Goal: Information Seeking & Learning: Find specific fact

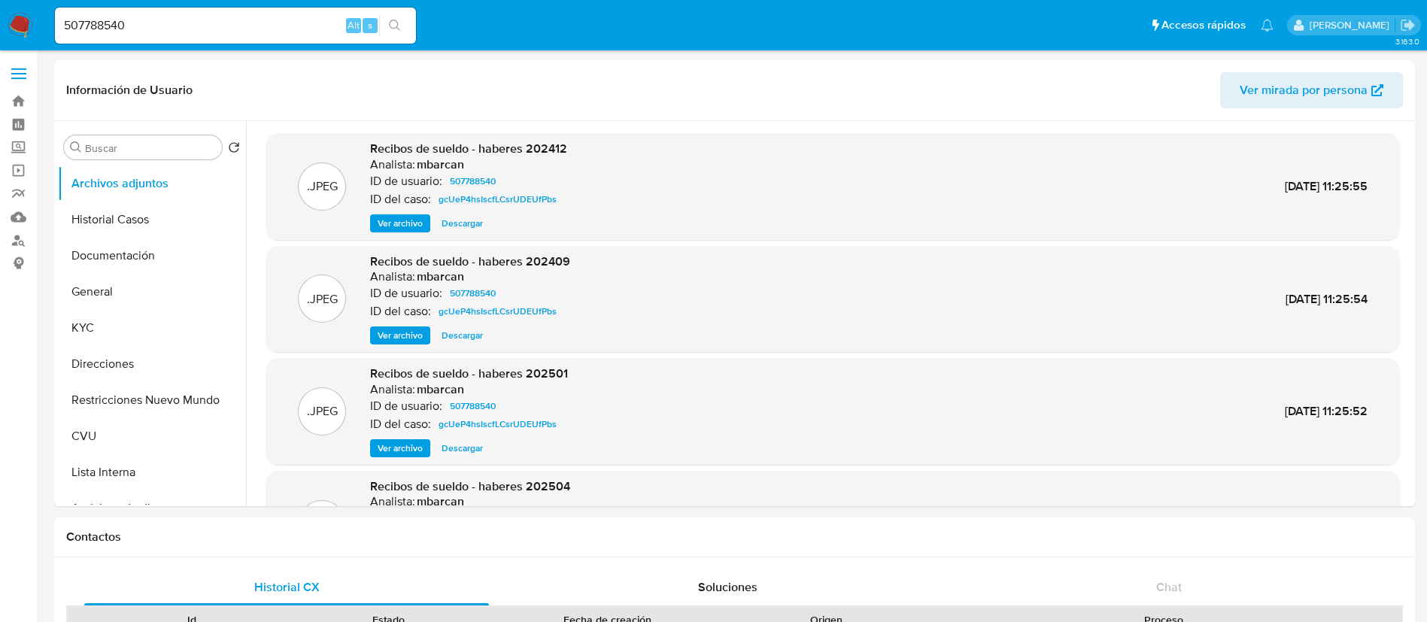
select select "10"
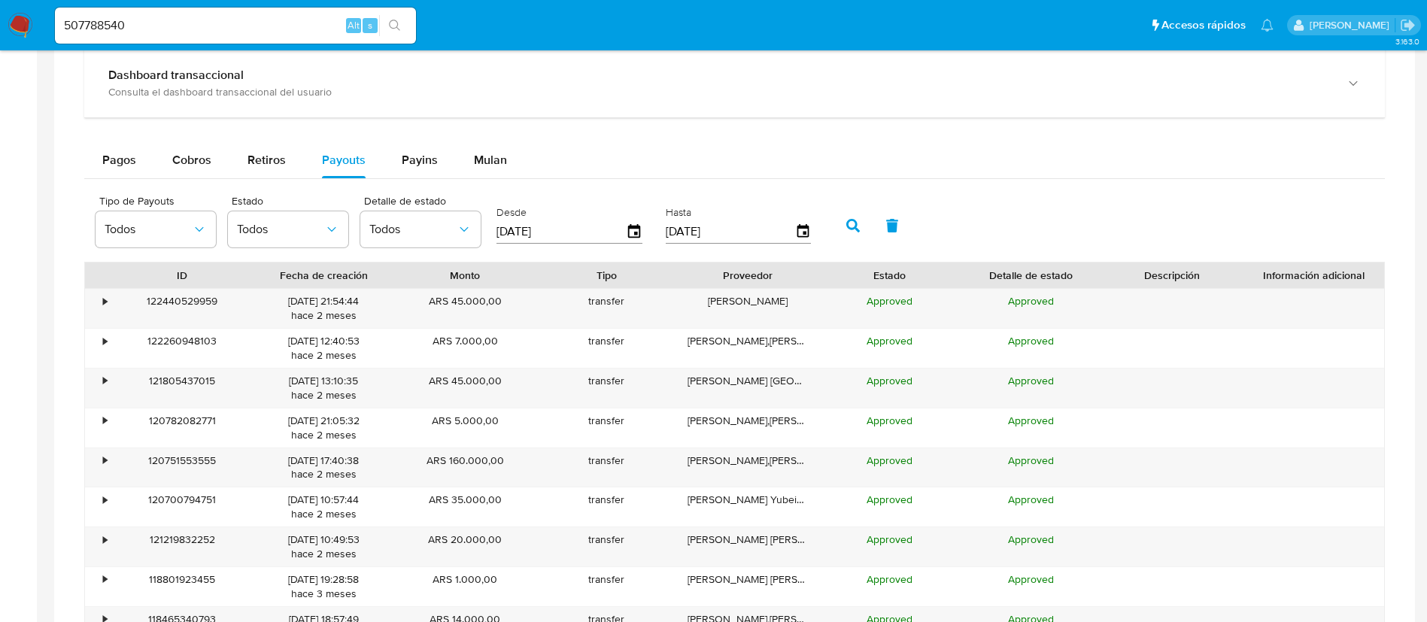
scroll to position [113, 0]
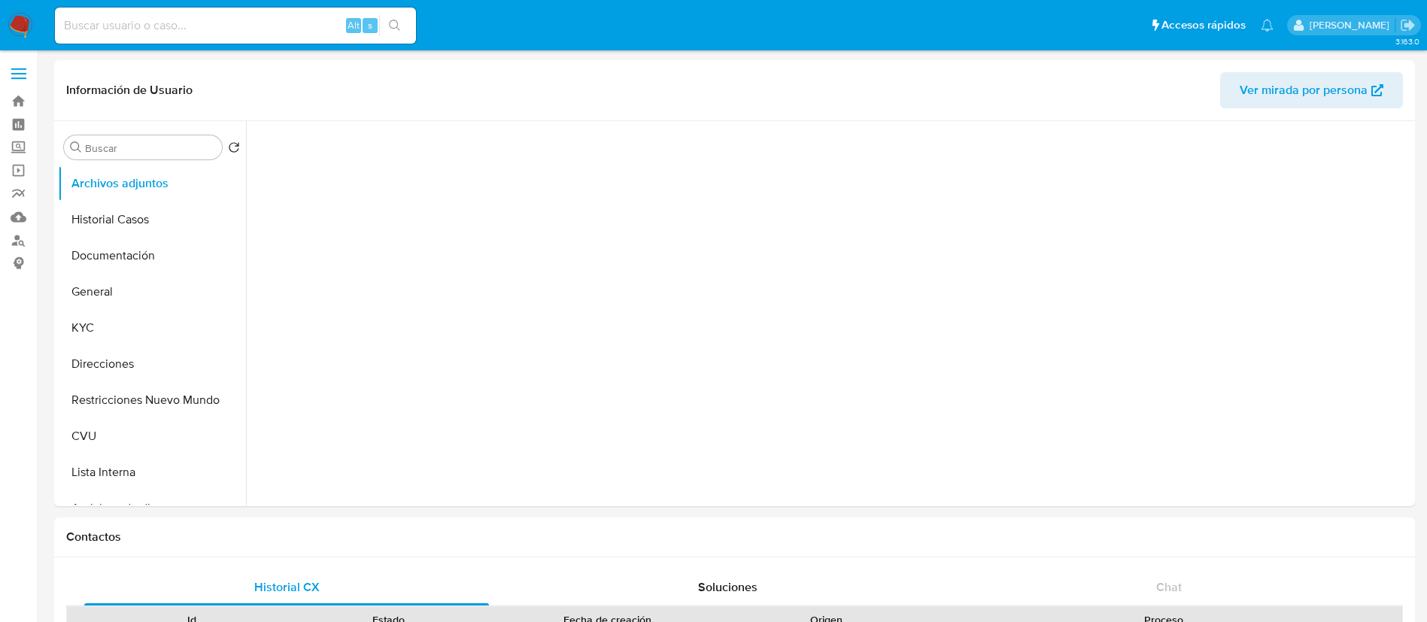
select select "10"
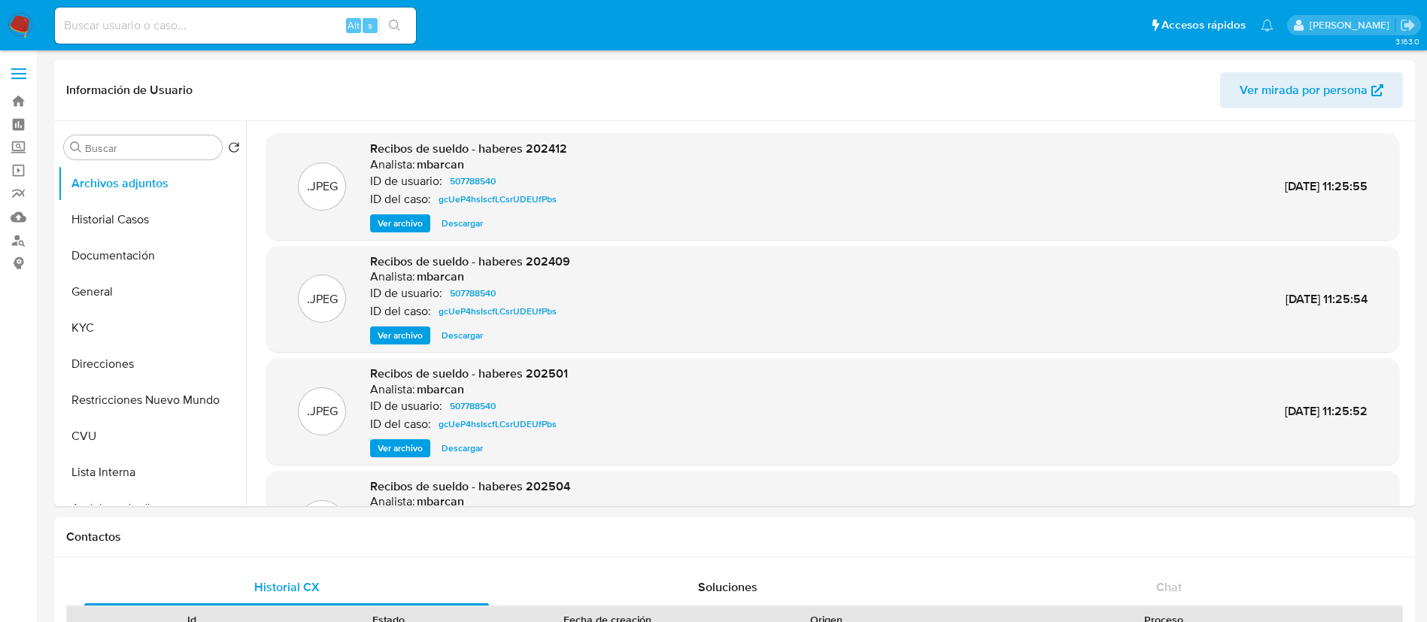
click at [288, 25] on input at bounding box center [235, 26] width 361 height 20
paste input "H0vlOLixUmGeP5HzMTo0fDzt"
type input "H0vlOLixUmGeP5HzMTo0fDzt"
click at [393, 22] on icon "search-icon" at bounding box center [395, 26] width 12 height 12
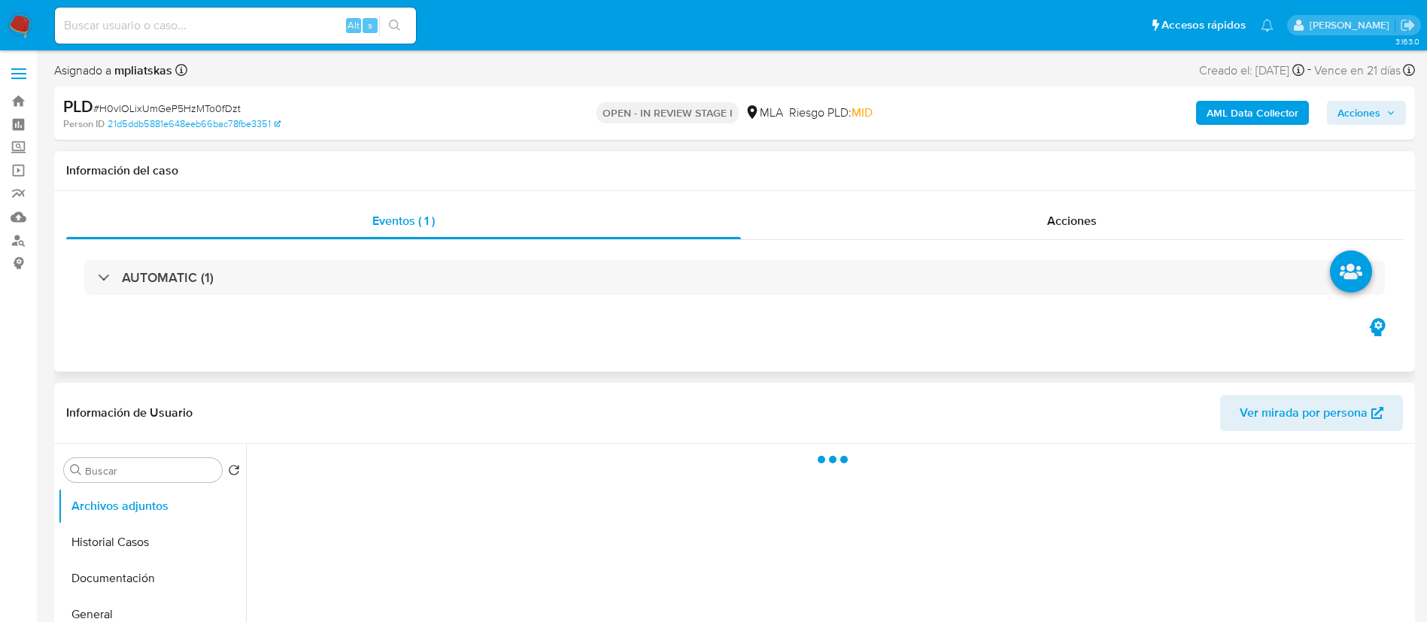
select select "10"
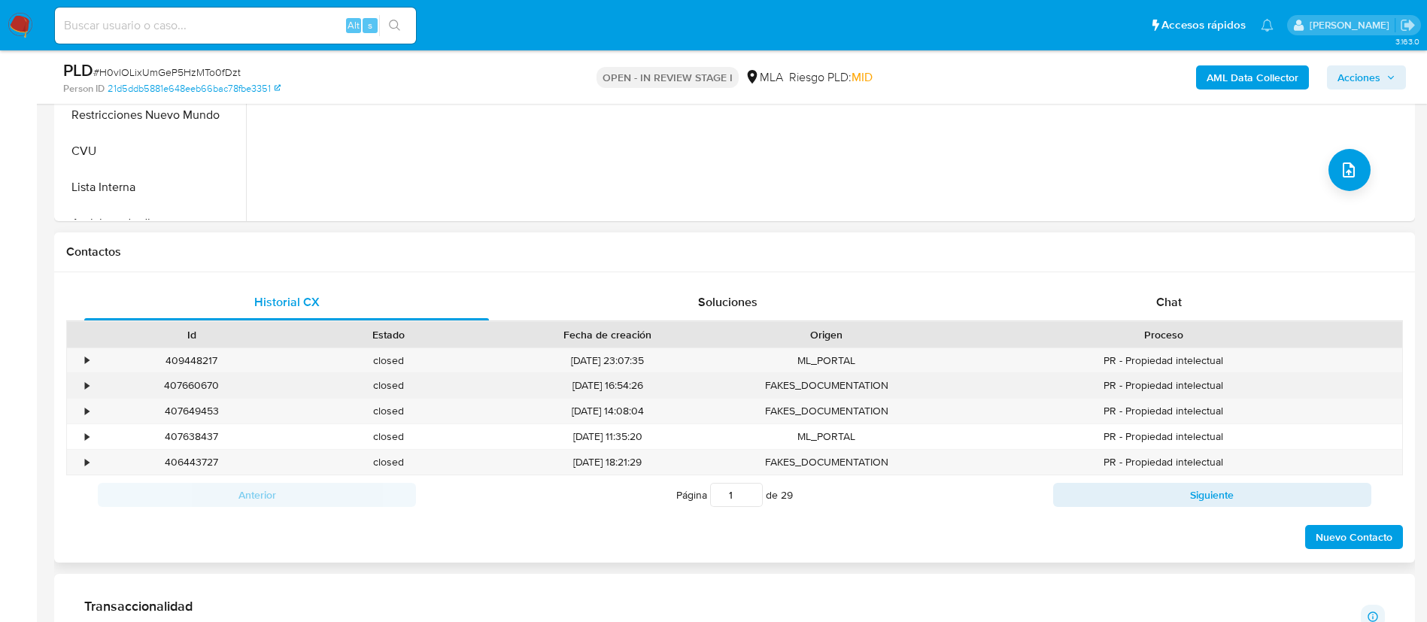
scroll to position [564, 0]
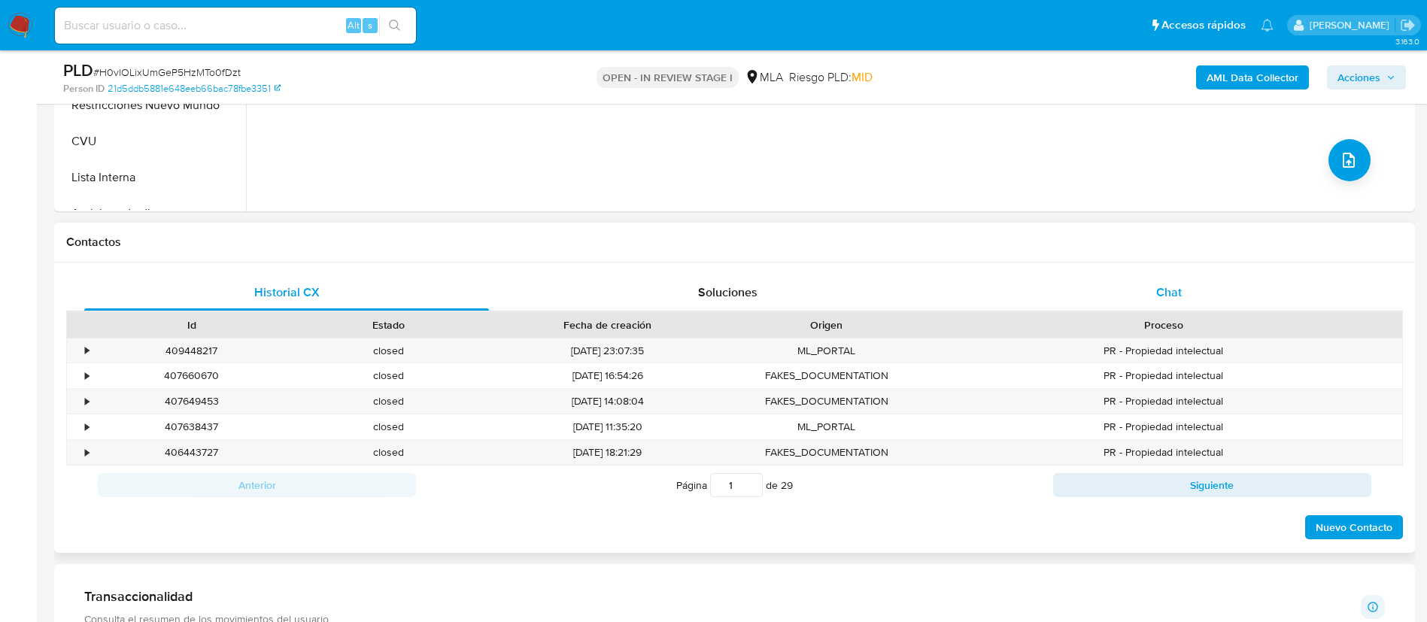
click at [1088, 291] on div "Chat" at bounding box center [1168, 293] width 405 height 36
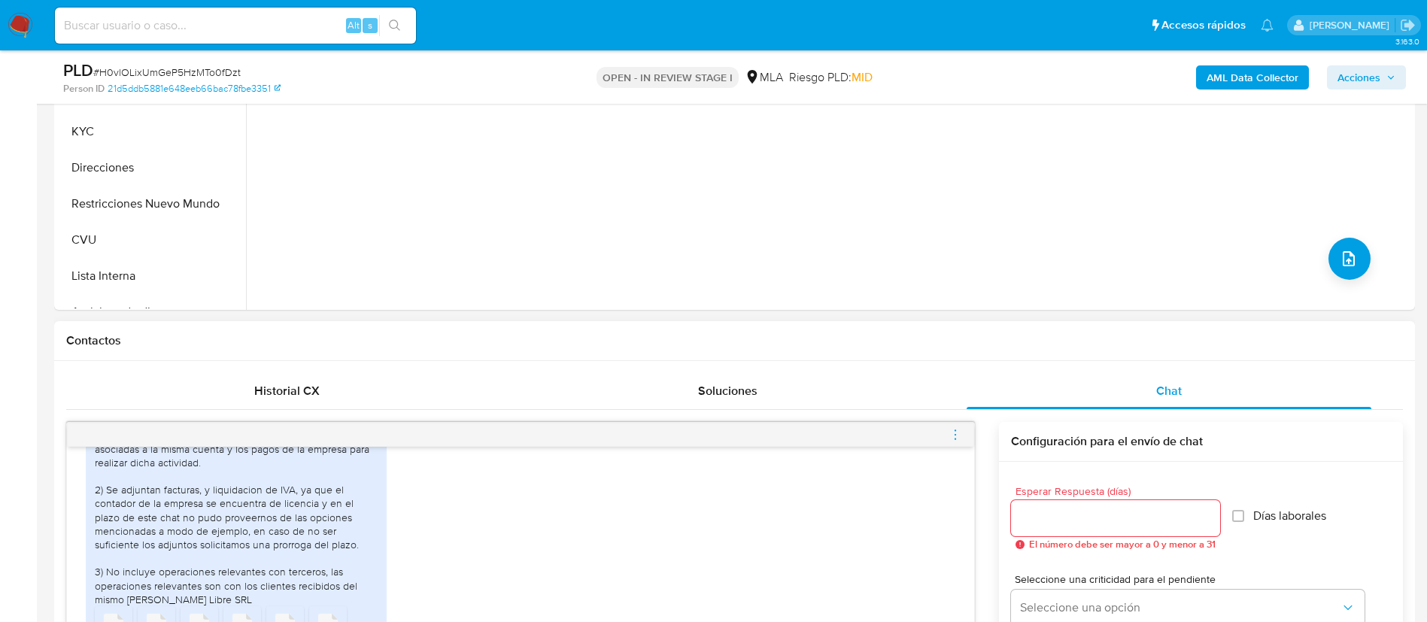
scroll to position [226, 0]
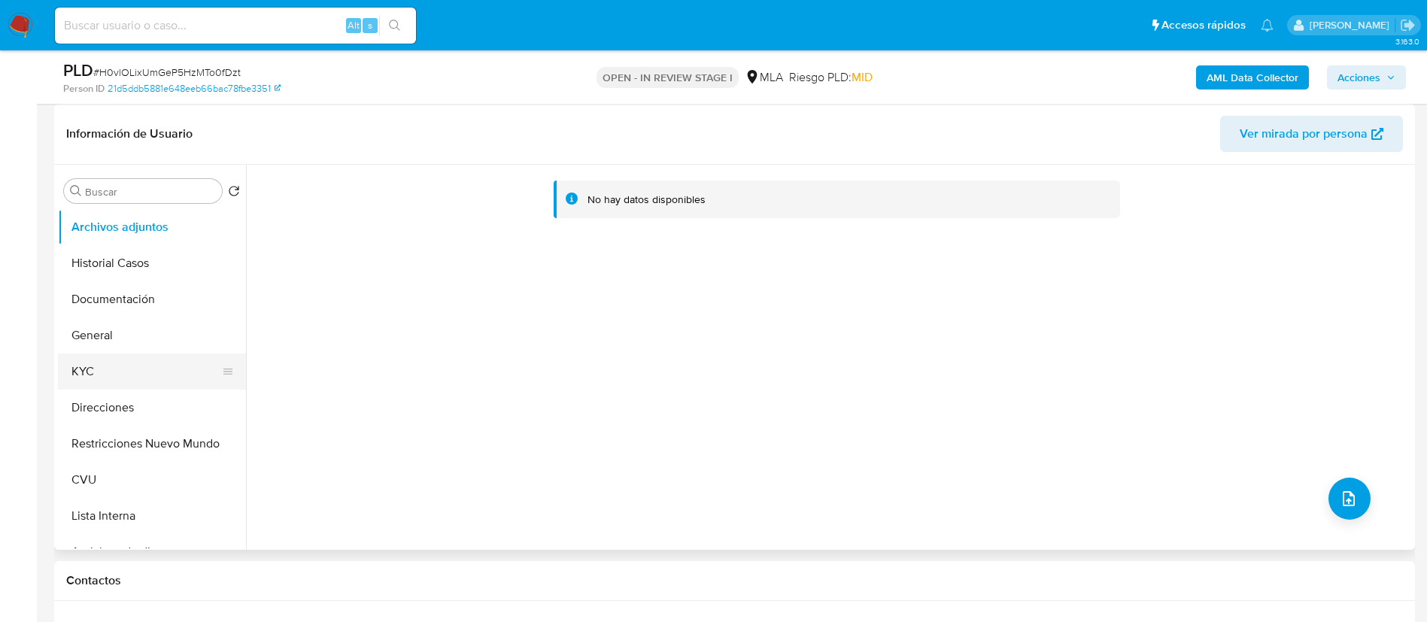
click at [116, 366] on button "KYC" at bounding box center [146, 371] width 176 height 36
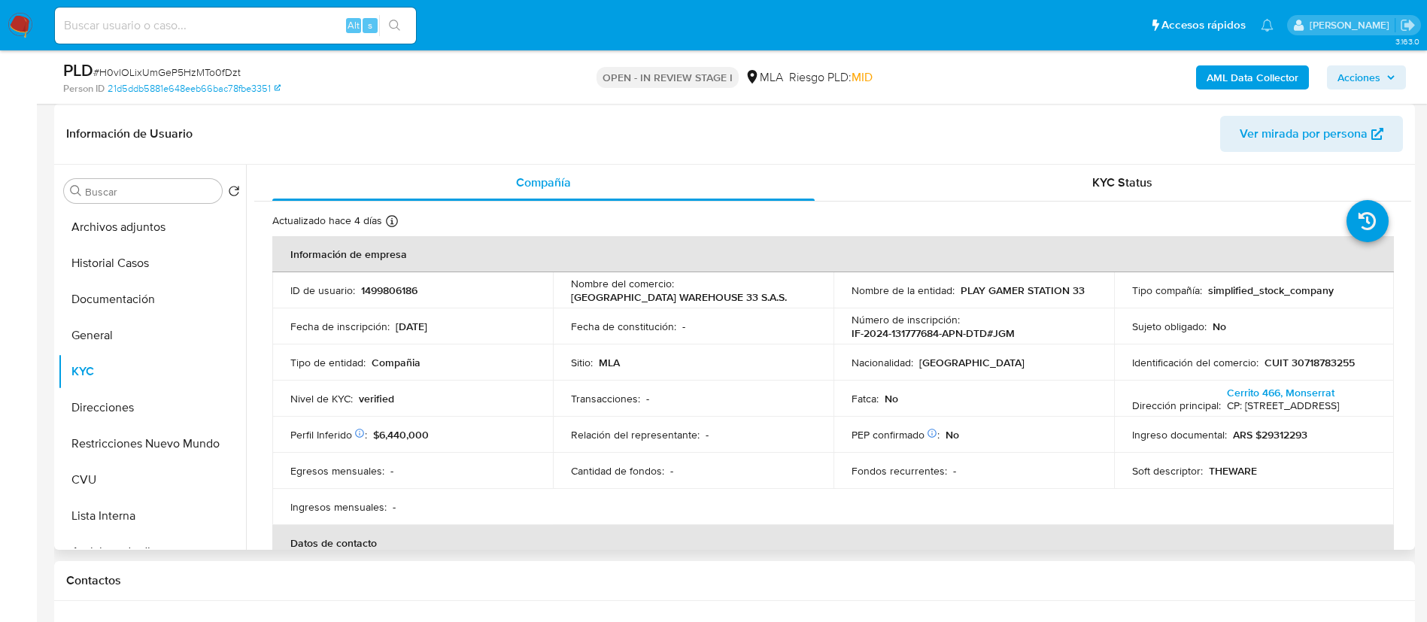
click at [392, 295] on p "1499806186" at bounding box center [389, 291] width 56 height 14
click at [391, 296] on p "1499806186" at bounding box center [389, 291] width 56 height 14
copy p "1499806186"
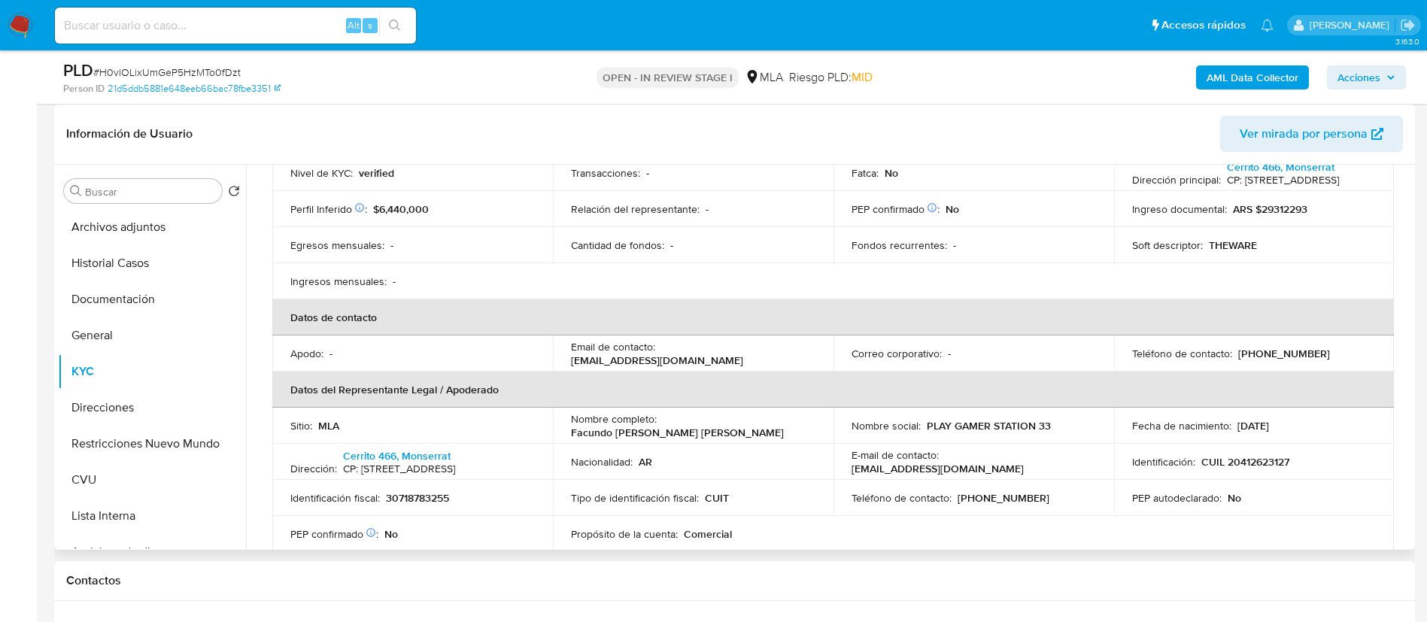
click at [743, 353] on p "the33warehouse@gmail.com" at bounding box center [657, 360] width 172 height 14
copy div "Email de contacto : the33warehouse@gmail.com"
click at [645, 379] on th "Datos del Representante Legal / Apoderado" at bounding box center [832, 390] width 1121 height 36
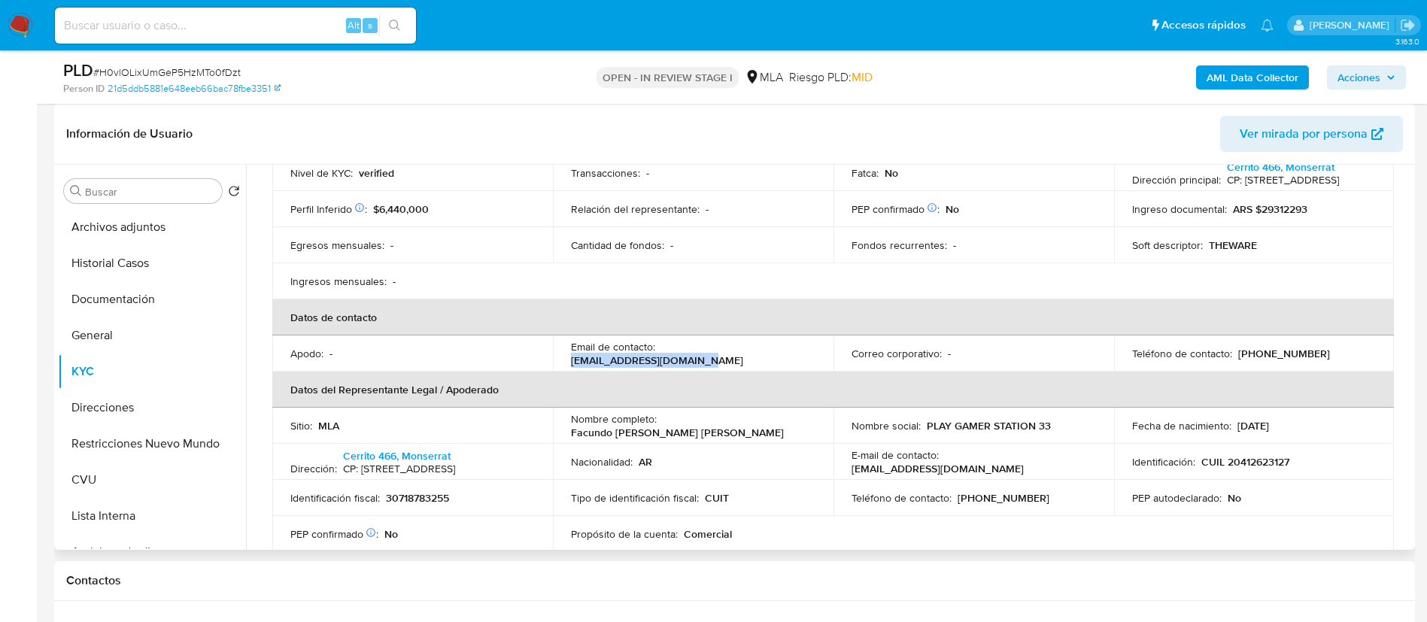
drag, startPoint x: 659, startPoint y: 357, endPoint x: 805, endPoint y: 371, distance: 146.5
click at [805, 371] on td "Email de contacto : the33warehouse@gmail.com" at bounding box center [693, 353] width 281 height 36
copy p "the33warehouse@gmail.com"
click at [1256, 360] on p "(11) 36905653" at bounding box center [1284, 354] width 92 height 14
click at [1257, 360] on p "(11) 36905653" at bounding box center [1284, 354] width 92 height 14
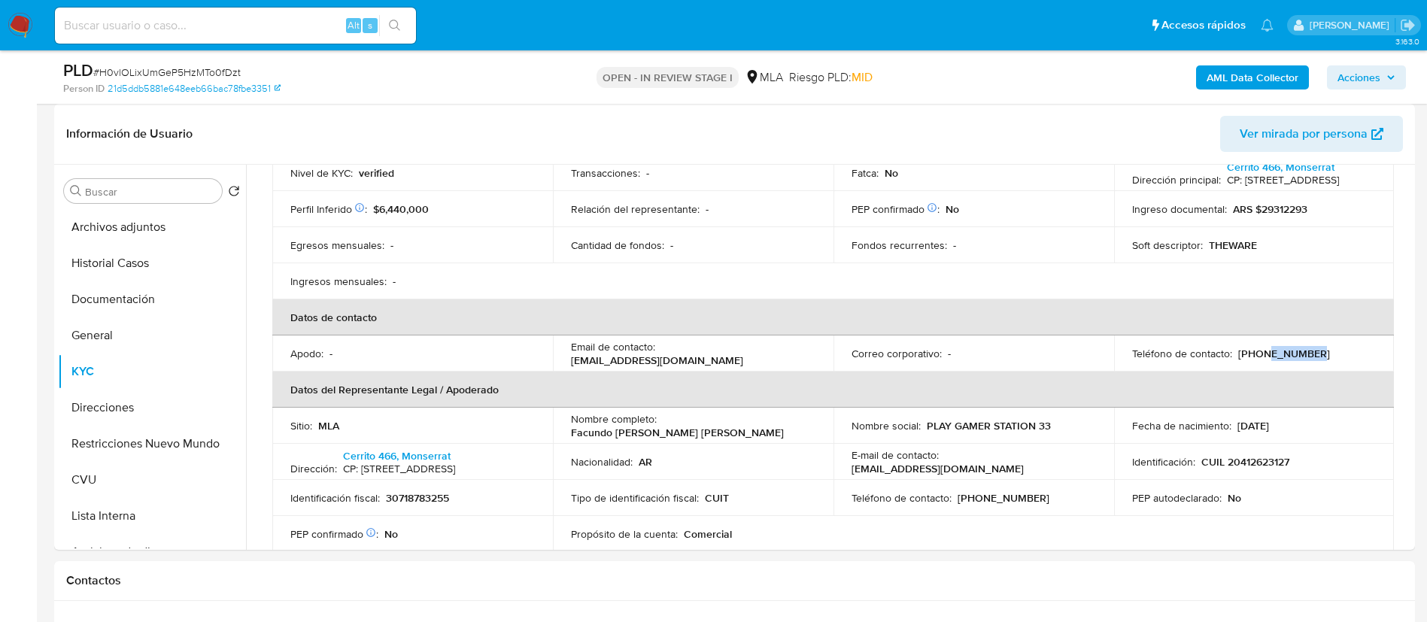
copy p "36905653"
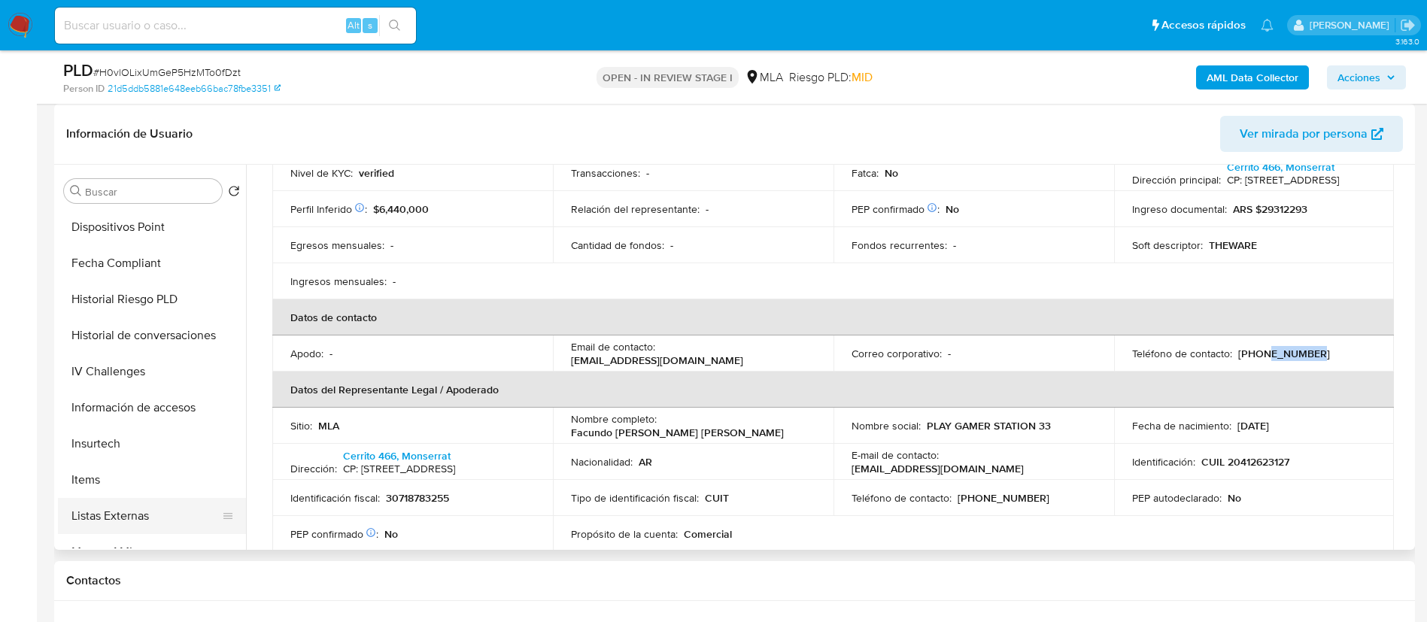
scroll to position [564, 0]
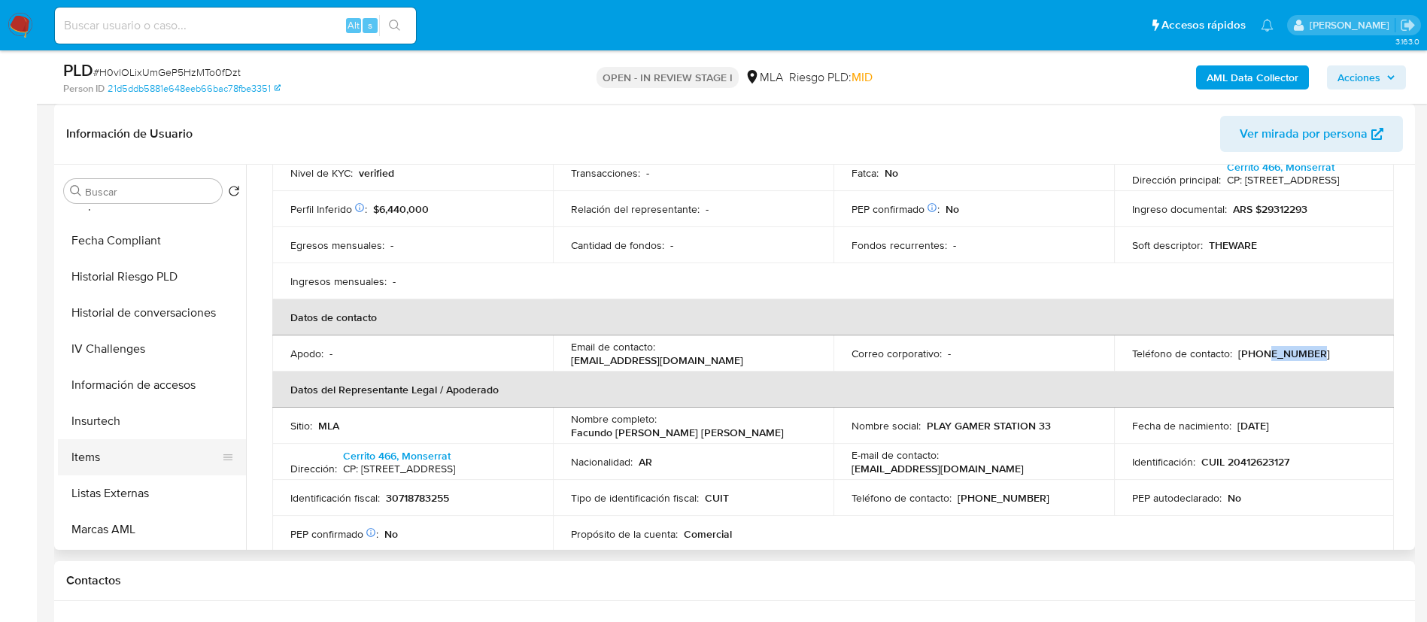
click at [143, 459] on button "Items" at bounding box center [146, 457] width 176 height 36
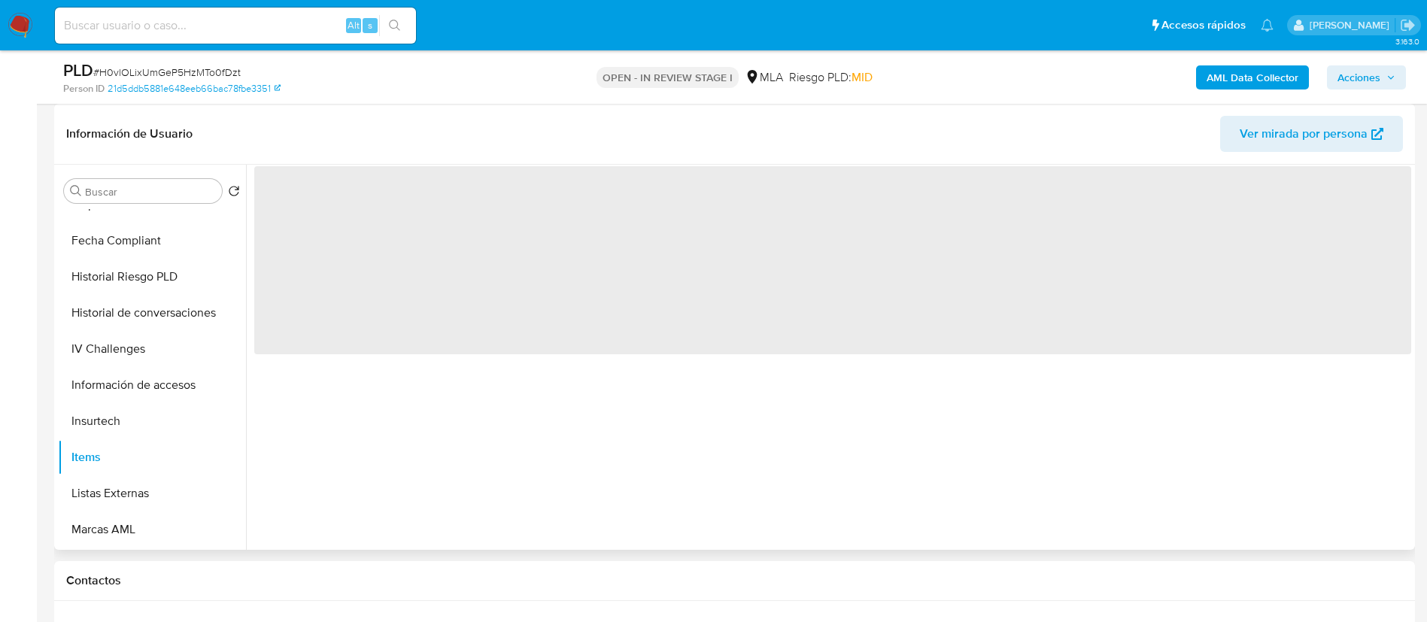
scroll to position [0, 0]
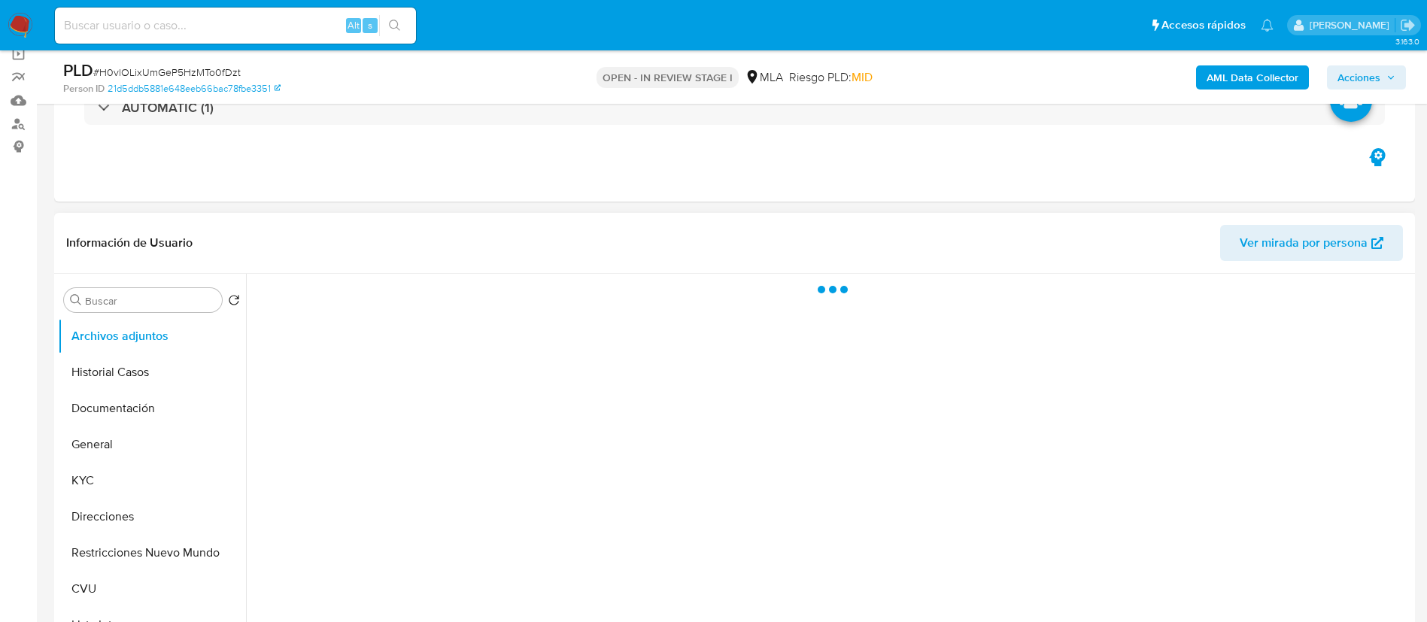
scroll to position [226, 0]
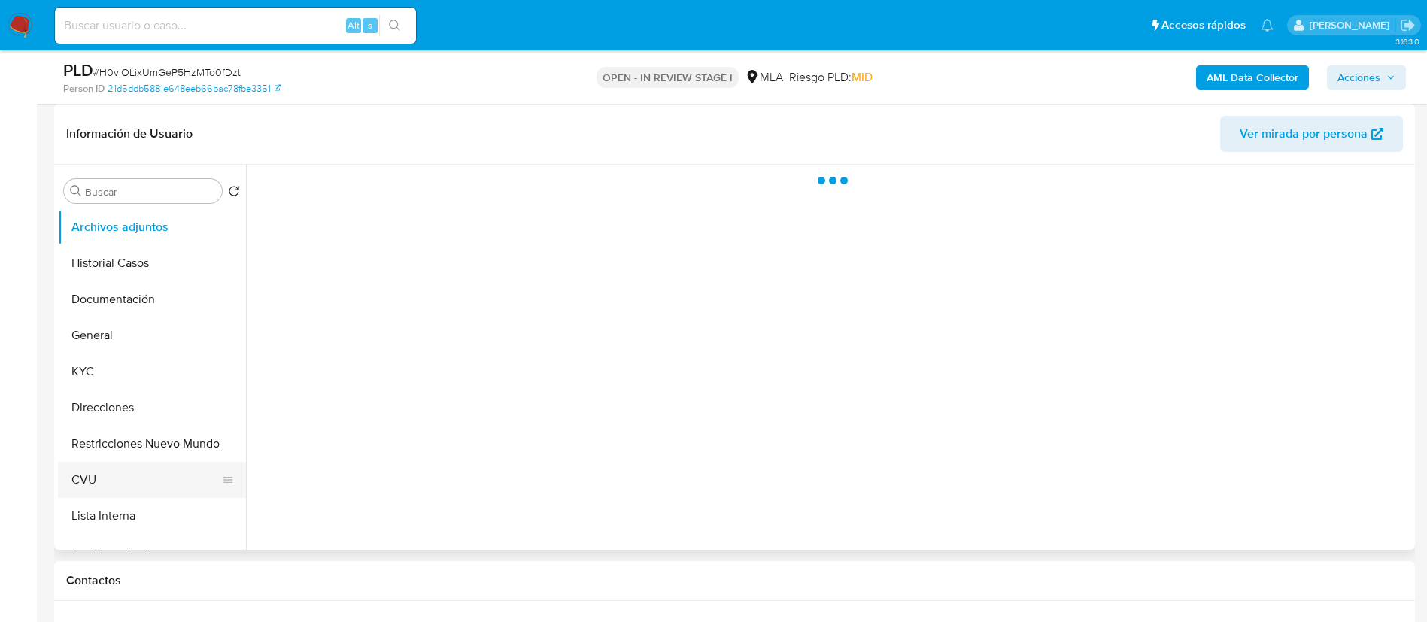
select select "10"
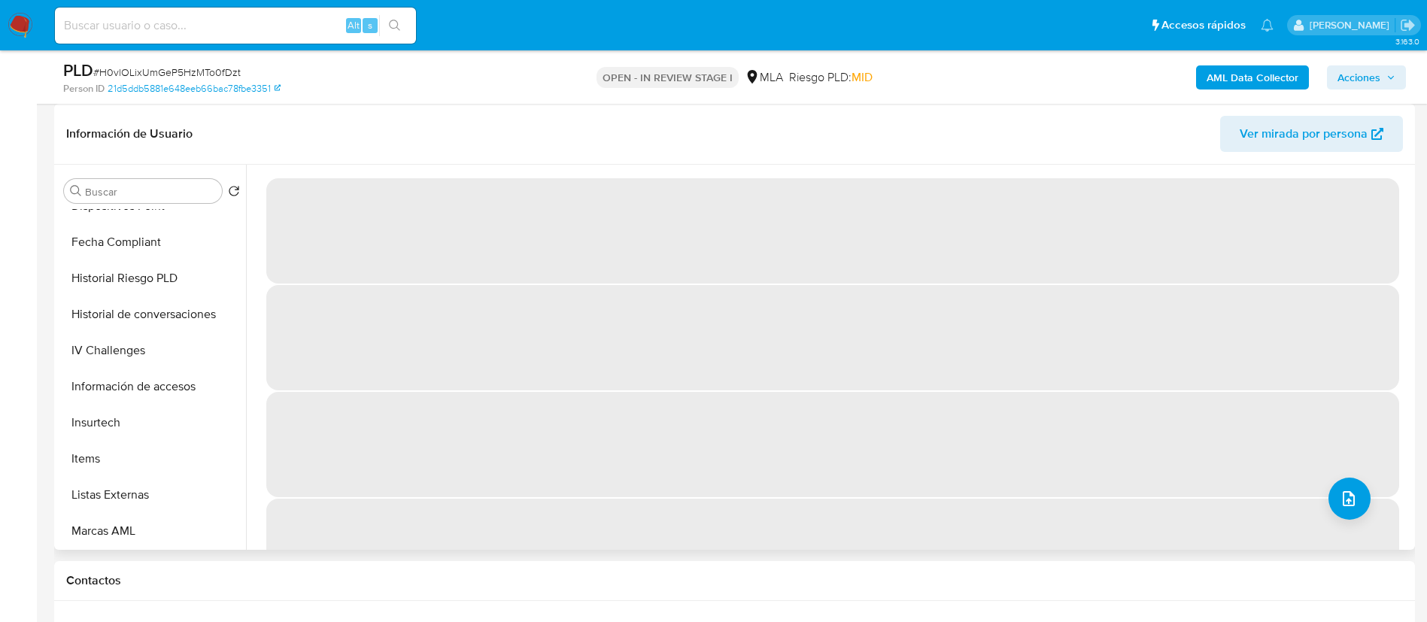
scroll to position [564, 0]
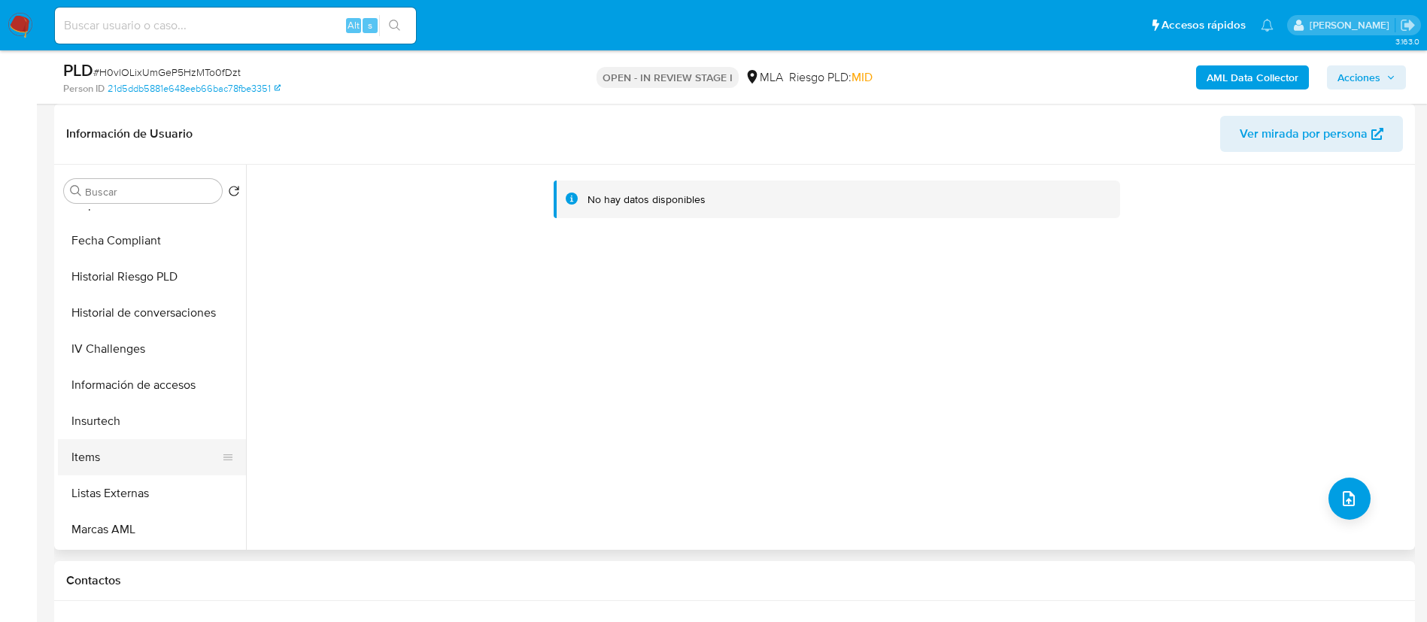
click at [155, 457] on button "Items" at bounding box center [146, 457] width 176 height 36
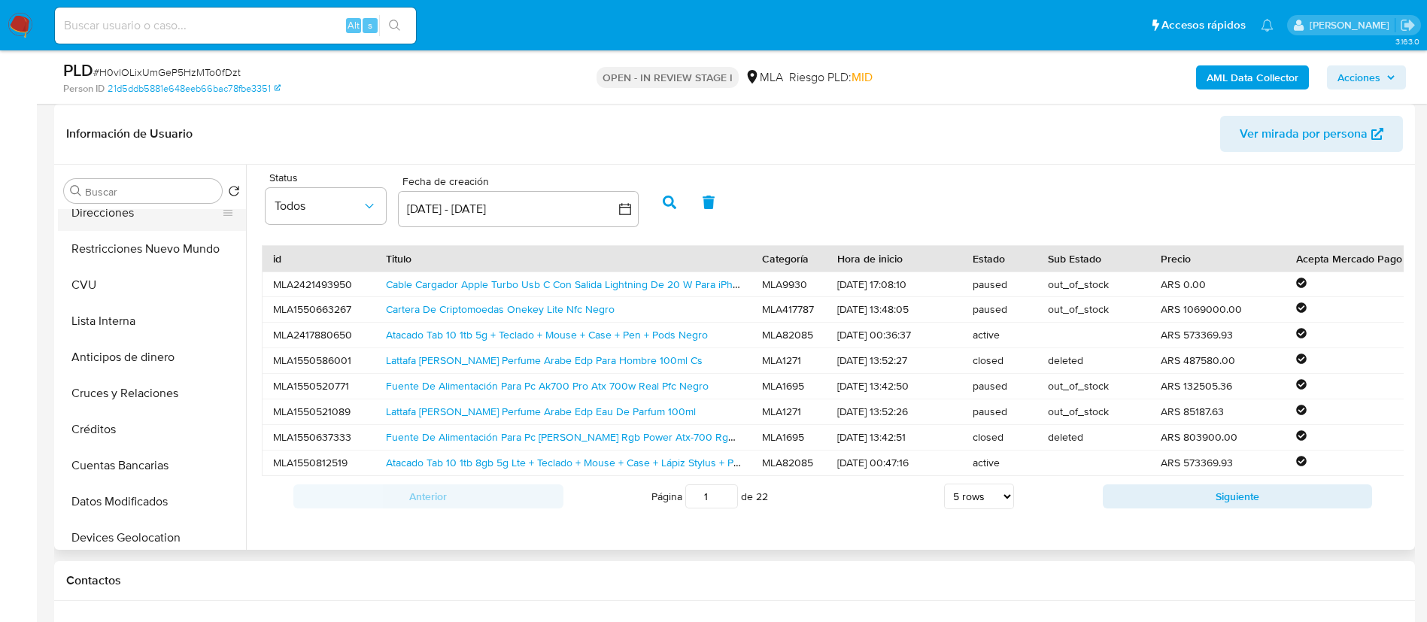
scroll to position [0, 0]
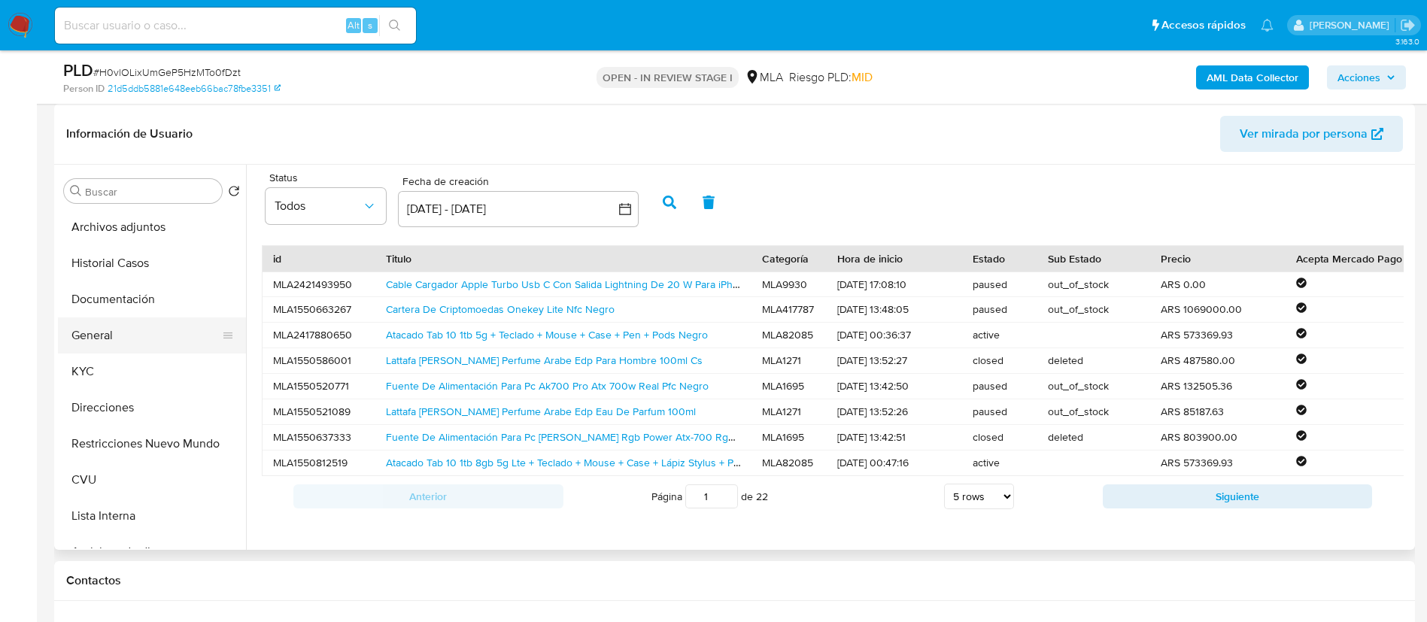
click at [142, 341] on button "General" at bounding box center [146, 335] width 176 height 36
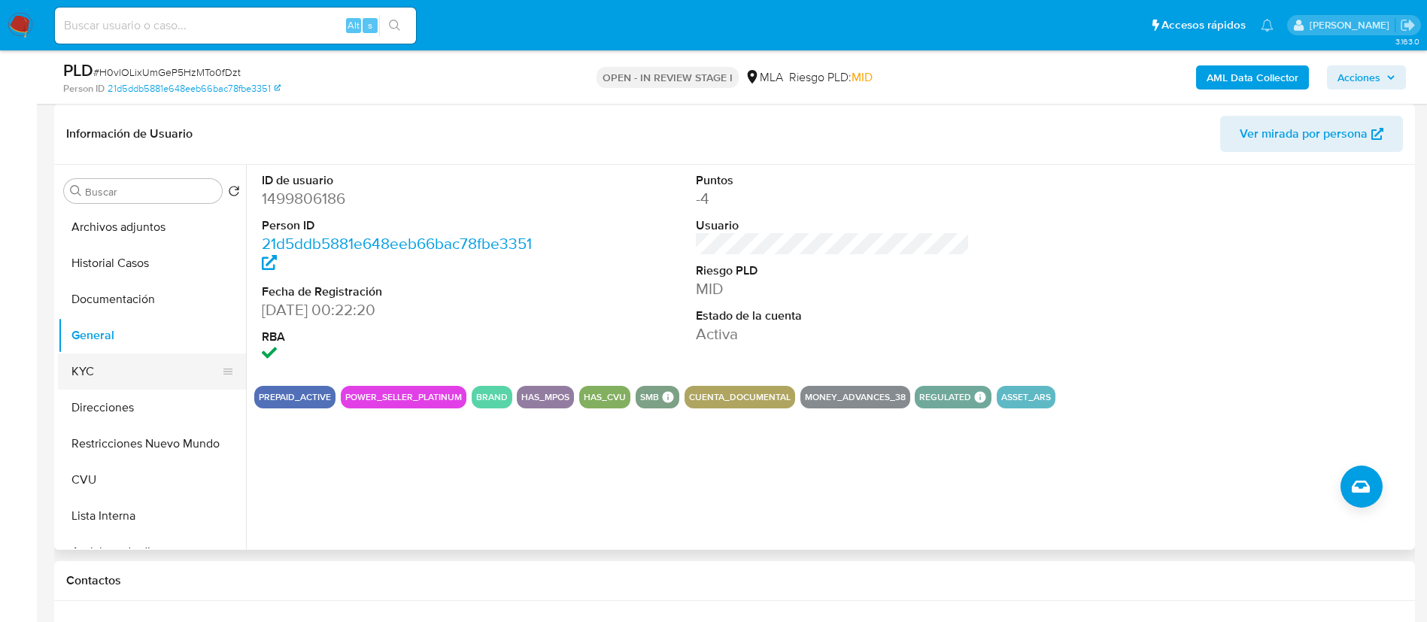
click at [141, 367] on button "KYC" at bounding box center [146, 371] width 176 height 36
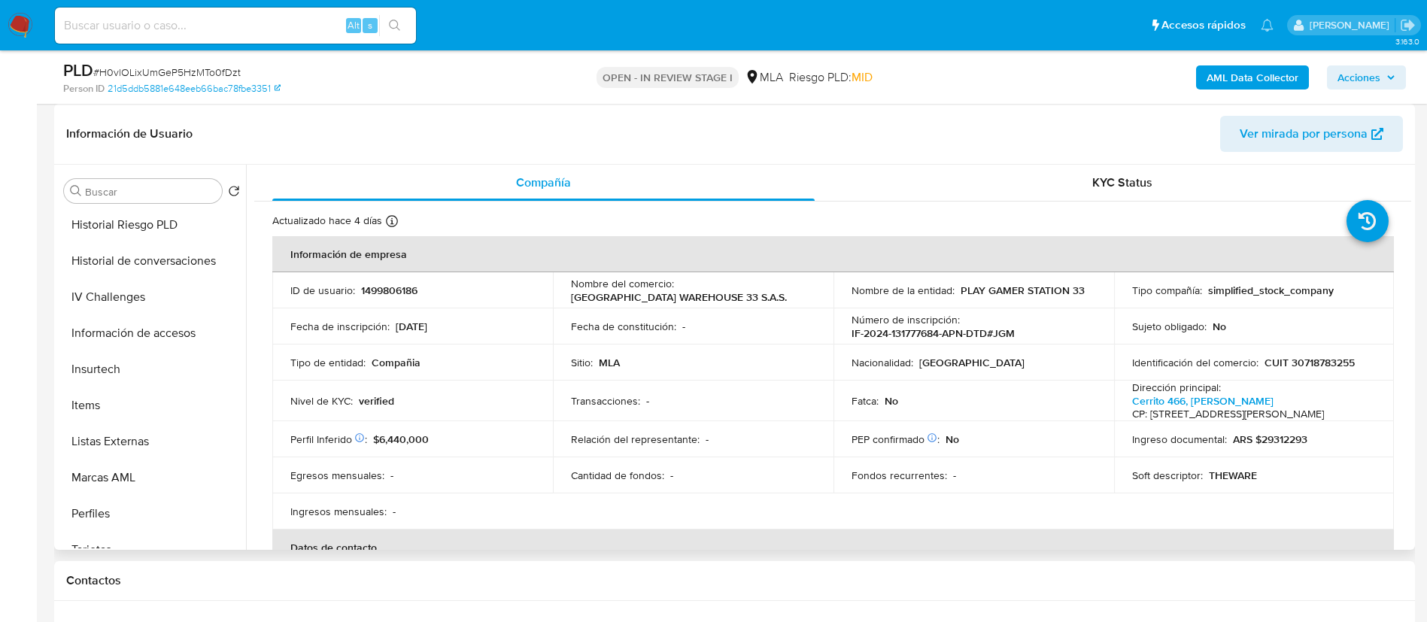
scroll to position [790, 0]
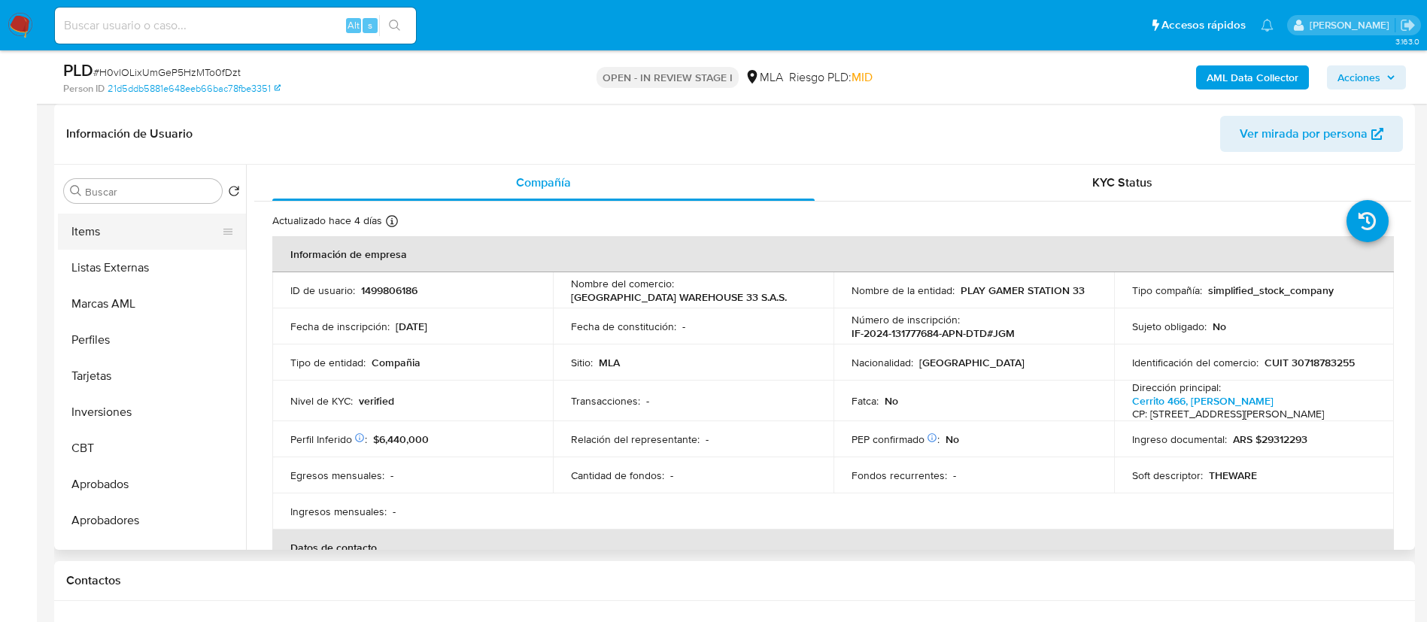
click at [128, 235] on button "Items" at bounding box center [146, 232] width 176 height 36
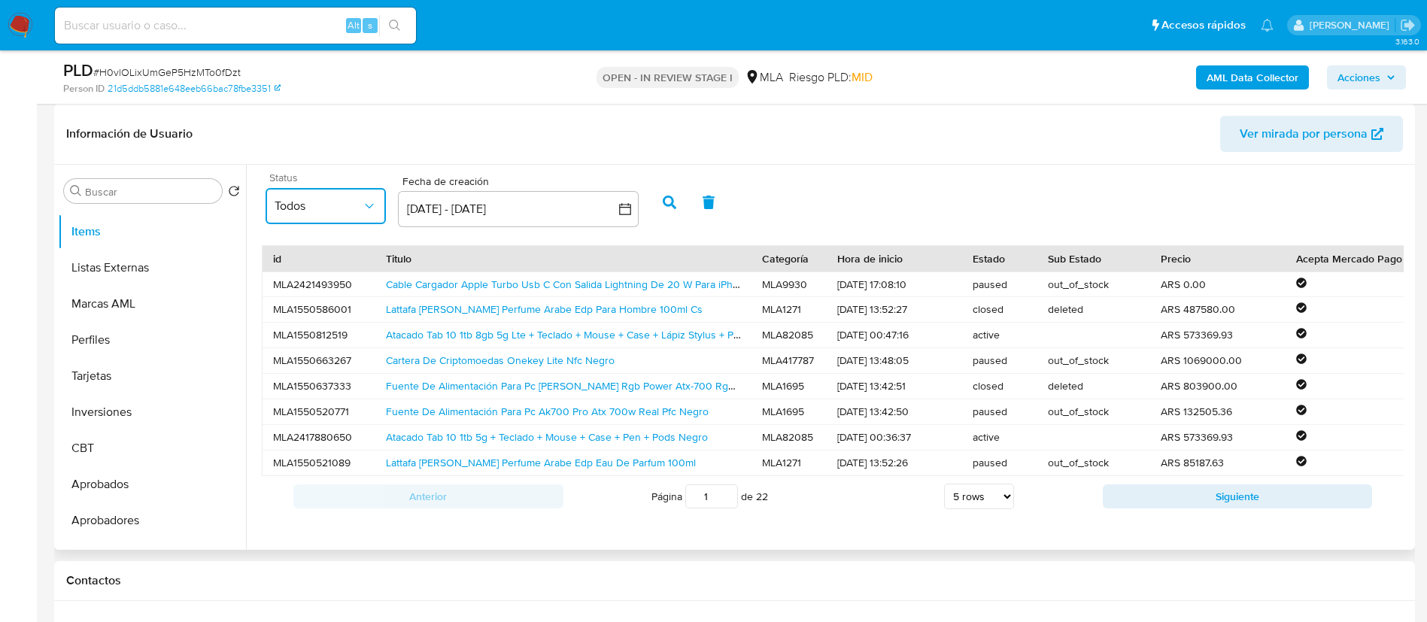
click at [289, 209] on span "Todos" at bounding box center [318, 206] width 87 height 15
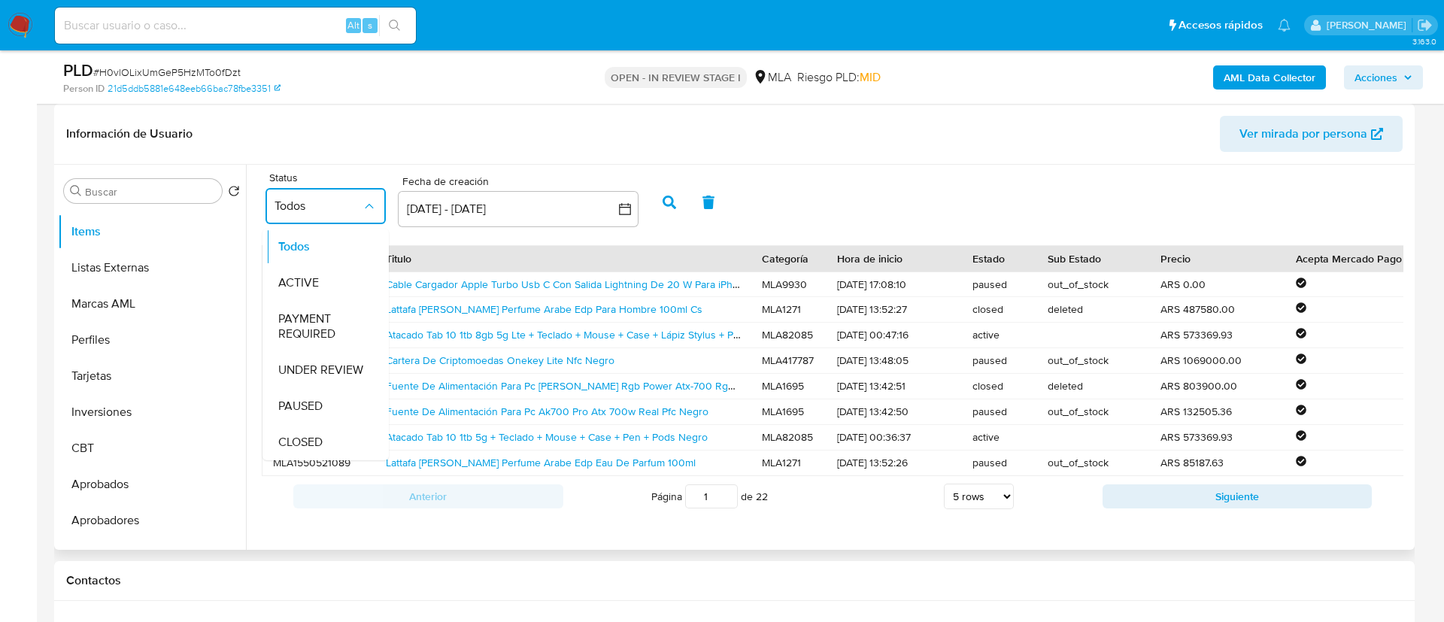
click at [316, 275] on div "ACTIVE" at bounding box center [326, 283] width 96 height 36
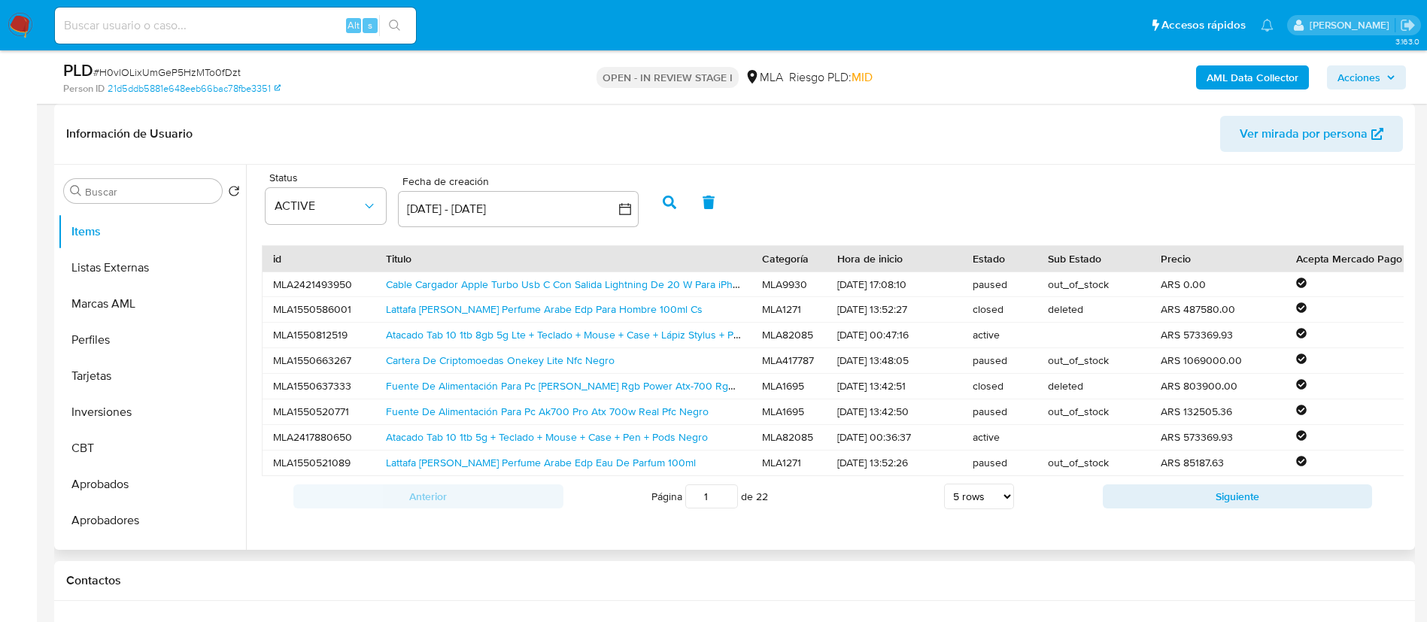
click at [669, 205] on icon "button" at bounding box center [670, 203] width 14 height 14
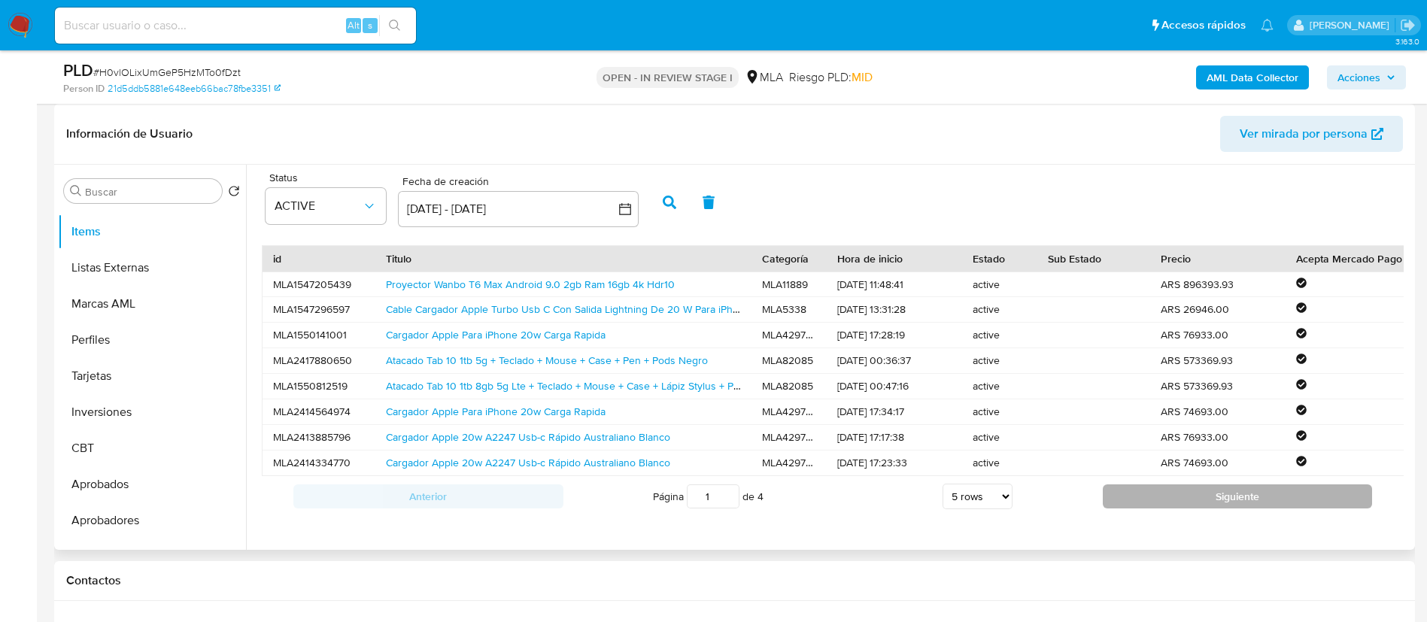
click at [1150, 508] on button "Siguiente" at bounding box center [1238, 496] width 270 height 24
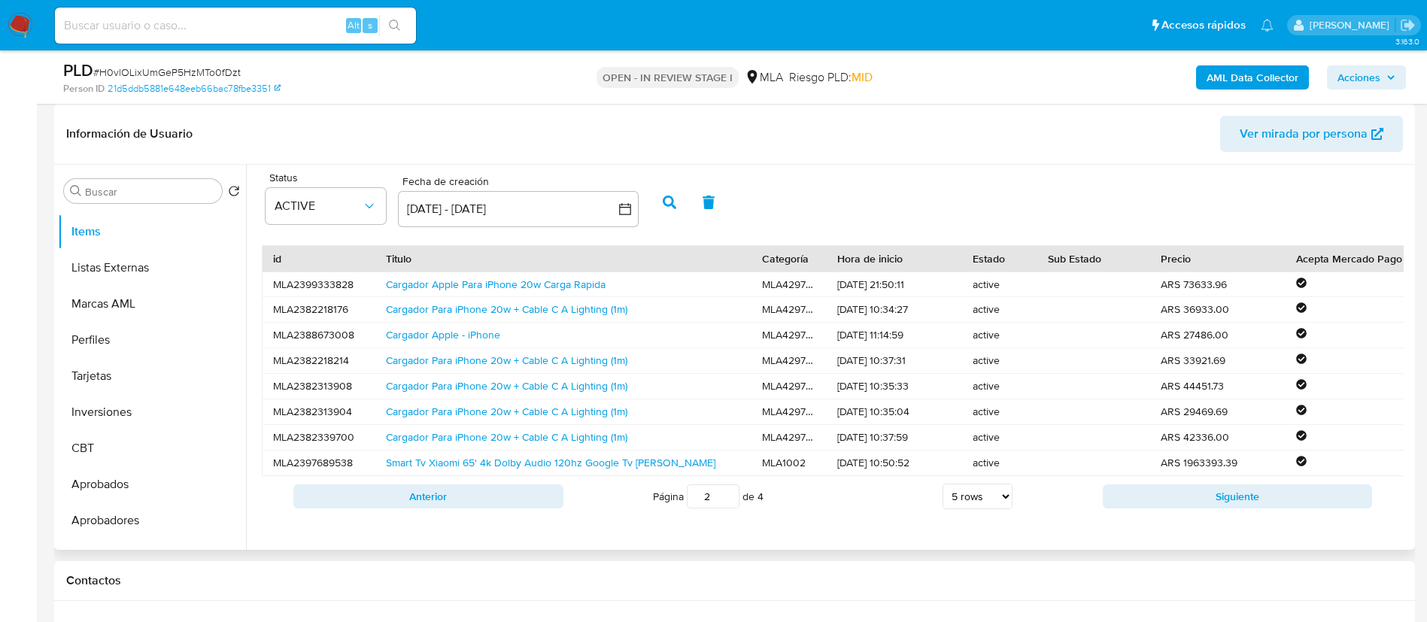
click at [1150, 508] on button "Siguiente" at bounding box center [1238, 496] width 270 height 24
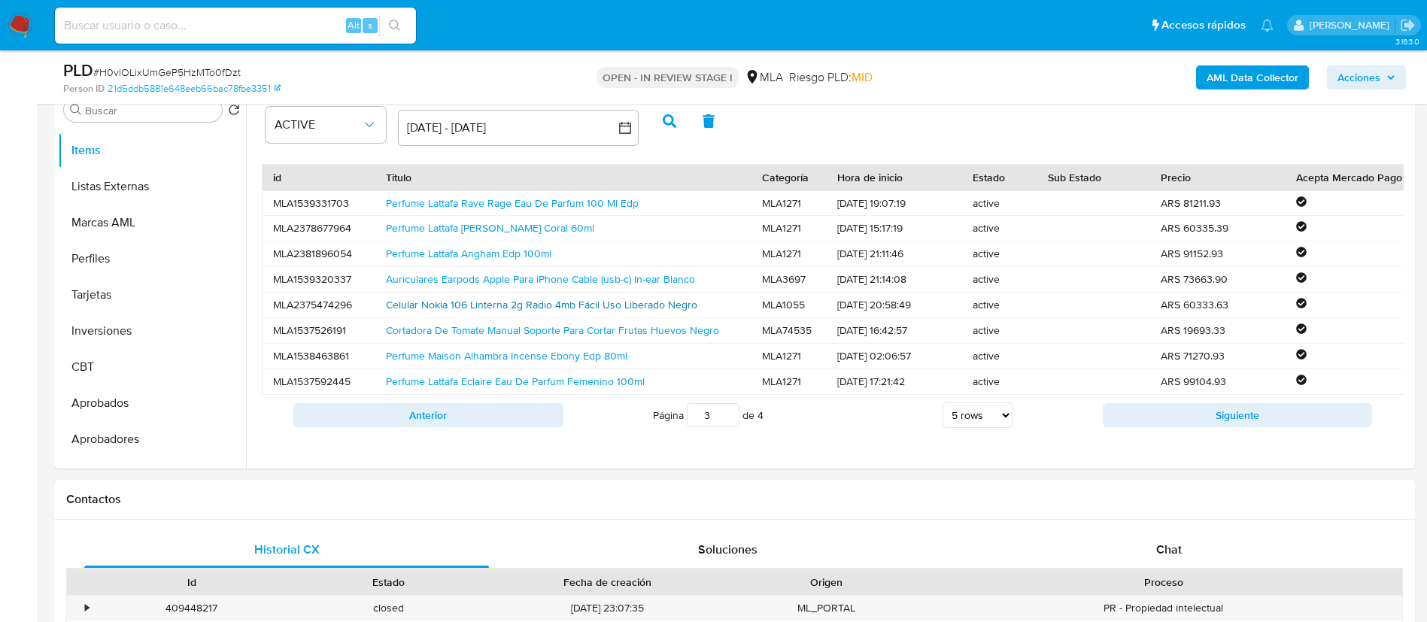
scroll to position [451, 0]
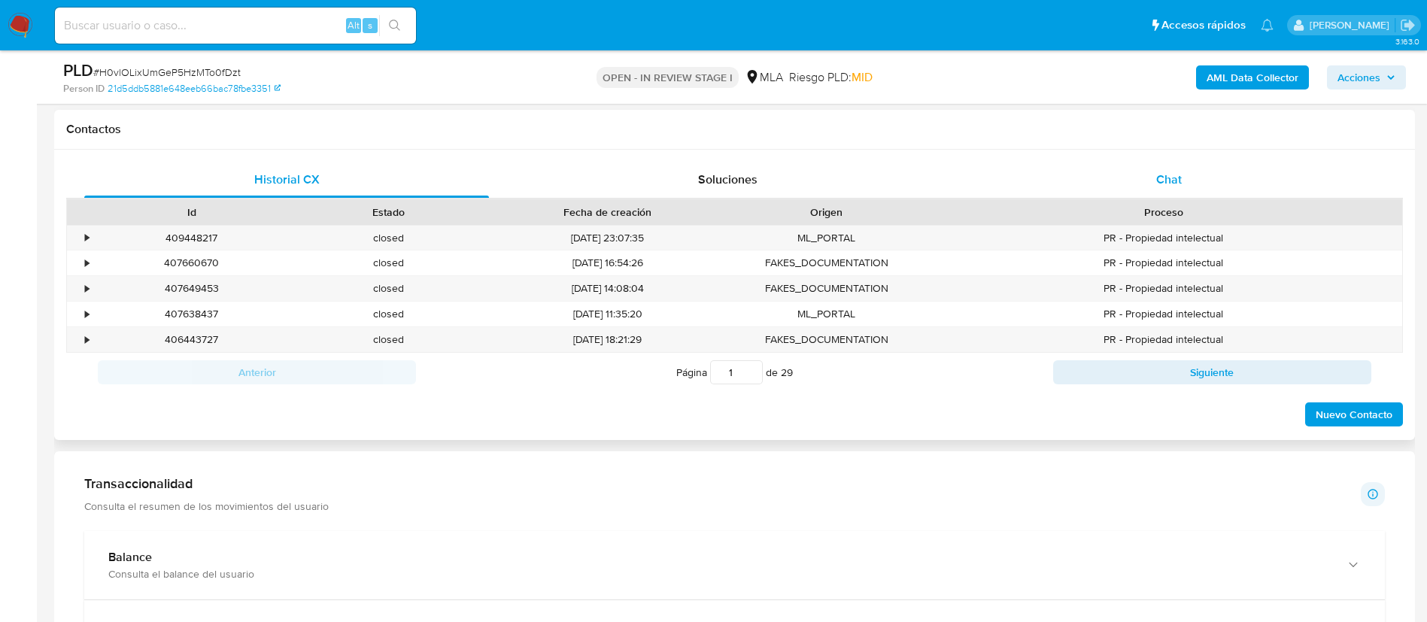
click at [1119, 174] on div "Chat" at bounding box center [1168, 180] width 405 height 36
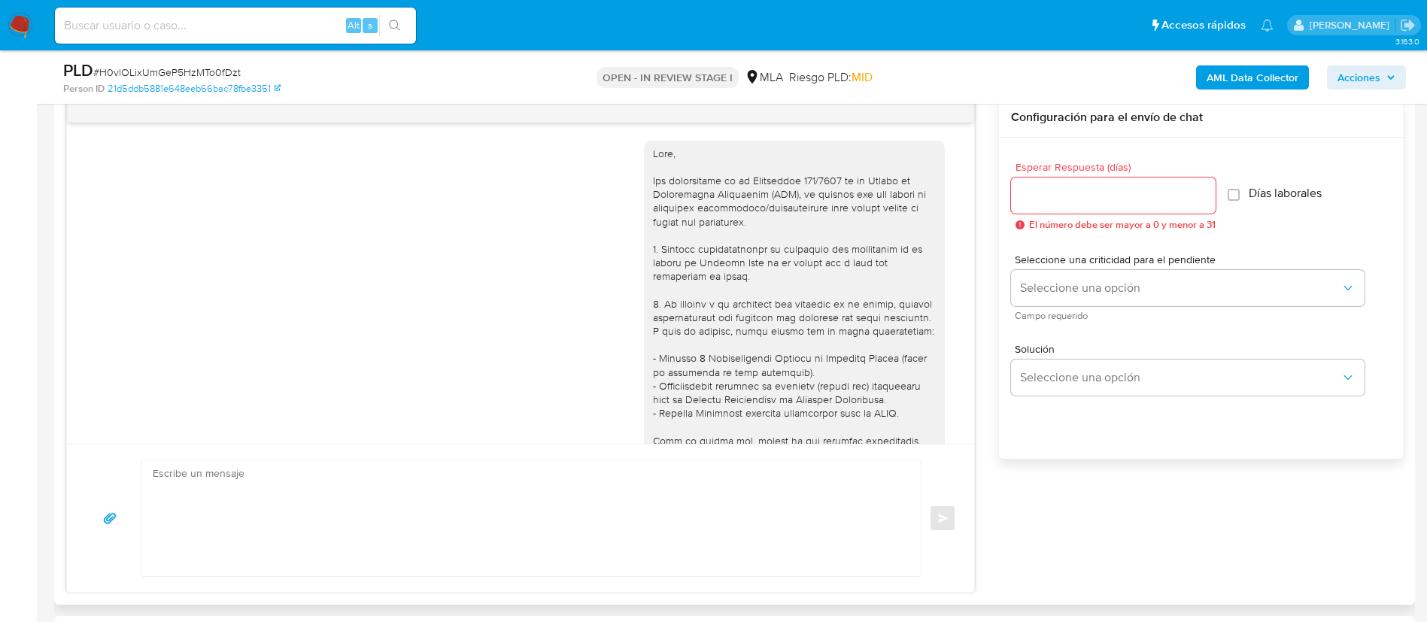
scroll to position [907, 0]
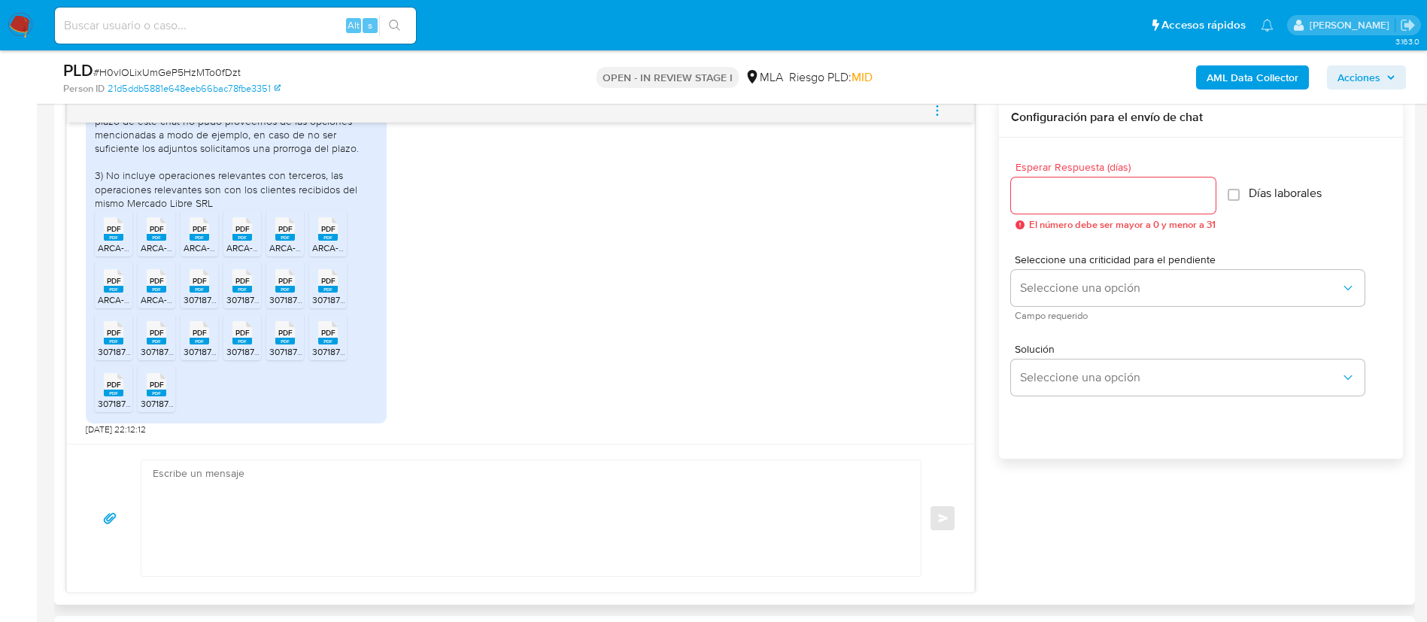
click at [117, 231] on span "PDF" at bounding box center [114, 229] width 14 height 10
click at [147, 244] on span "ARCA-Presentación de DDJJ y Pagos 5.pdf" at bounding box center [227, 247] width 172 height 13
click at [191, 244] on span "ARCA-Presentación de DDJJ y Pagos 7.pdf" at bounding box center [269, 247] width 171 height 13
drag, startPoint x: 235, startPoint y: 253, endPoint x: 264, endPoint y: 247, distance: 29.8
click at [235, 253] on span "ARCA-Presentación de DDJJ y Pagos 1.pdf" at bounding box center [311, 247] width 170 height 13
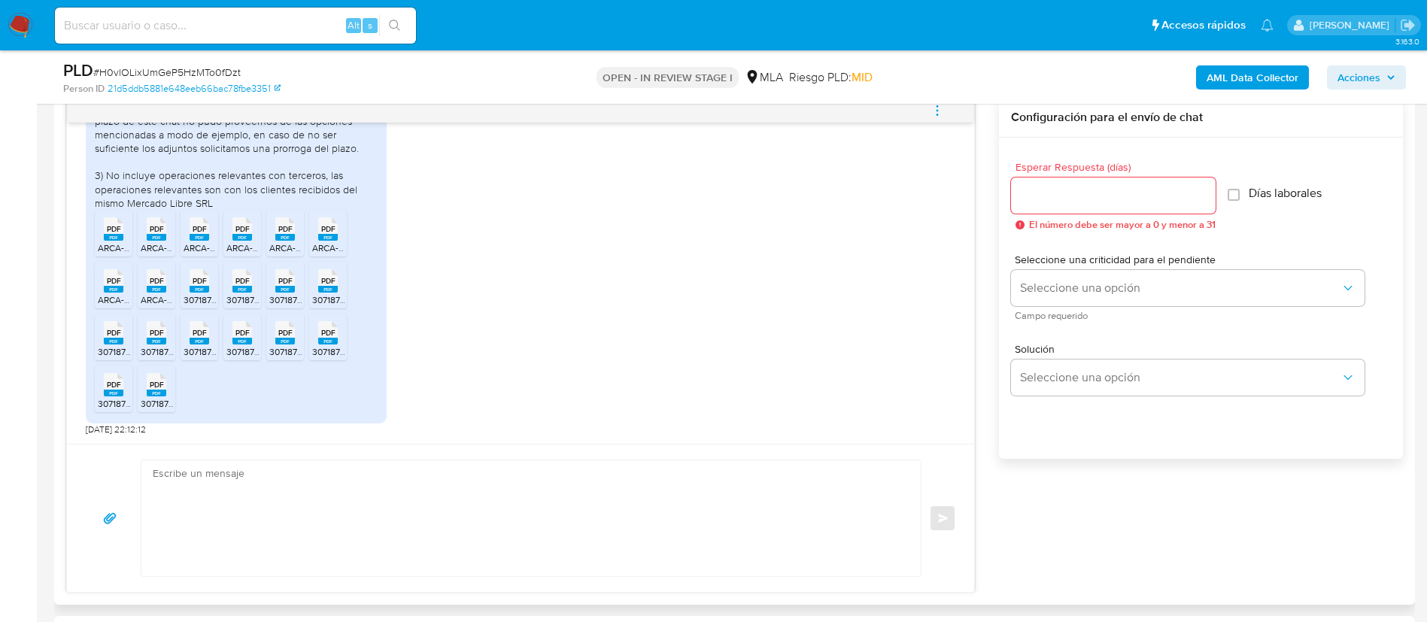
click at [277, 244] on span "ARCA-Presentación de DDJJ y Pagos 2.pdf" at bounding box center [355, 247] width 172 height 13
click at [320, 244] on span "ARCA-Presentación de DDJJ y Pagos 3.pdf" at bounding box center [398, 247] width 172 height 13
click at [129, 291] on li "PDF PDF ARCA-Presentación de DDJJ y Pagos 6.pdf" at bounding box center [114, 285] width 38 height 47
drag, startPoint x: 158, startPoint y: 296, endPoint x: 212, endPoint y: 293, distance: 54.2
click at [158, 296] on span "ARCA-Presentación de DDJJ y Pagos 4.pdf" at bounding box center [227, 299] width 172 height 13
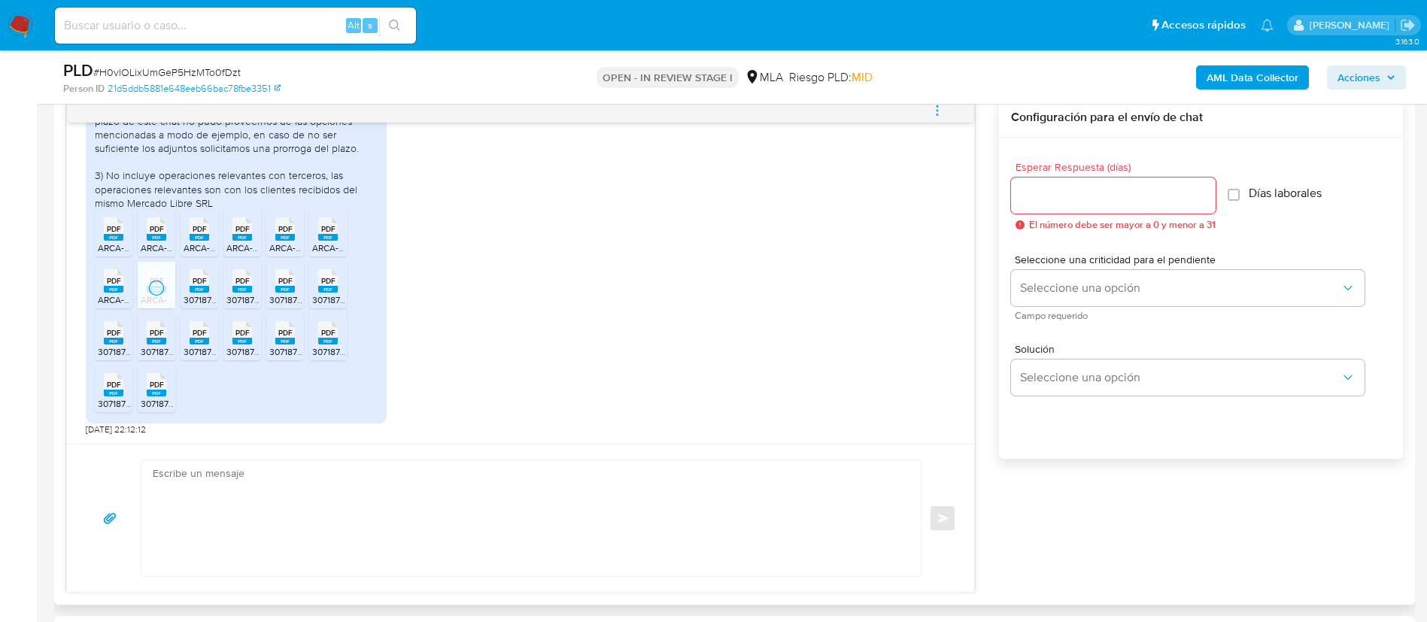
click at [215, 293] on li "PDF PDF 30718783255_FB_00003_00002305_36070812.pdf" at bounding box center [199, 285] width 38 height 47
click at [237, 296] on span "30718783255_FB_00003_00002311_96133929.pdf" at bounding box center [328, 299] width 205 height 13
click at [278, 296] on span "30718783255_FB_00003_00002304_26746352.pdf" at bounding box center [374, 299] width 211 height 13
click at [317, 297] on span "30718783255_FA_00003_00000090_23267674329.pdf" at bounding box center [425, 299] width 226 height 13
click at [117, 348] on span "30718783255_FB_00003_00002306_43821555.pdf" at bounding box center [203, 351] width 210 height 13
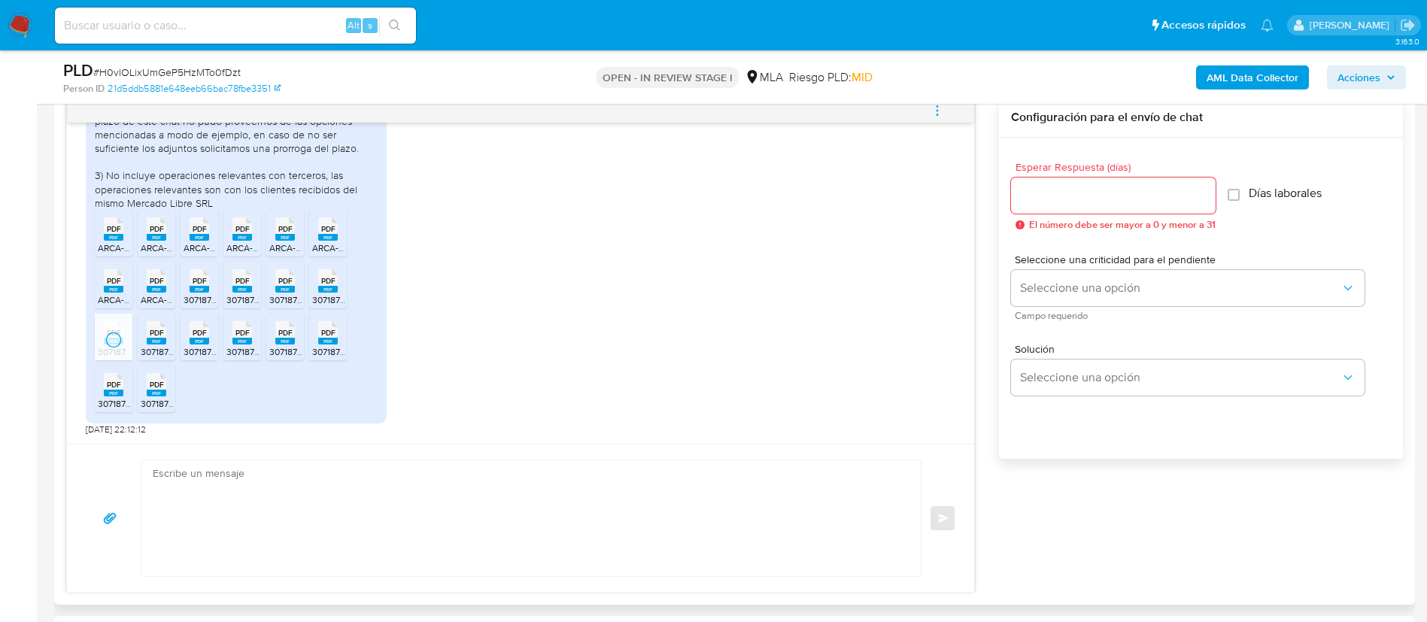
click at [147, 350] on span "30718783255_FB_00003_00002309_35731872.pdf" at bounding box center [245, 351] width 208 height 13
drag, startPoint x: 201, startPoint y: 342, endPoint x: 232, endPoint y: 341, distance: 30.8
click at [202, 342] on rect at bounding box center [200, 341] width 20 height 7
click at [247, 341] on rect at bounding box center [242, 341] width 20 height 7
click at [290, 350] on span "30718783255_FB_00003_00002312_36682687.pdf" at bounding box center [373, 351] width 208 height 13
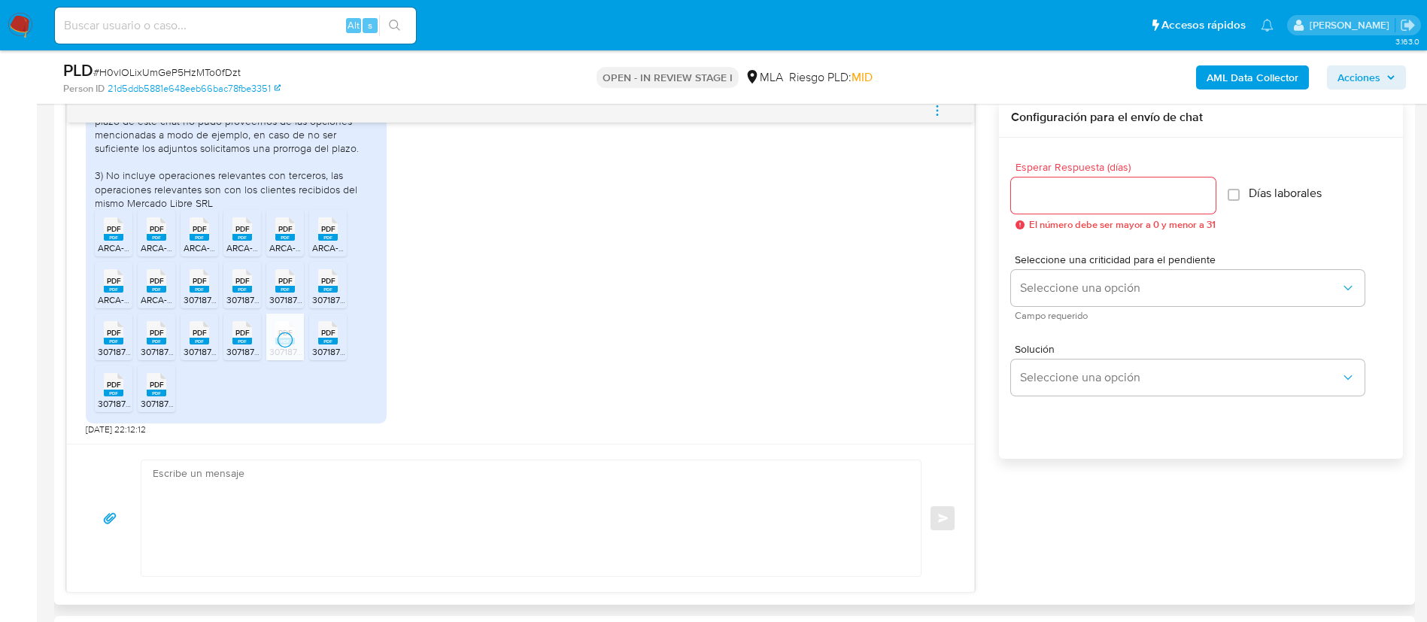
click at [314, 349] on span "30718783255_FB_00003_00002313_40558650.pdf" at bounding box center [417, 351] width 210 height 13
click at [113, 403] on span "30718783255_FB_00003_00002306_43821555 (1).pdf" at bounding box center [208, 403] width 220 height 13
click at [152, 396] on rect at bounding box center [157, 393] width 20 height 7
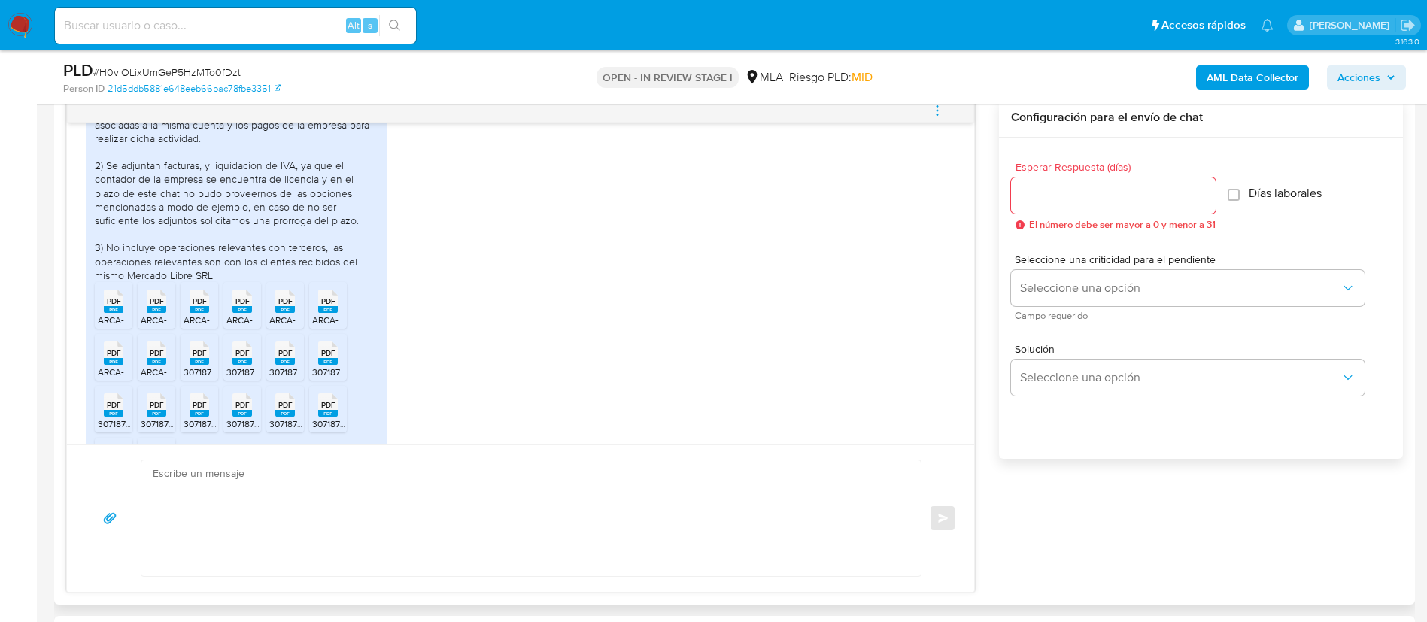
scroll to position [681, 0]
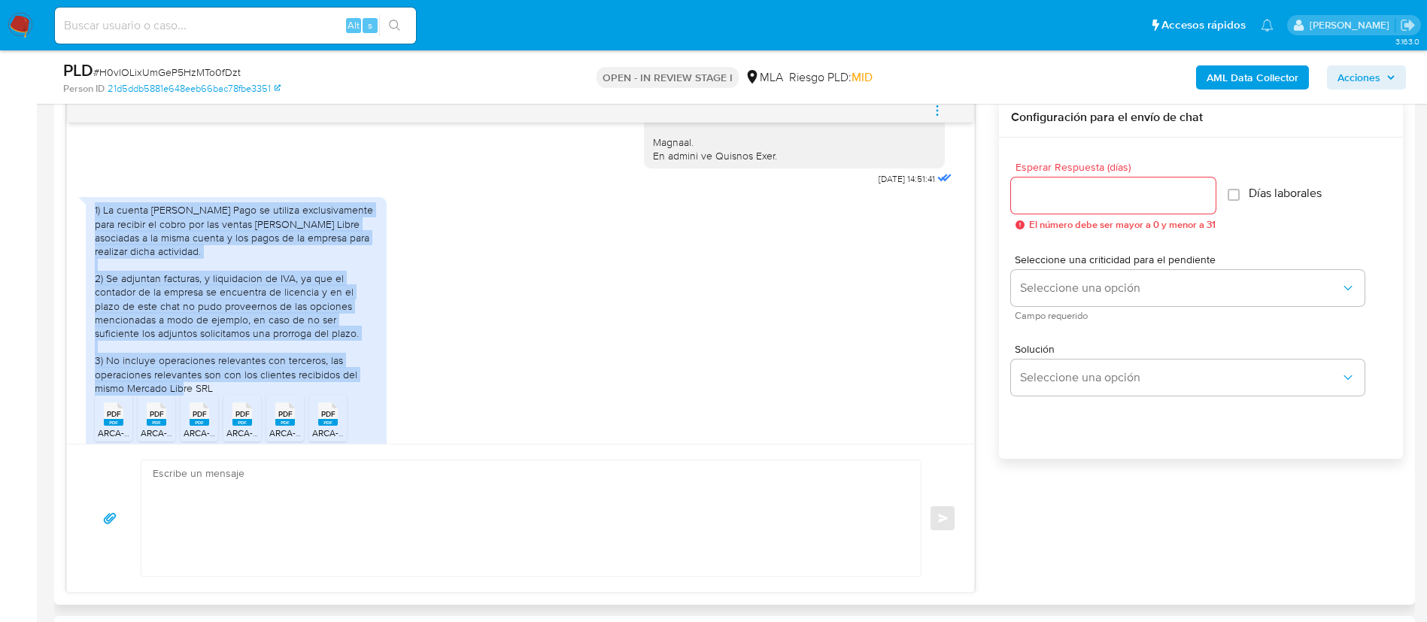
drag, startPoint x: 223, startPoint y: 417, endPoint x: 73, endPoint y: 238, distance: 234.4
click at [73, 238] on div "17/09/2025 14:51:41 1) La cuenta de Mercado Pago se utiliza exclusivamente para…" at bounding box center [520, 283] width 907 height 321
copy div "1) La cuenta de Mercado Pago se utiliza exclusivamente para recibir el cobro po…"
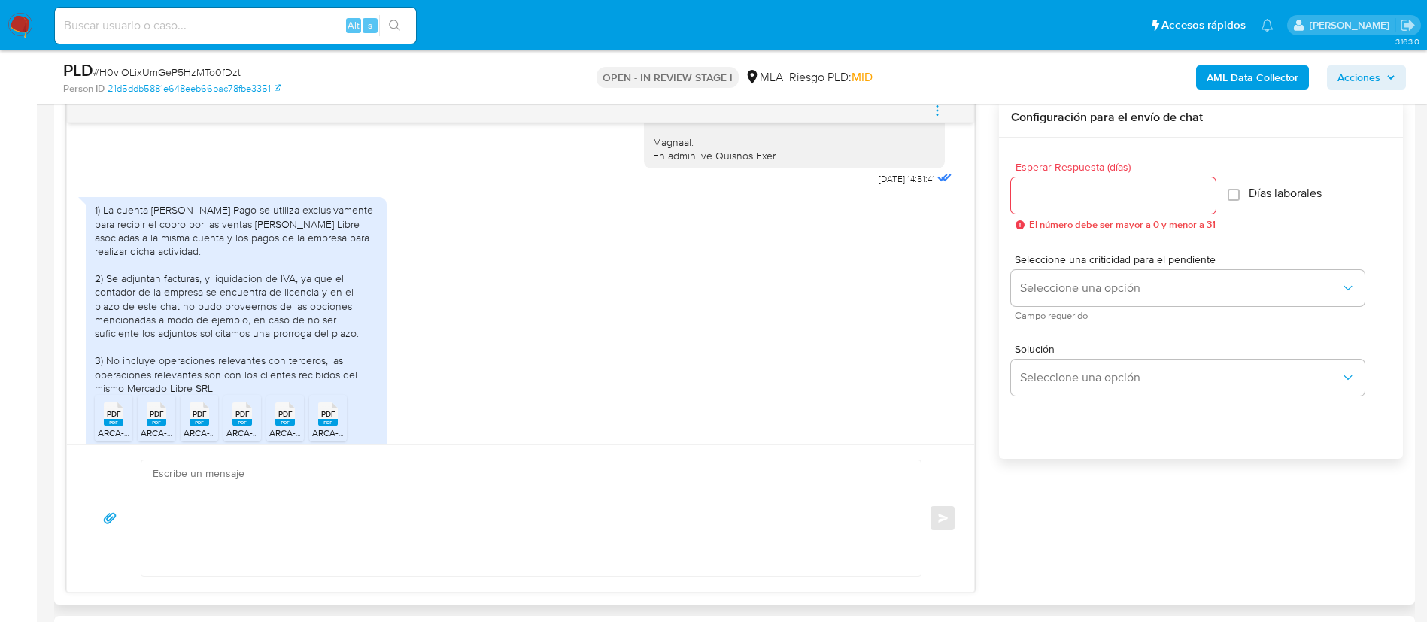
click at [805, 496] on textarea at bounding box center [527, 518] width 749 height 116
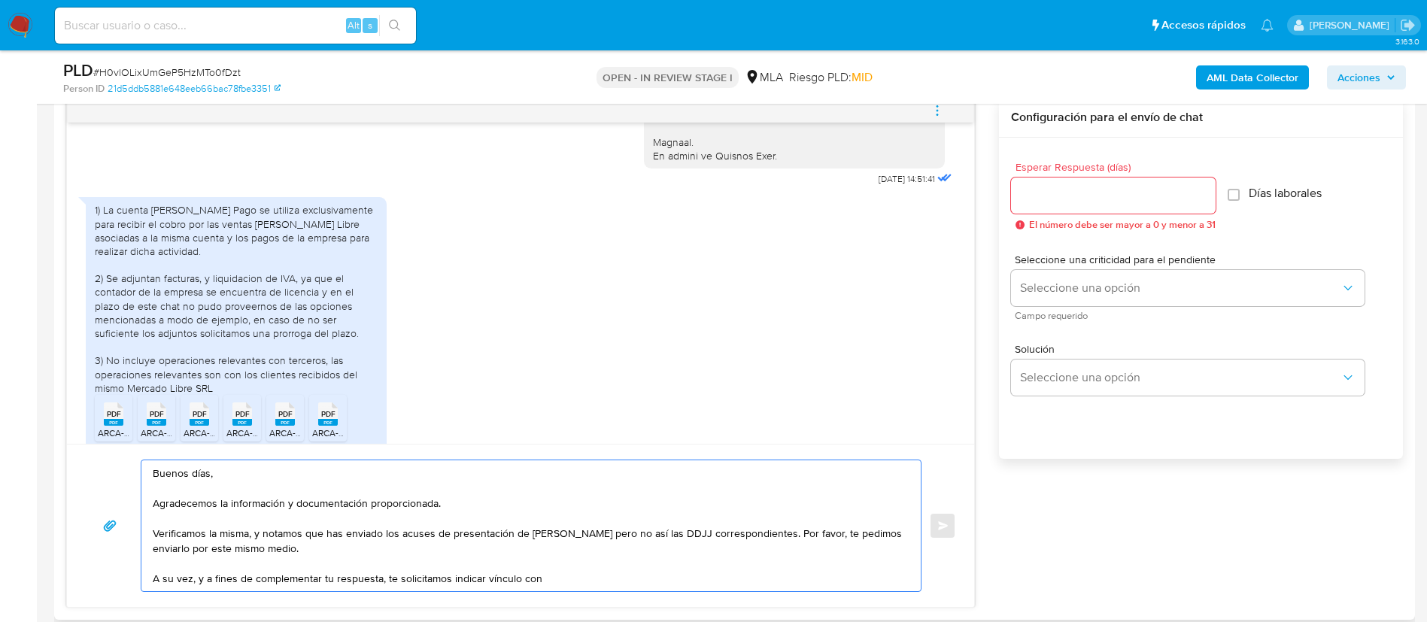
paste textarea "Payments Group Sa - CUIL 30716962950"
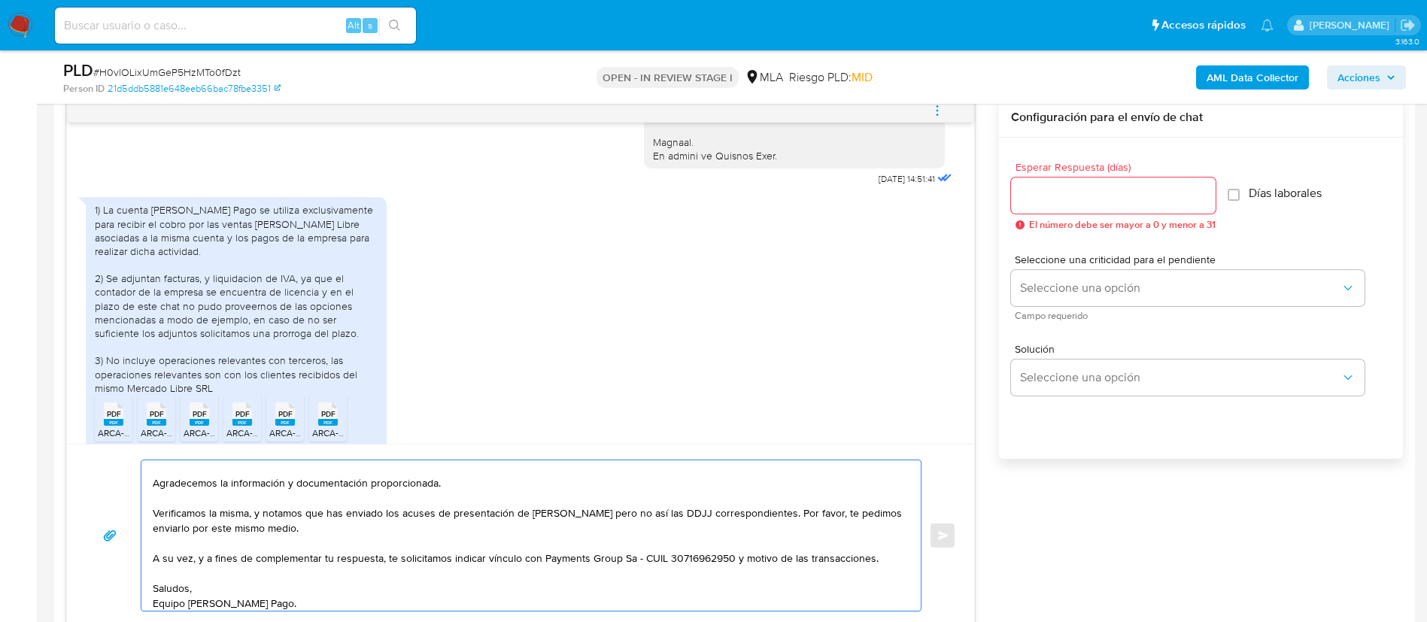
scroll to position [26, 0]
type textarea "Buenos días, Agradecemos la información y documentación proporcionada. Verifica…"
click at [1045, 190] on input "Esperar Respuesta (días)" at bounding box center [1113, 196] width 205 height 20
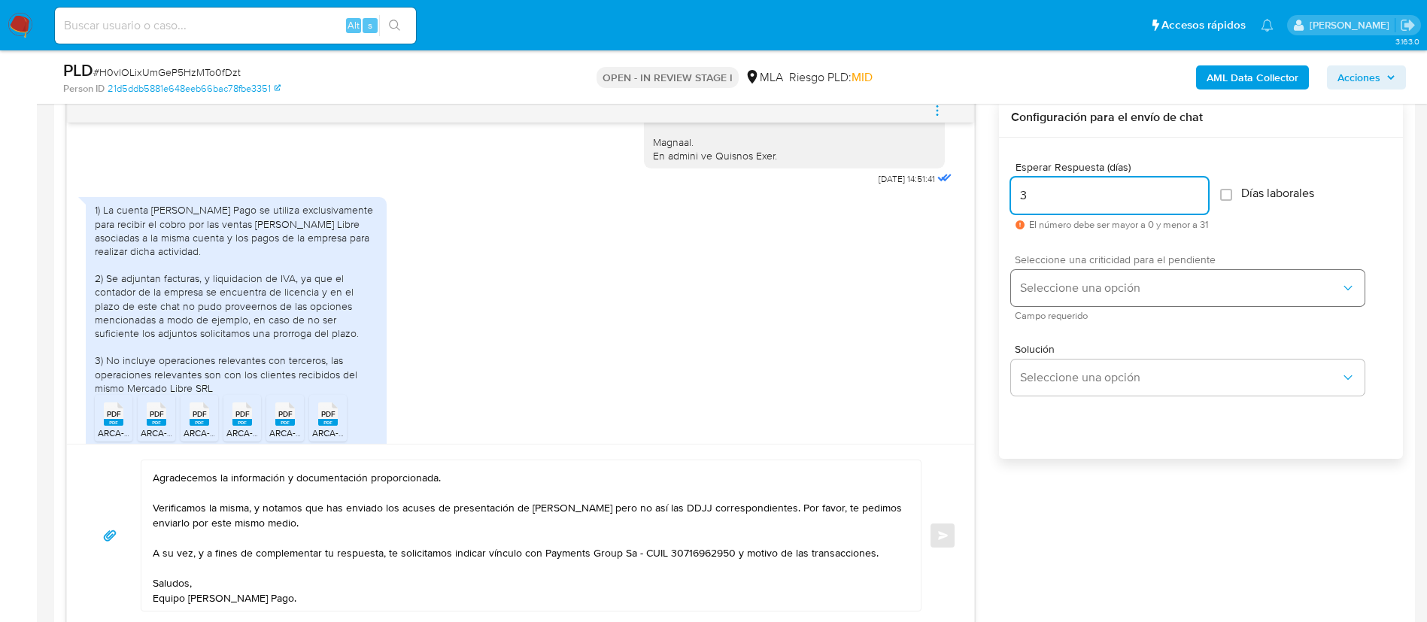
type input "3"
click at [1055, 281] on span "Seleccione una opción" at bounding box center [1180, 288] width 320 height 15
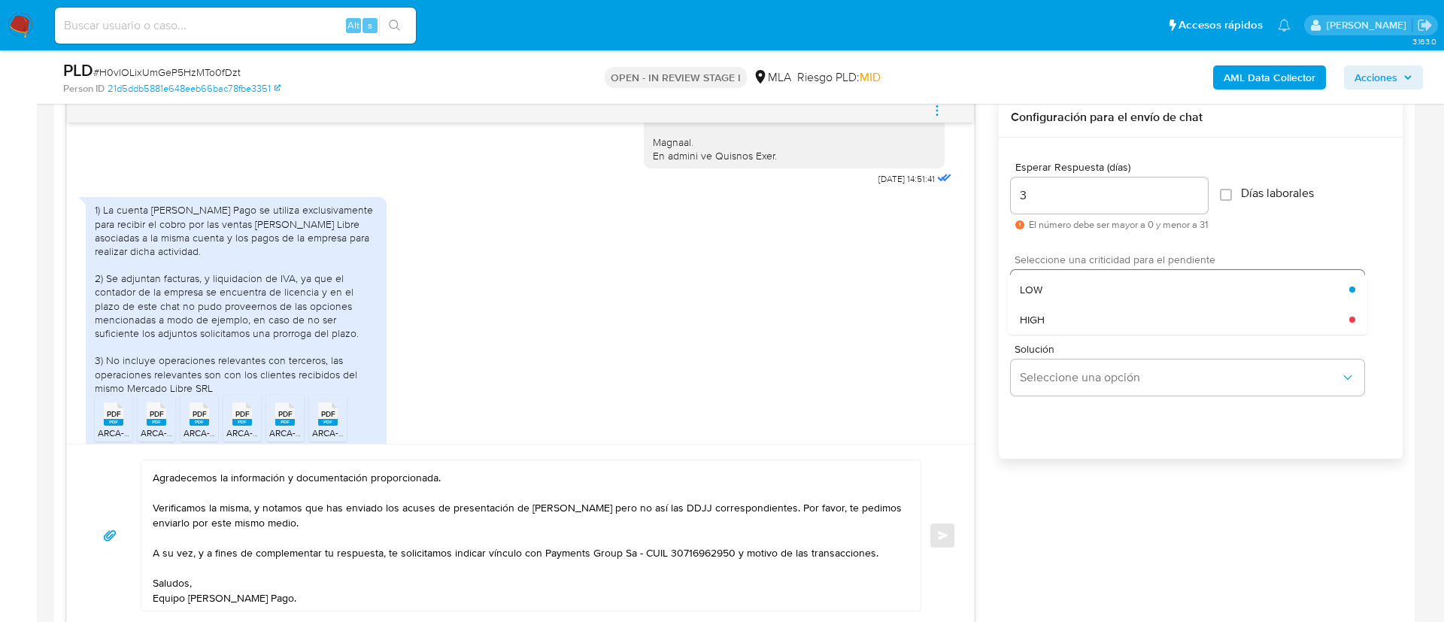
click at [1055, 281] on div "LOW" at bounding box center [1184, 290] width 329 height 30
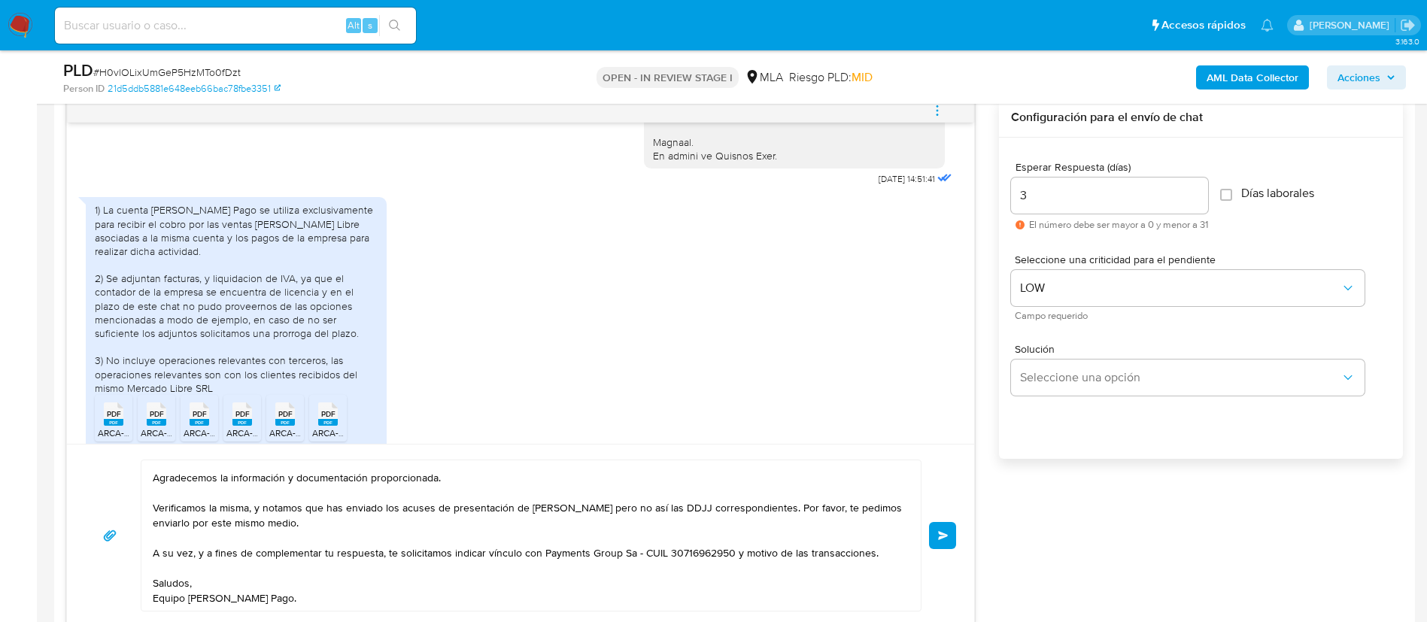
click at [939, 539] on span "Enviar" at bounding box center [943, 535] width 11 height 9
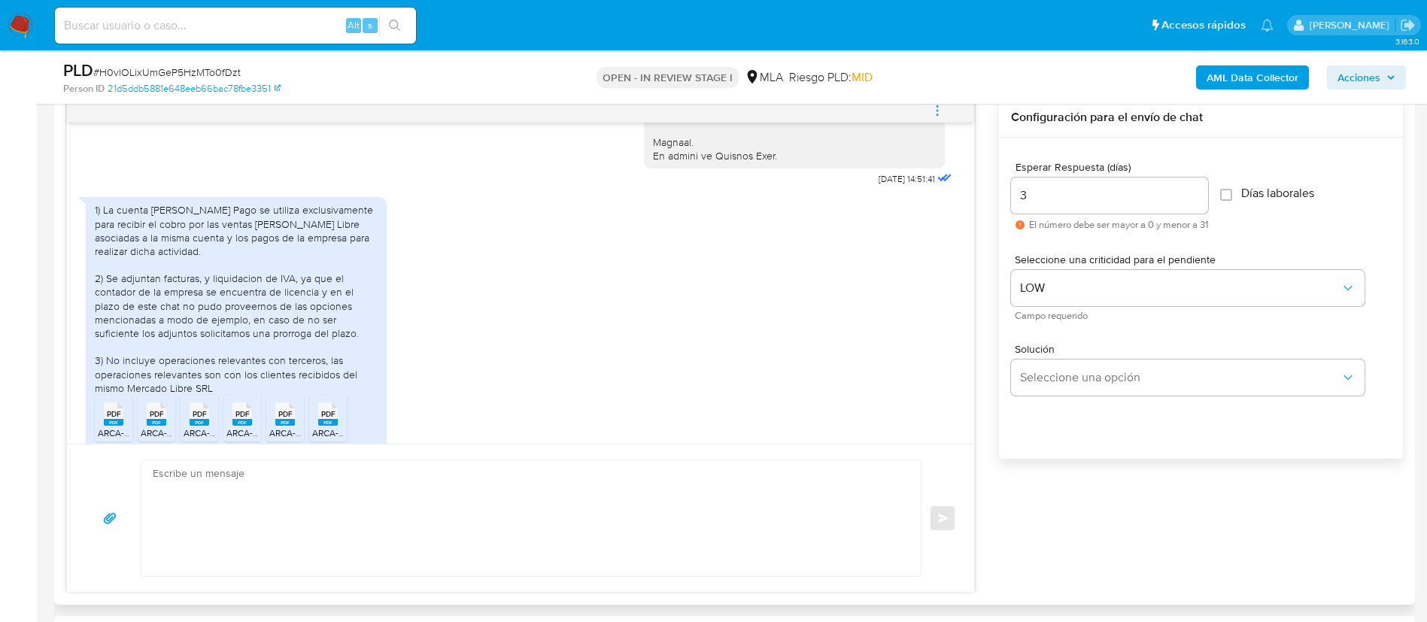
scroll to position [1169, 0]
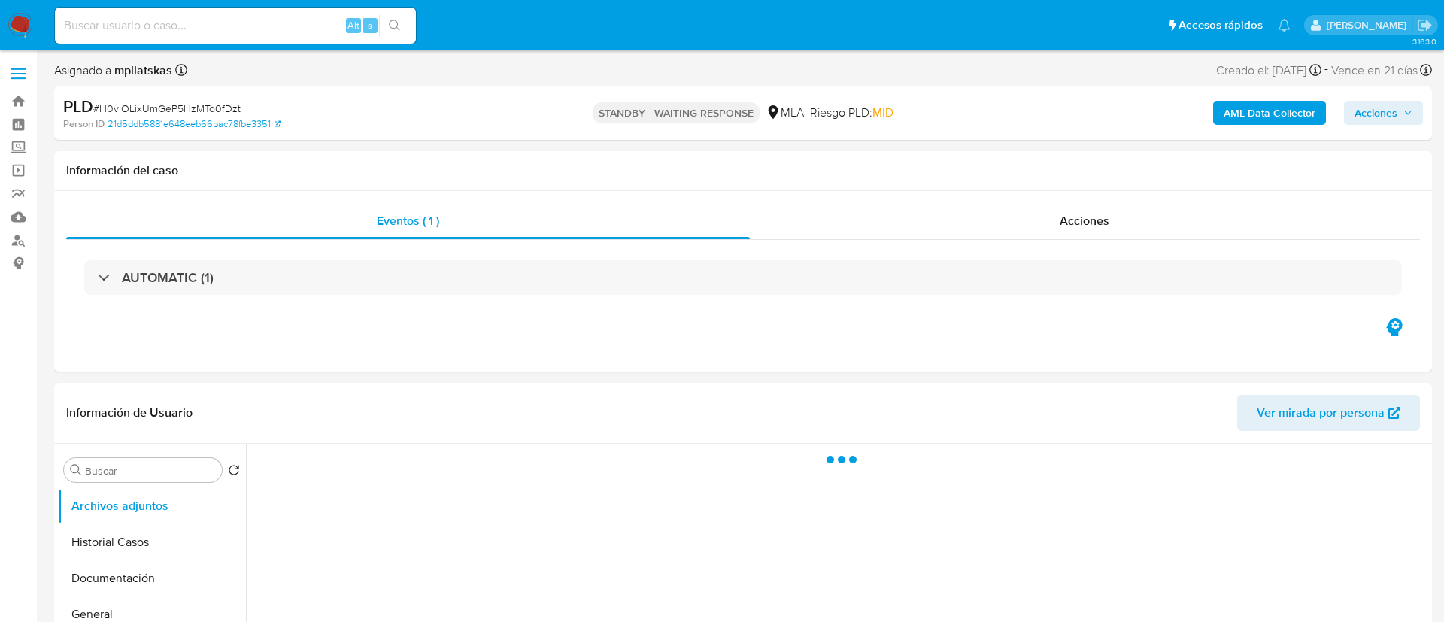
select select "10"
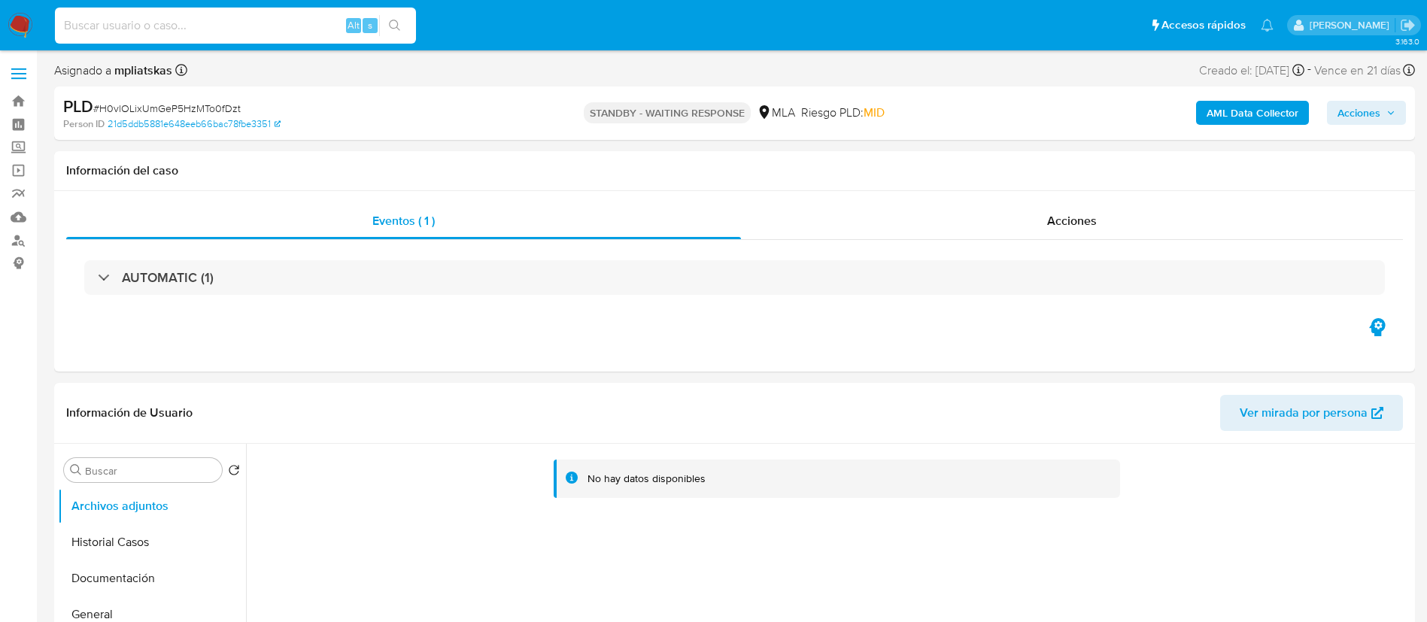
click at [312, 29] on input at bounding box center [235, 26] width 361 height 20
paste input "axli7kUZHwVzfA5c5NZGKrQB"
type input "axli7kUZHwVzfA5c5NZGKrQB"
click at [414, 15] on div "axli7kUZHwVzfA5c5NZGKrQB Alt s" at bounding box center [235, 26] width 361 height 36
click at [401, 22] on button "search-icon" at bounding box center [394, 25] width 31 height 21
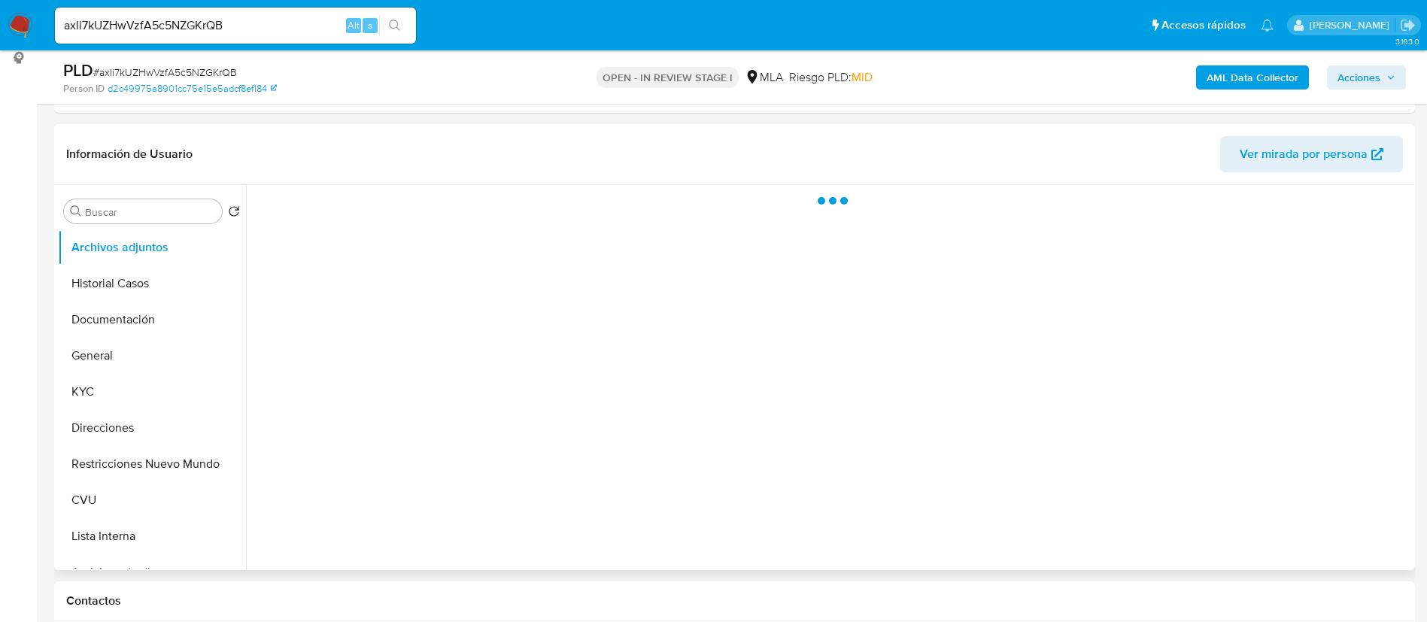
scroll to position [226, 0]
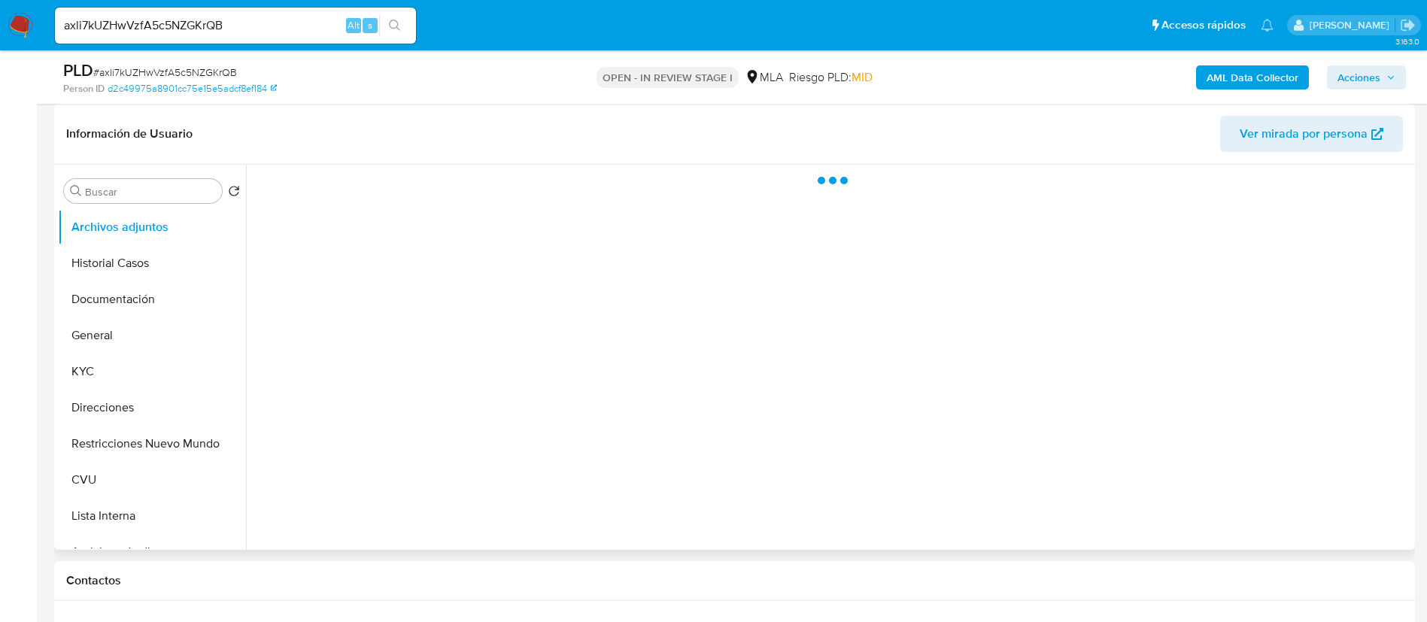
select select "10"
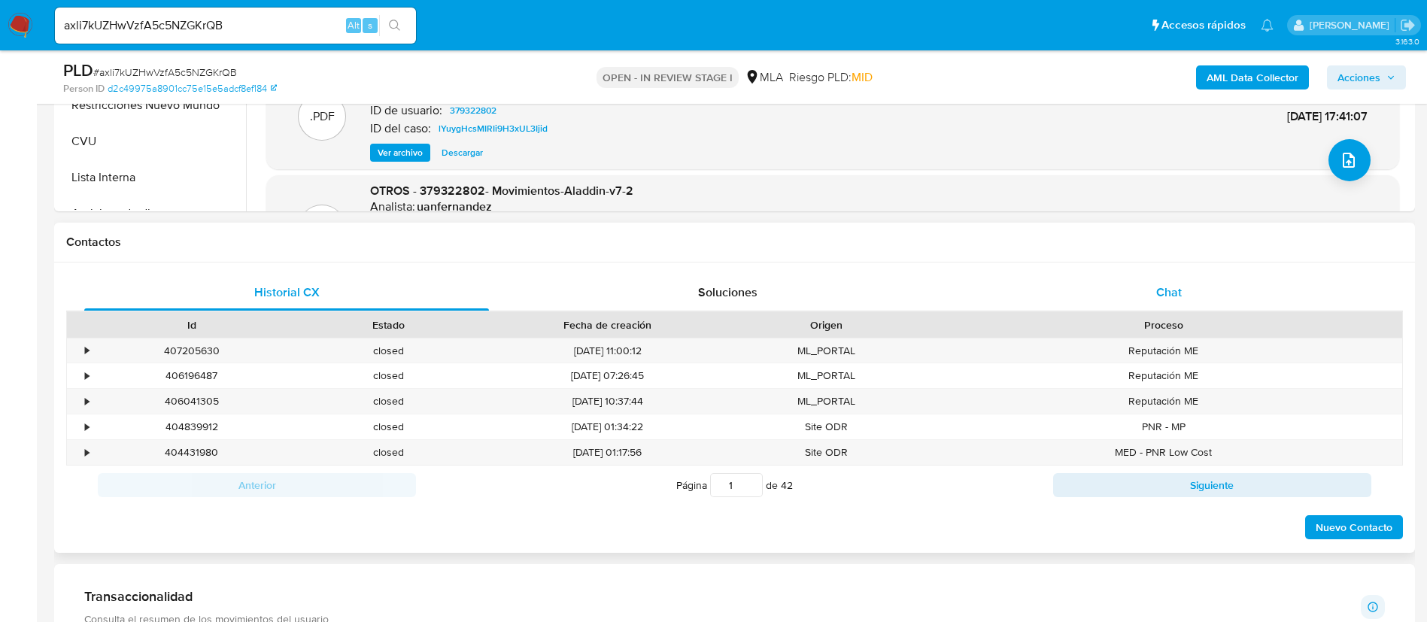
click at [1127, 287] on div "Chat" at bounding box center [1168, 293] width 405 height 36
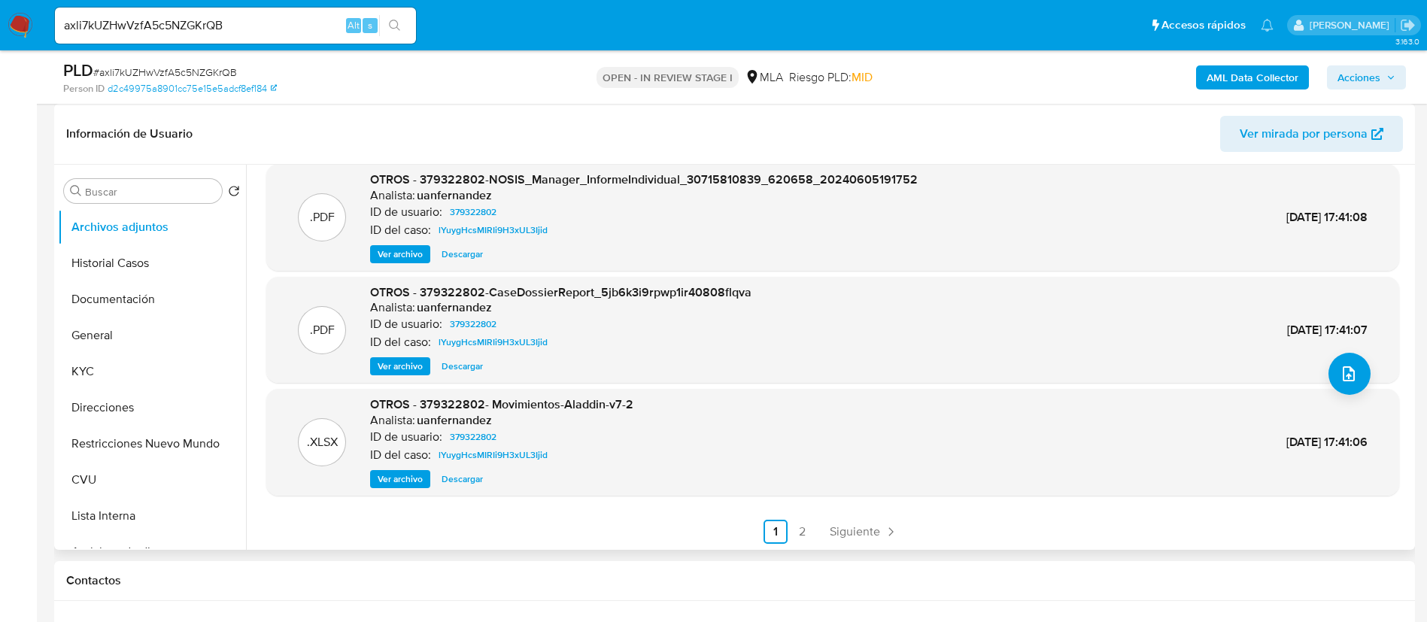
scroll to position [126, 0]
click at [799, 526] on link "2" at bounding box center [802, 530] width 24 height 24
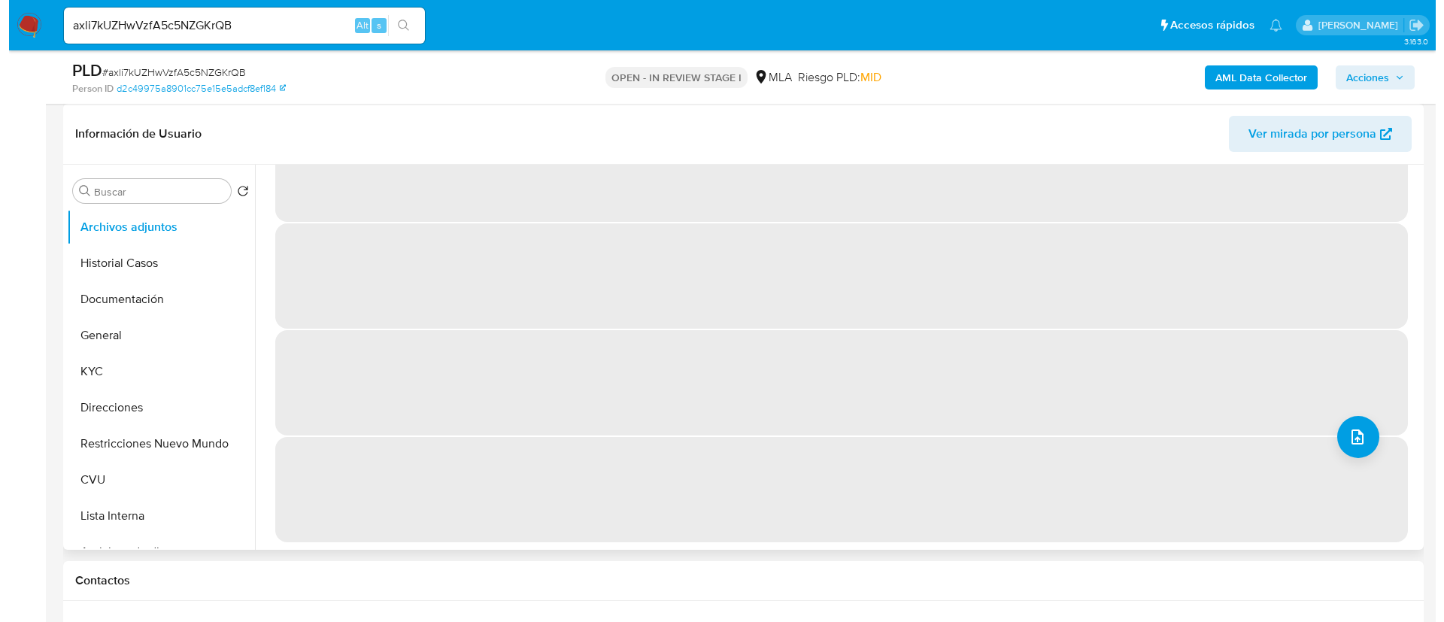
scroll to position [0, 0]
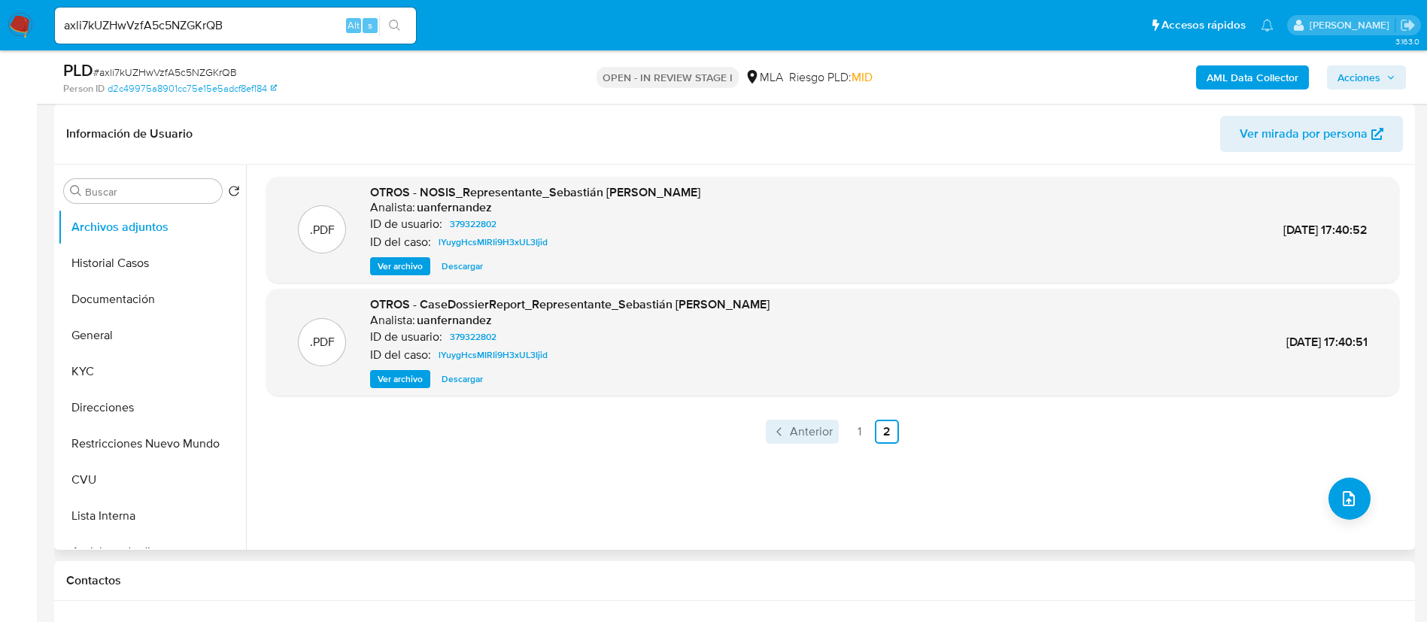
click at [822, 432] on span "Anterior" at bounding box center [811, 432] width 43 height 12
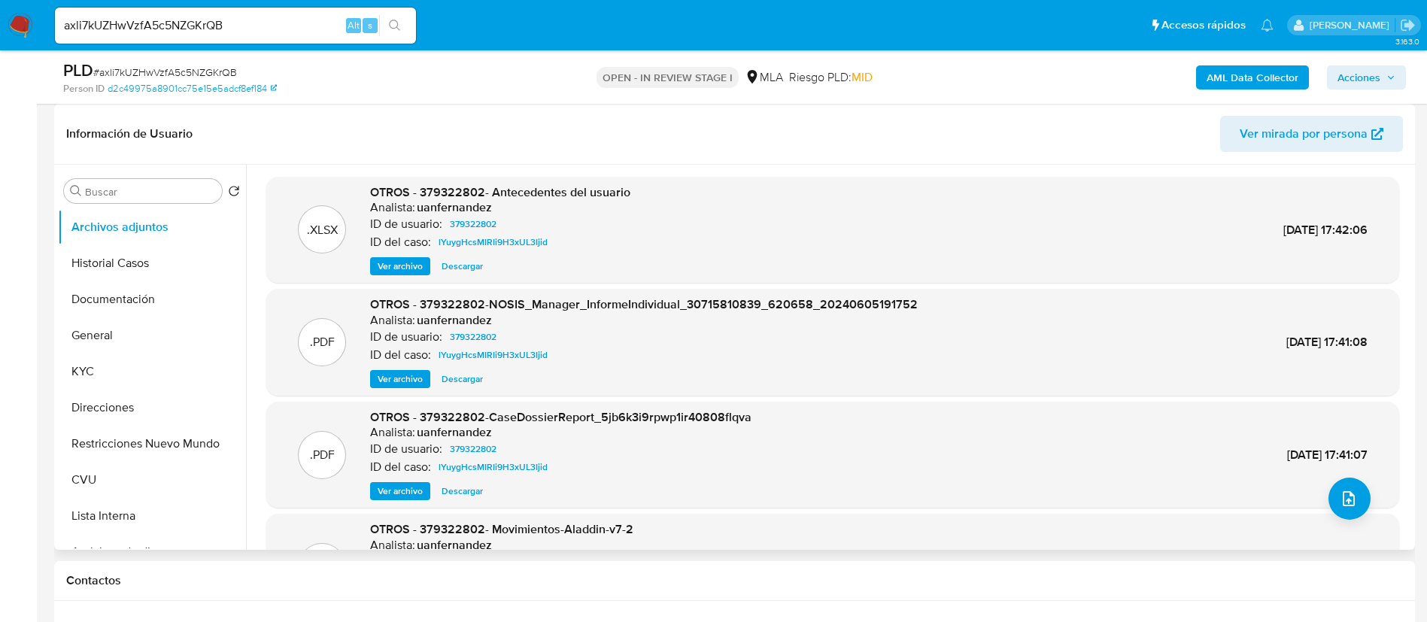
click at [393, 262] on span "Ver archivo" at bounding box center [400, 266] width 45 height 15
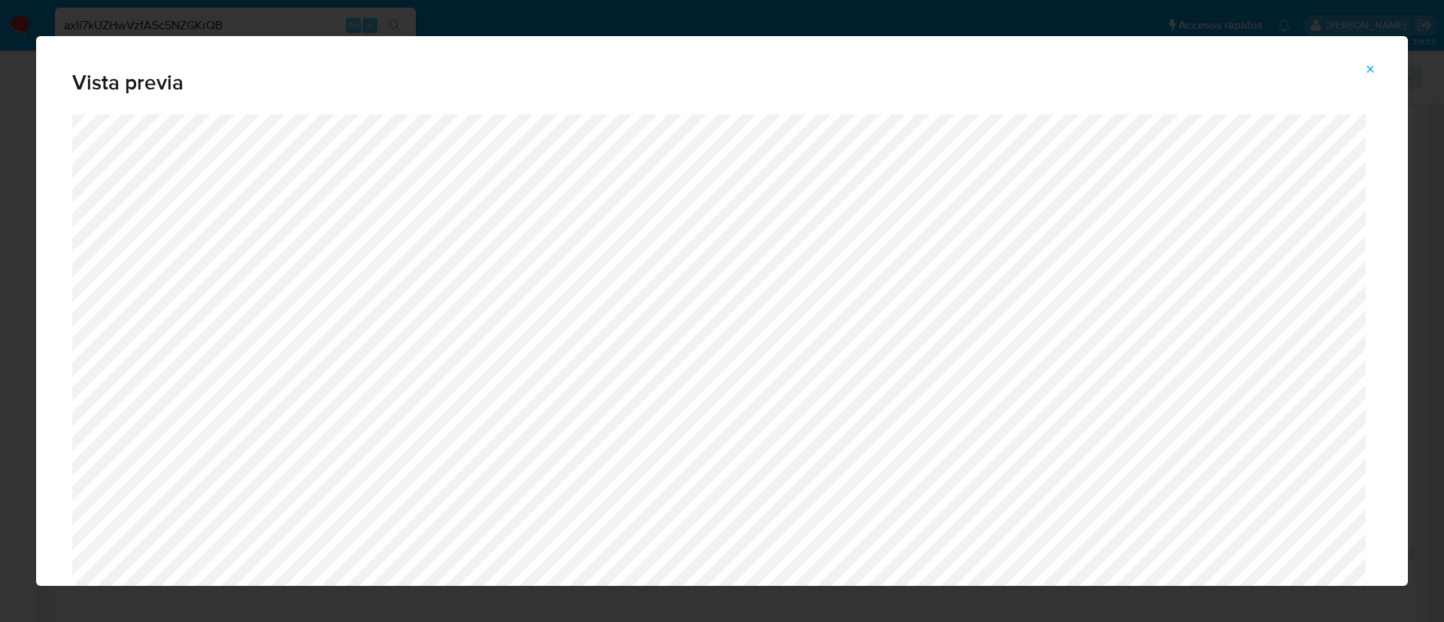
click at [1364, 67] on icon "Attachment preview" at bounding box center [1370, 69] width 12 height 12
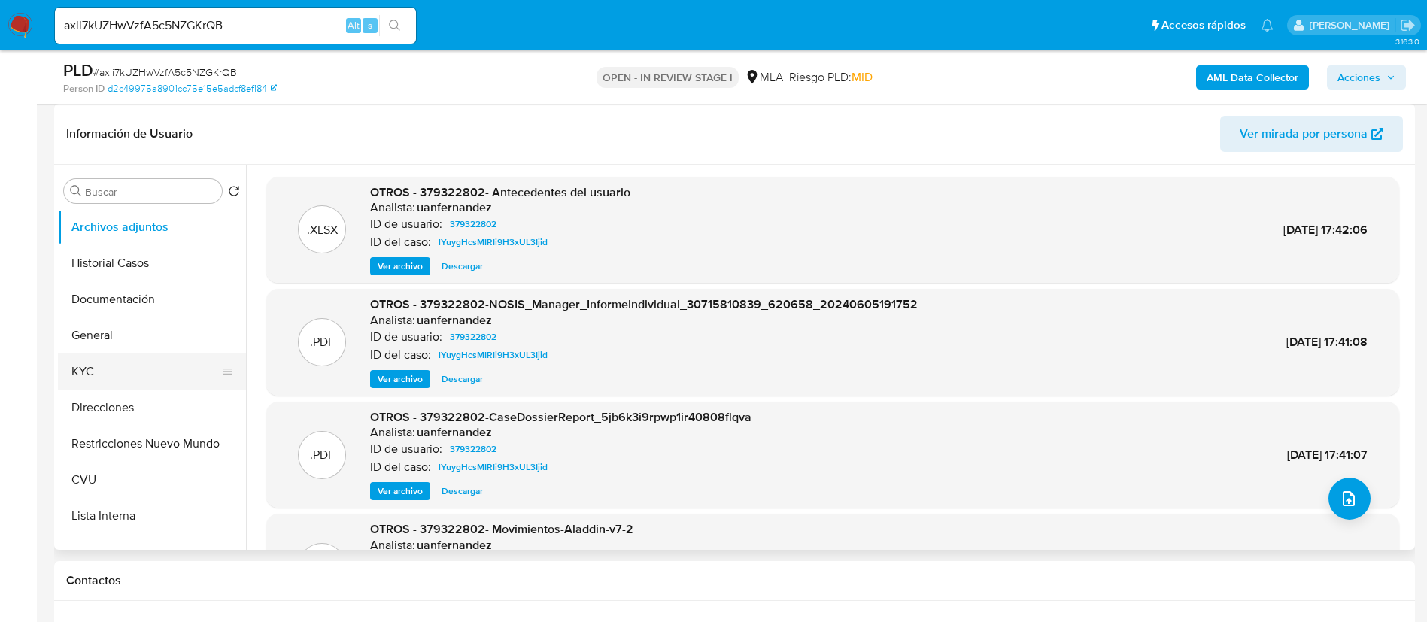
click at [102, 374] on button "KYC" at bounding box center [146, 371] width 176 height 36
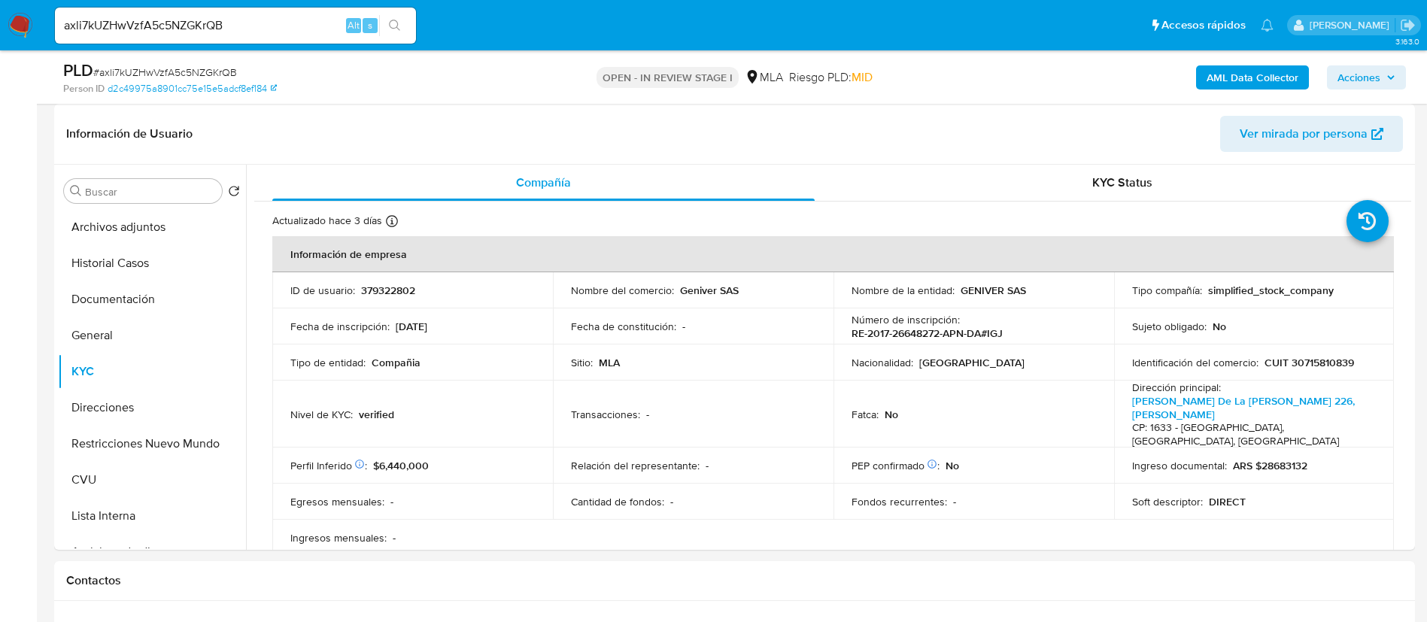
click at [388, 293] on p "379322802" at bounding box center [388, 291] width 54 height 14
copy p "379322802"
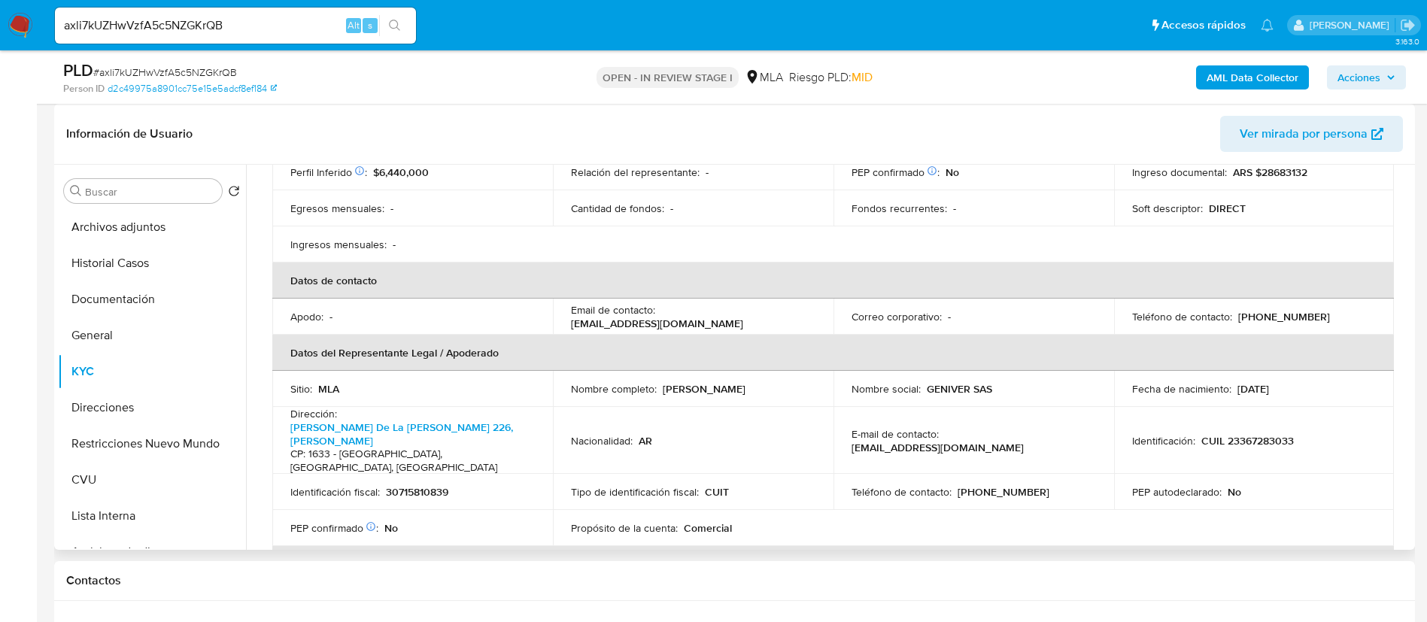
scroll to position [338, 0]
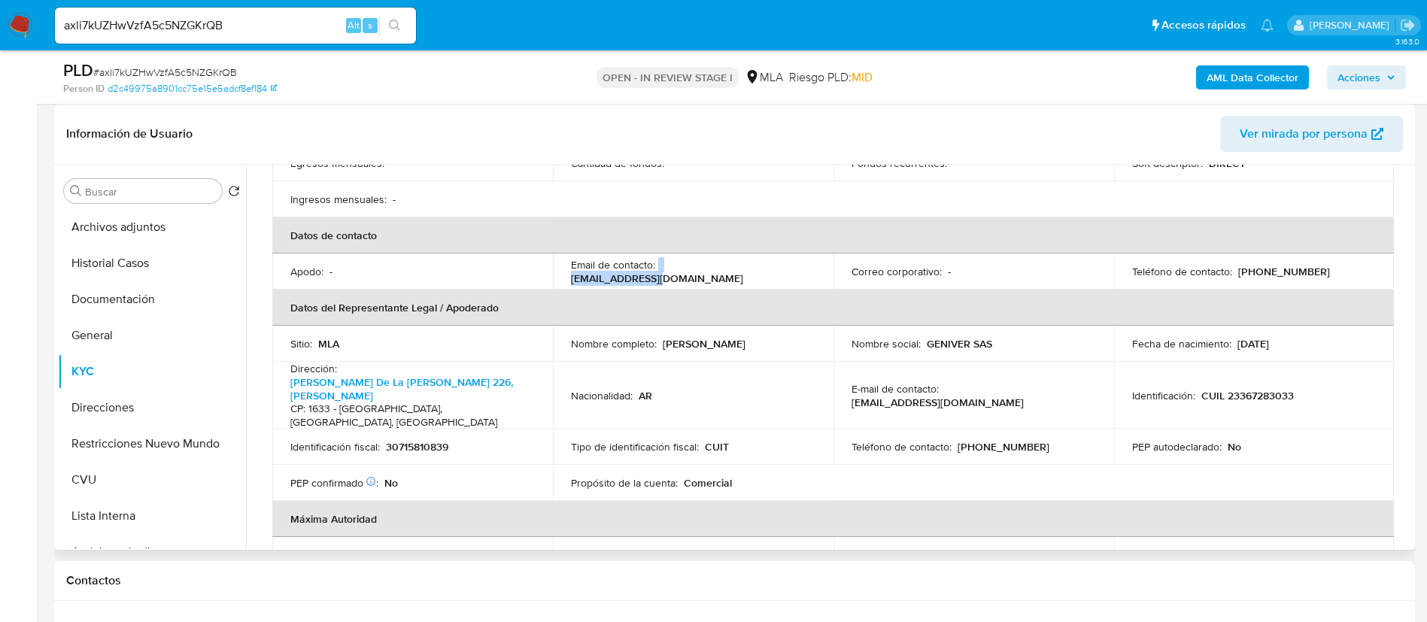
drag, startPoint x: 669, startPoint y: 247, endPoint x: 745, endPoint y: 253, distance: 77.0
click at [745, 253] on td "Email de contacto : info@geniver.com" at bounding box center [693, 271] width 281 height 36
copy div "info@geniver.com"
click at [1265, 265] on p "(11) 64581835" at bounding box center [1284, 272] width 92 height 14
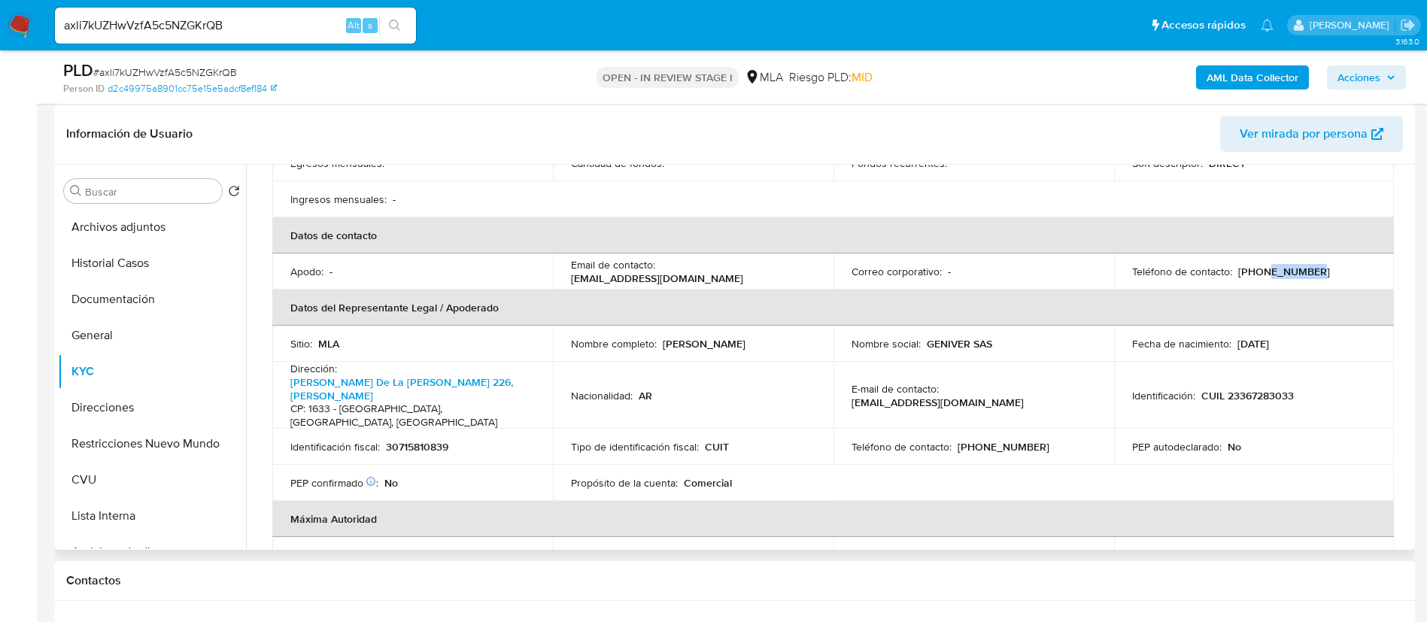
copy p "64581835"
drag, startPoint x: 660, startPoint y: 317, endPoint x: 771, endPoint y: 319, distance: 111.3
click at [775, 337] on div "Nombre completo : Sebastian Ariel Abolsky" at bounding box center [693, 344] width 244 height 14
drag, startPoint x: 921, startPoint y: 317, endPoint x: 997, endPoint y: 314, distance: 76.1
click at [997, 337] on div "Nombre social : GENIVER SAS" at bounding box center [973, 344] width 244 height 14
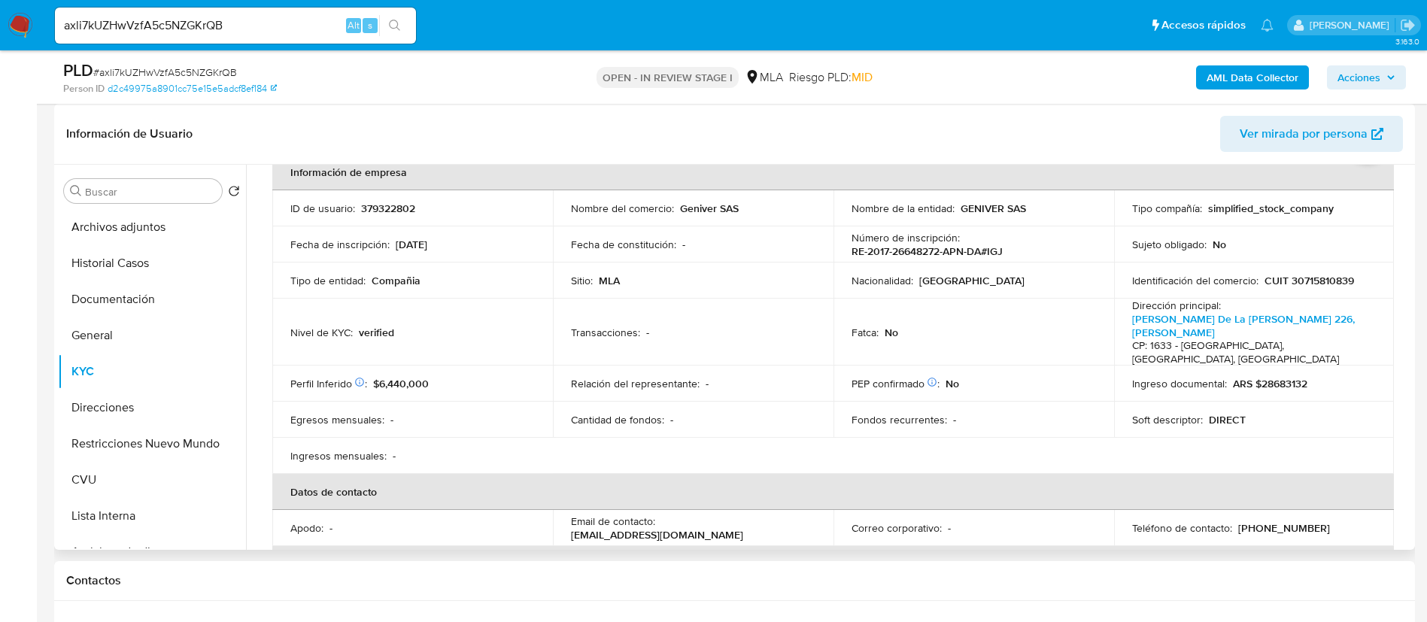
scroll to position [0, 0]
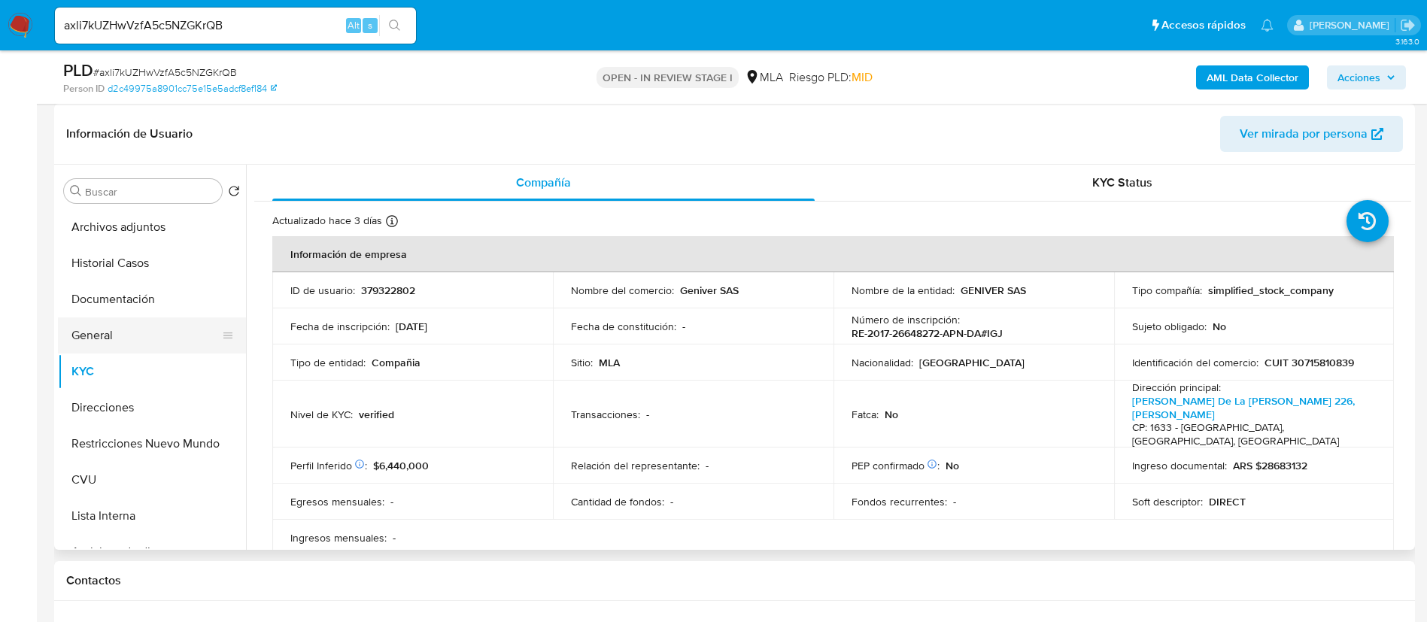
click at [114, 336] on button "General" at bounding box center [146, 335] width 176 height 36
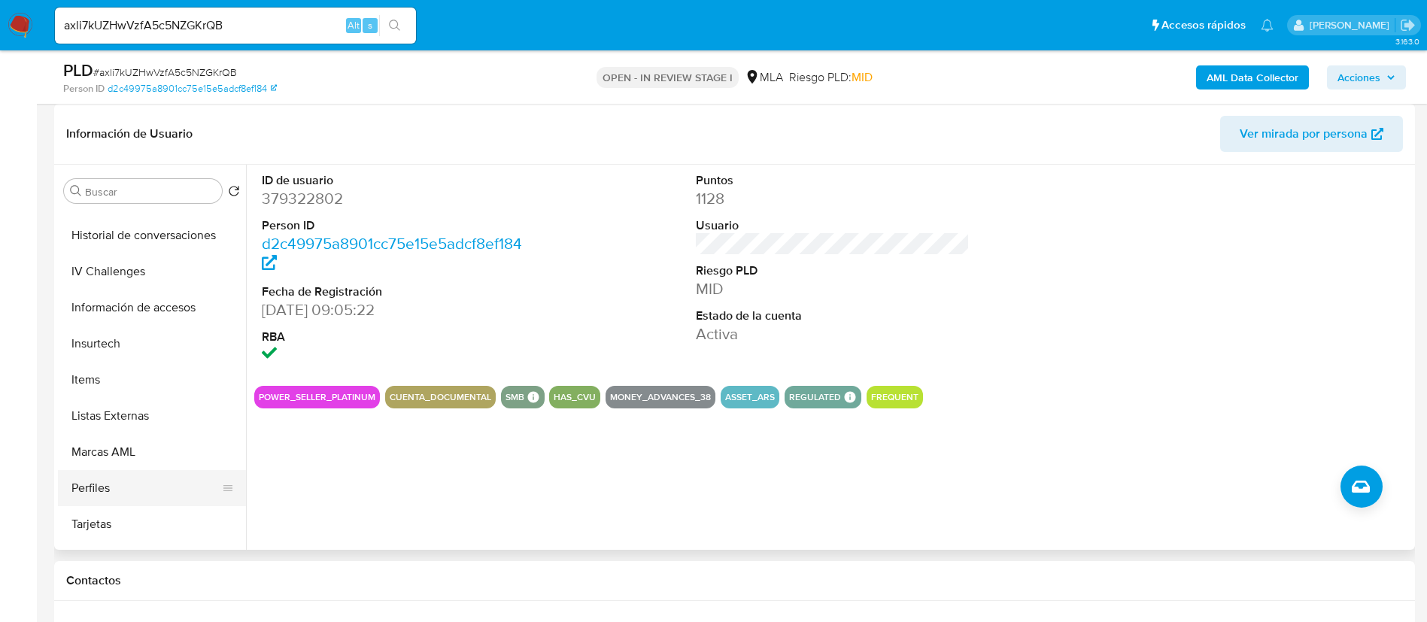
scroll to position [677, 0]
click at [97, 350] on button "Items" at bounding box center [146, 344] width 176 height 36
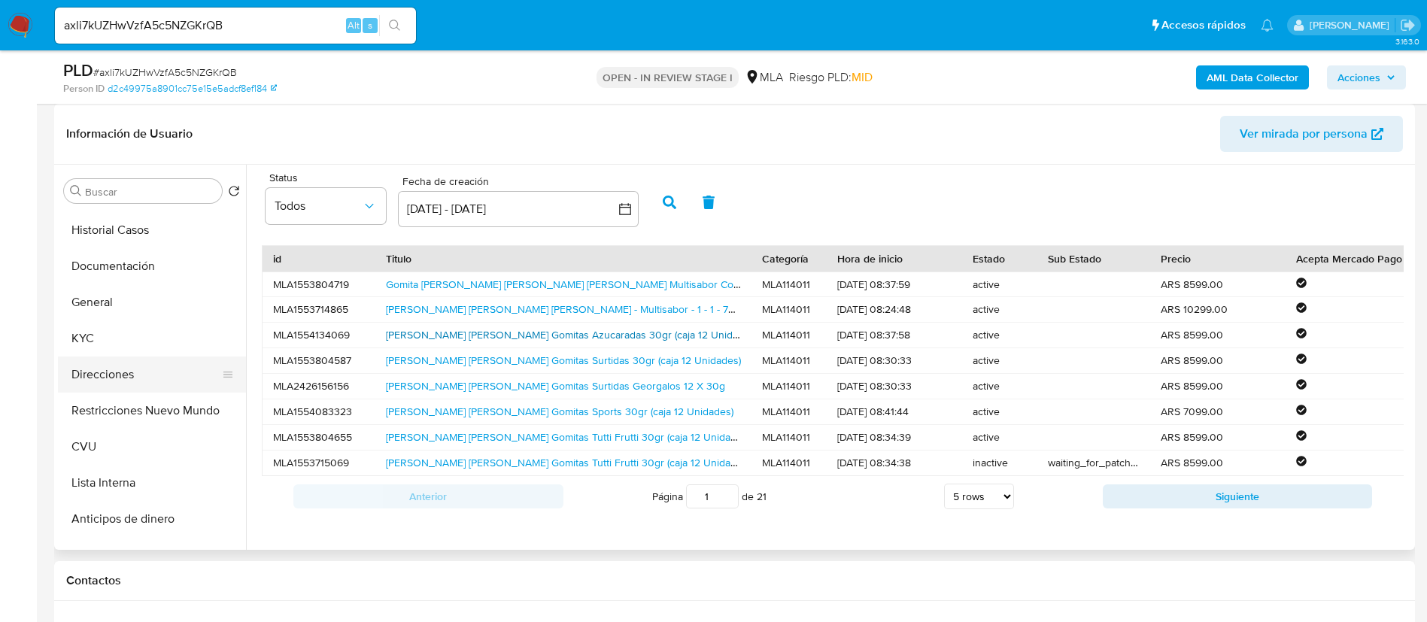
scroll to position [0, 0]
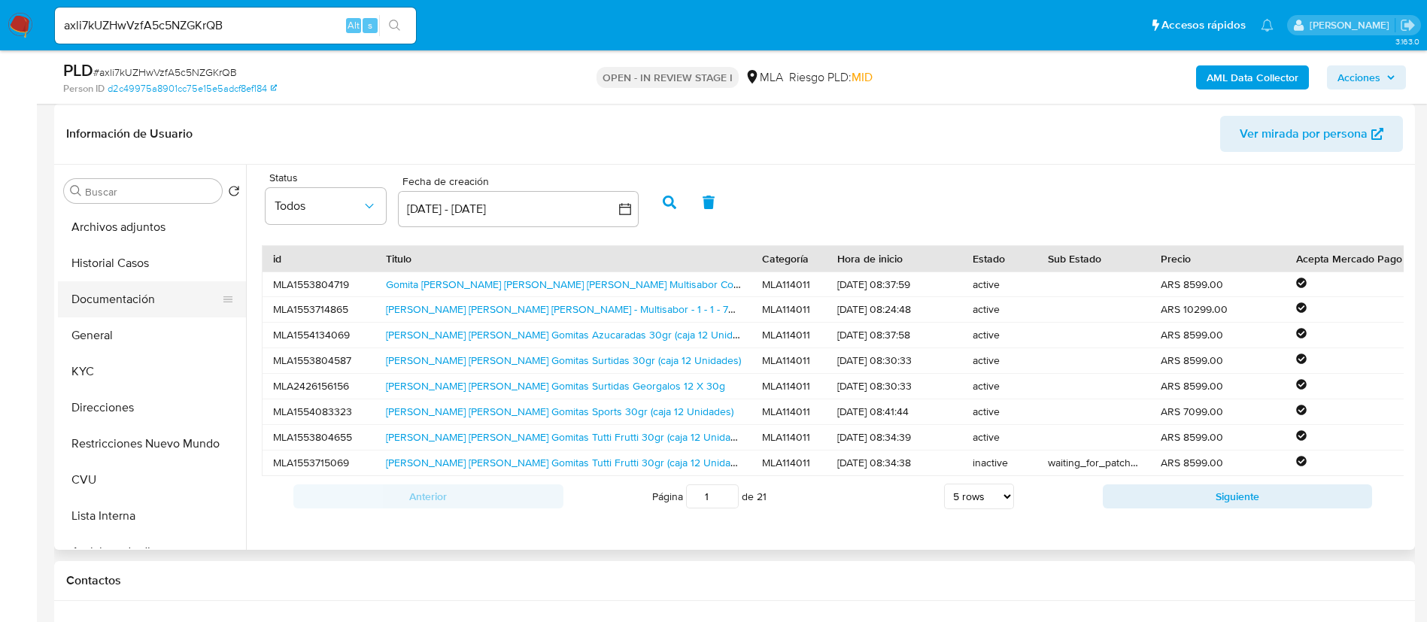
click at [119, 284] on button "Documentación" at bounding box center [146, 299] width 176 height 36
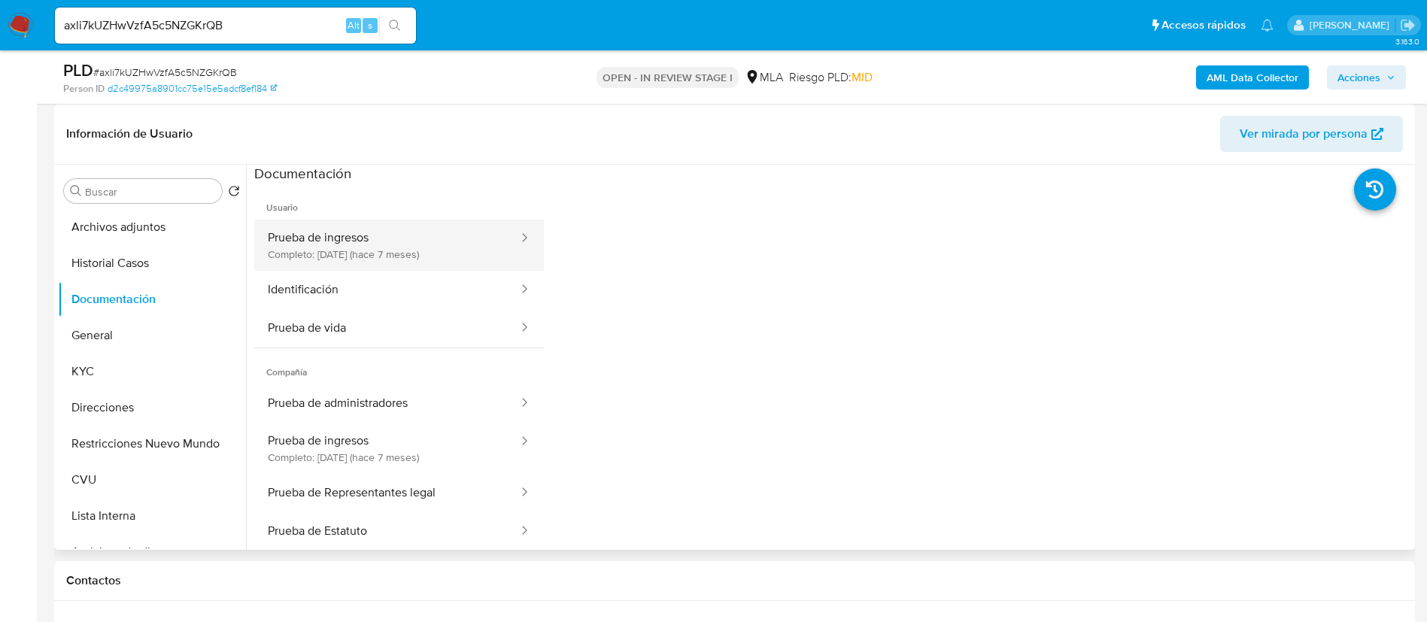
click at [322, 247] on button "Prueba de ingresos Completo: 26/02/2025 (hace 7 meses)" at bounding box center [386, 245] width 265 height 51
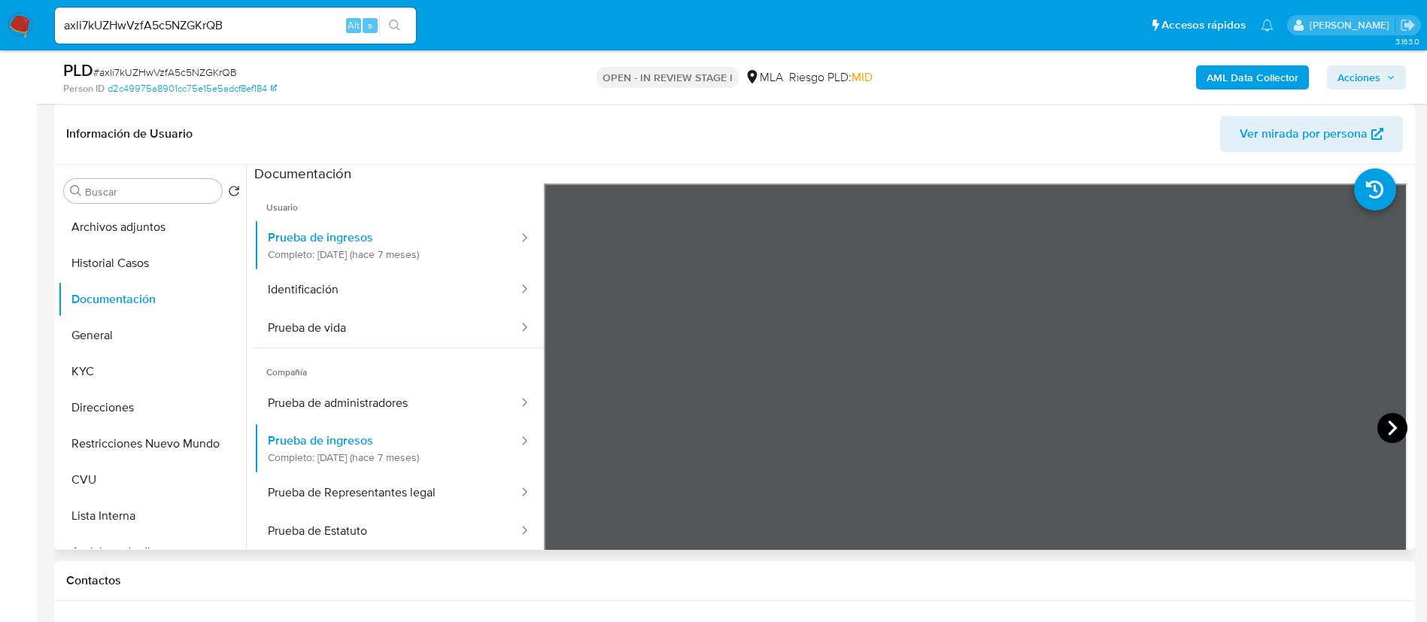
click at [1389, 420] on icon at bounding box center [1392, 428] width 30 height 30
click at [1389, 427] on icon at bounding box center [1392, 427] width 9 height 15
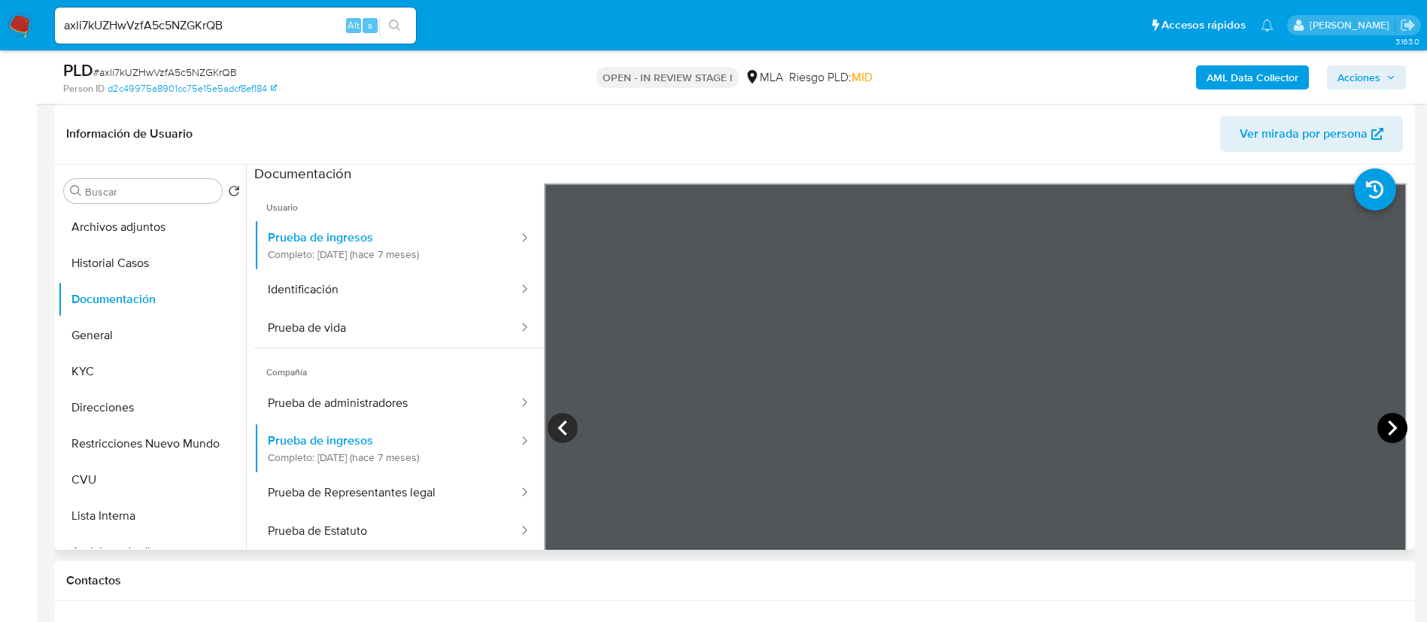
click at [1389, 427] on icon at bounding box center [1392, 427] width 9 height 15
click at [557, 429] on icon at bounding box center [563, 428] width 30 height 30
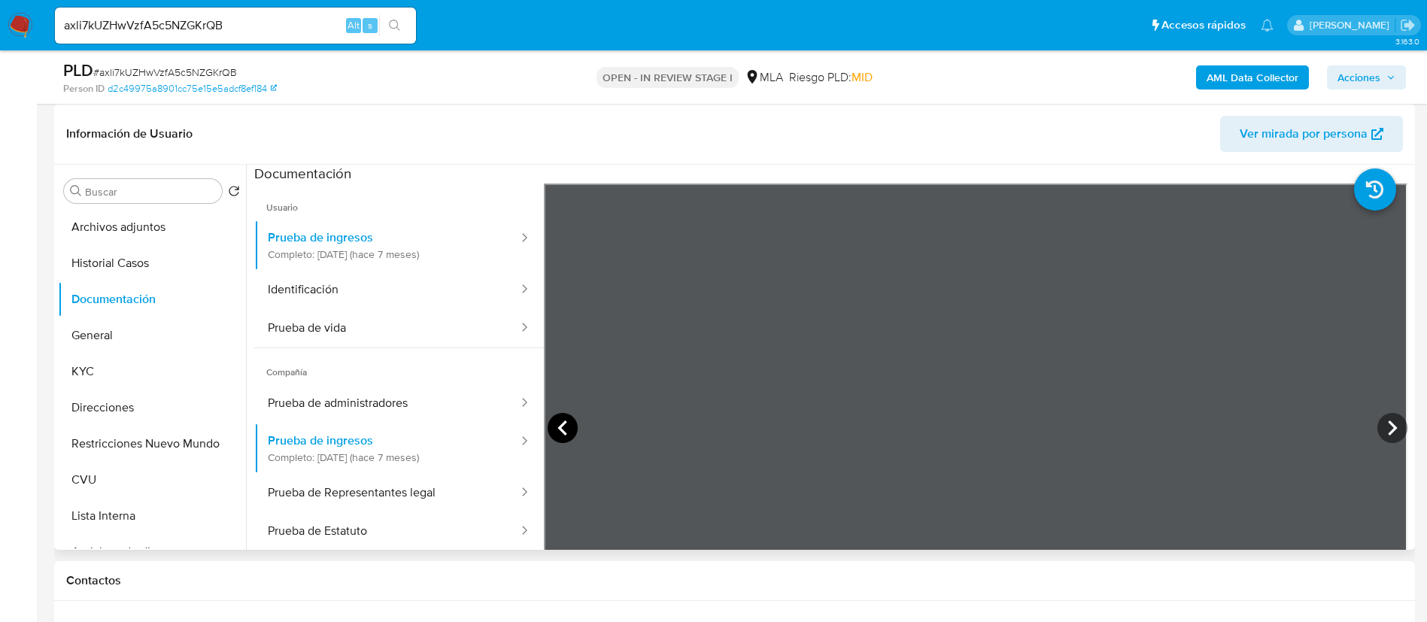
click at [557, 429] on icon at bounding box center [563, 428] width 30 height 30
click at [165, 272] on button "Historial Casos" at bounding box center [146, 263] width 176 height 36
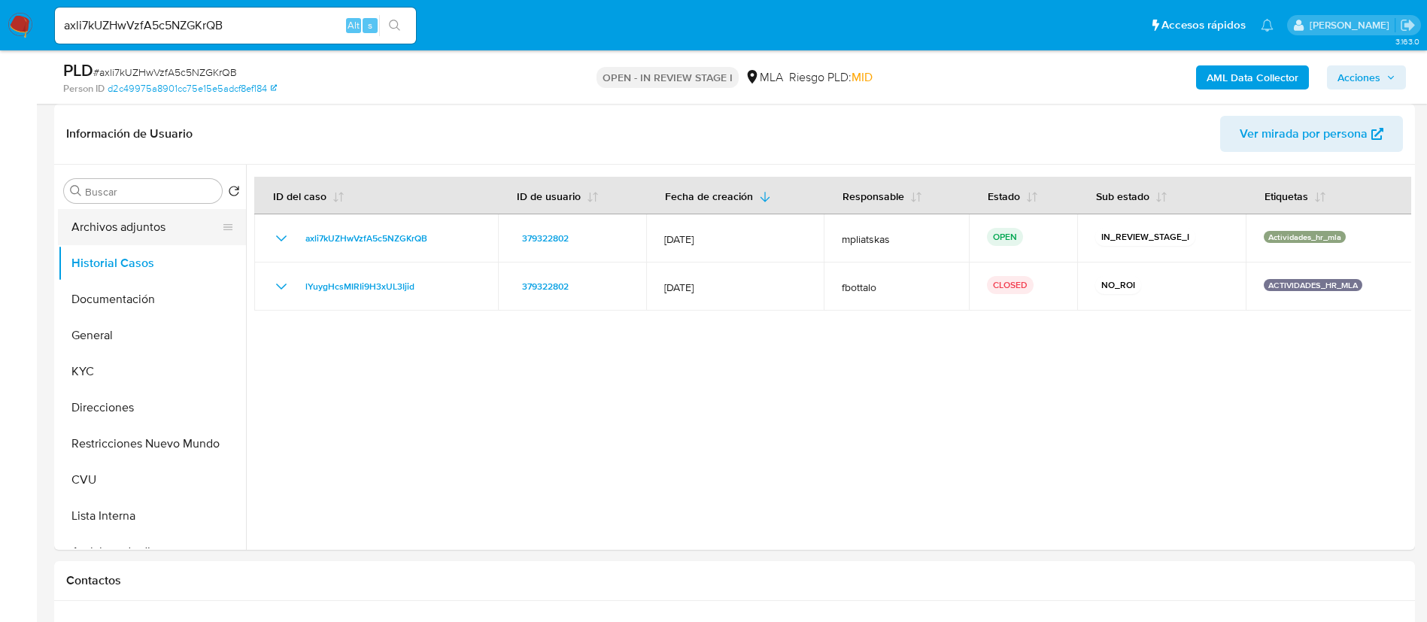
click at [159, 231] on button "Archivos adjuntos" at bounding box center [146, 227] width 176 height 36
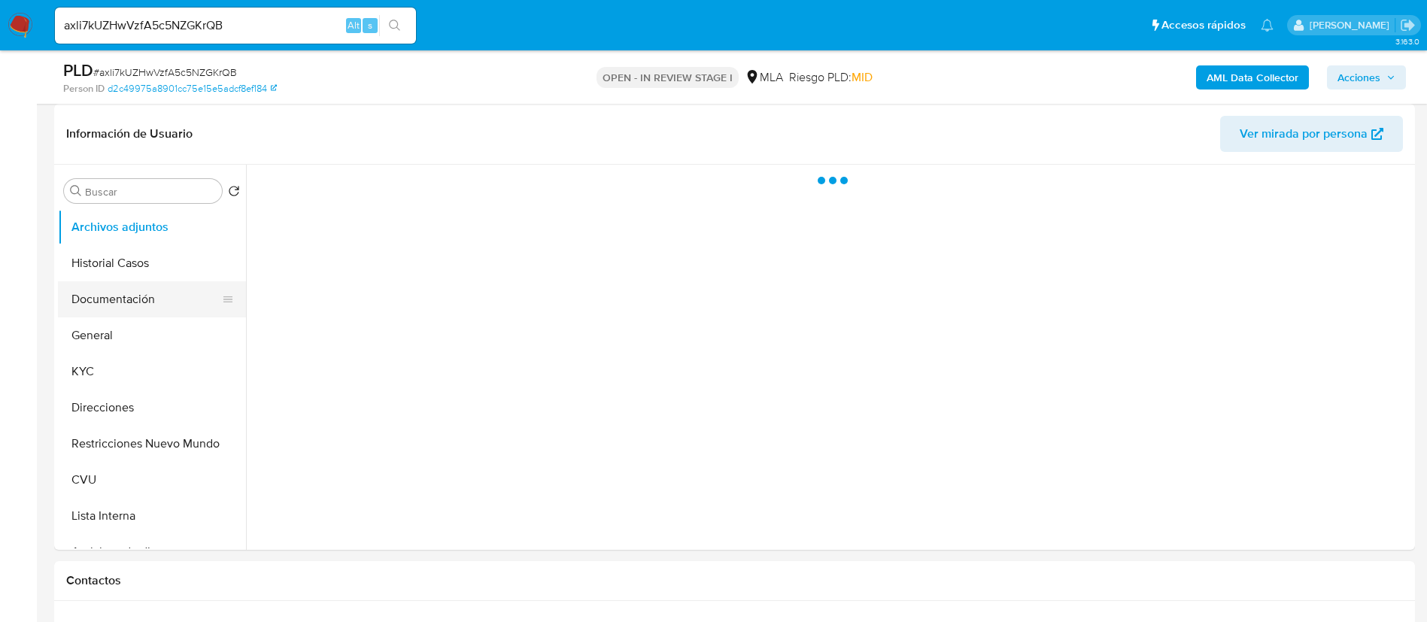
click at [130, 299] on button "Documentación" at bounding box center [146, 299] width 176 height 36
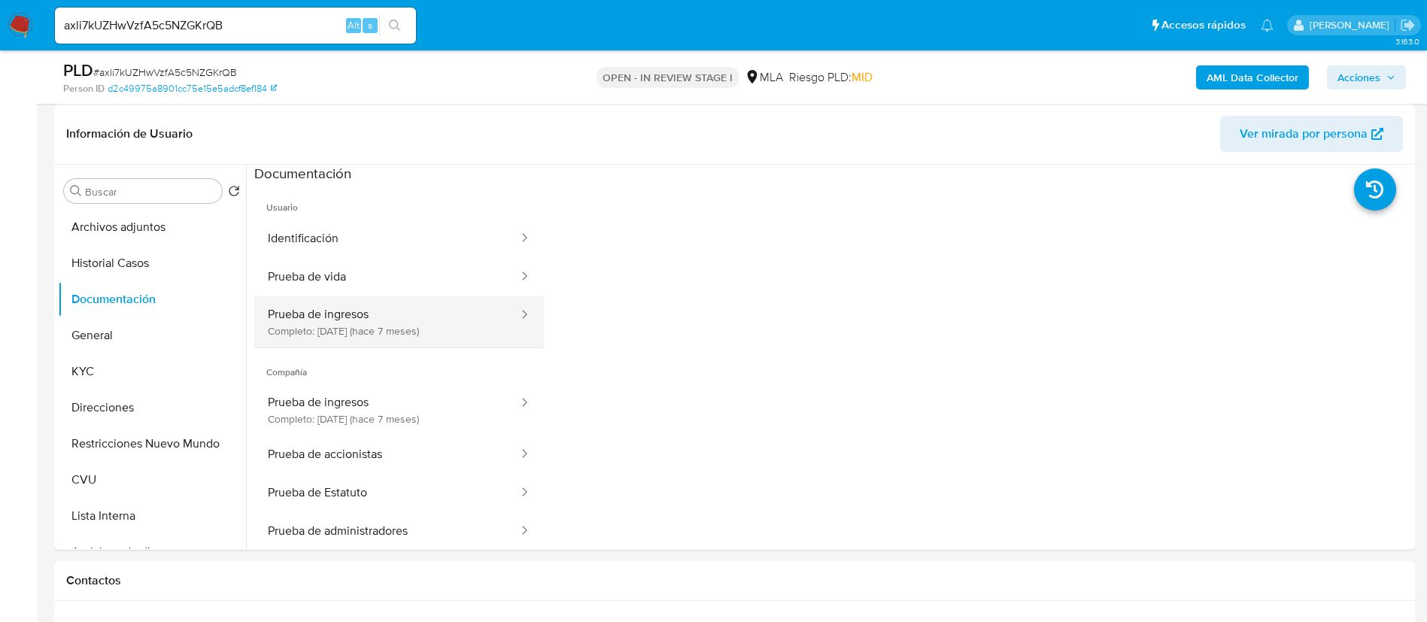
click at [362, 323] on button "Prueba de ingresos Completo: 26/02/2025 (hace 7 meses)" at bounding box center [386, 321] width 265 height 51
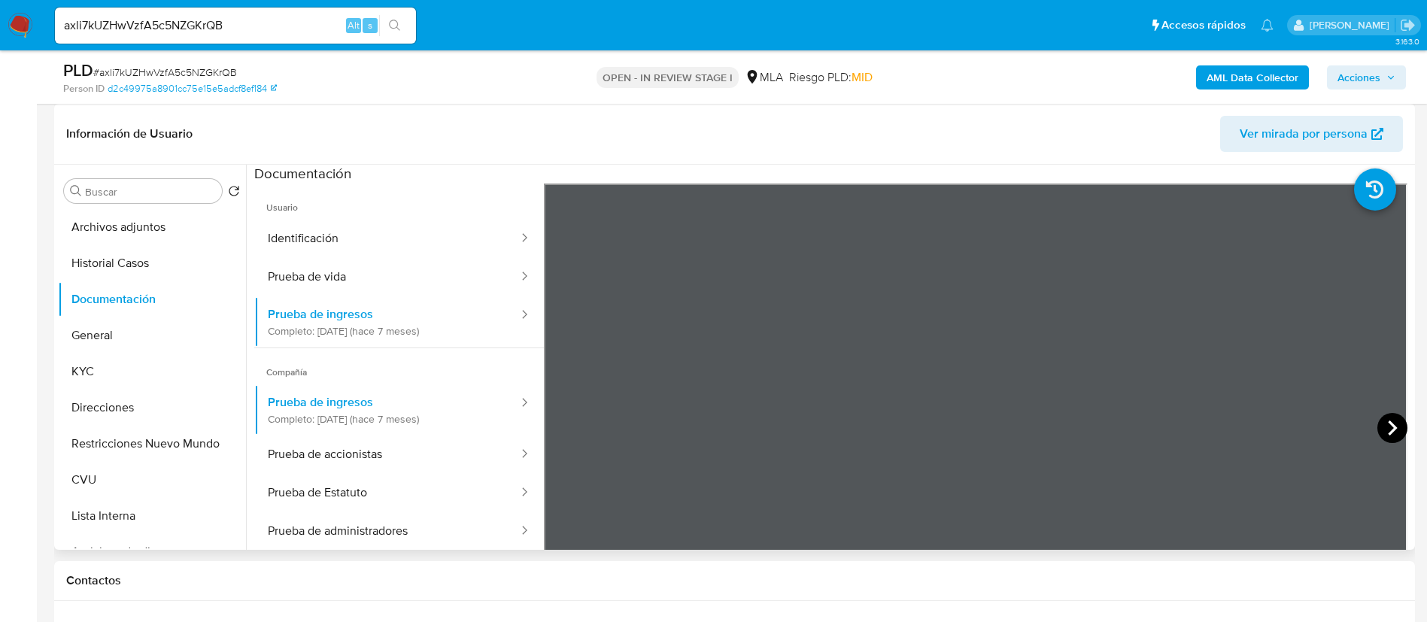
click at [1388, 421] on icon at bounding box center [1392, 428] width 30 height 30
click at [1384, 426] on icon at bounding box center [1392, 428] width 30 height 30
click at [1388, 423] on icon at bounding box center [1392, 427] width 9 height 15
click at [1385, 421] on icon at bounding box center [1392, 428] width 30 height 30
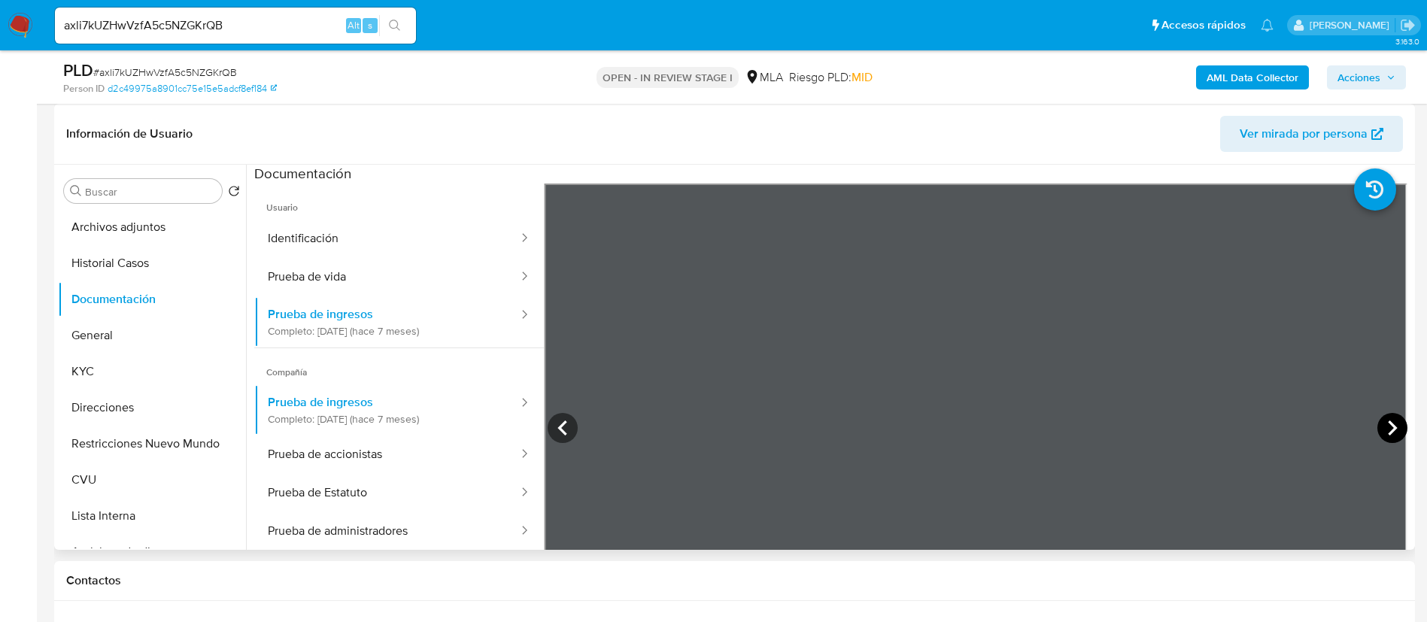
click at [1385, 421] on icon at bounding box center [1392, 428] width 30 height 30
click at [1381, 422] on icon at bounding box center [1392, 428] width 30 height 30
click at [554, 434] on icon at bounding box center [563, 428] width 30 height 30
click at [568, 423] on icon at bounding box center [563, 428] width 30 height 30
click at [570, 429] on icon at bounding box center [563, 428] width 30 height 30
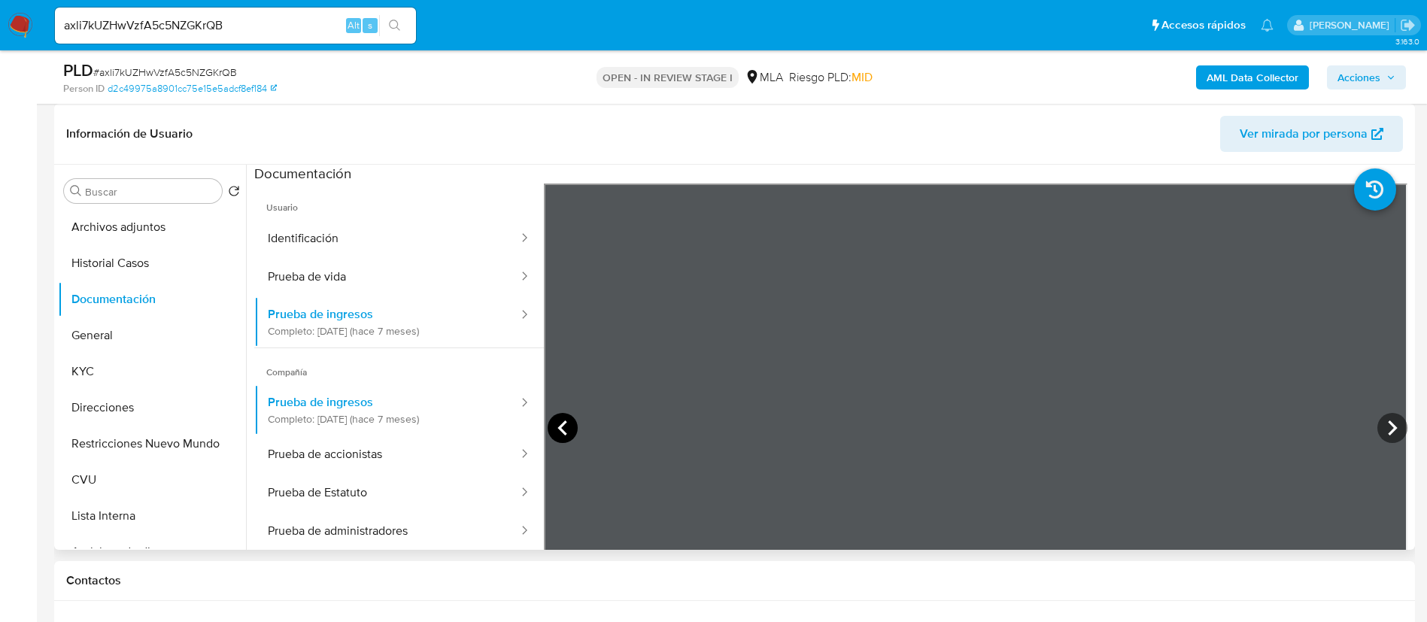
click at [551, 428] on icon at bounding box center [563, 428] width 30 height 30
click at [560, 420] on icon at bounding box center [563, 428] width 30 height 30
click at [845, 153] on div "Información de Usuario Ver mirada por persona" at bounding box center [734, 134] width 1361 height 61
click at [126, 369] on button "KYC" at bounding box center [146, 371] width 176 height 36
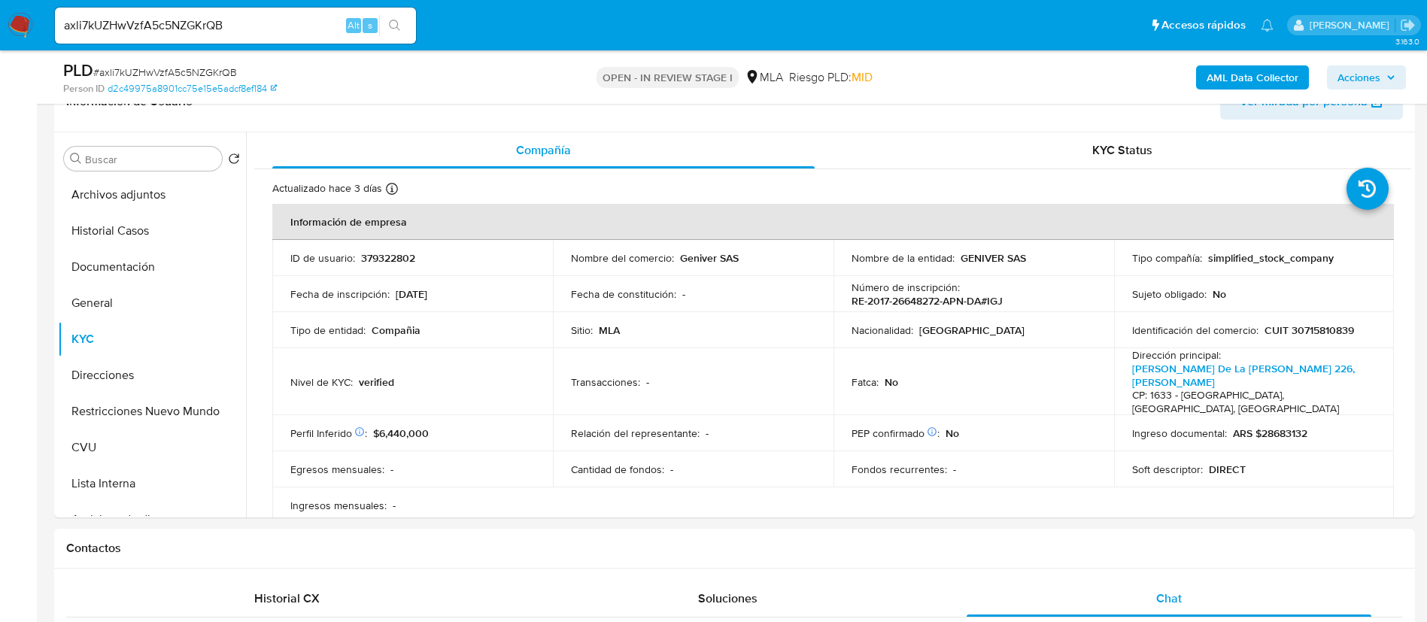
scroll to position [235, 0]
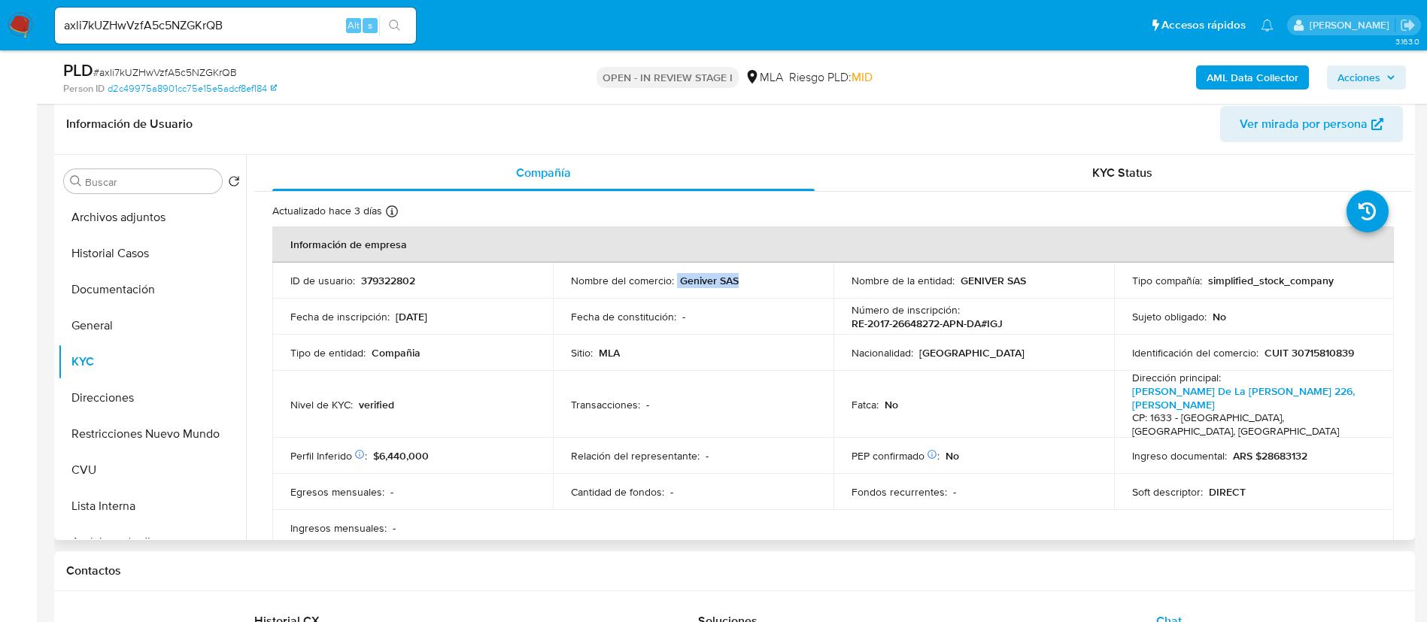
drag, startPoint x: 675, startPoint y: 276, endPoint x: 751, endPoint y: 281, distance: 75.4
click at [751, 281] on div "Nombre del comercio : Geniver SAS" at bounding box center [693, 281] width 244 height 14
copy div "Geniver SAS"
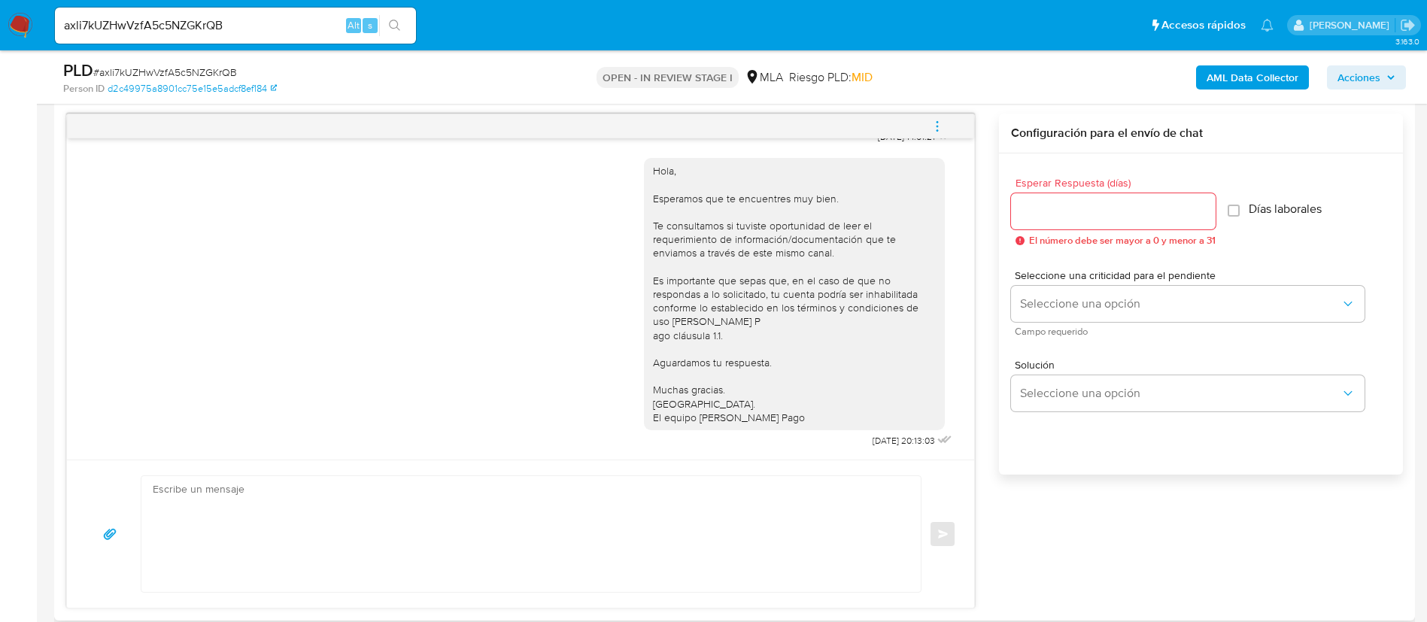
scroll to position [799, 0]
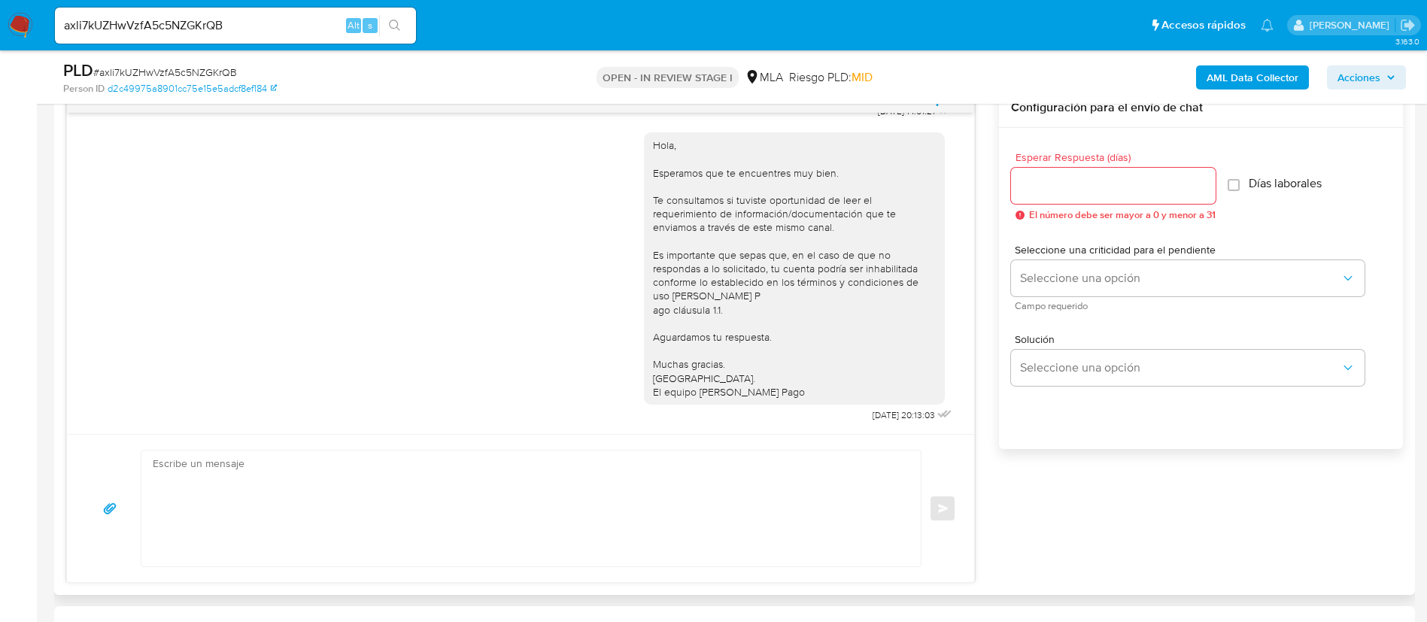
click at [632, 497] on textarea at bounding box center [527, 508] width 749 height 116
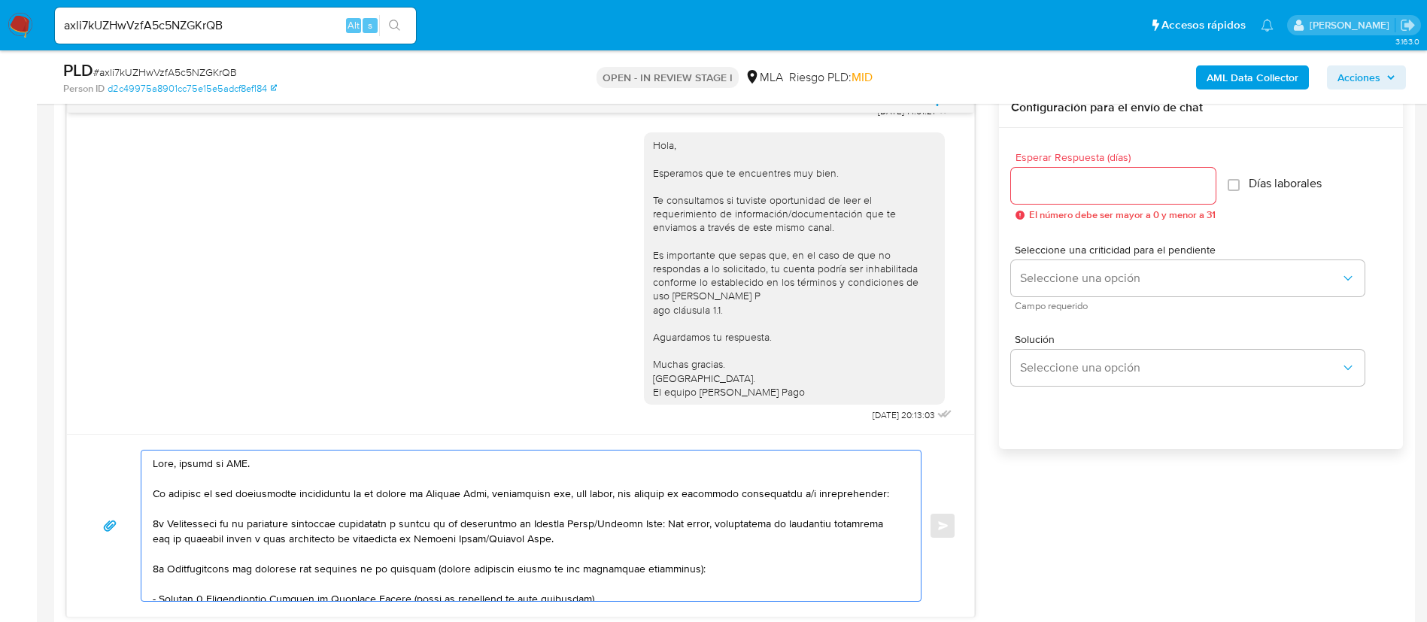
click at [242, 460] on textarea at bounding box center [527, 525] width 749 height 150
paste textarea "Geniver SAS"
click at [233, 463] on textarea at bounding box center [527, 525] width 749 height 150
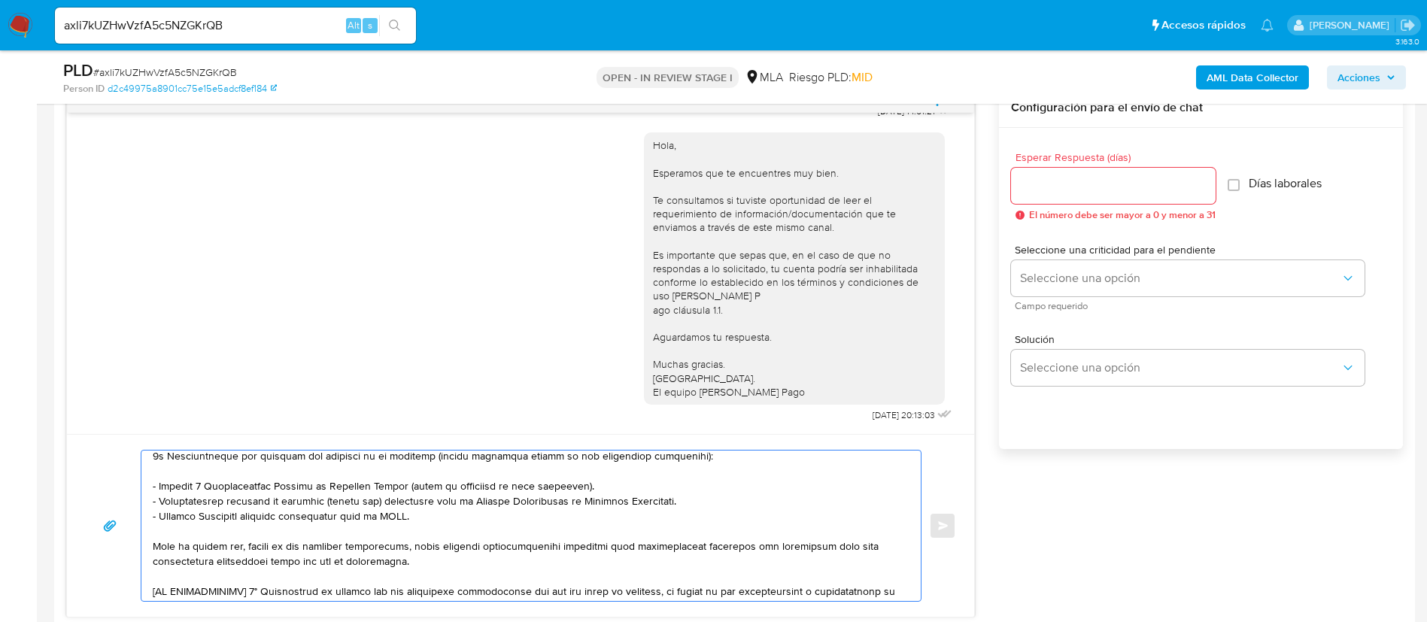
scroll to position [226, 0]
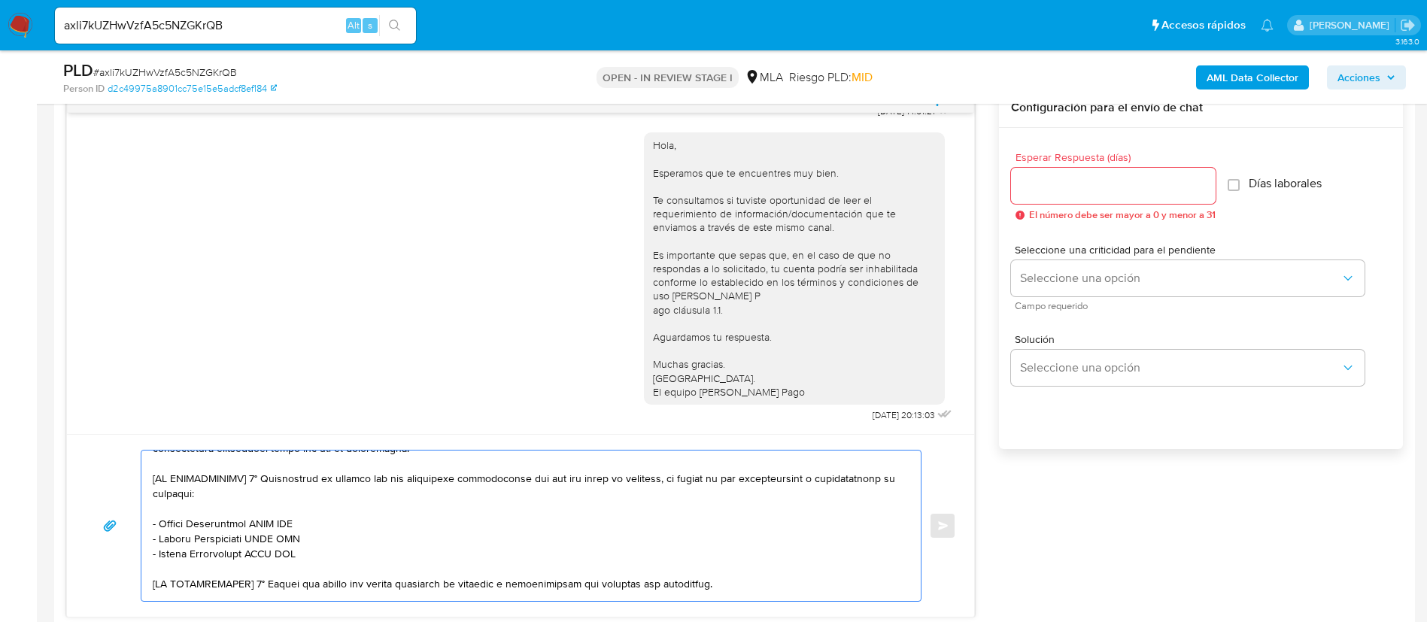
drag, startPoint x: 254, startPoint y: 479, endPoint x: 127, endPoint y: 484, distance: 127.2
click at [127, 484] on div "Enviar" at bounding box center [520, 526] width 871 height 152
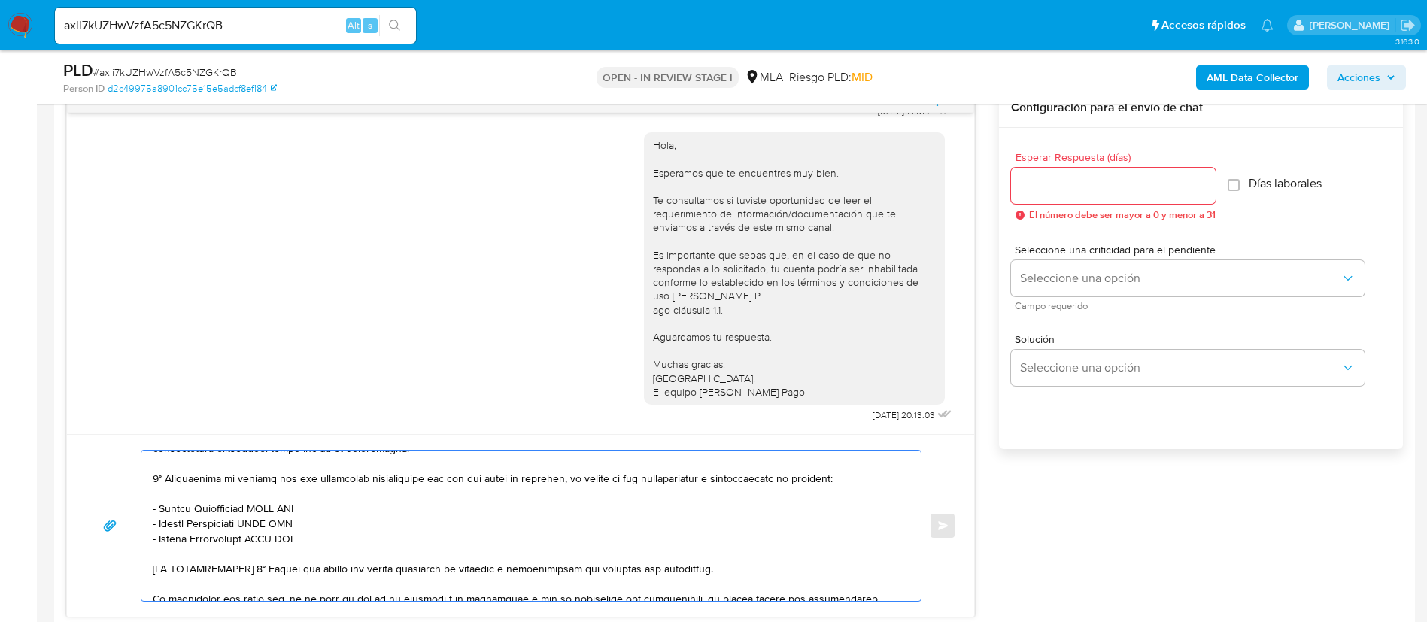
drag, startPoint x: 156, startPoint y: 505, endPoint x: 301, endPoint y: 536, distance: 147.7
click at [301, 536] on textarea at bounding box center [527, 525] width 749 height 150
paste textarea "Martin Ariel - CUIL 20269393751"
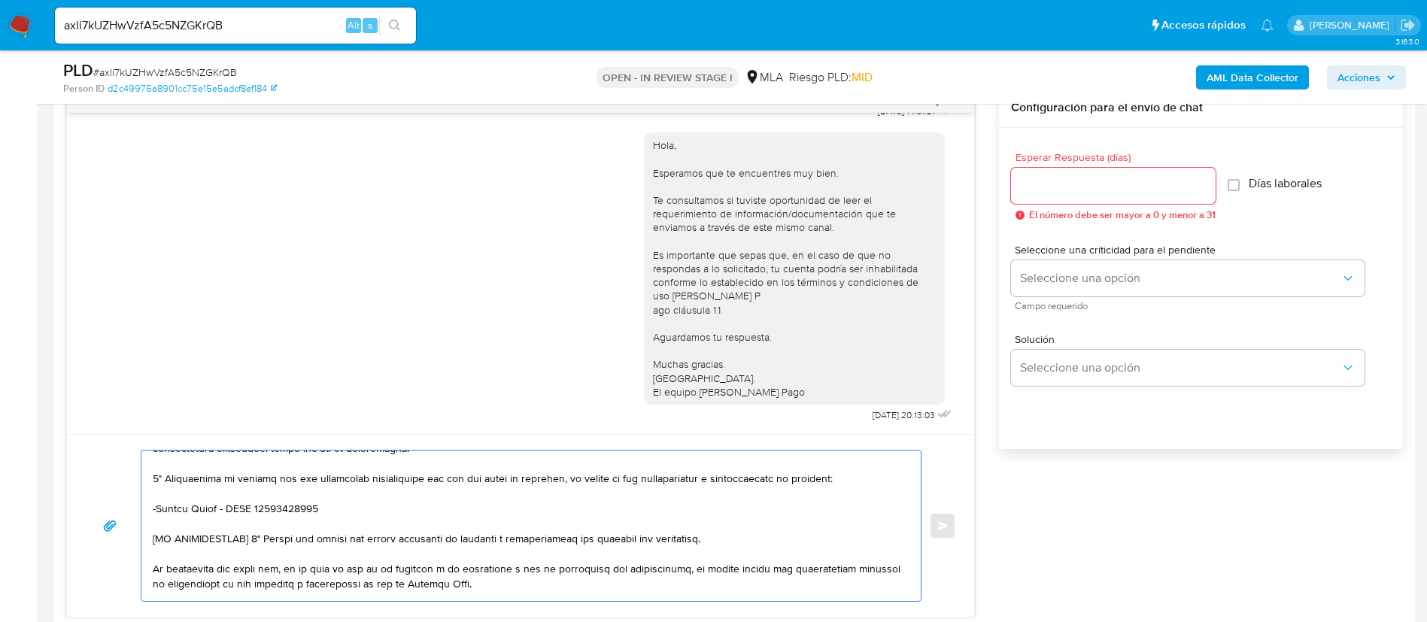
click at [158, 509] on textarea at bounding box center [527, 525] width 749 height 150
click at [328, 503] on textarea at bounding box center [527, 525] width 749 height 150
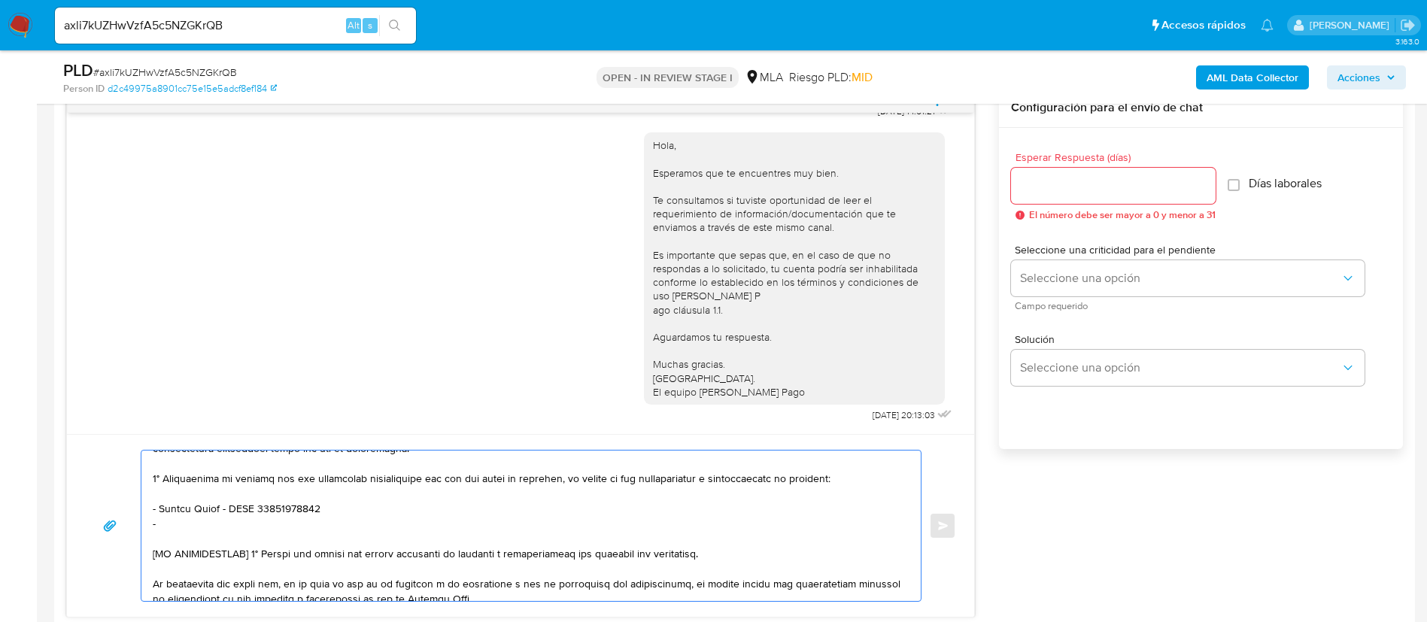
paste textarea "Perre Rodrigo Eugenio - CUIT 20404764234"
drag, startPoint x: 257, startPoint y: 553, endPoint x: 153, endPoint y: 555, distance: 104.6
click at [153, 555] on textarea at bounding box center [527, 525] width 749 height 150
drag, startPoint x: 205, startPoint y: 554, endPoint x: 618, endPoint y: 560, distance: 412.9
click at [618, 560] on textarea at bounding box center [527, 525] width 749 height 150
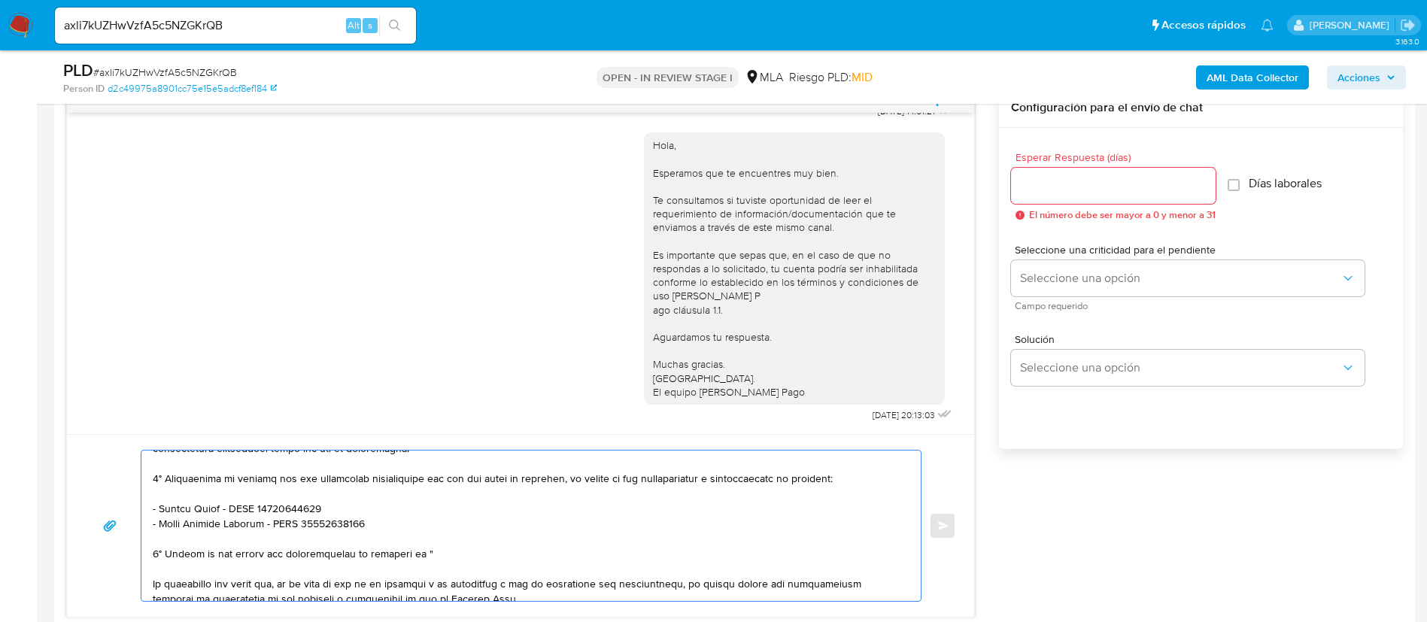
paste textarea "Directoro suscripción profesional"
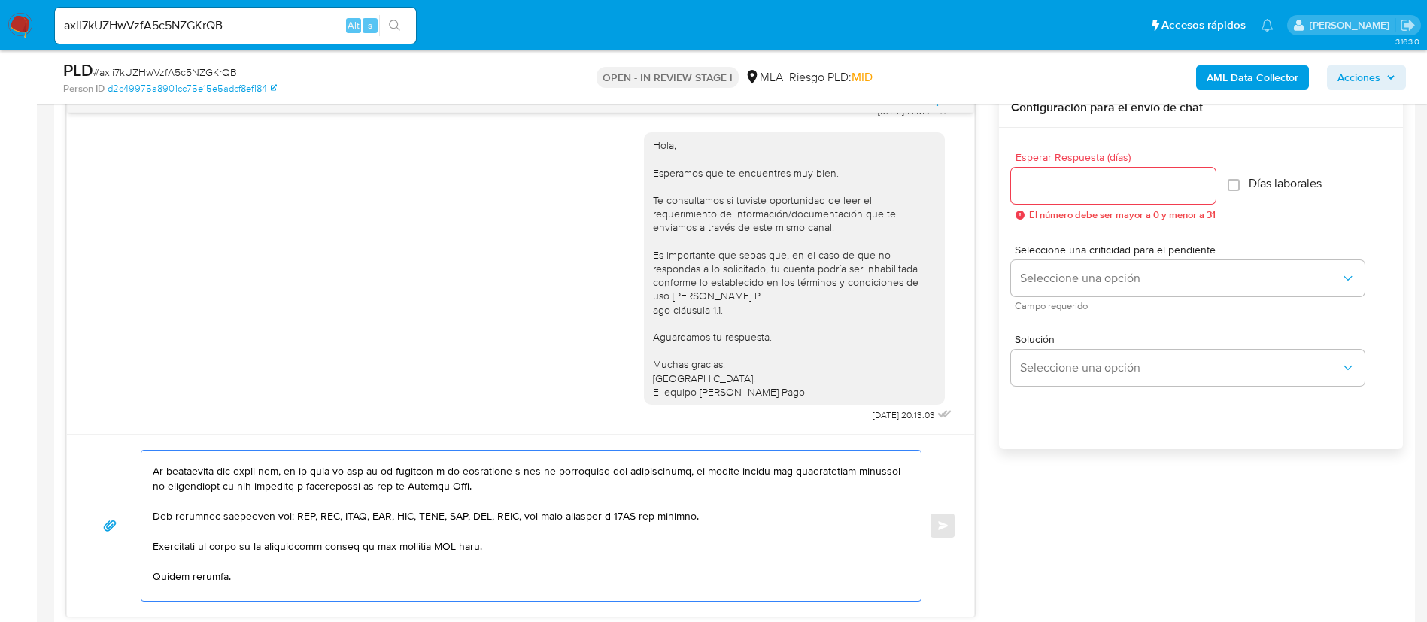
click at [456, 545] on textarea at bounding box center [527, 525] width 749 height 150
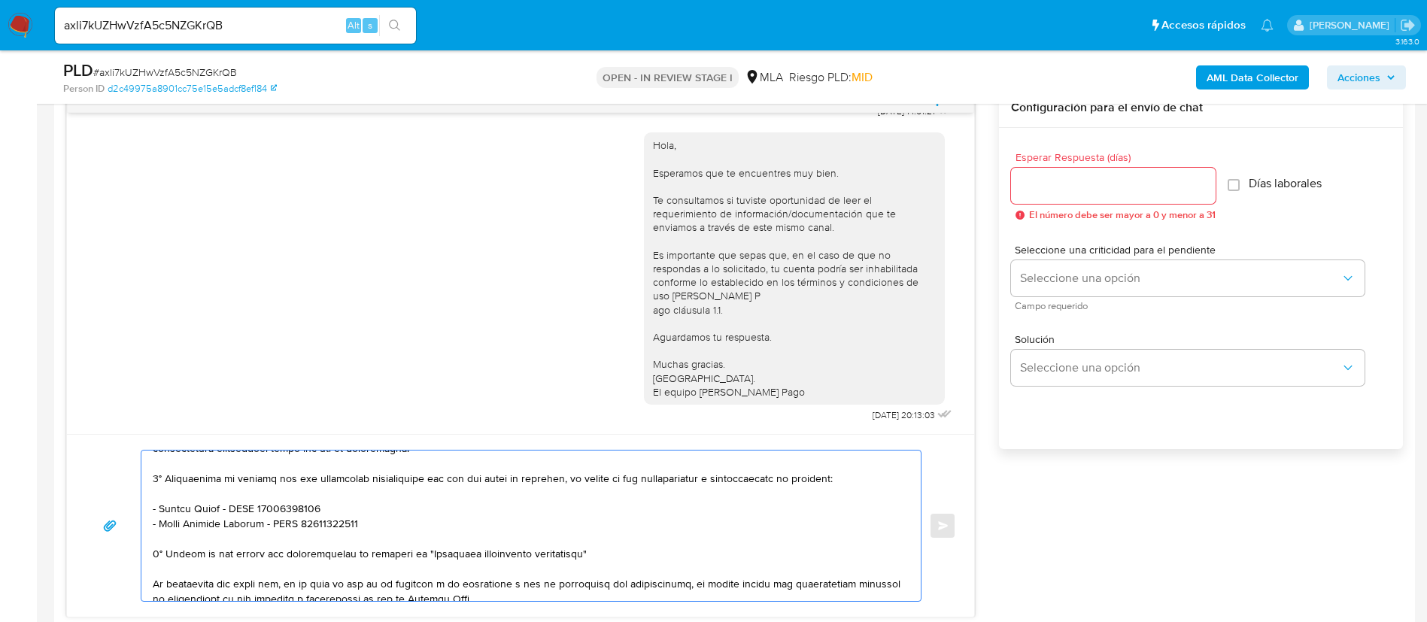
click at [490, 499] on textarea at bounding box center [527, 525] width 749 height 150
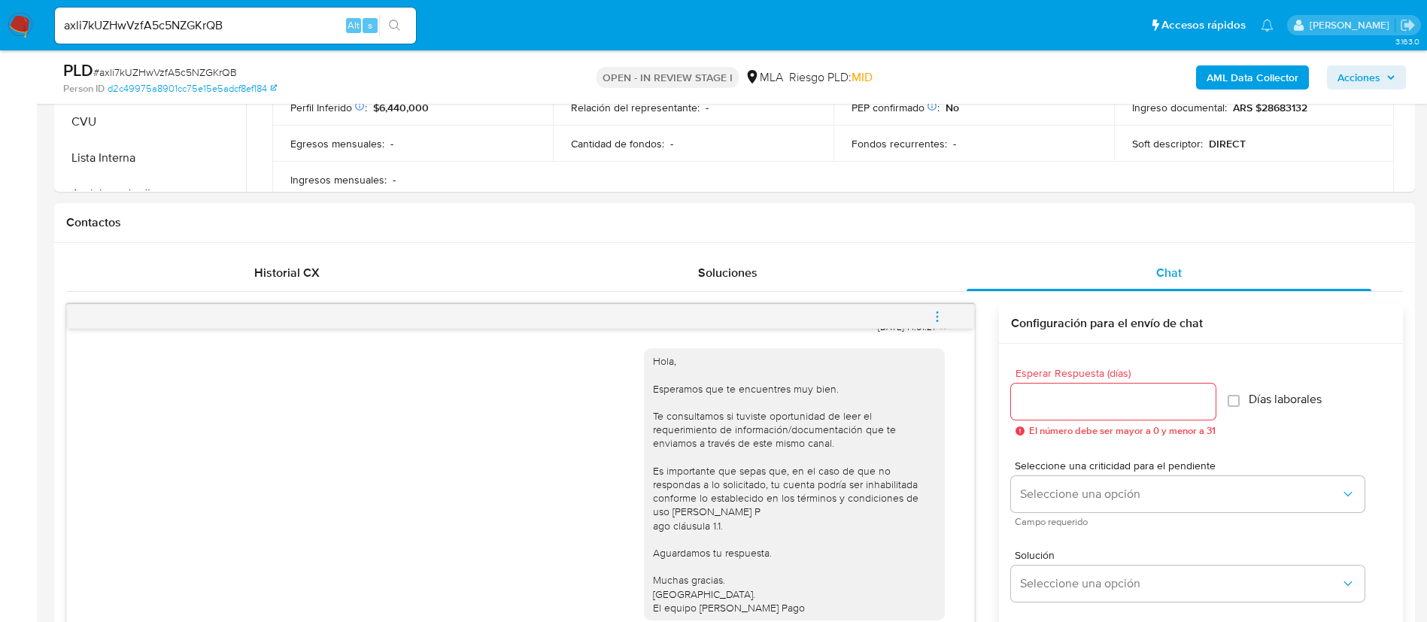
scroll to position [687, 0]
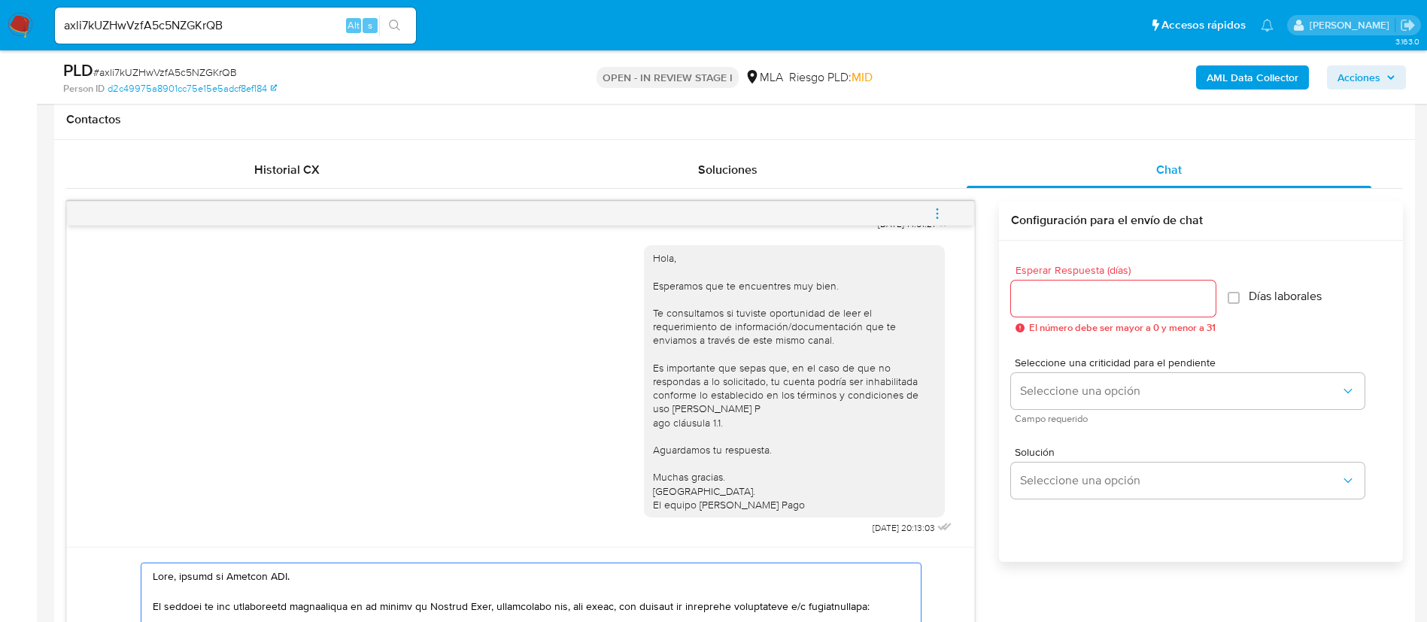
type textarea "Hola, equipo de Geniver SAS. En función de las operaciones registradas en tu cu…"
click at [1081, 307] on input "Esperar Respuesta (días)" at bounding box center [1113, 299] width 205 height 20
type input "3"
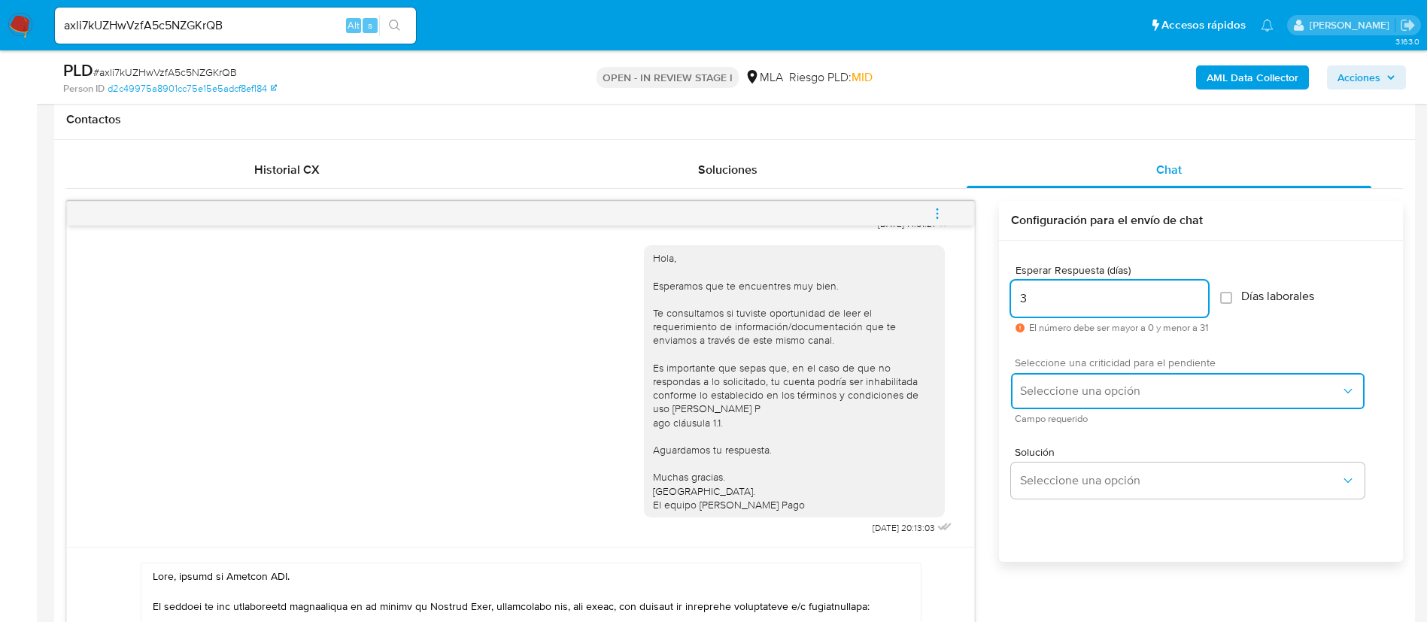
click at [1083, 403] on button "Seleccione una opción" at bounding box center [1187, 391] width 353 height 36
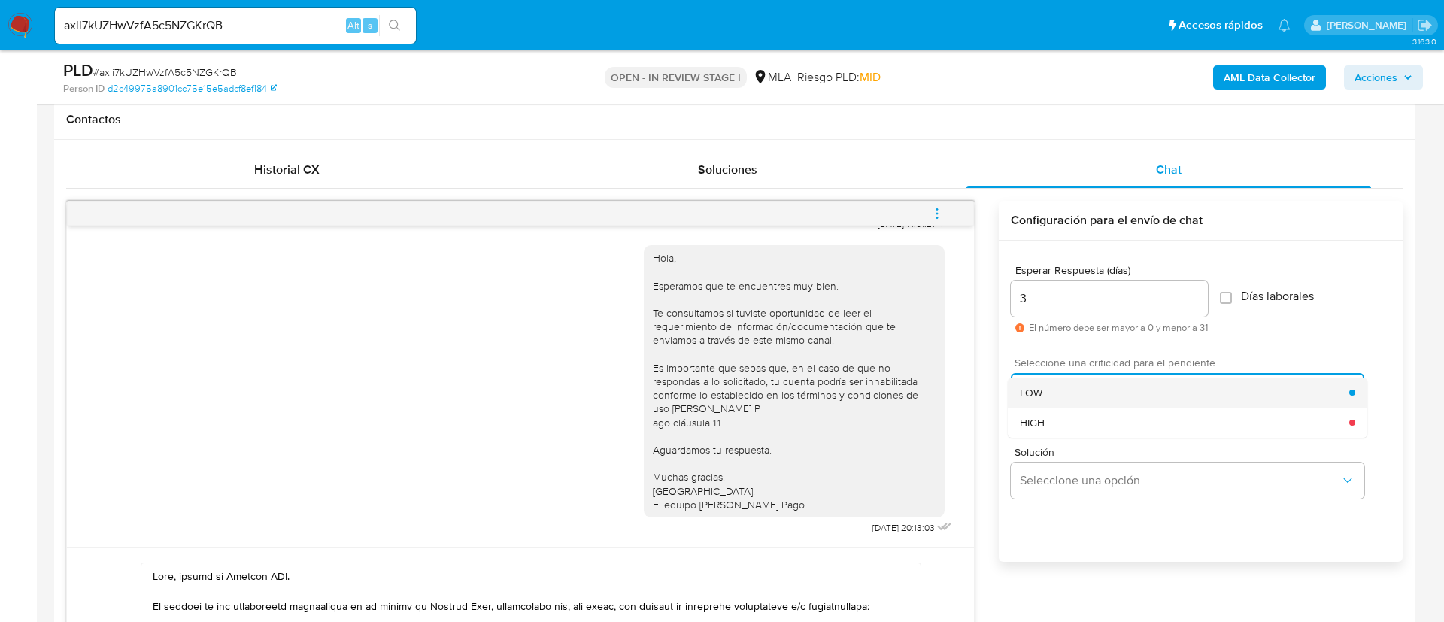
click at [1077, 394] on div "LOW" at bounding box center [1184, 393] width 329 height 30
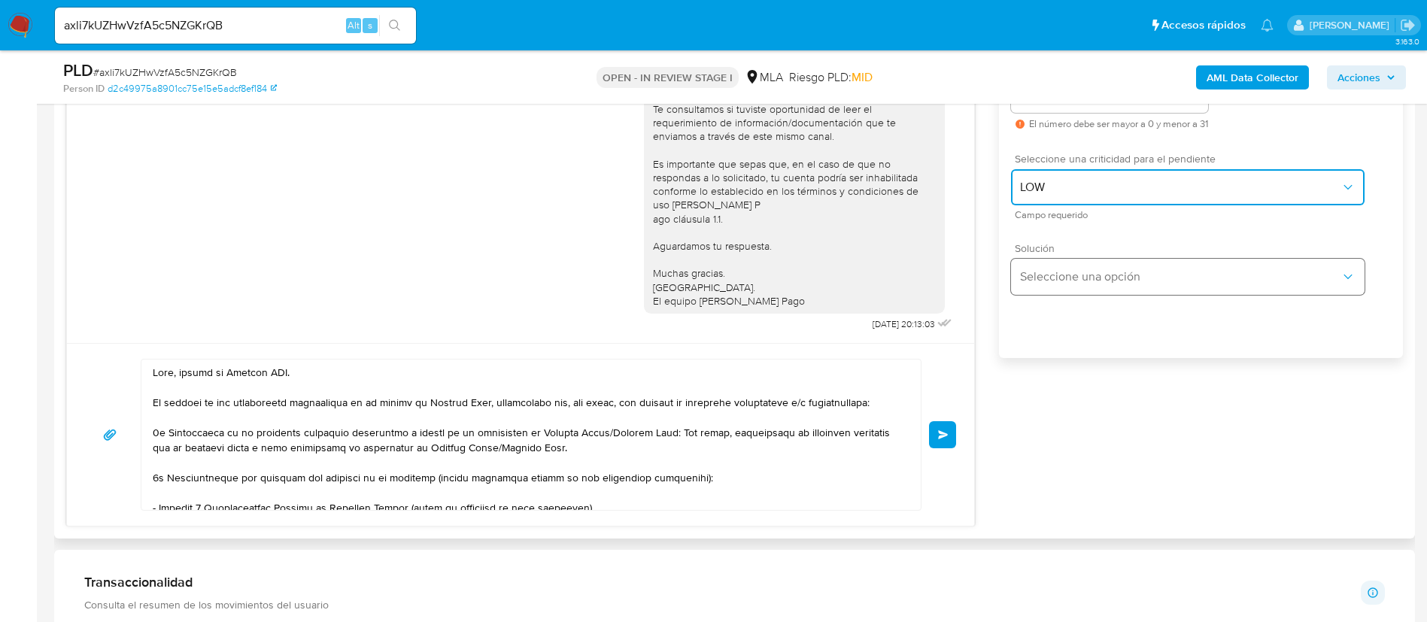
scroll to position [912, 0]
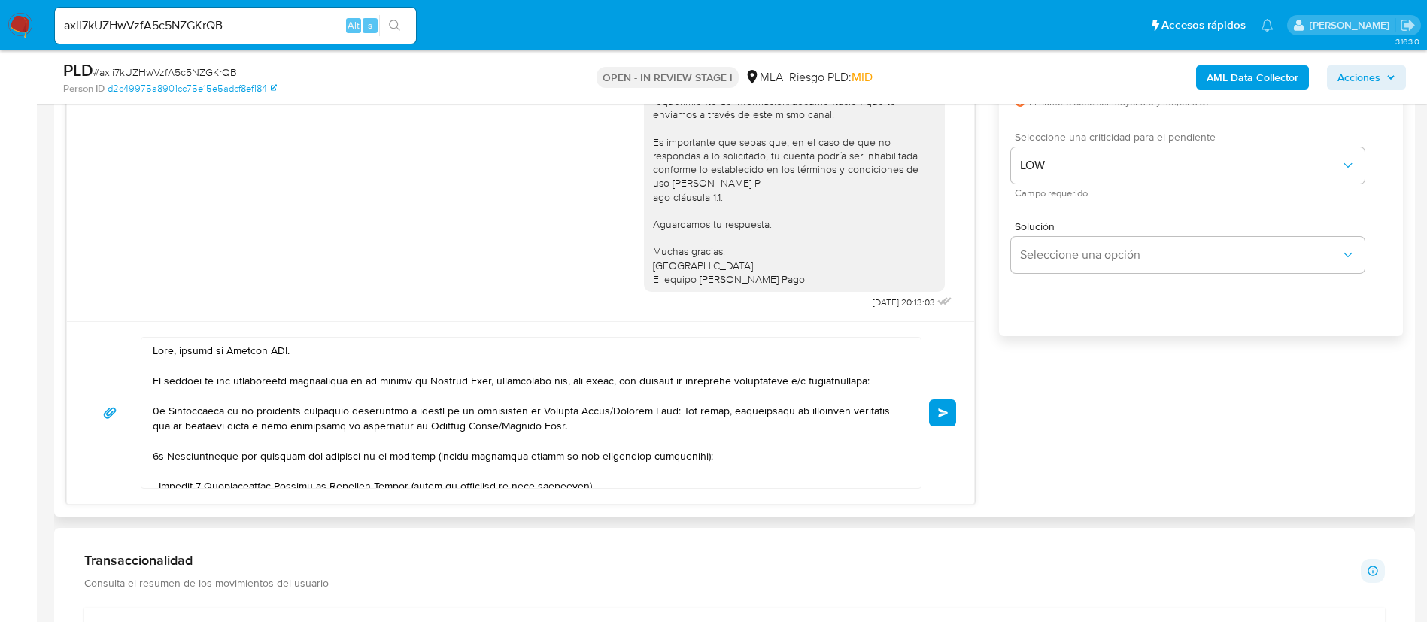
click at [952, 420] on button "Enviar" at bounding box center [942, 412] width 27 height 27
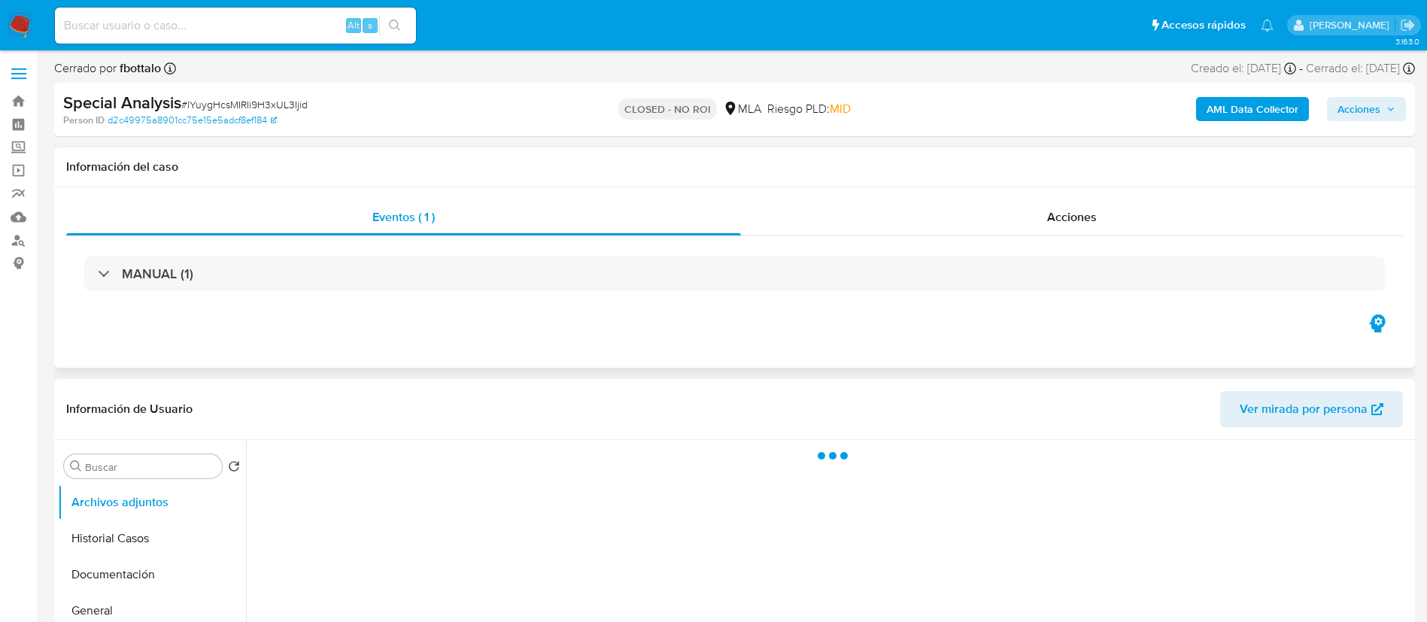
click at [1007, 237] on div "Eventos ( 1 ) Acciones MANUAL (1)" at bounding box center [734, 255] width 1336 height 112
click at [998, 225] on div "Acciones" at bounding box center [1072, 217] width 662 height 36
select select "10"
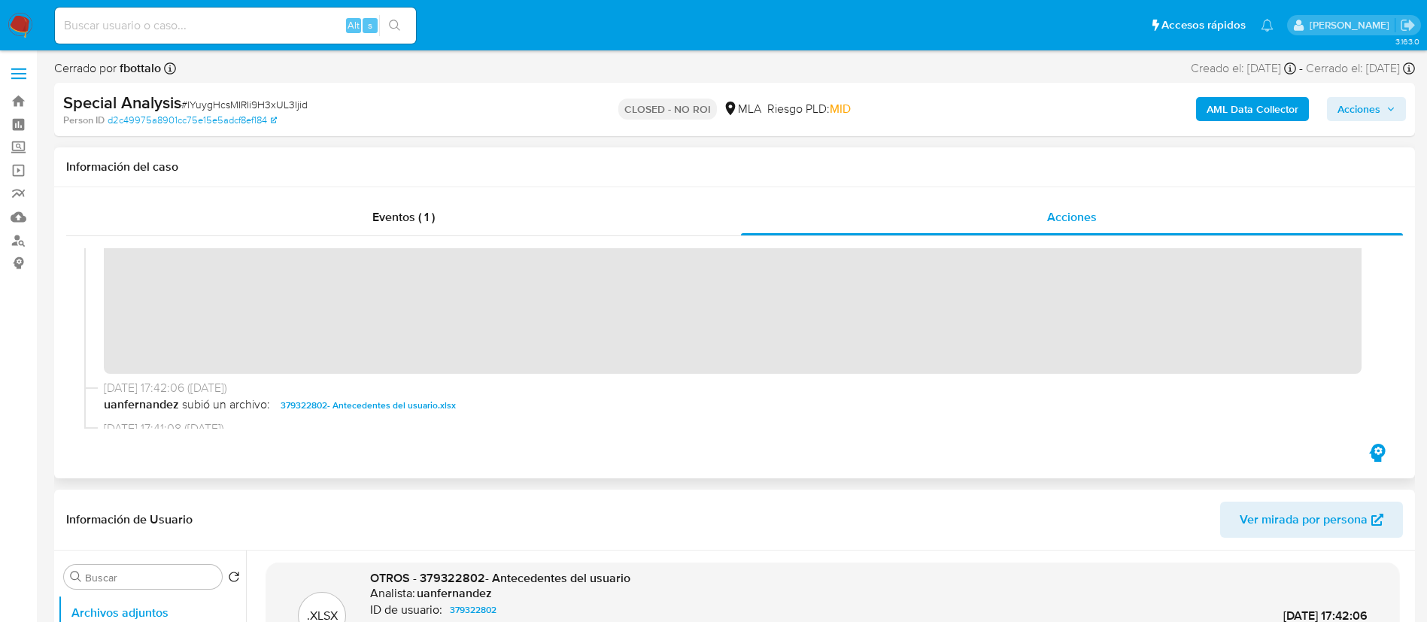
scroll to position [338, 0]
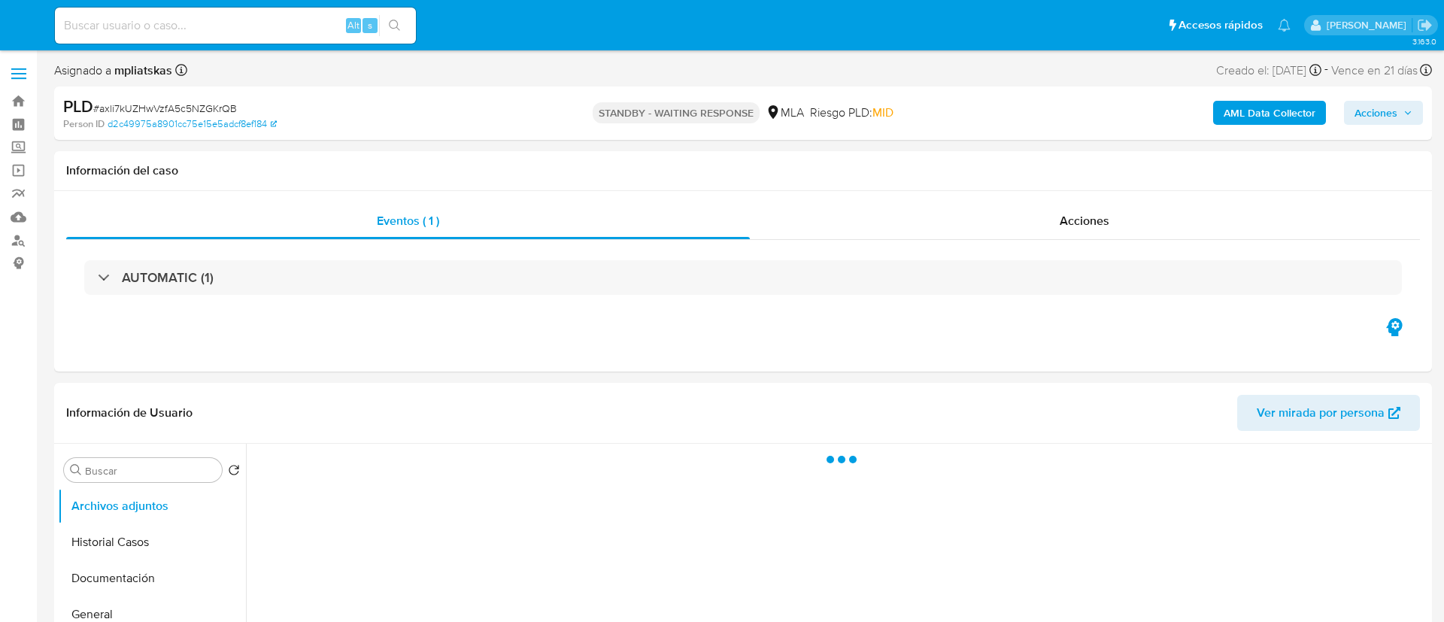
select select "10"
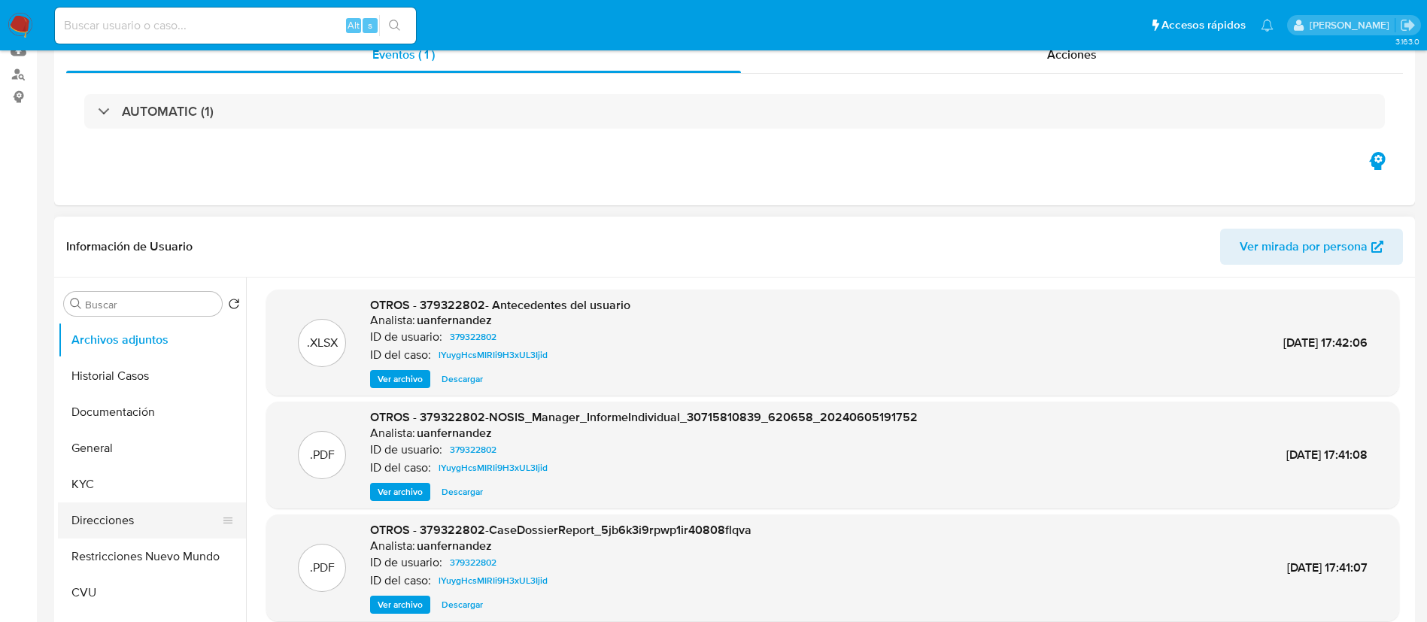
scroll to position [226, 0]
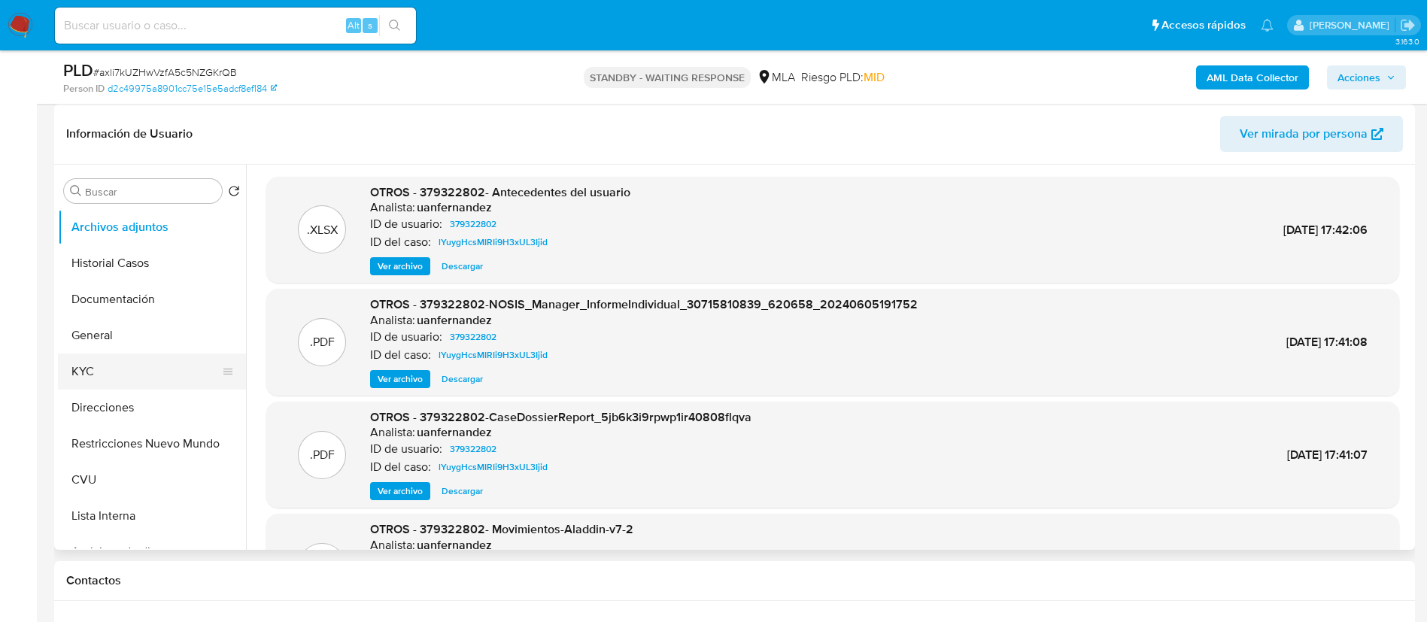
click at [130, 368] on button "KYC" at bounding box center [146, 371] width 176 height 36
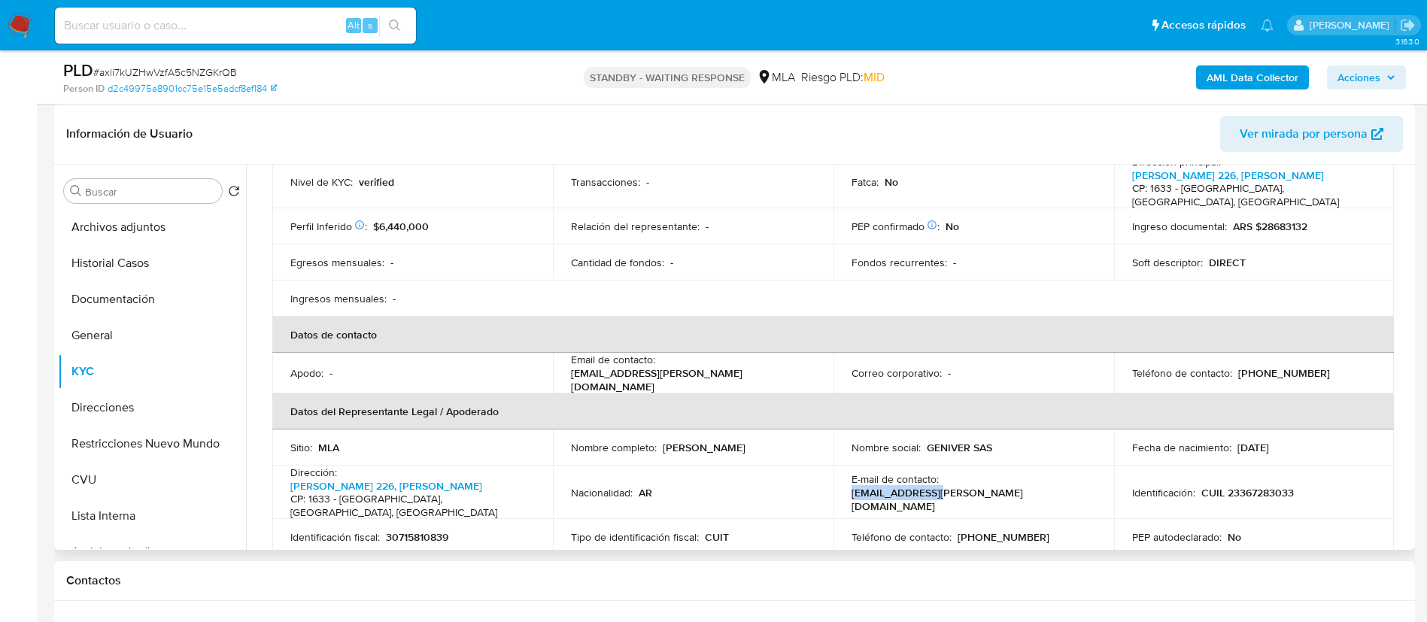
drag, startPoint x: 940, startPoint y: 460, endPoint x: 1059, endPoint y: 468, distance: 119.1
click at [1059, 472] on div "E-mail de contacto : [EMAIL_ADDRESS][PERSON_NAME][DOMAIN_NAME]" at bounding box center [973, 492] width 244 height 41
copy p "[EMAIL_ADDRESS][PERSON_NAME][DOMAIN_NAME]"
click at [308, 17] on input at bounding box center [235, 26] width 361 height 20
paste input "2IOb3dhxUqm2vnKyaqlp1cHV"
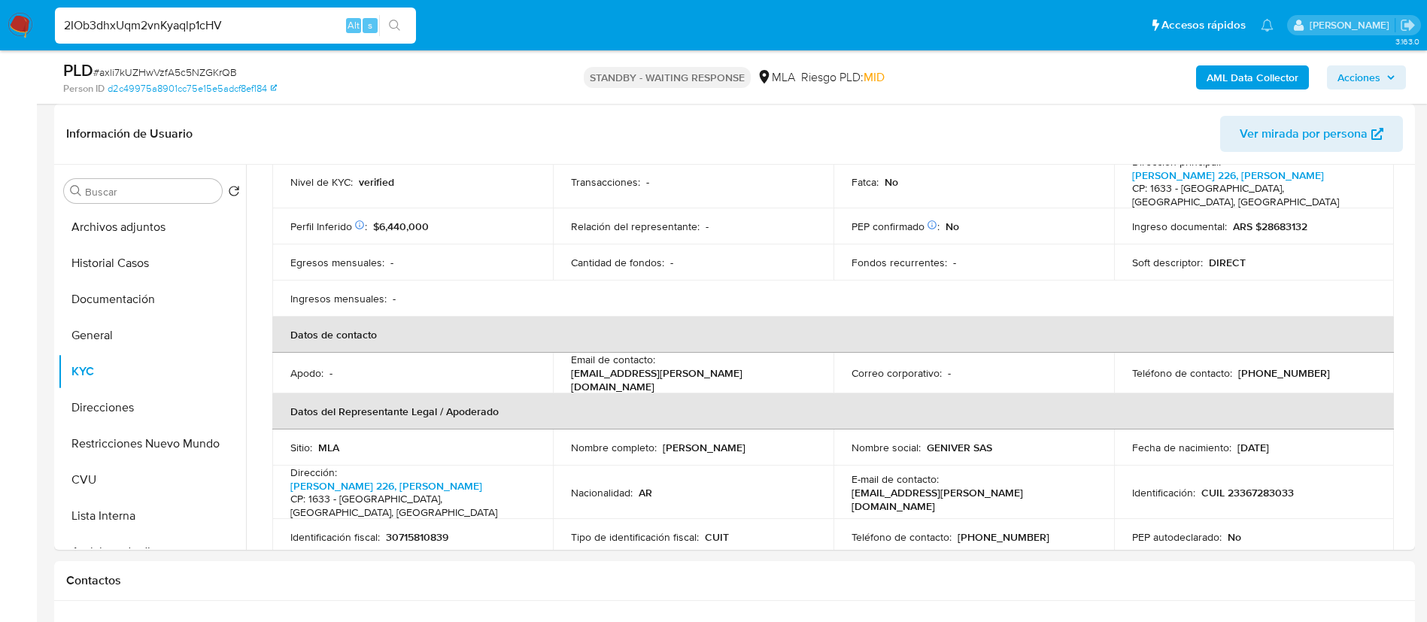
type input "2IOb3dhxUqm2vnKyaqlp1cHV"
click at [405, 8] on div "2IOb3dhxUqm2vnKyaqlp1cHV Alt s" at bounding box center [235, 26] width 361 height 36
click at [399, 20] on icon "search-icon" at bounding box center [395, 26] width 12 height 12
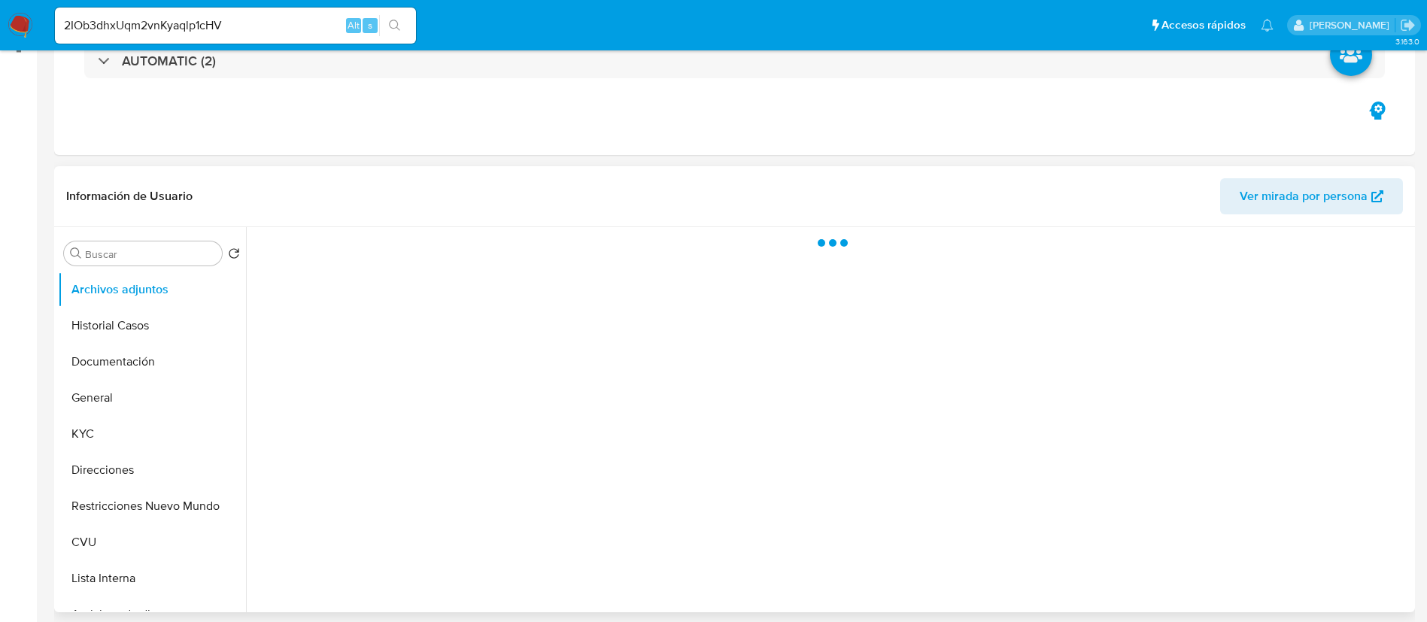
select select "10"
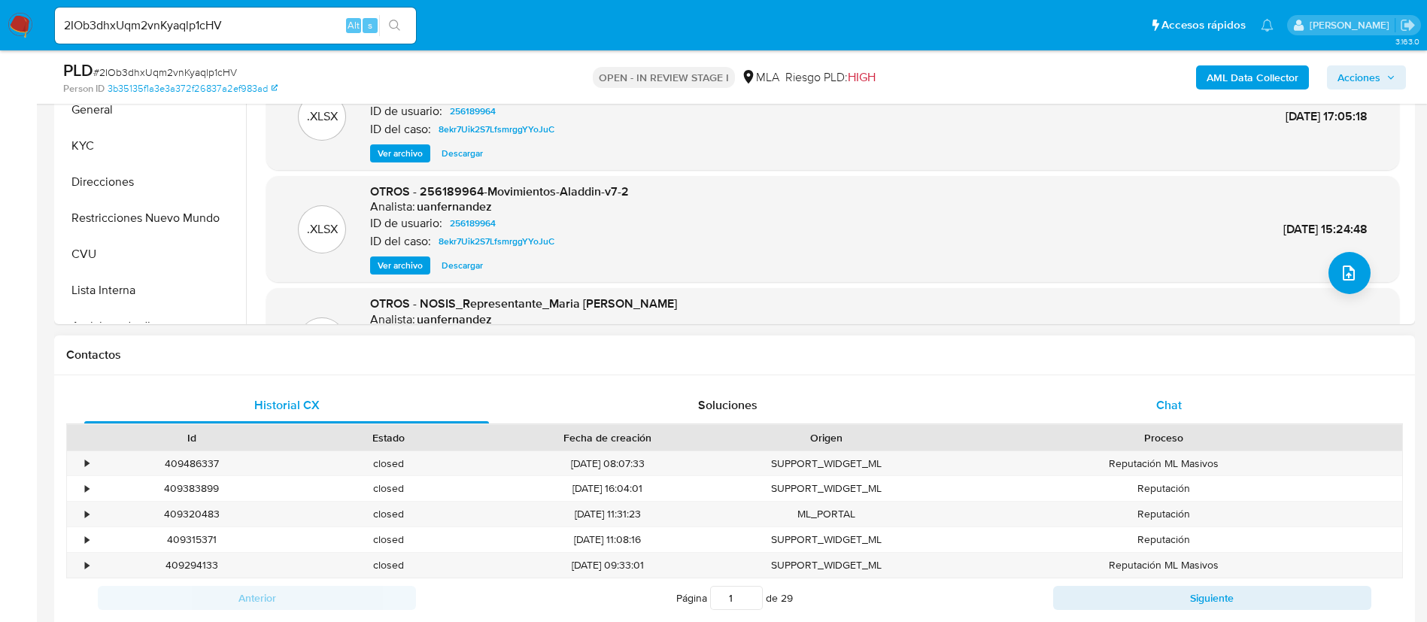
click at [1103, 411] on div "Chat" at bounding box center [1168, 405] width 405 height 36
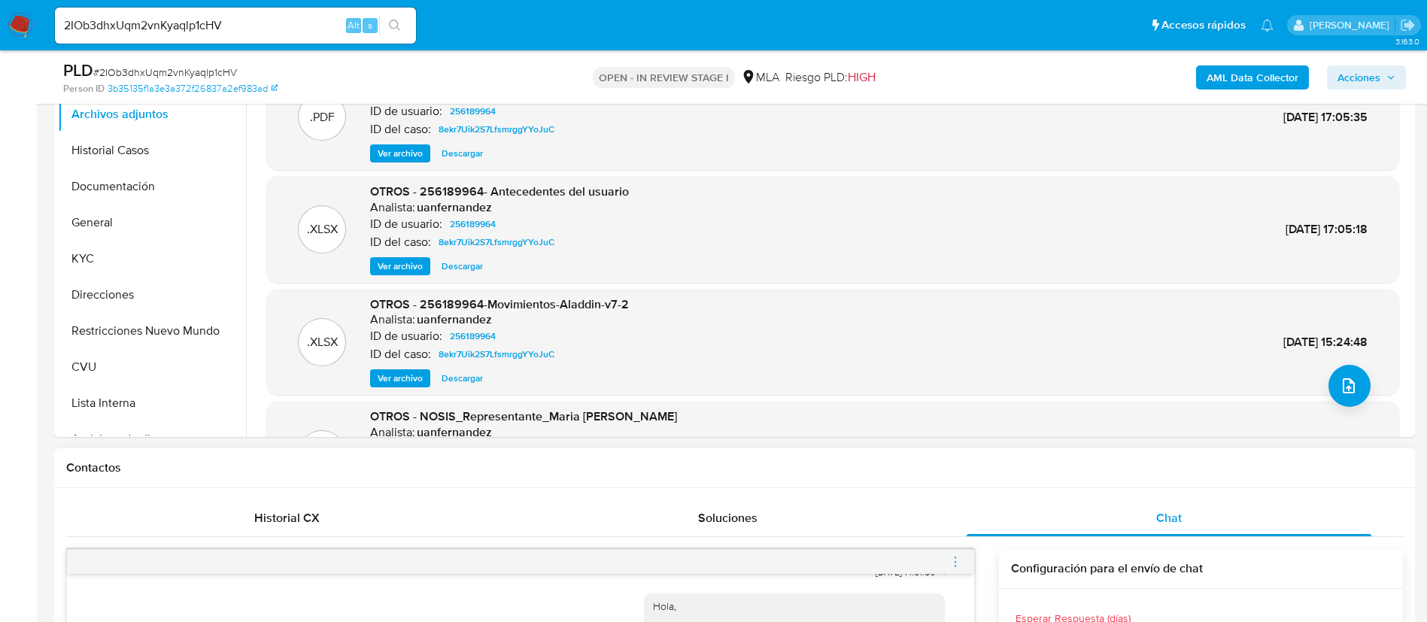
scroll to position [226, 0]
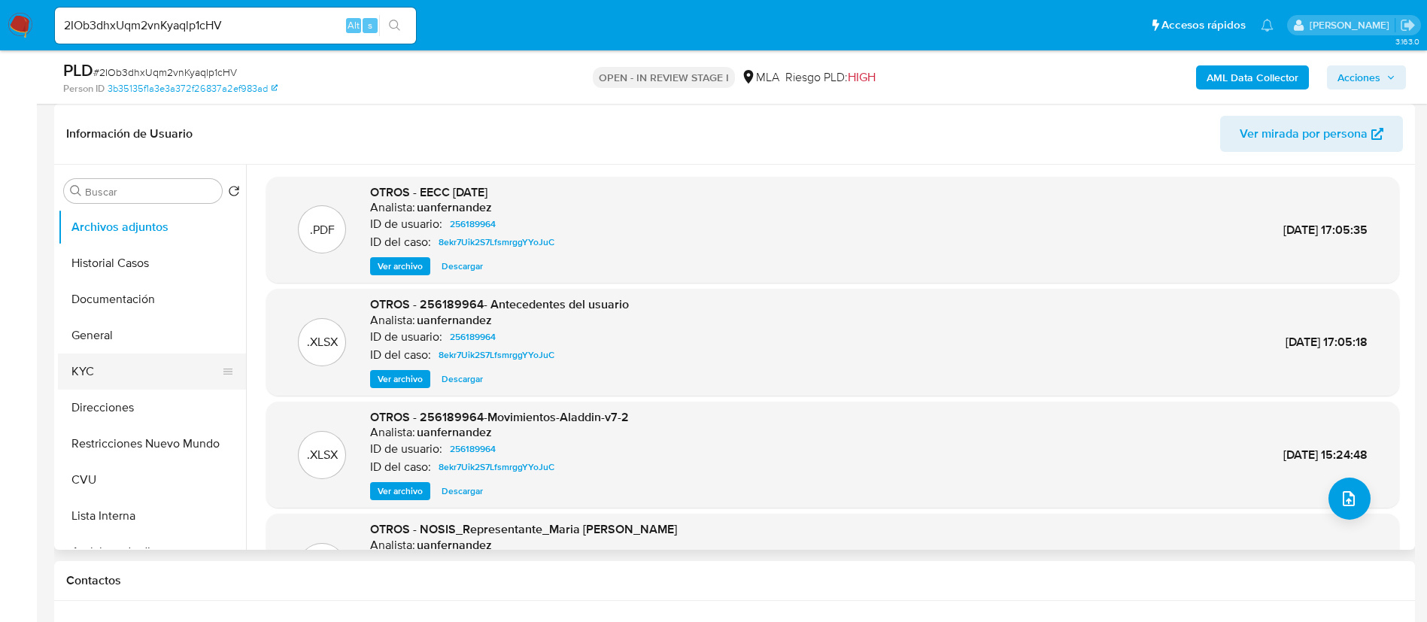
click at [134, 379] on button "KYC" at bounding box center [146, 371] width 176 height 36
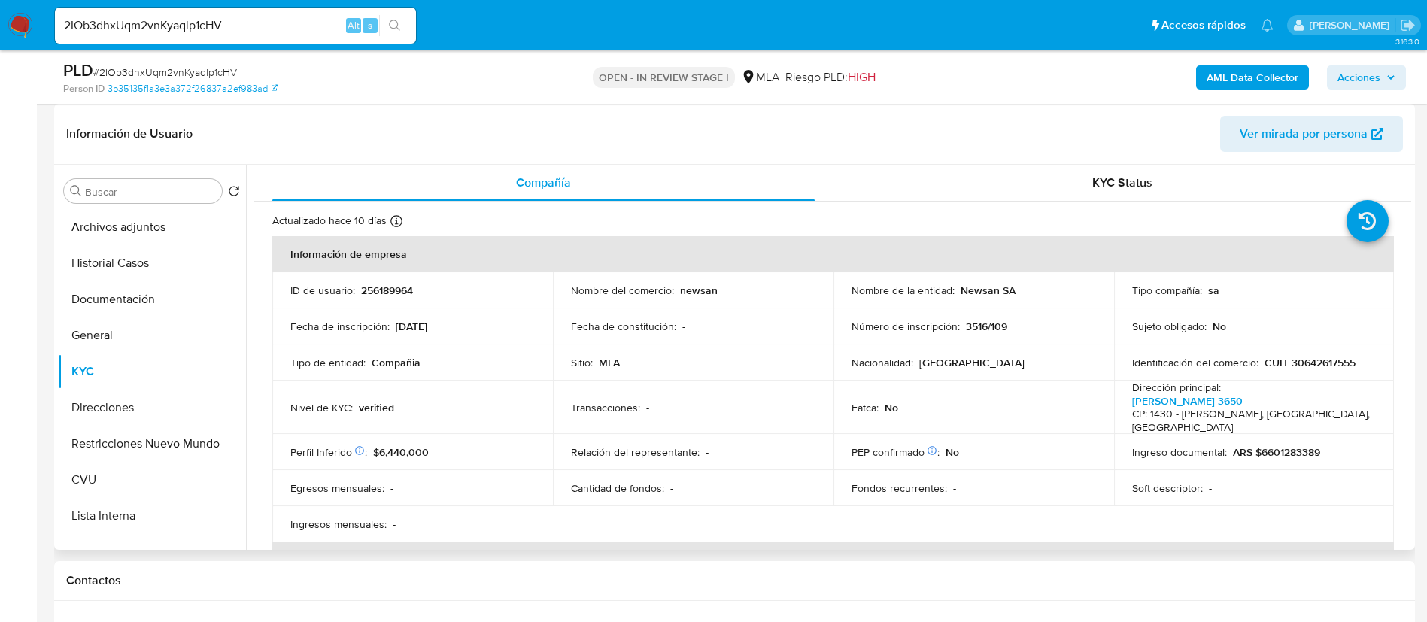
click at [372, 293] on p "256189964" at bounding box center [387, 291] width 52 height 14
copy p "256189964"
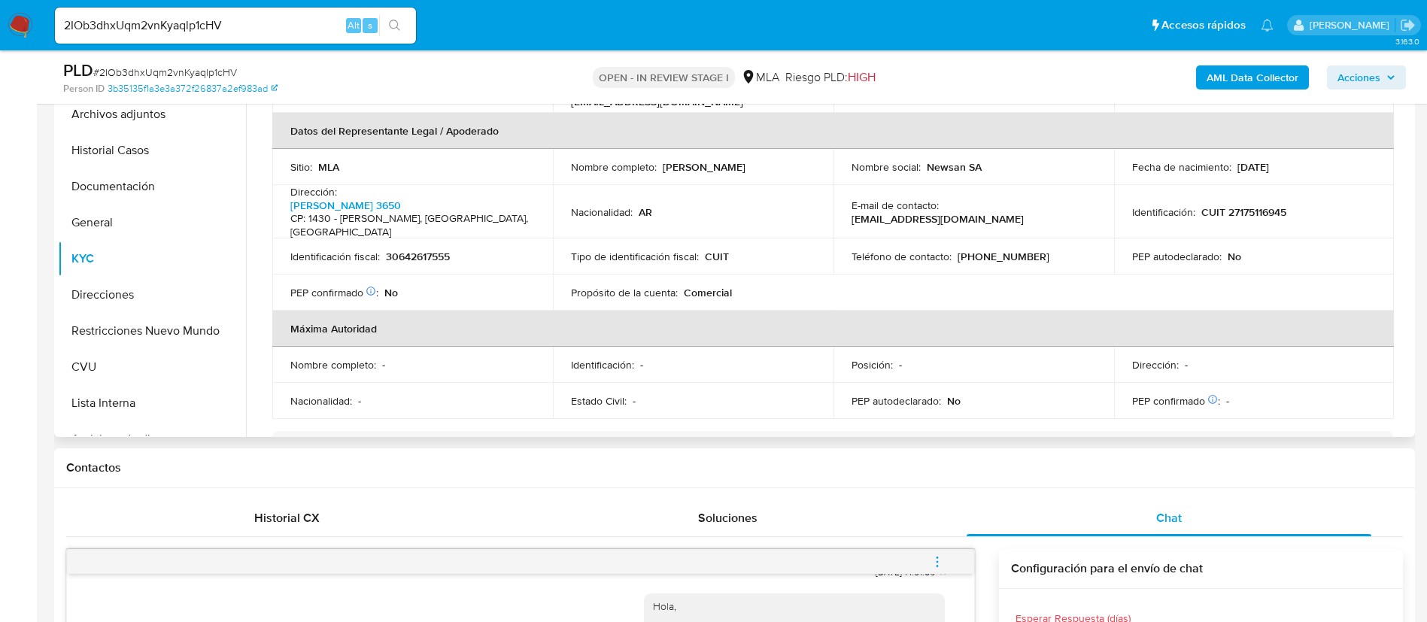
scroll to position [338, 0]
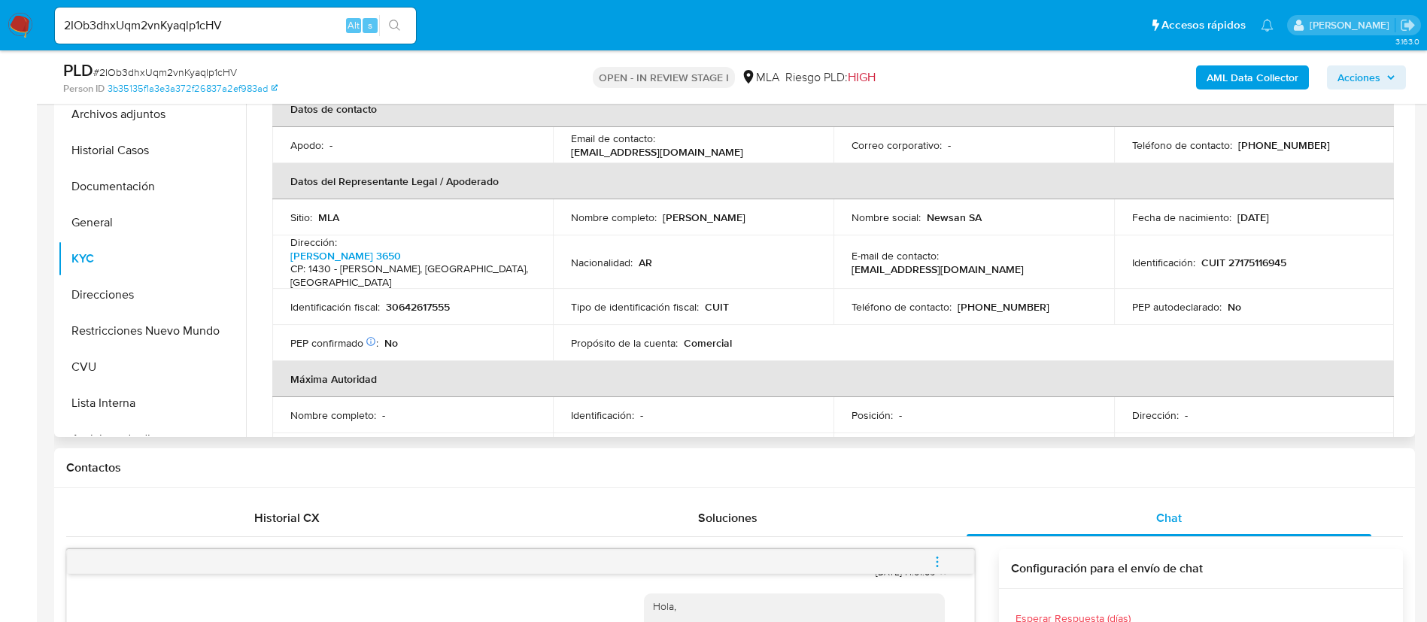
drag, startPoint x: 572, startPoint y: 138, endPoint x: 757, endPoint y: 138, distance: 185.0
click at [757, 138] on div "Email de contacto : mercadolibre.newsan@newsan.com.ar" at bounding box center [693, 145] width 244 height 27
copy p "mercadolibre.newsan@newsan.com.ar"
click at [1267, 138] on p "(11) 30655612" at bounding box center [1284, 145] width 92 height 14
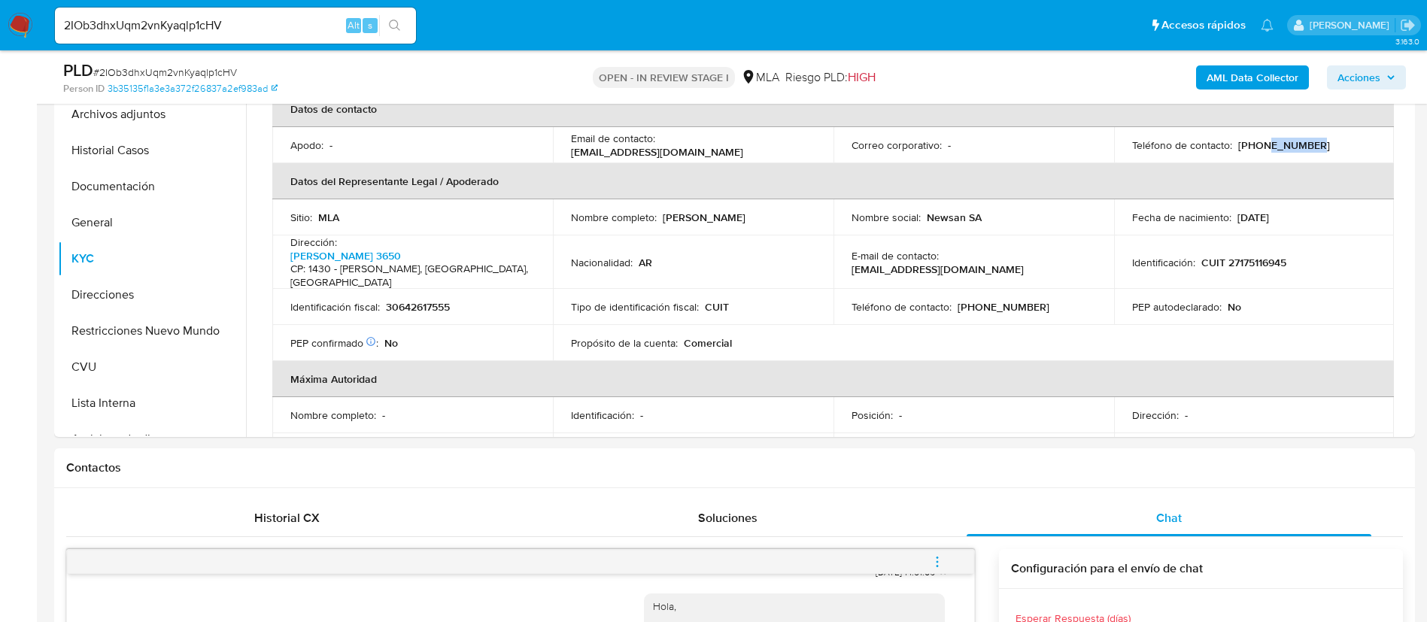
copy p "30655612"
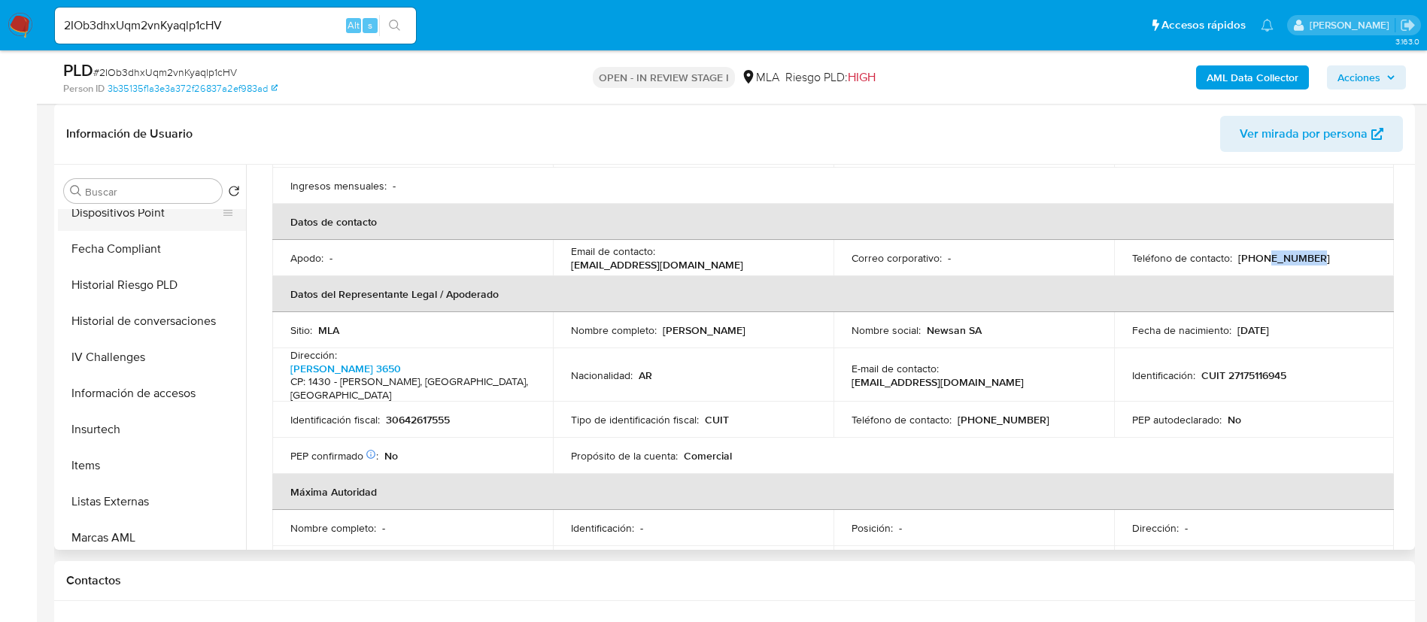
scroll to position [564, 0]
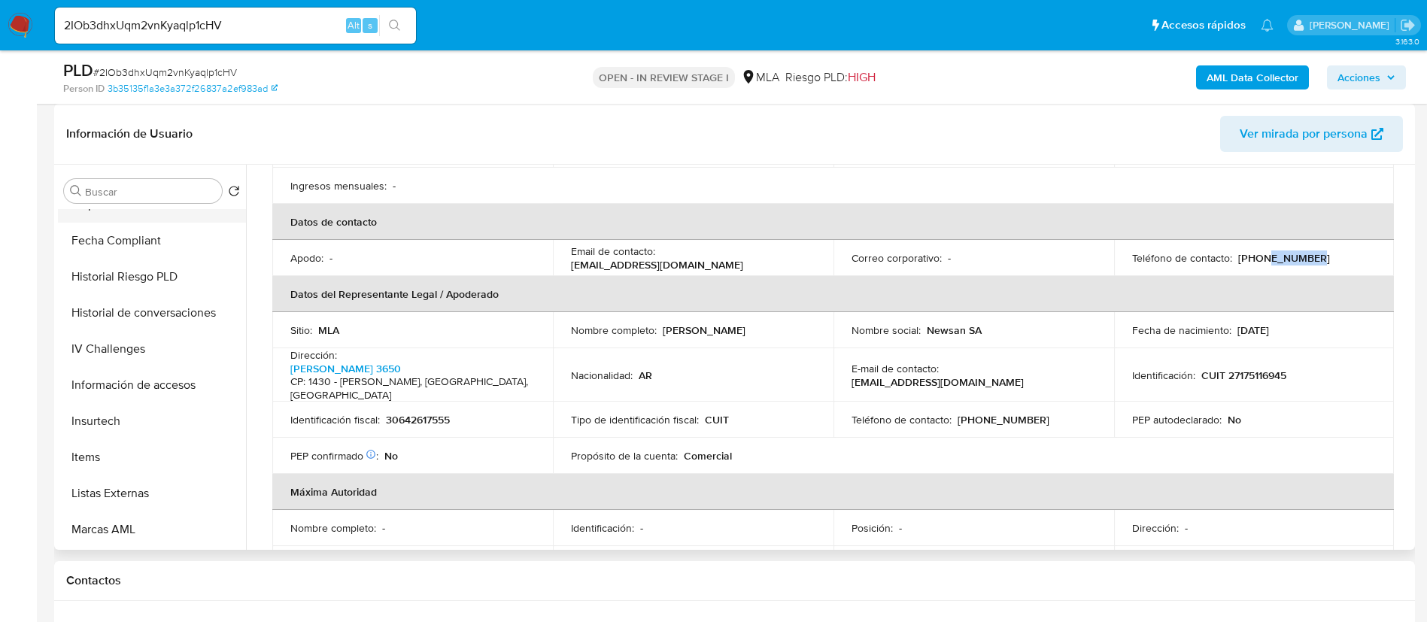
click at [117, 447] on button "Items" at bounding box center [152, 457] width 188 height 36
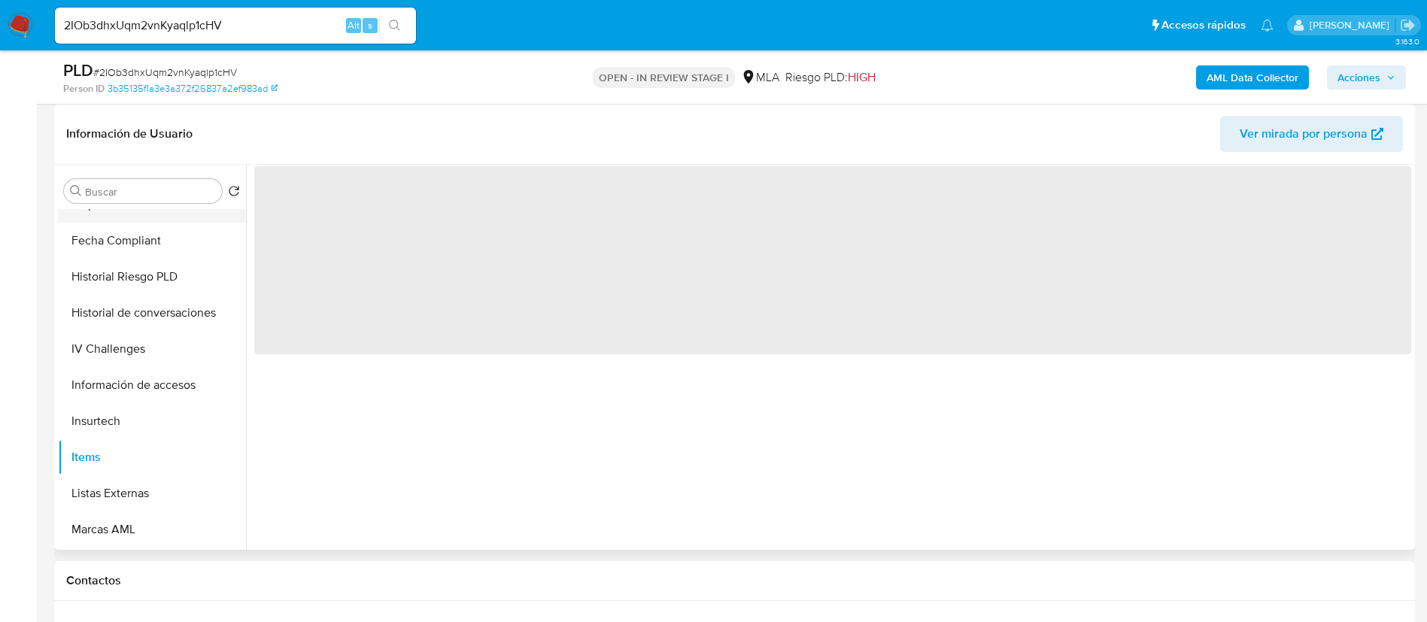
scroll to position [0, 0]
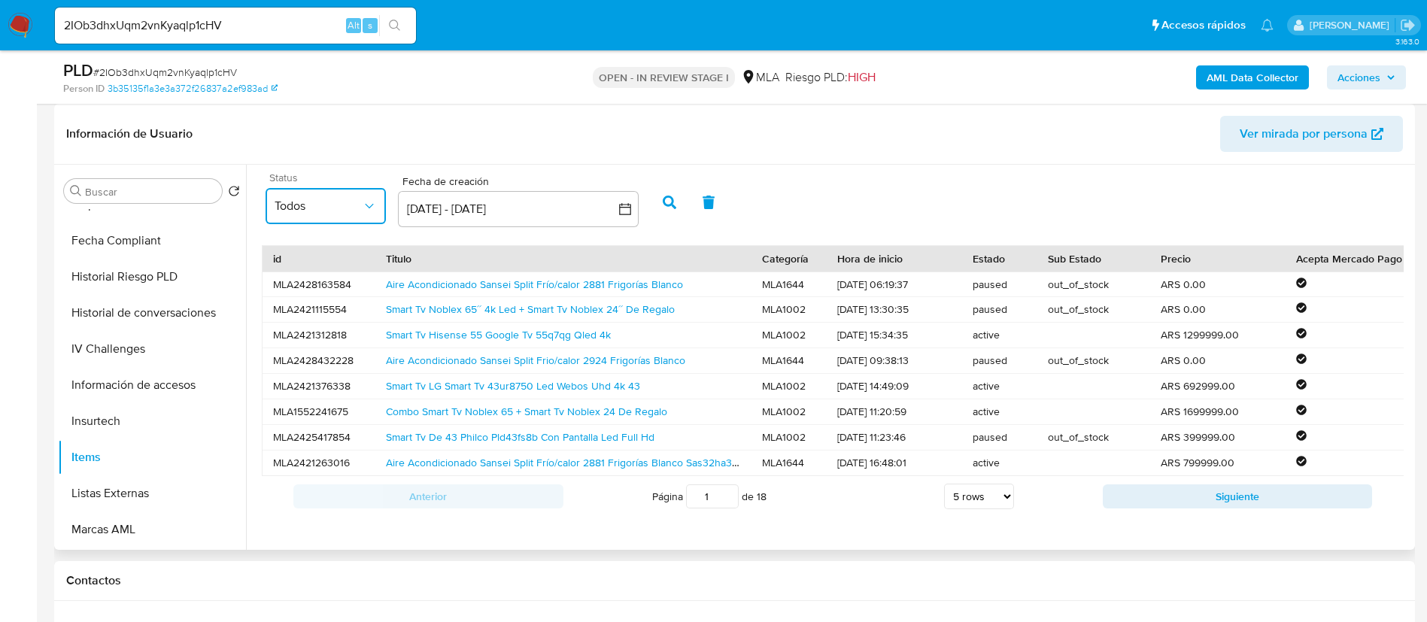
click at [321, 202] on span "Todos" at bounding box center [318, 206] width 87 height 15
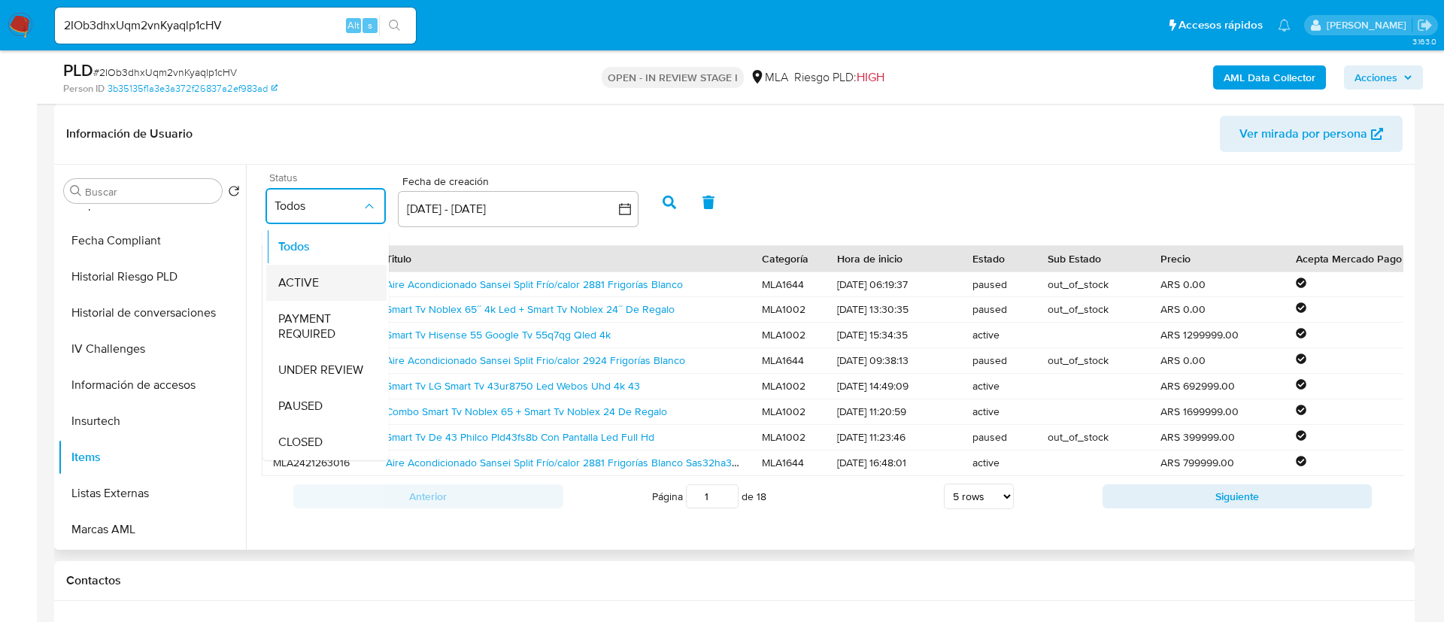
click at [320, 268] on div "ACTIVE" at bounding box center [326, 283] width 96 height 36
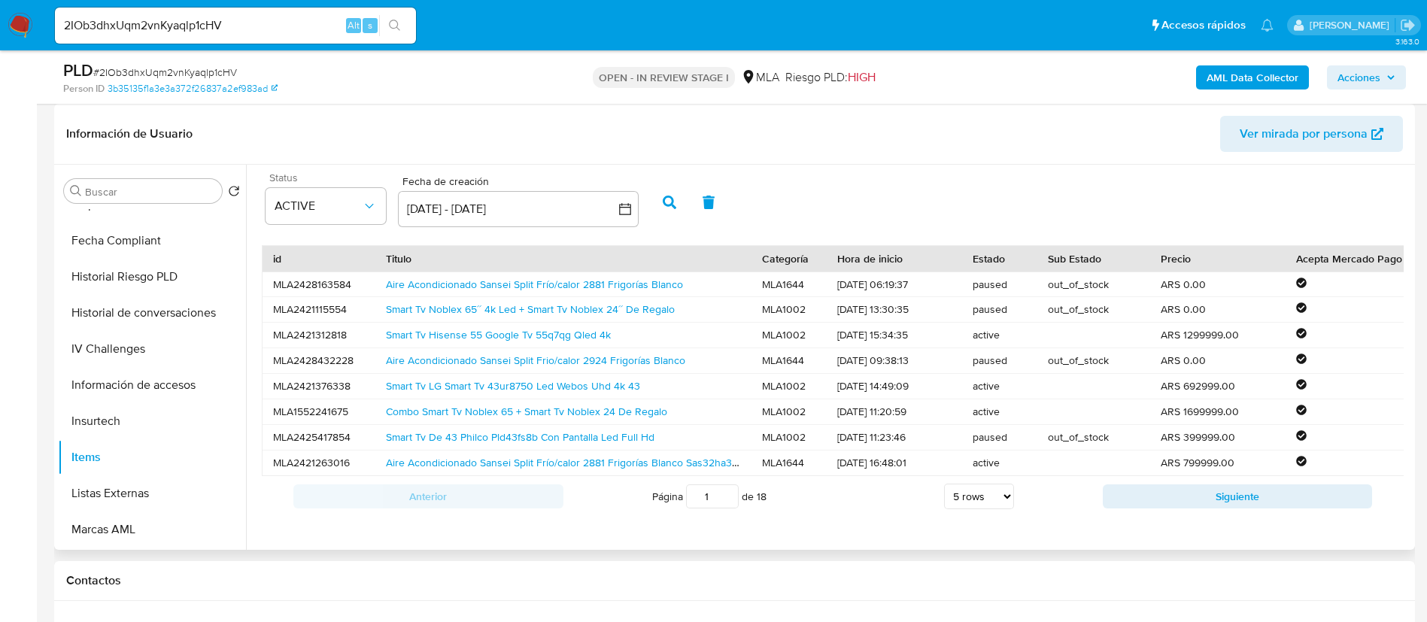
click at [659, 203] on button "button" at bounding box center [669, 202] width 39 height 36
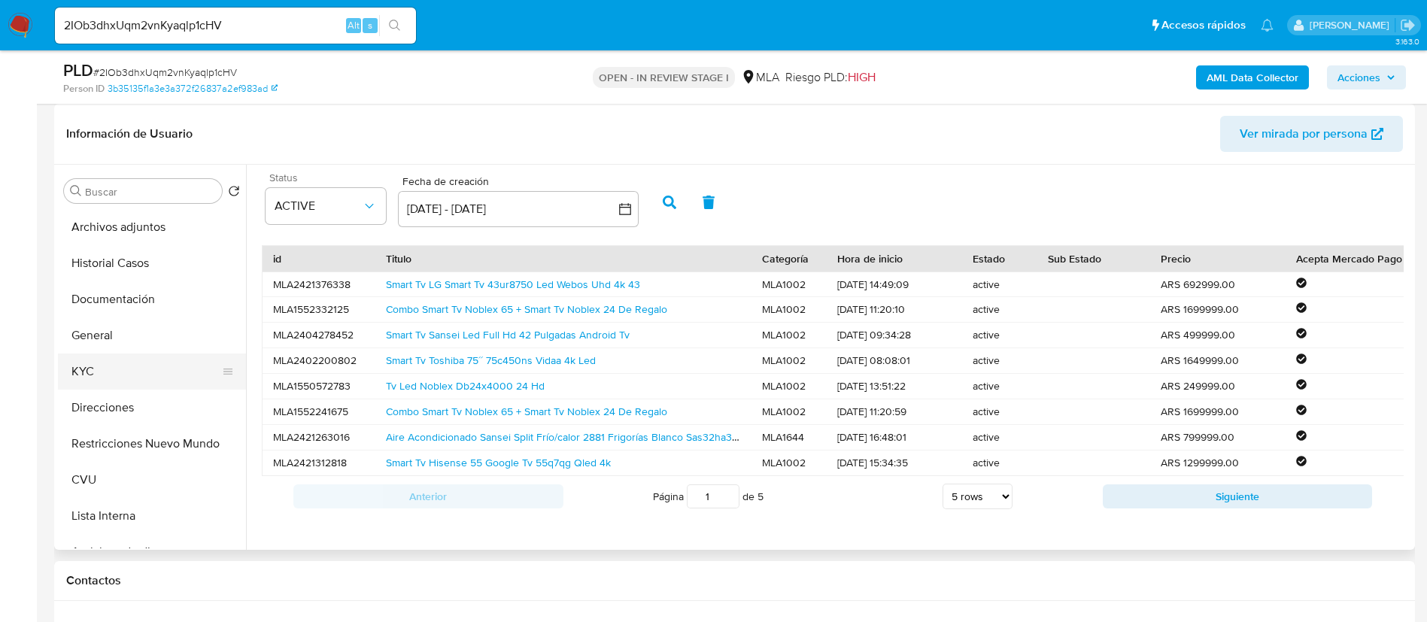
click at [135, 377] on button "KYC" at bounding box center [146, 371] width 176 height 36
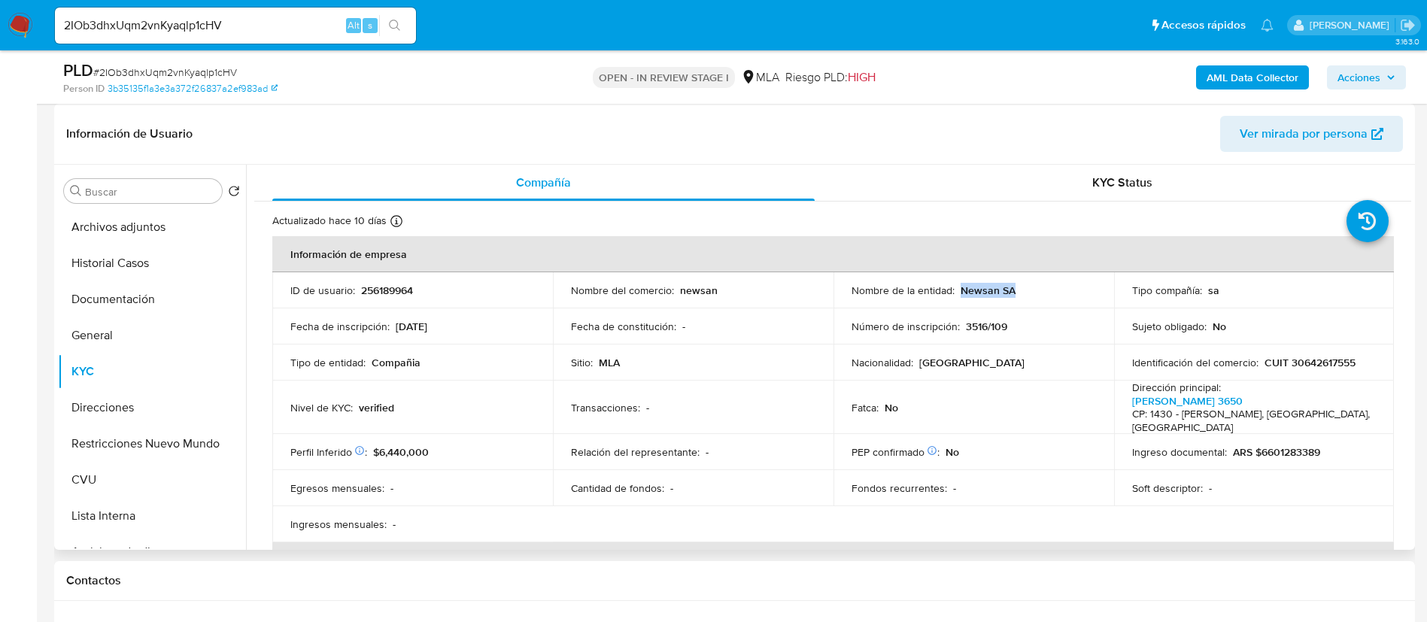
drag, startPoint x: 957, startPoint y: 293, endPoint x: 1021, endPoint y: 293, distance: 63.2
click at [1022, 294] on div "Nombre de la entidad : Newsan SA" at bounding box center [973, 291] width 244 height 14
copy p "Newsan SA"
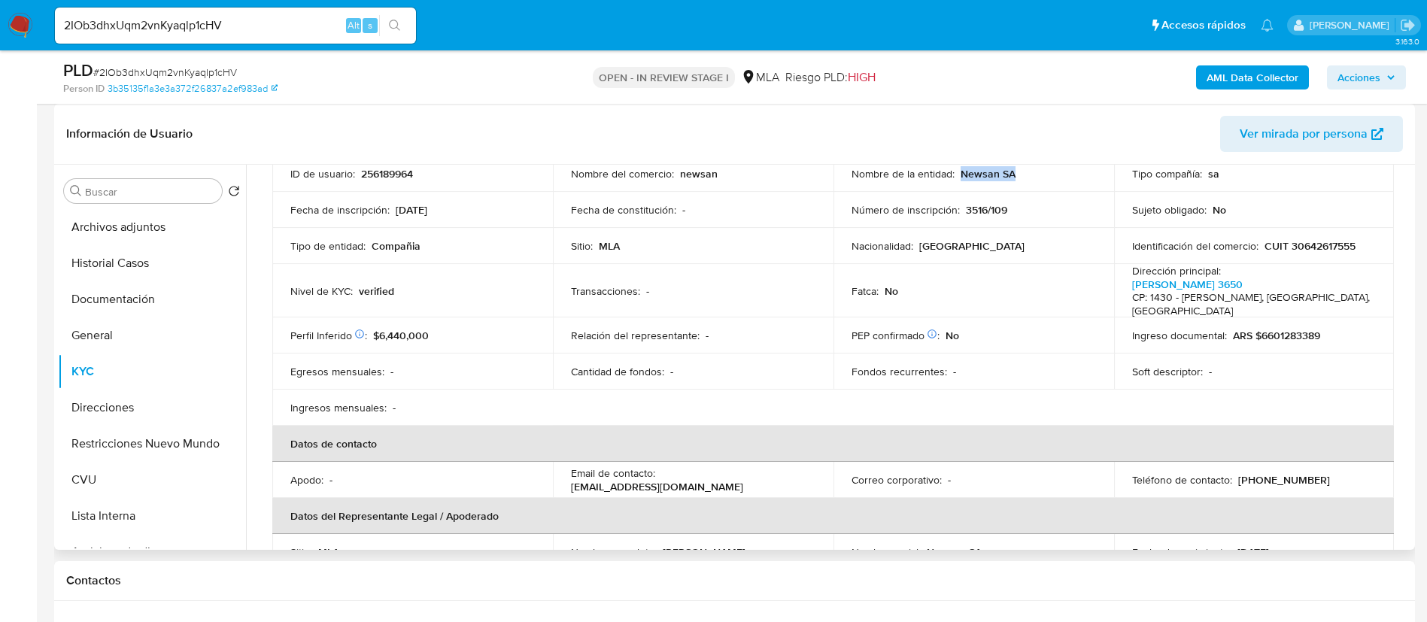
scroll to position [226, 0]
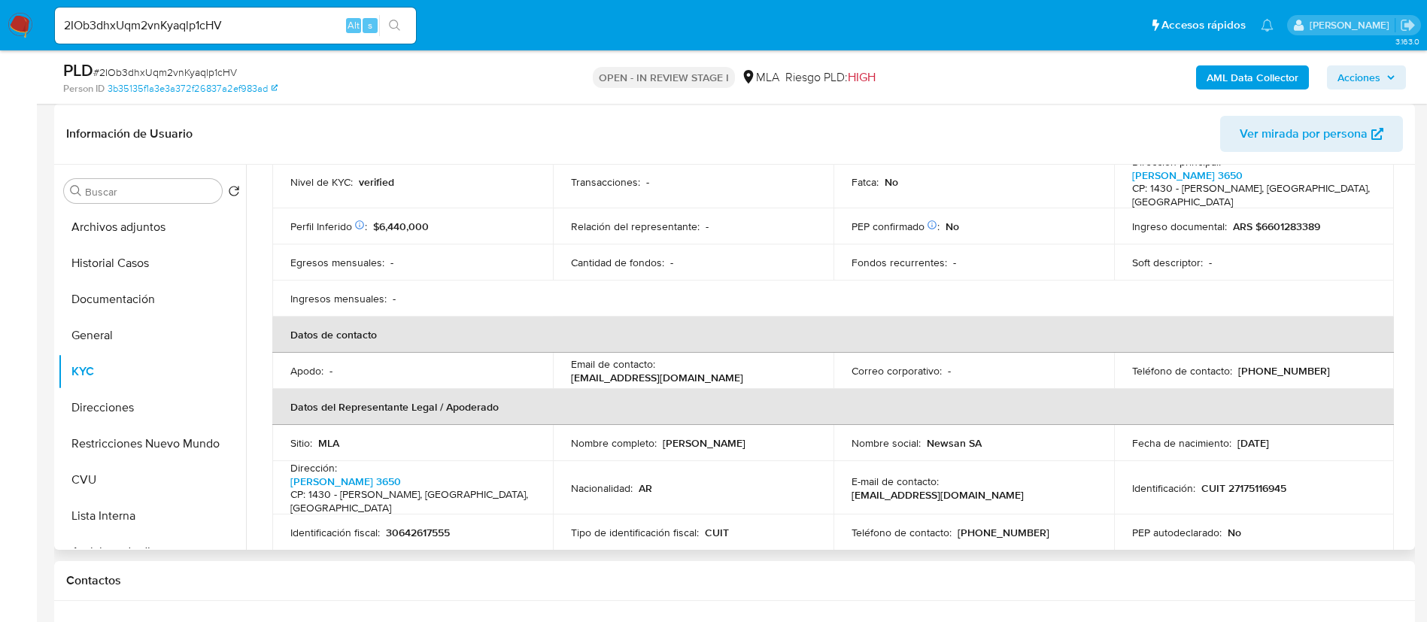
drag, startPoint x: 570, startPoint y: 369, endPoint x: 738, endPoint y: 356, distance: 168.3
click at [759, 367] on div "Email de contacto : mercadolibre.newsan@newsan.com.ar" at bounding box center [693, 370] width 244 height 27
copy p "mercadolibre.newsan@newsan.com.ar"
click at [320, 35] on div "2IOb3dhxUqm2vnKyaqlp1cHV Alt s" at bounding box center [235, 26] width 361 height 36
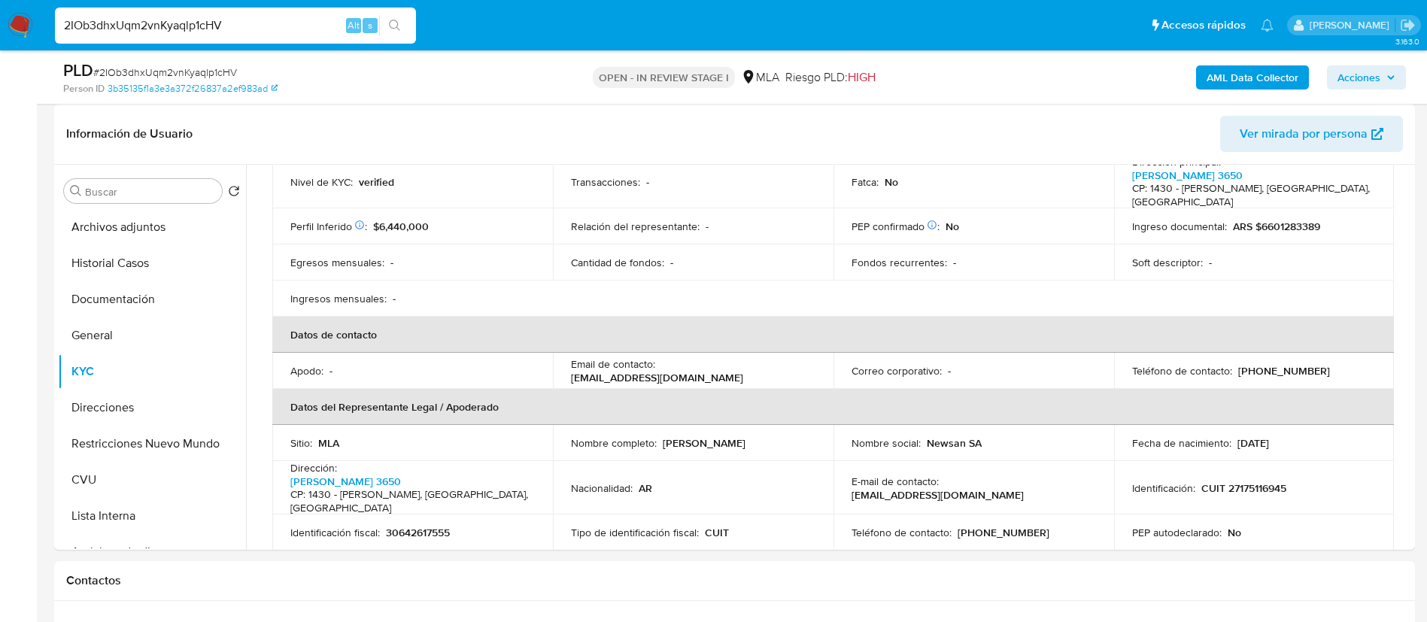
click at [315, 29] on input "2IOb3dhxUqm2vnKyaqlp1cHV" at bounding box center [235, 26] width 361 height 20
paste input "u4C34KUTlmmwVOk0N03t6iNt"
type input "u4C34KUTlmmwVOk0N03t6iNt"
click at [402, 25] on button "search-icon" at bounding box center [394, 25] width 31 height 21
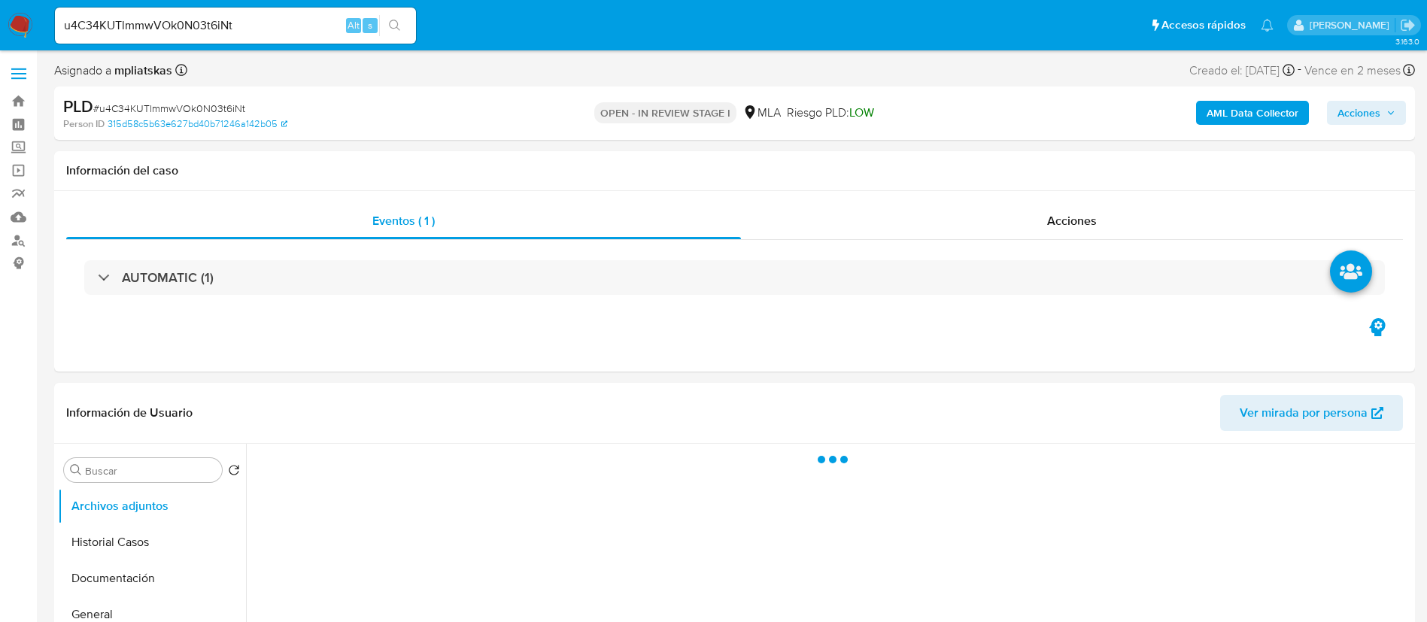
select select "10"
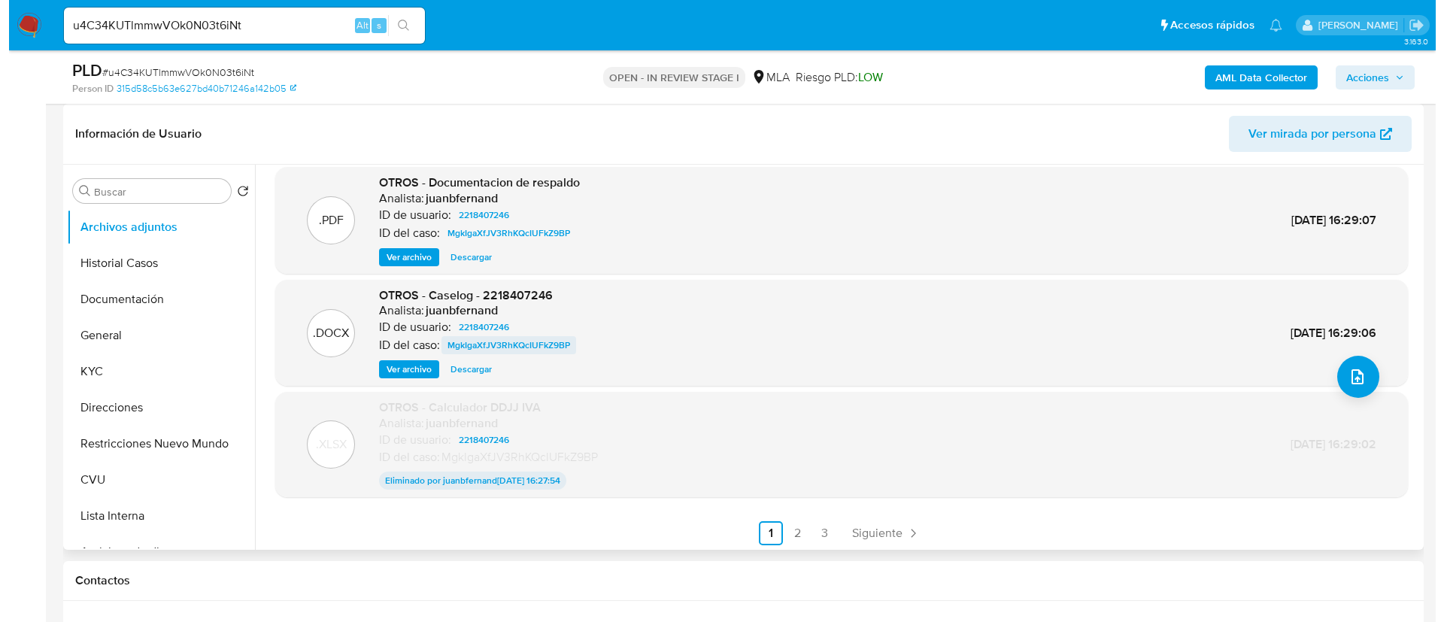
scroll to position [125, 0]
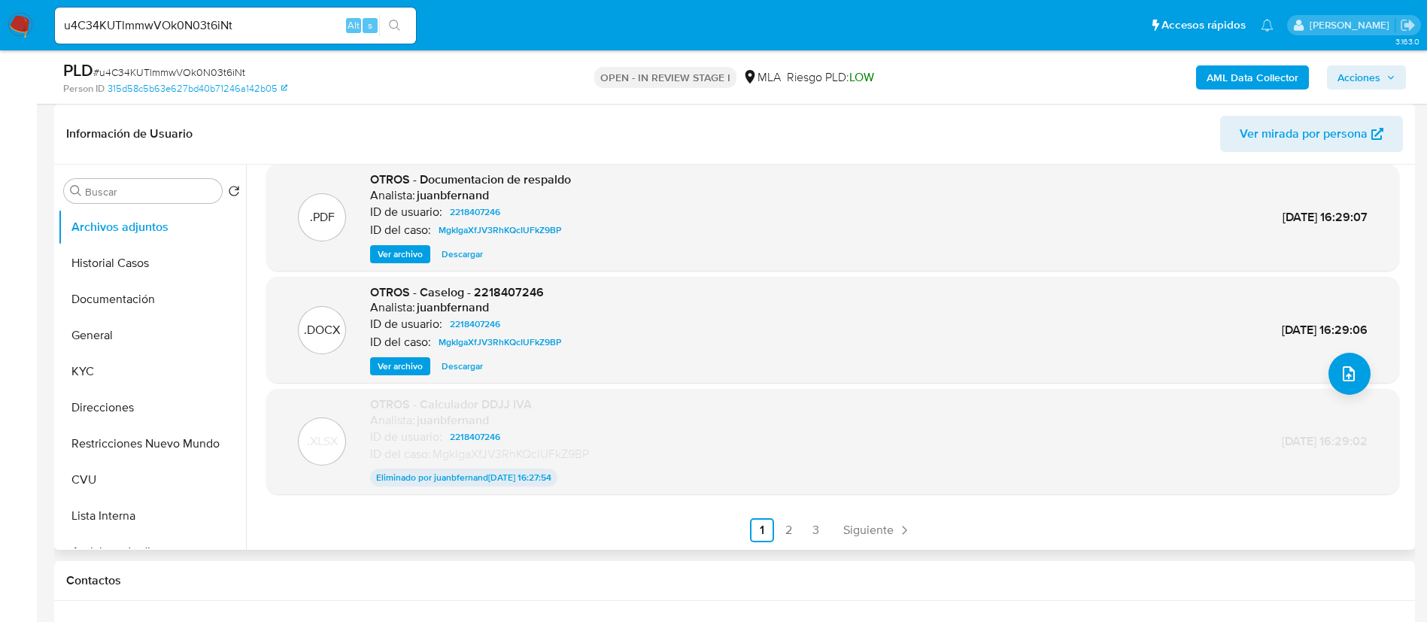
click at [381, 363] on span "Ver archivo" at bounding box center [400, 366] width 45 height 15
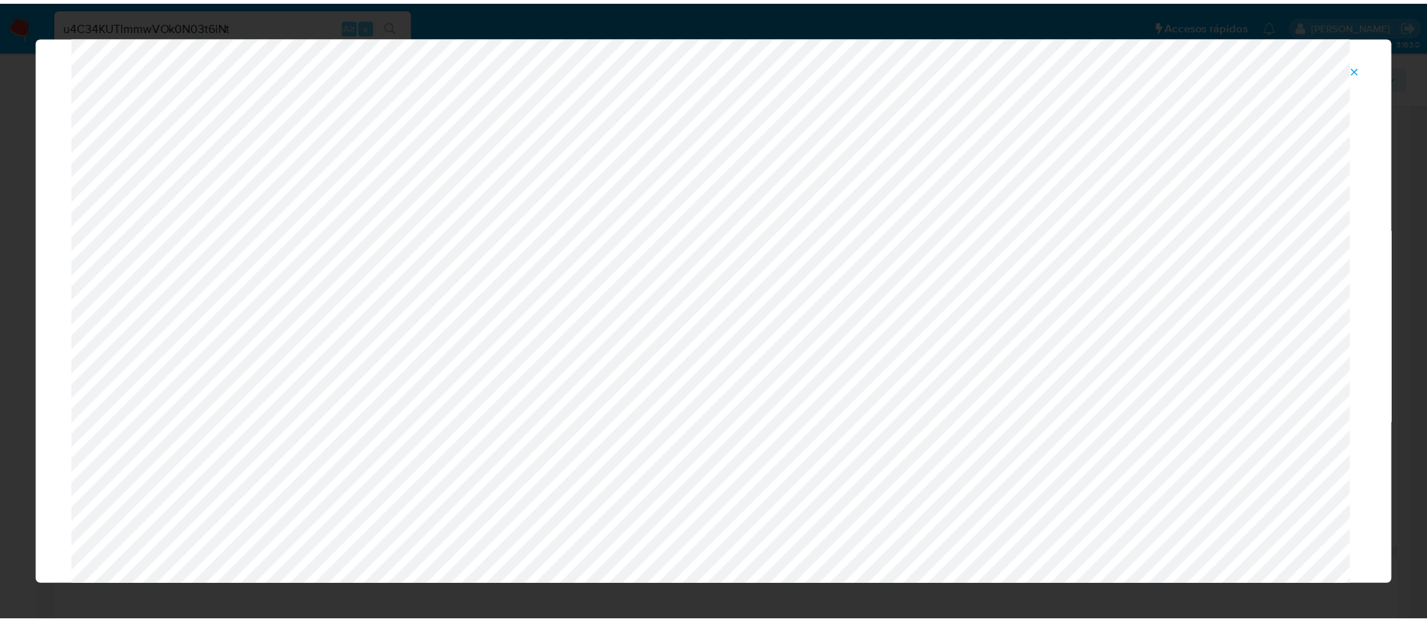
scroll to position [0, 0]
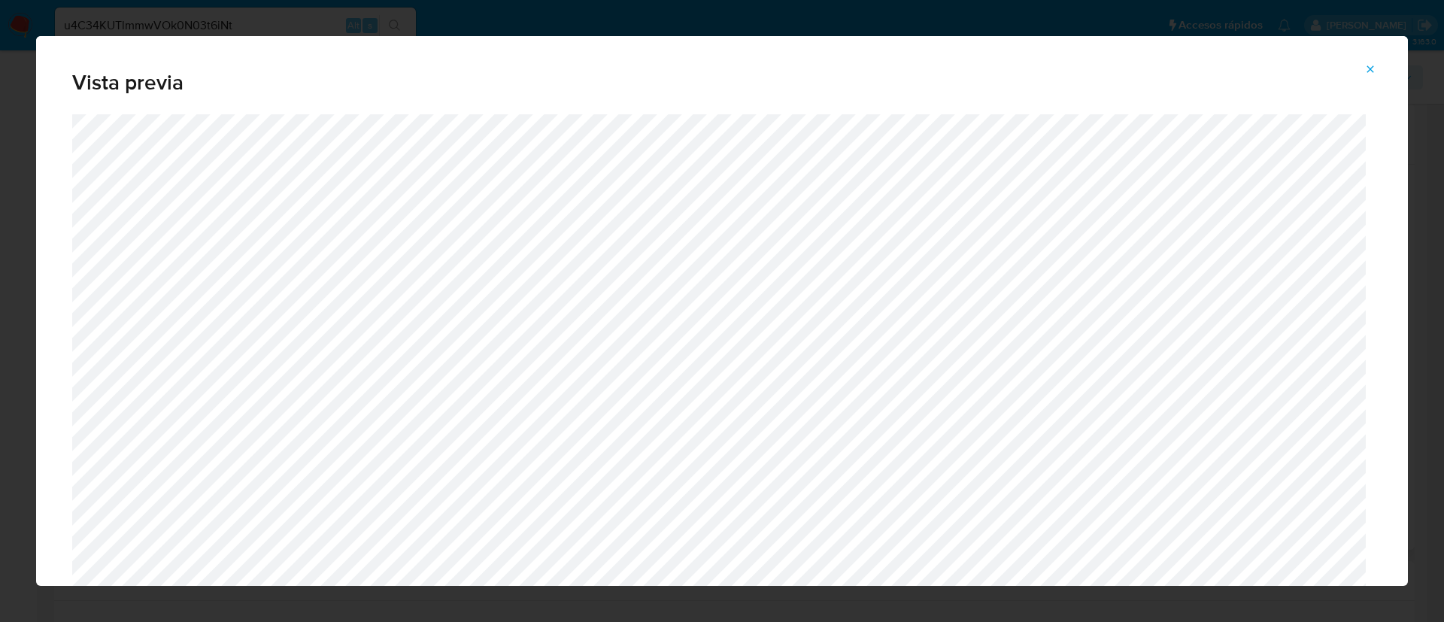
click at [1366, 69] on icon "Attachment preview" at bounding box center [1370, 69] width 12 height 12
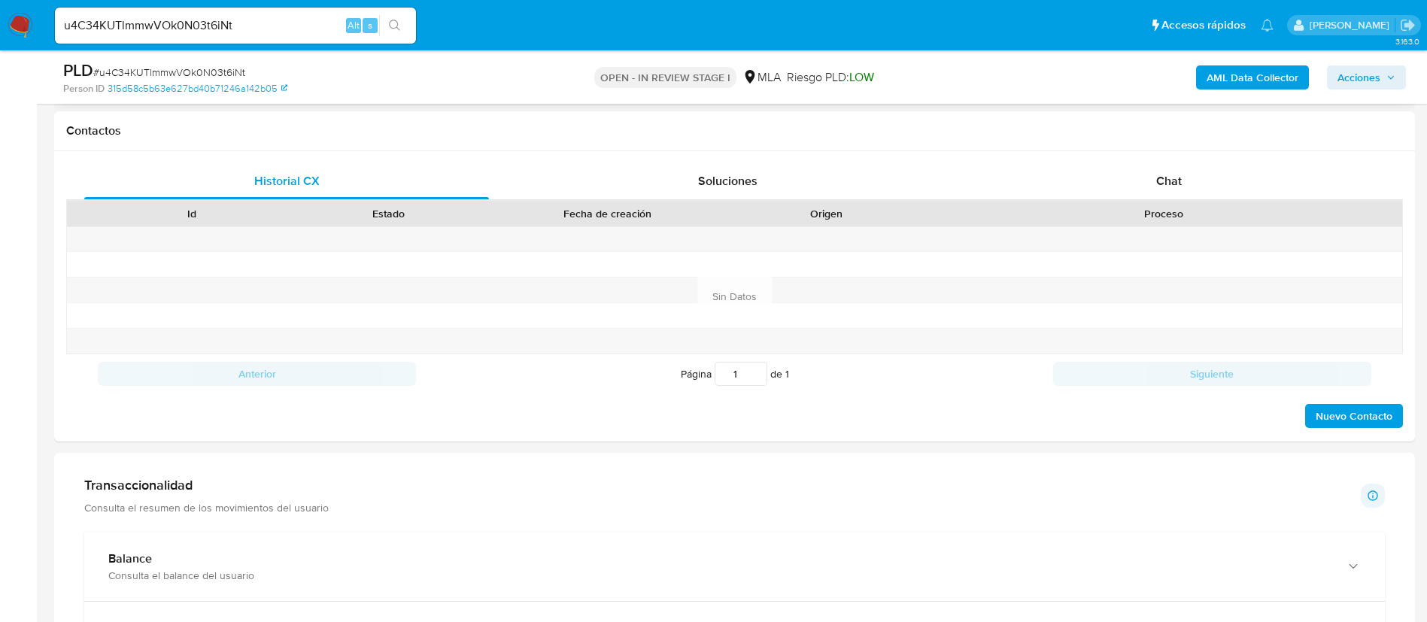
scroll to position [677, 0]
click at [1088, 187] on div "Chat" at bounding box center [1168, 180] width 405 height 36
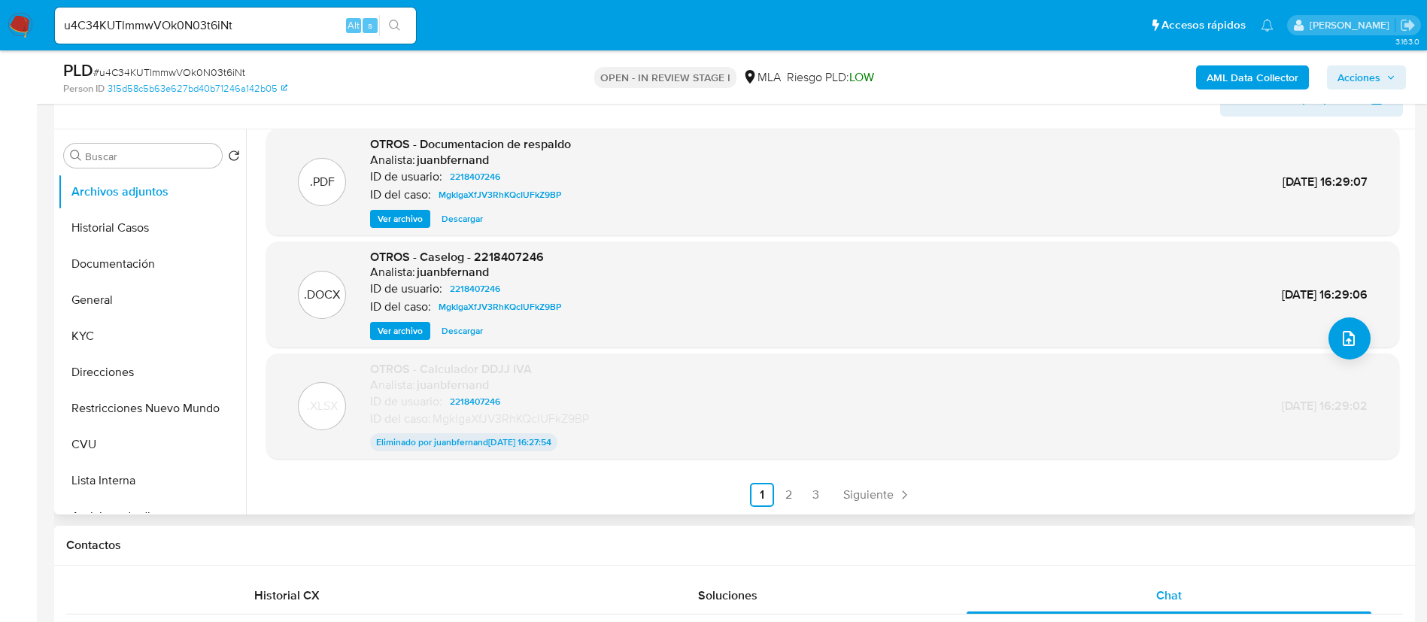
scroll to position [226, 0]
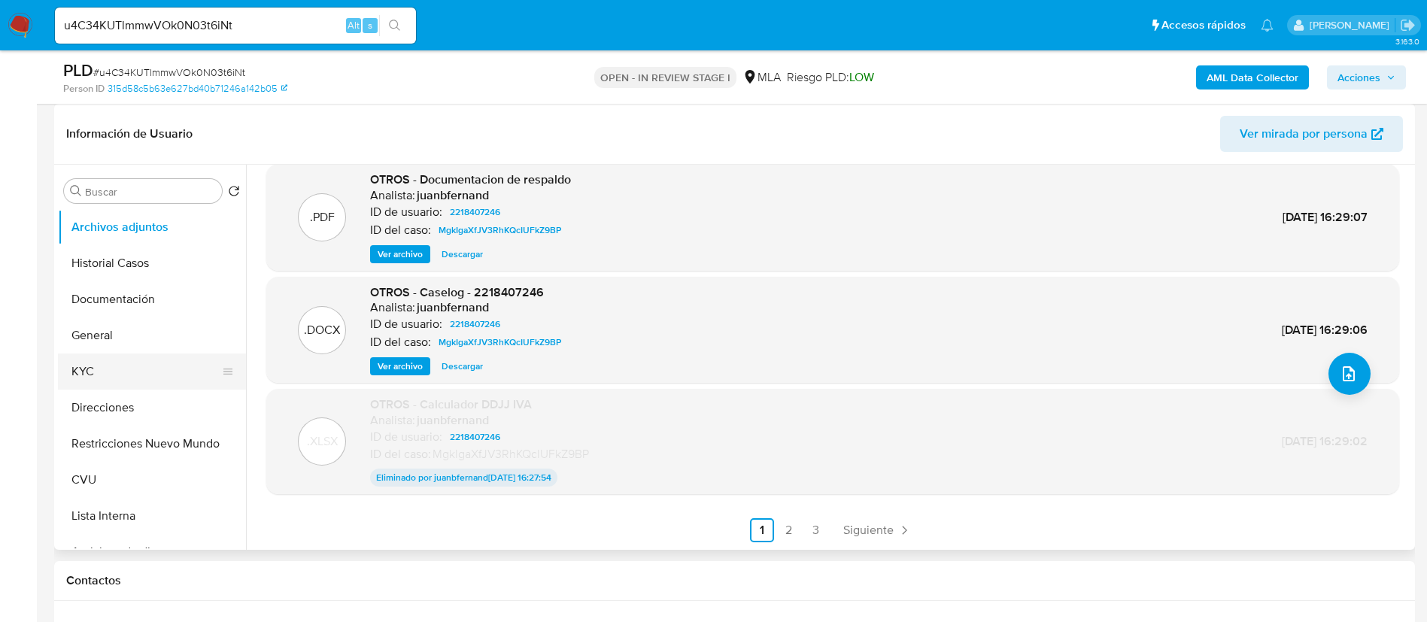
click at [138, 375] on button "KYC" at bounding box center [146, 371] width 176 height 36
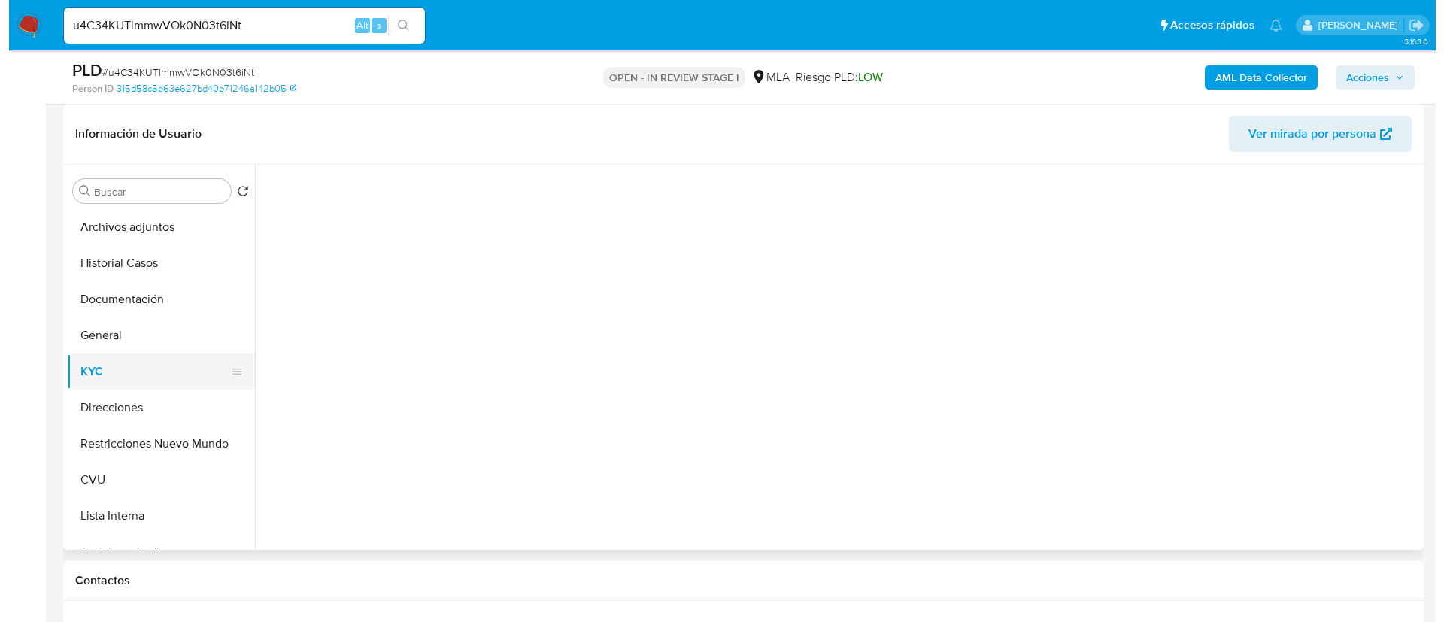
scroll to position [0, 0]
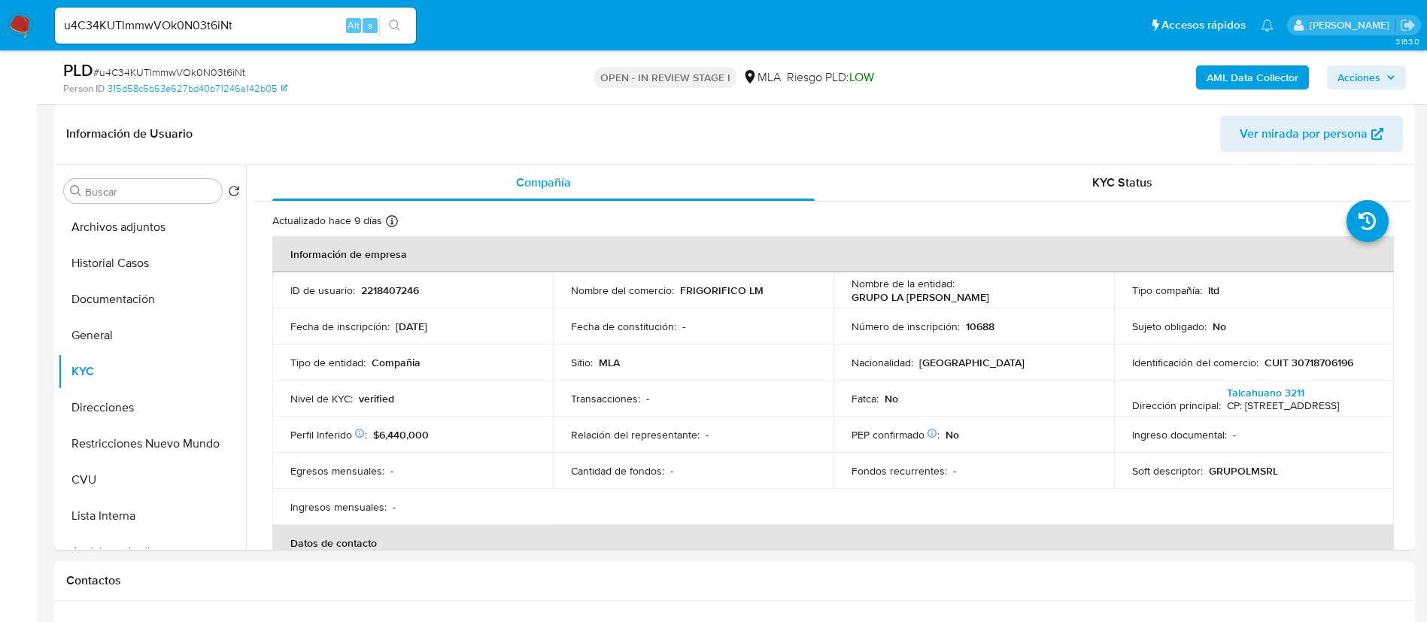
click at [378, 295] on p "2218407246" at bounding box center [390, 291] width 58 height 14
copy p "2218407246"
click at [161, 245] on button "Historial Casos" at bounding box center [146, 263] width 176 height 36
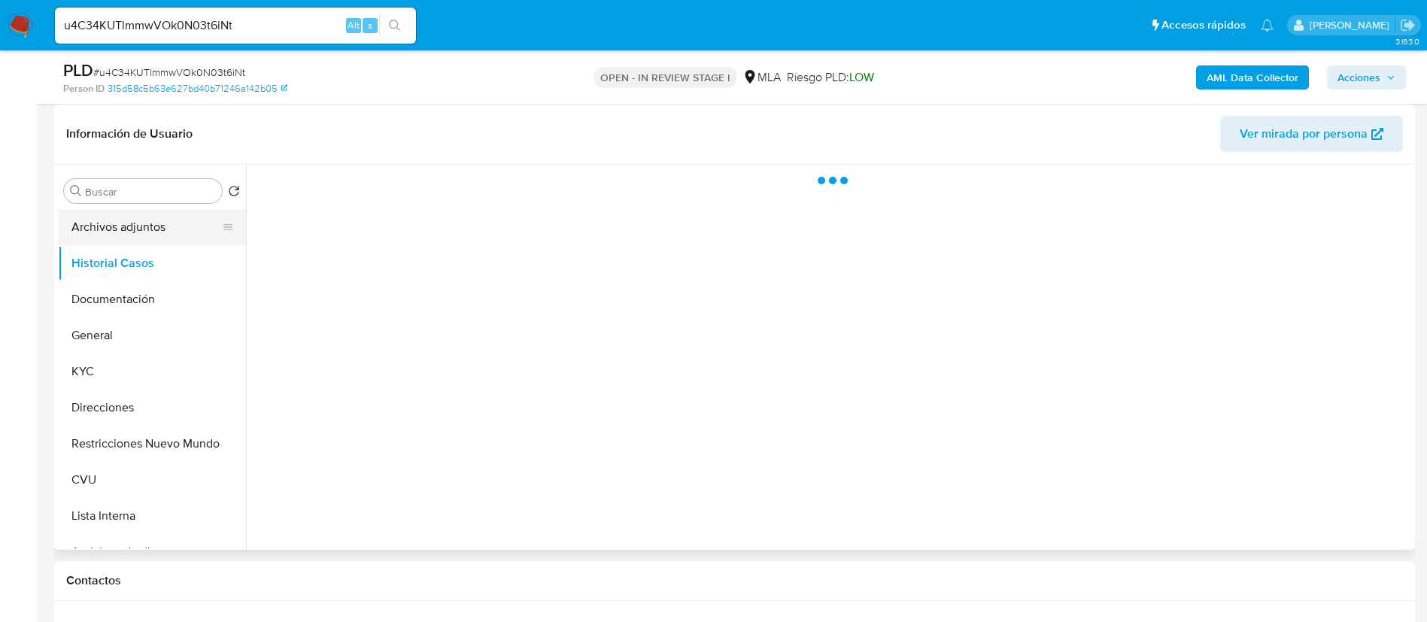
click at [150, 231] on button "Archivos adjuntos" at bounding box center [146, 227] width 176 height 36
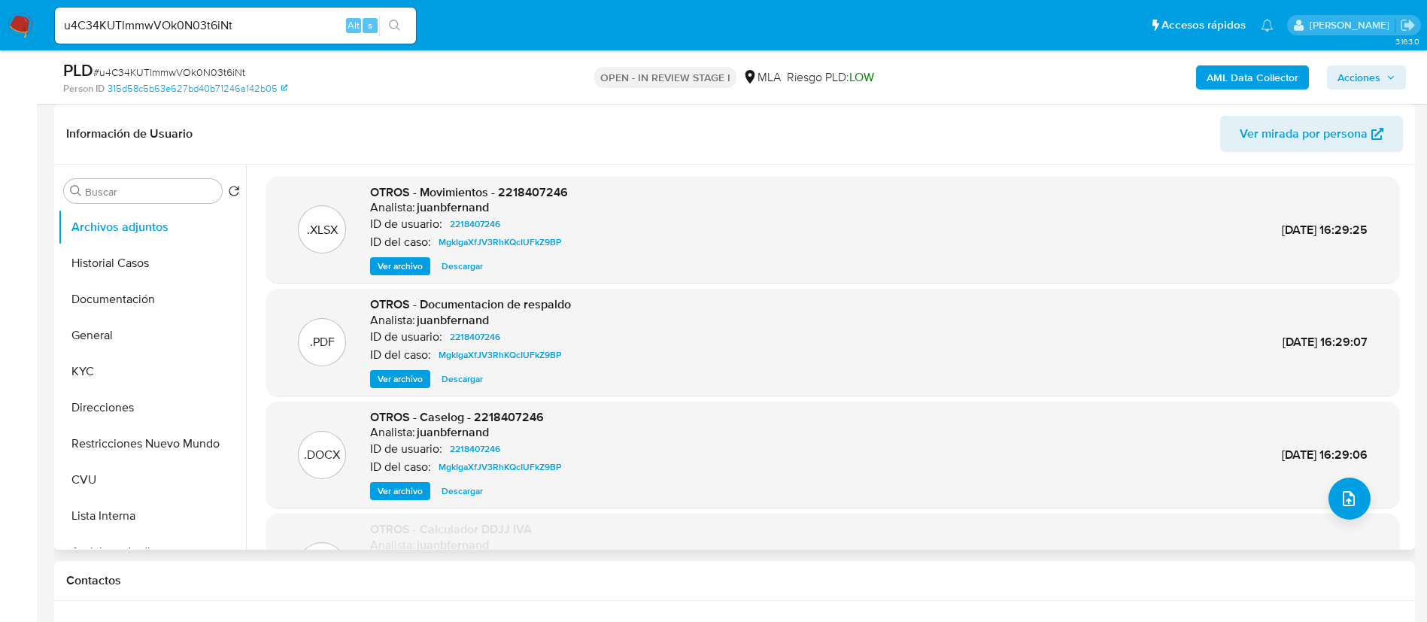
click at [395, 491] on span "Ver archivo" at bounding box center [400, 491] width 45 height 15
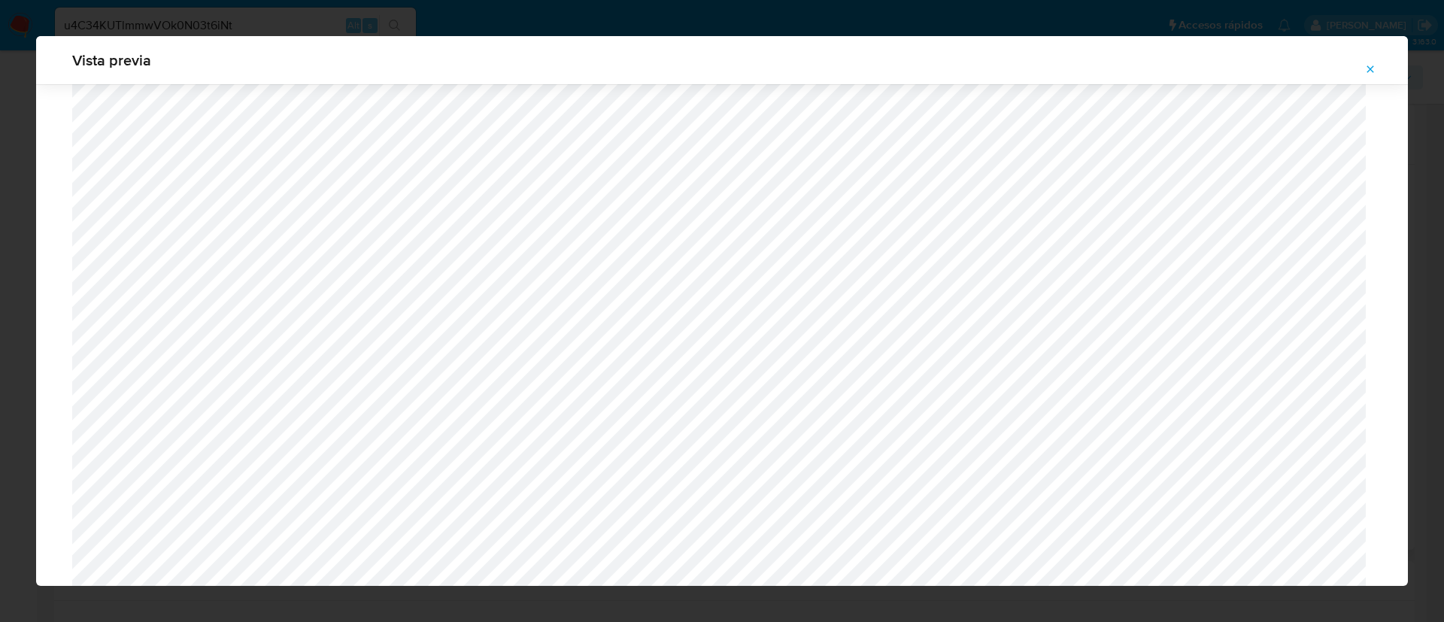
scroll to position [308, 0]
click at [1367, 73] on icon "Attachment preview" at bounding box center [1370, 69] width 12 height 12
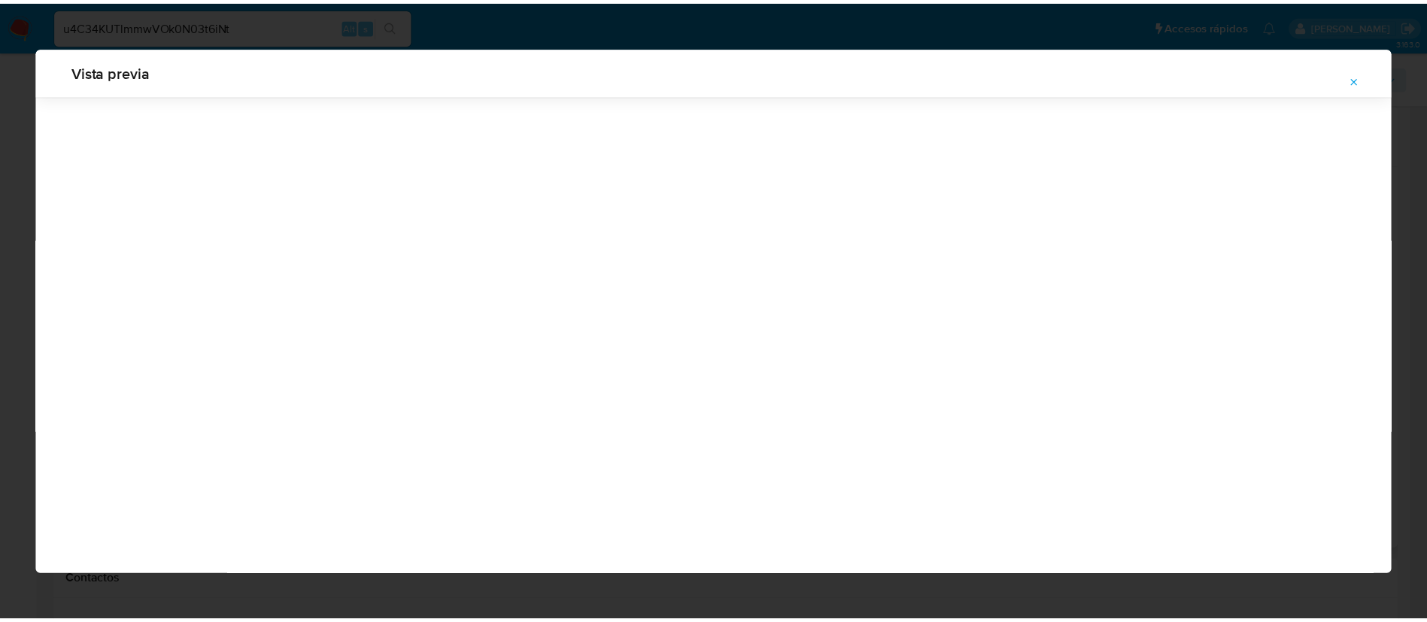
scroll to position [0, 0]
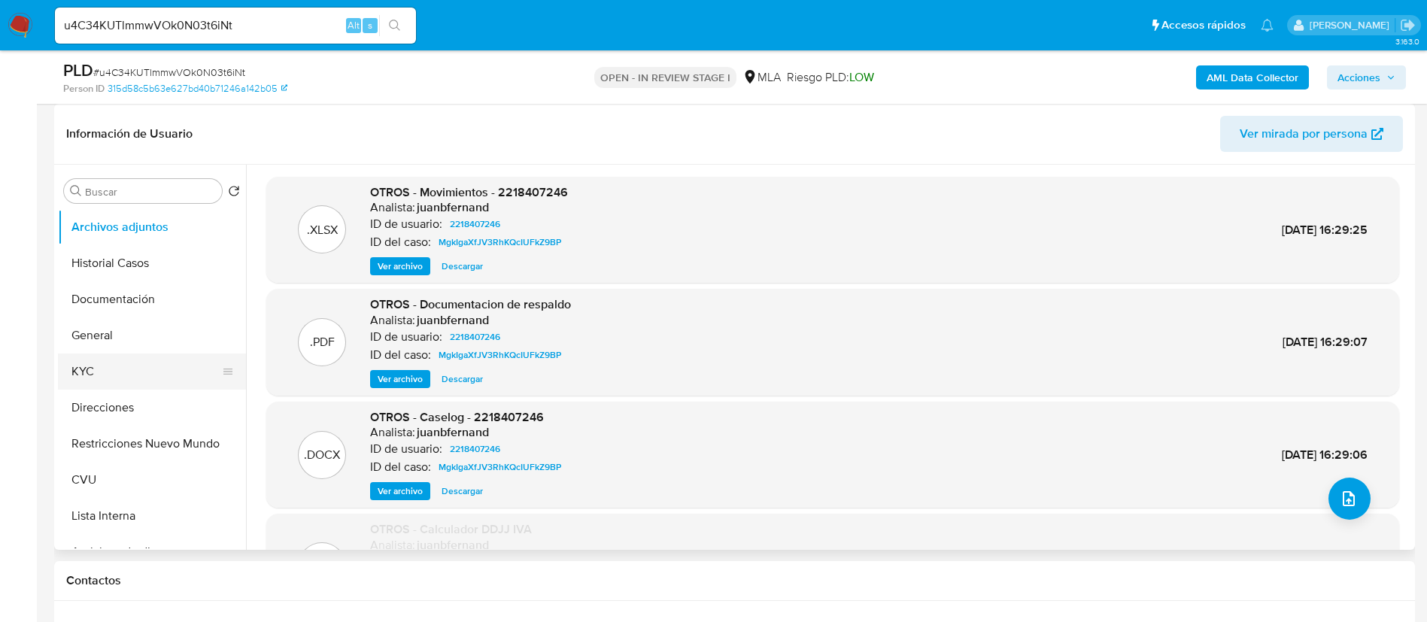
click at [120, 368] on button "KYC" at bounding box center [146, 371] width 176 height 36
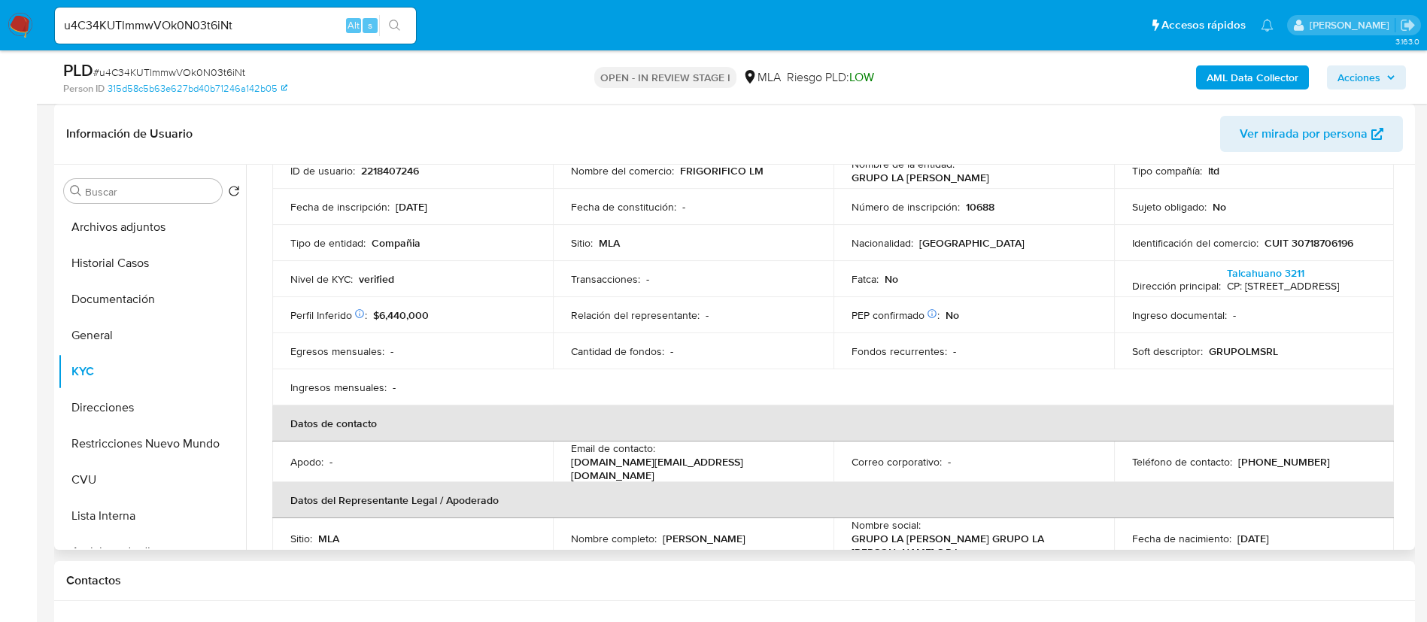
scroll to position [226, 0]
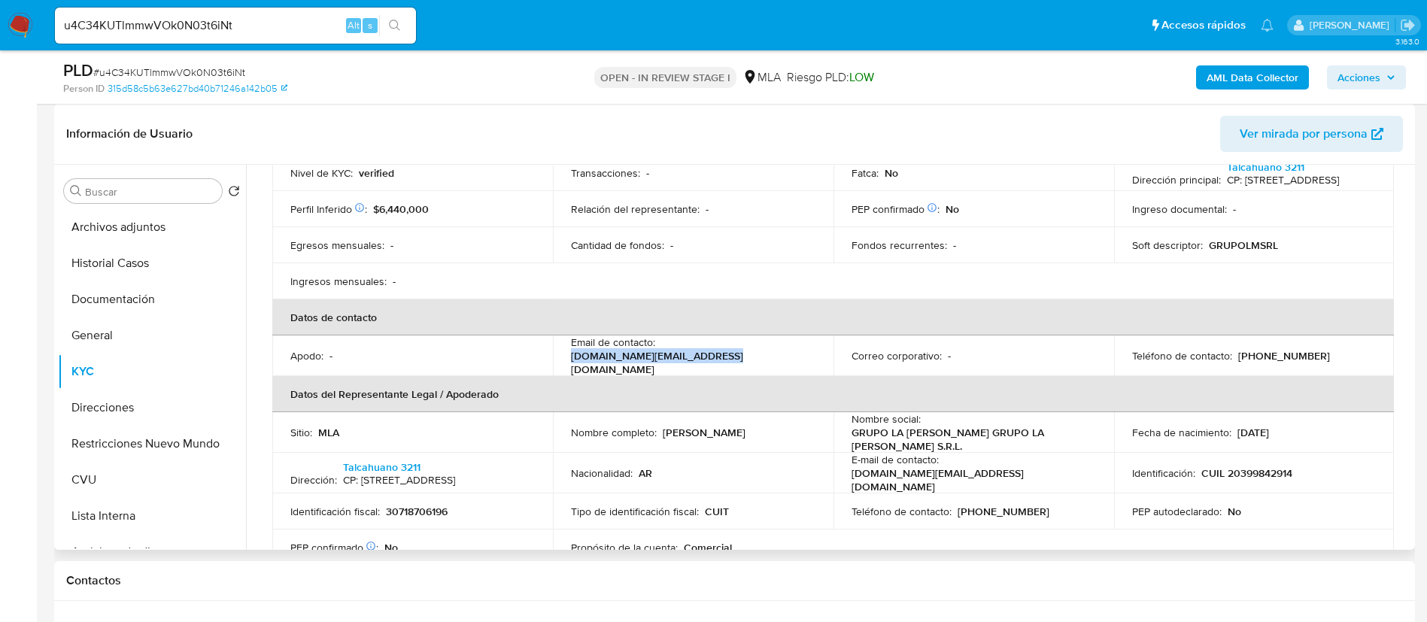
drag, startPoint x: 660, startPoint y: 353, endPoint x: 805, endPoint y: 353, distance: 145.2
click at [805, 353] on div "Email de contacto : grupolamartina.srl@gmail.com" at bounding box center [693, 355] width 244 height 41
copy p "grupolamartina.srl@gmail.com"
click at [1253, 366] on td "Teléfono de contacto : (11) 58484353" at bounding box center [1254, 355] width 281 height 41
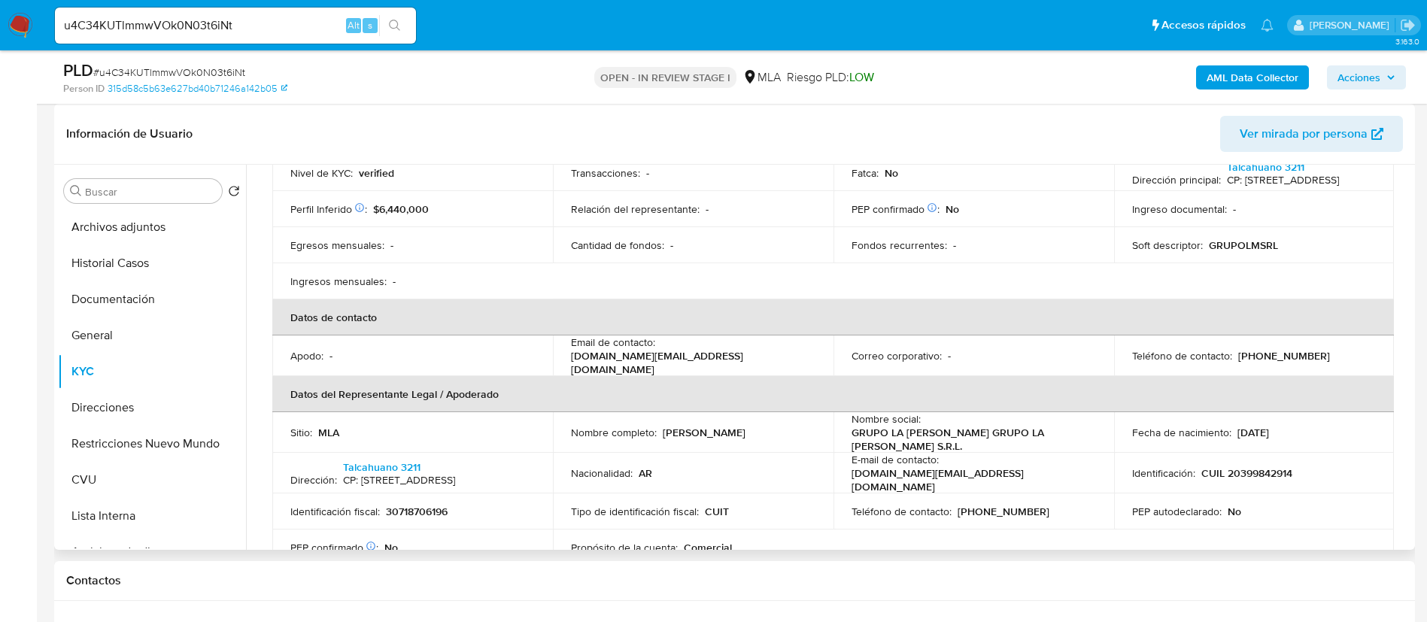
click at [1261, 363] on p "(11) 58484353" at bounding box center [1284, 356] width 92 height 14
copy p "58484353"
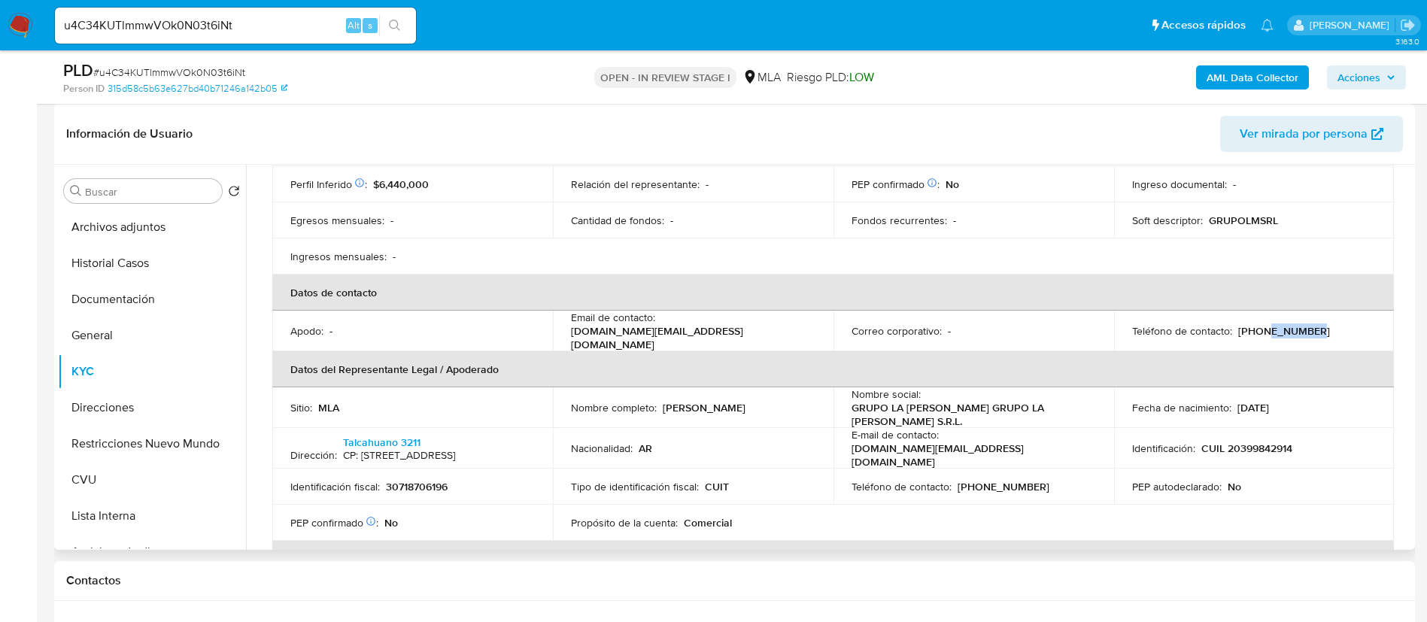
scroll to position [247, 0]
click at [98, 422] on button "Direcciones" at bounding box center [146, 408] width 176 height 36
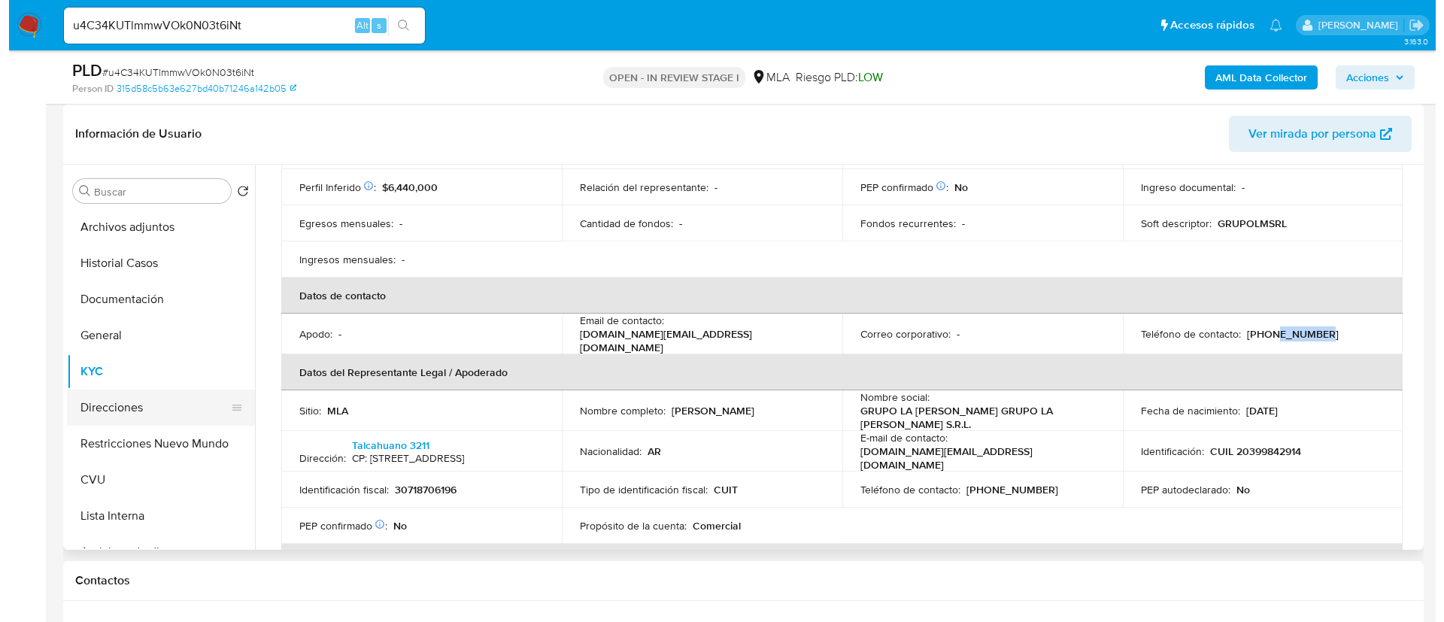
scroll to position [0, 0]
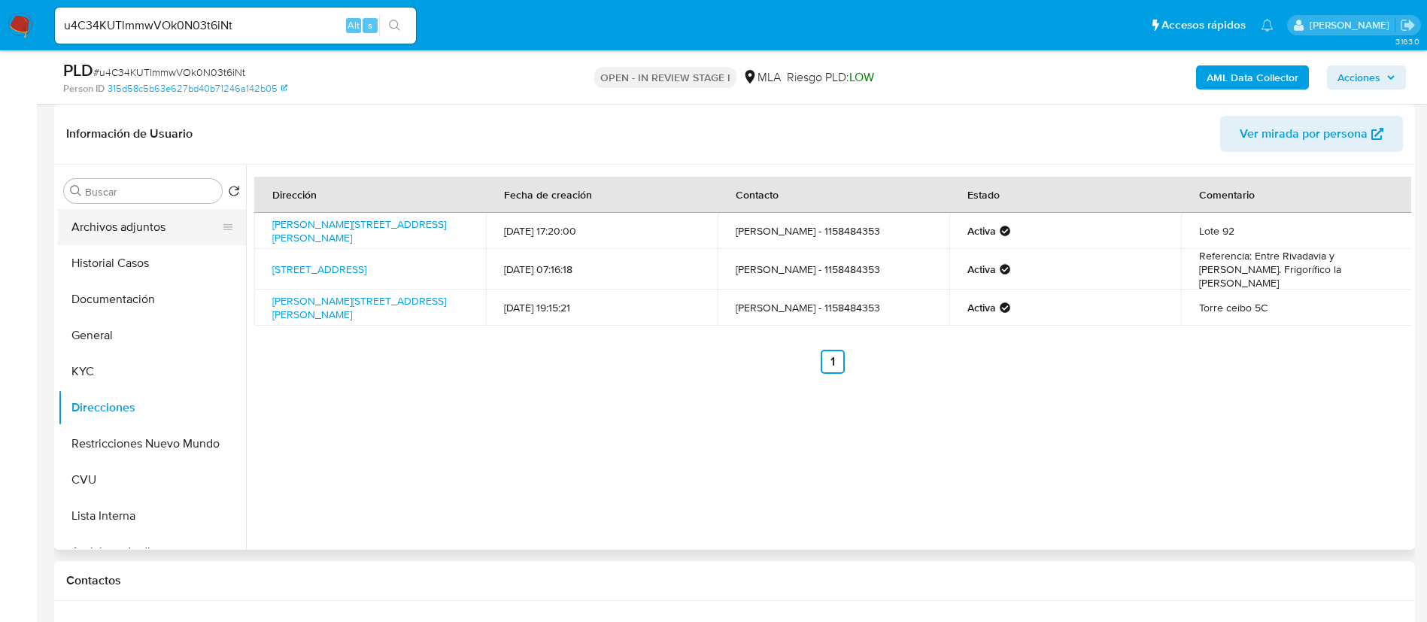
click at [137, 232] on button "Archivos adjuntos" at bounding box center [146, 227] width 176 height 36
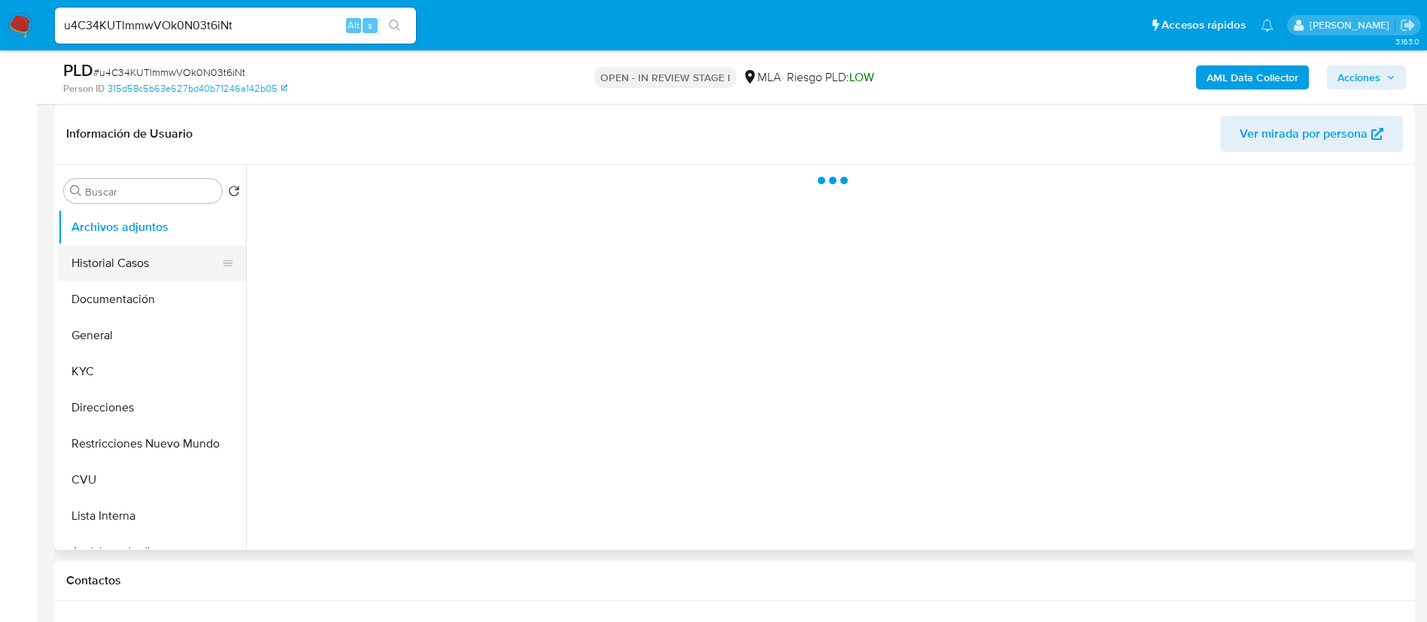
click at [122, 266] on button "Historial Casos" at bounding box center [146, 263] width 176 height 36
click at [112, 396] on button "Direcciones" at bounding box center [146, 408] width 176 height 36
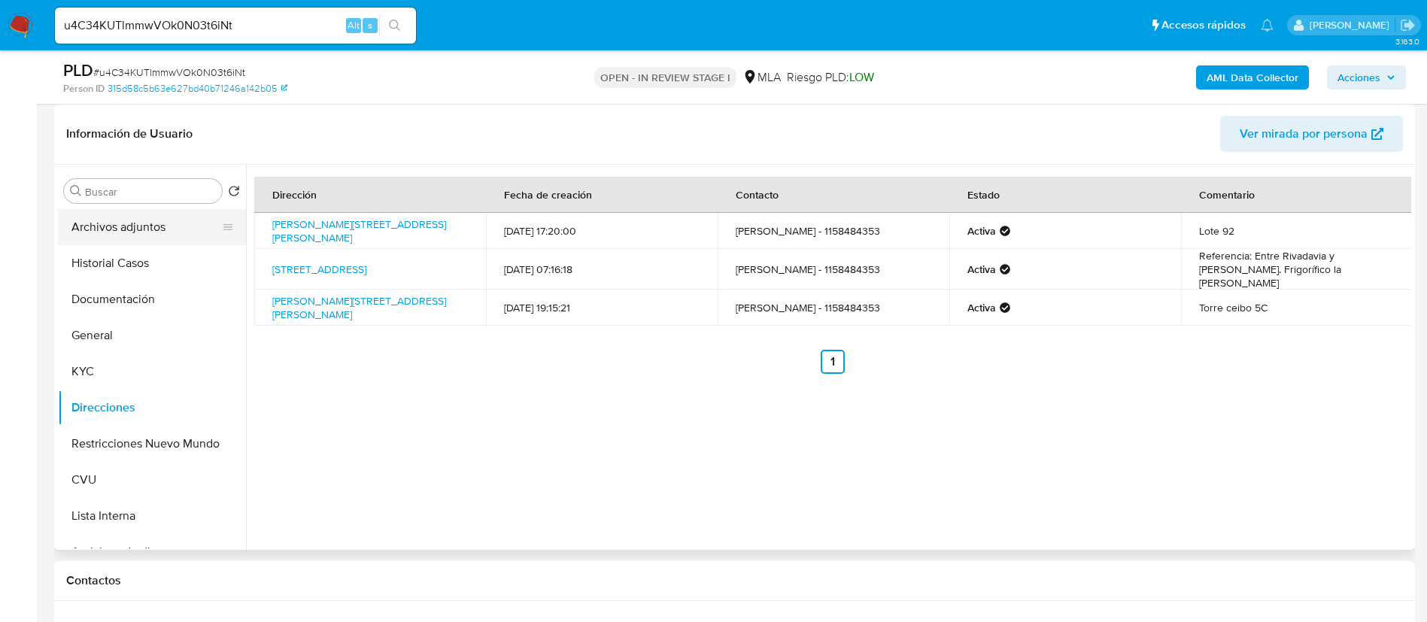
click at [138, 242] on button "Archivos adjuntos" at bounding box center [146, 227] width 176 height 36
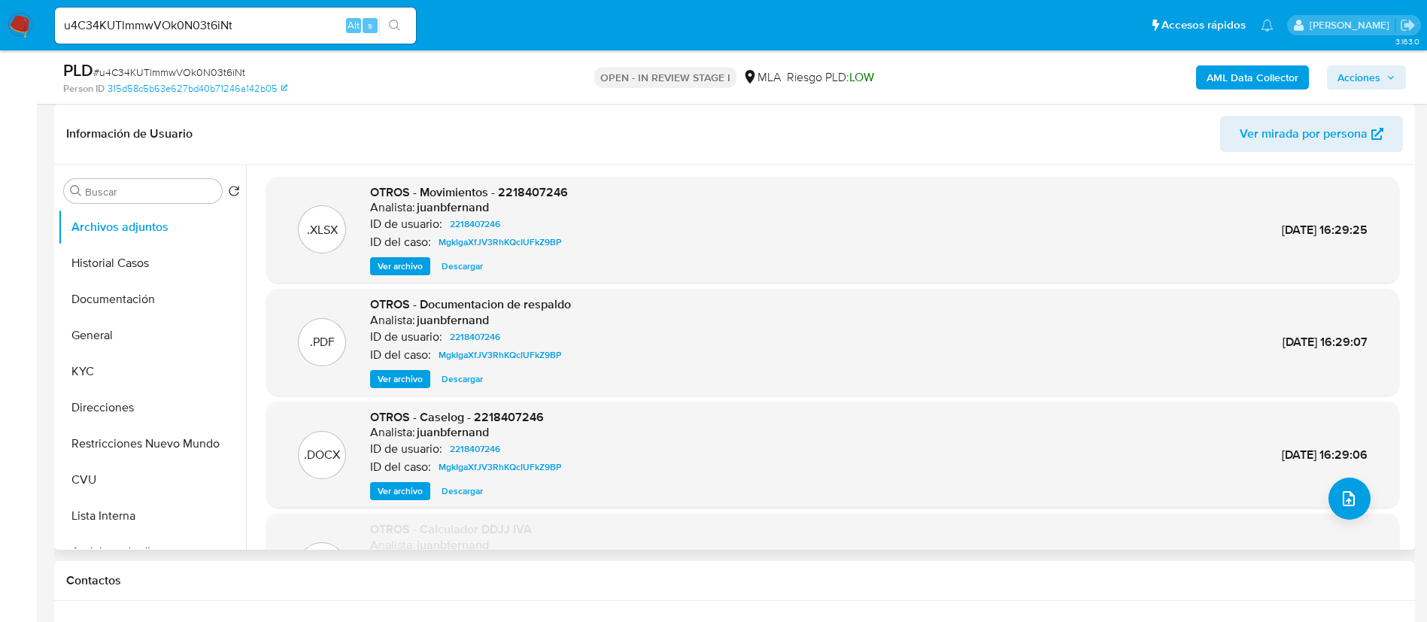
click at [393, 499] on span "Ver archivo" at bounding box center [400, 491] width 45 height 15
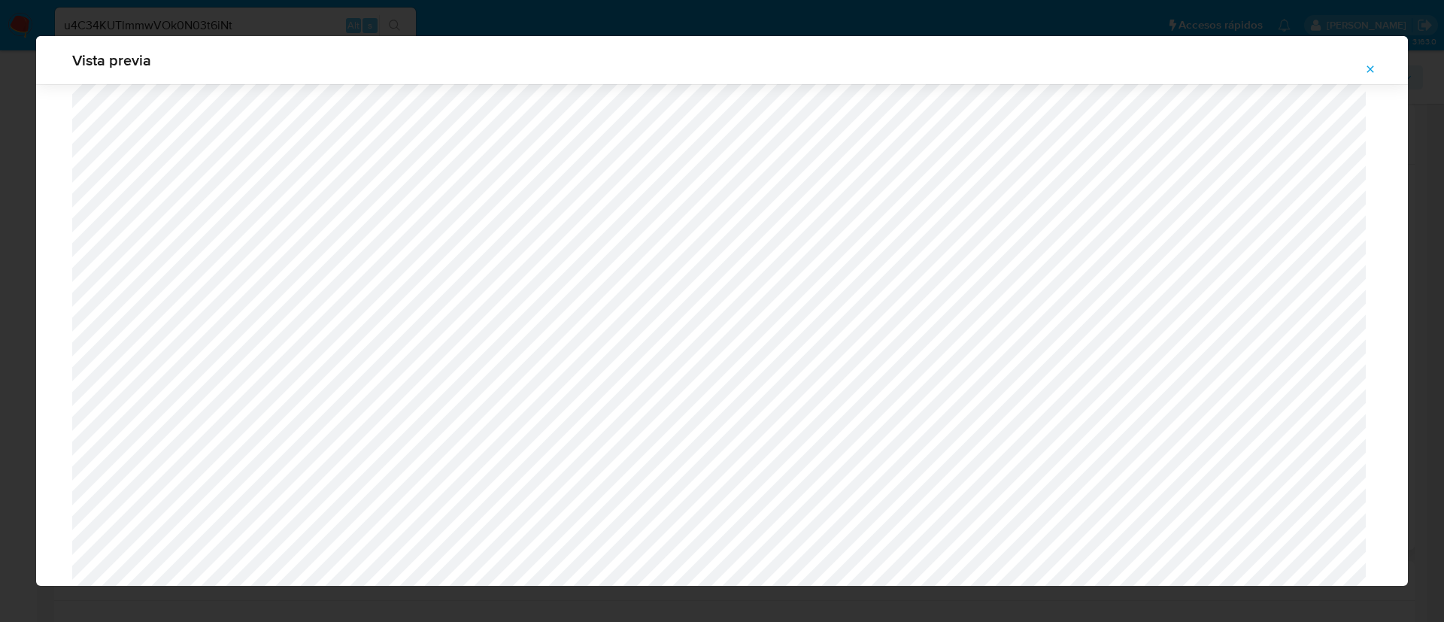
scroll to position [3163, 0]
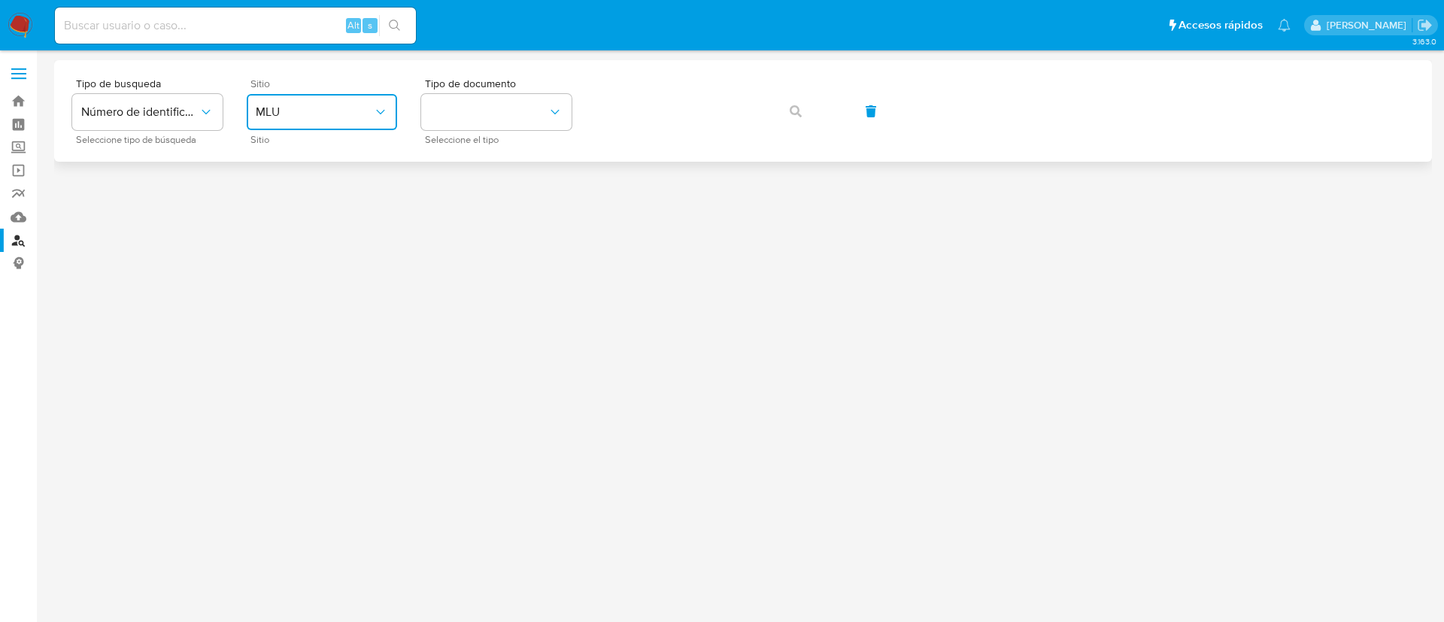
click at [341, 128] on button "MLU" at bounding box center [322, 112] width 150 height 36
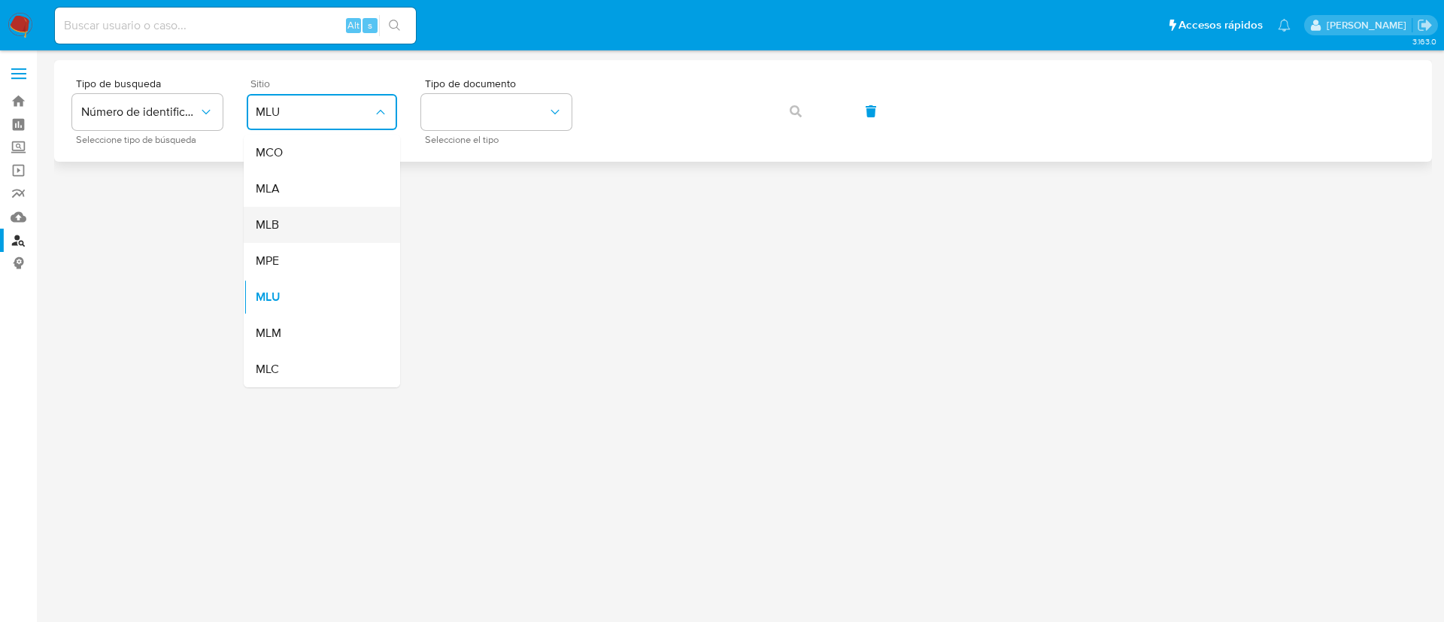
click at [361, 214] on div "MLB" at bounding box center [317, 225] width 123 height 36
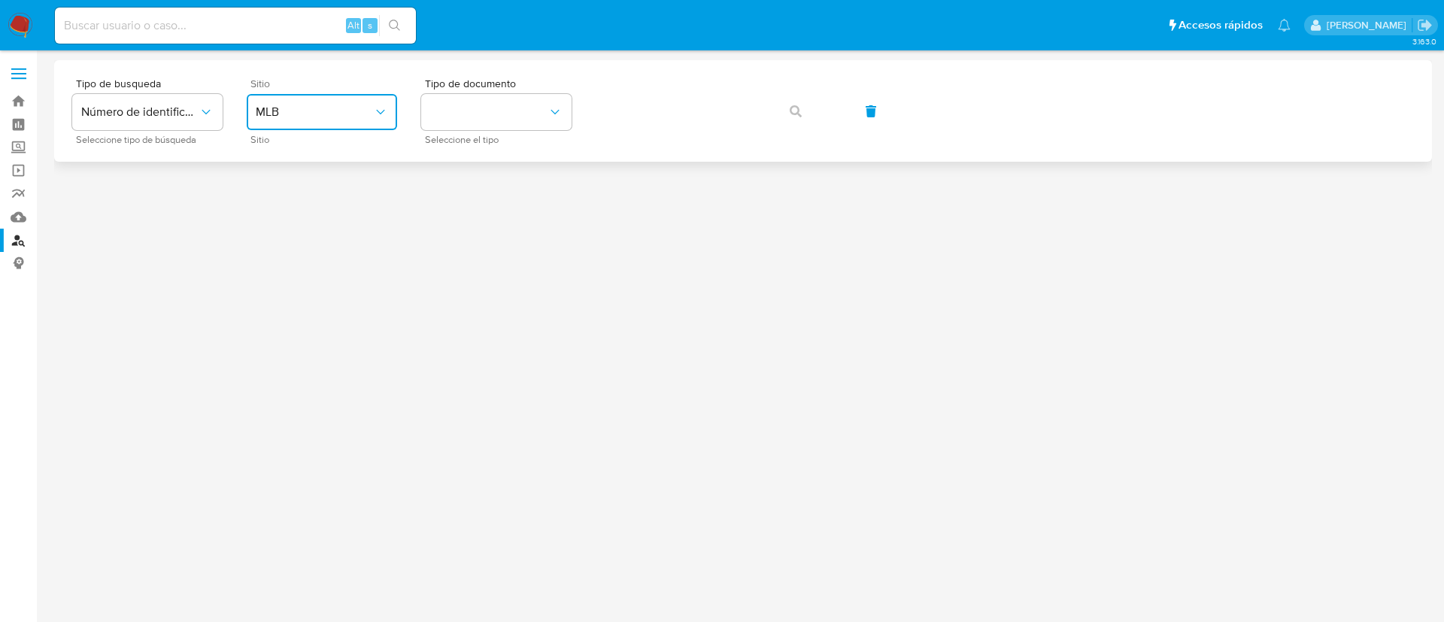
click at [332, 114] on span "MLB" at bounding box center [314, 112] width 117 height 15
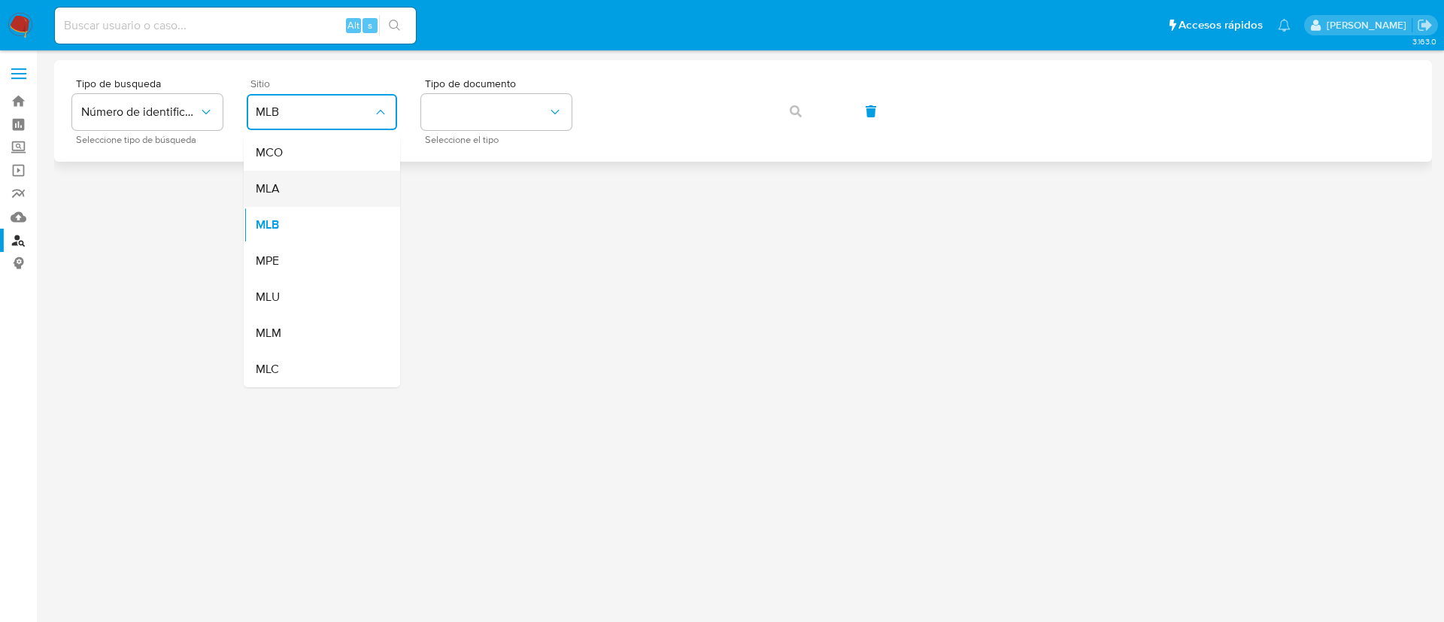
click at [328, 194] on div "MLA" at bounding box center [317, 189] width 123 height 36
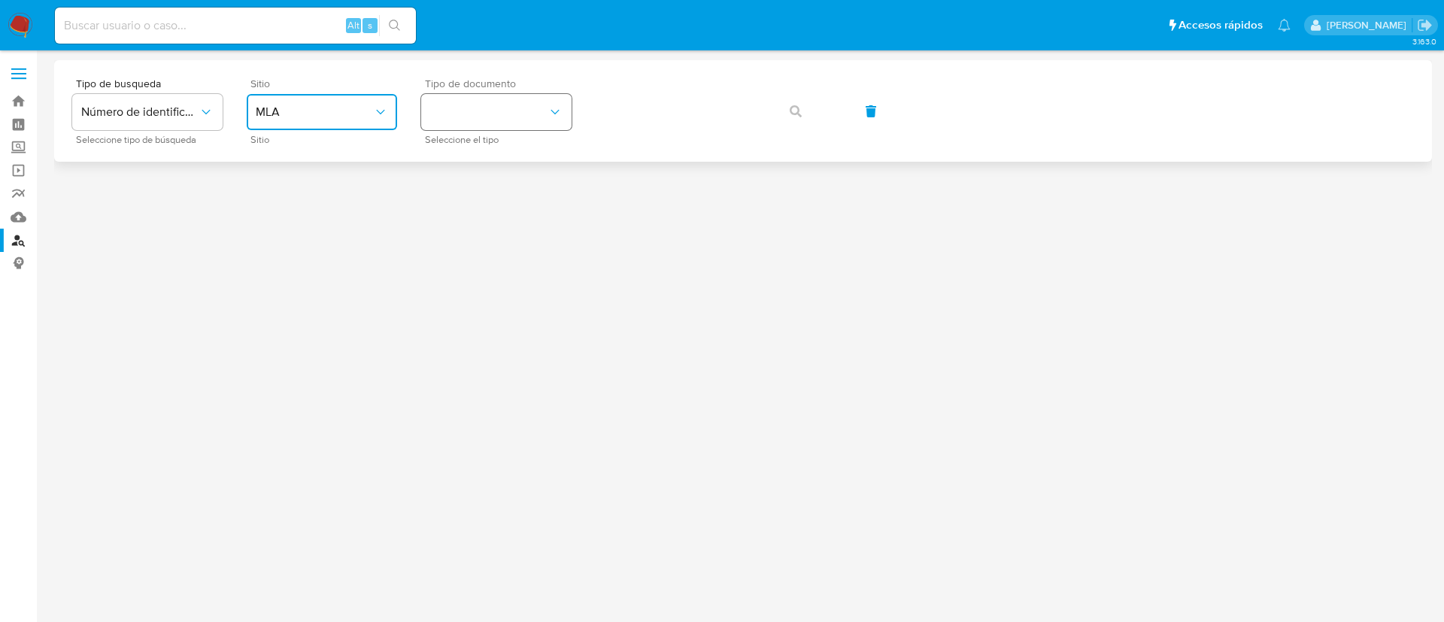
click at [504, 125] on button "identificationType" at bounding box center [496, 112] width 150 height 36
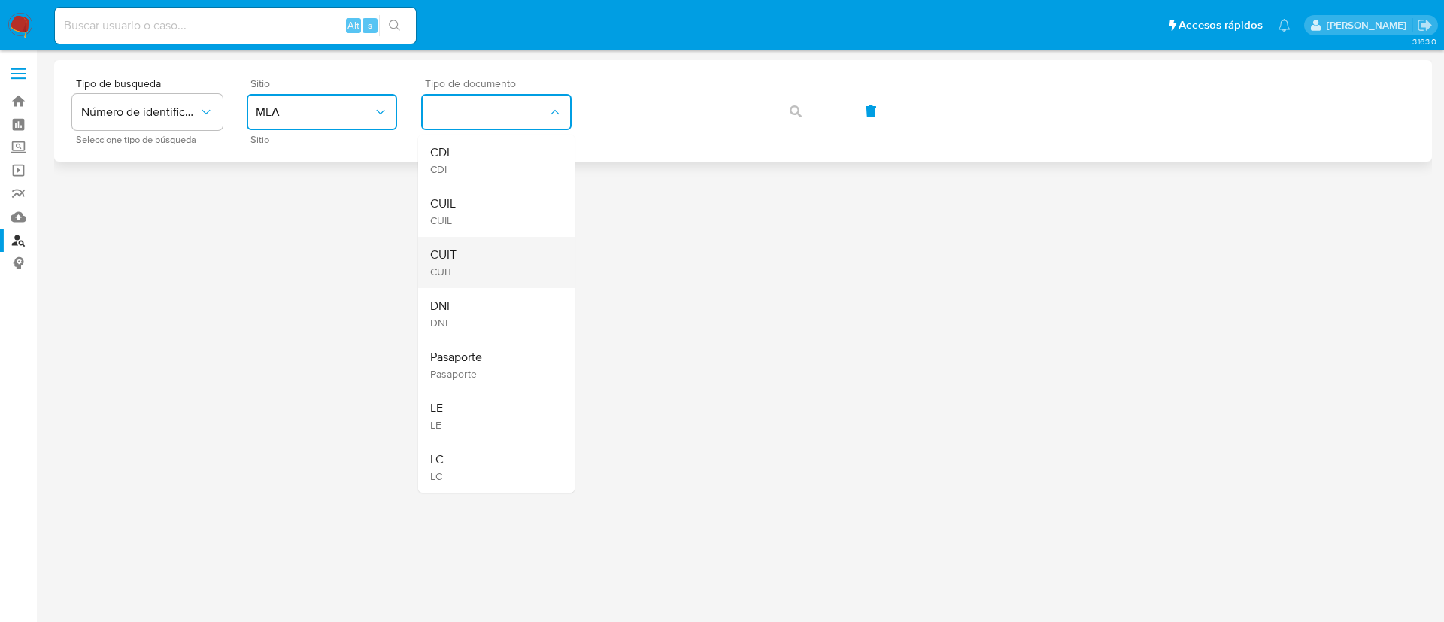
click at [504, 253] on div "CUIT CUIT" at bounding box center [491, 262] width 123 height 51
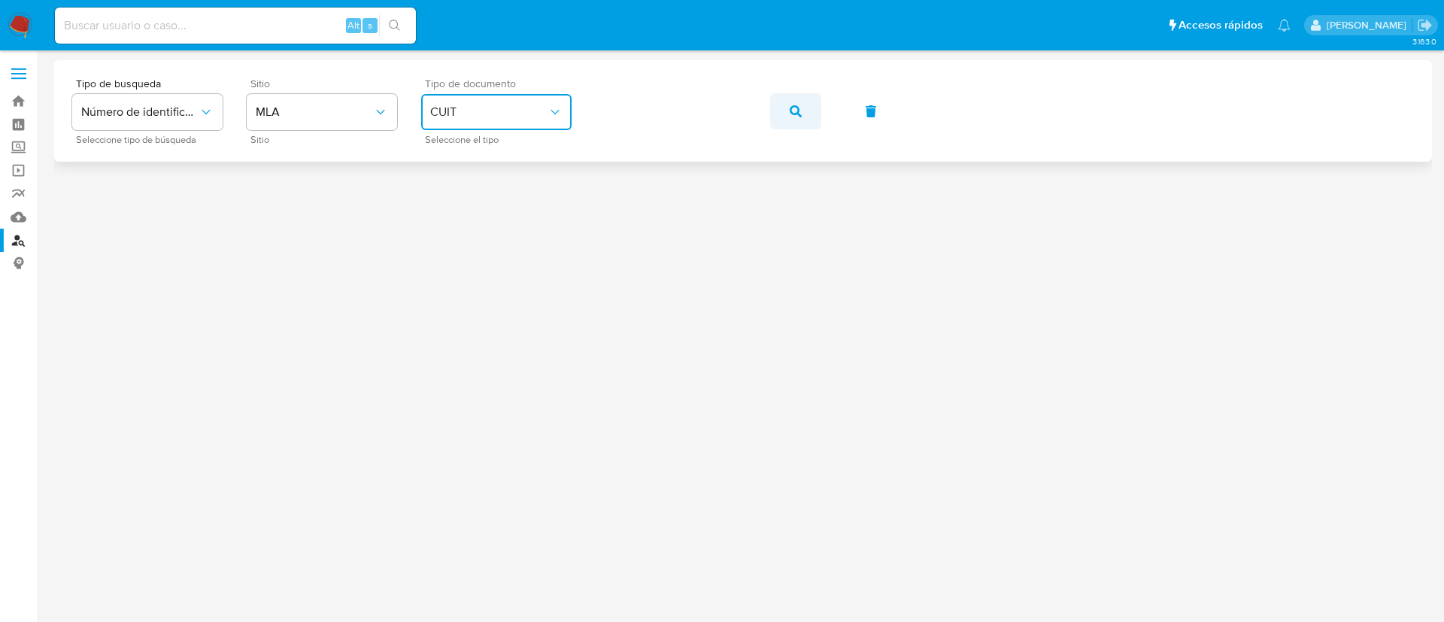
click at [794, 105] on icon "button" at bounding box center [796, 111] width 12 height 12
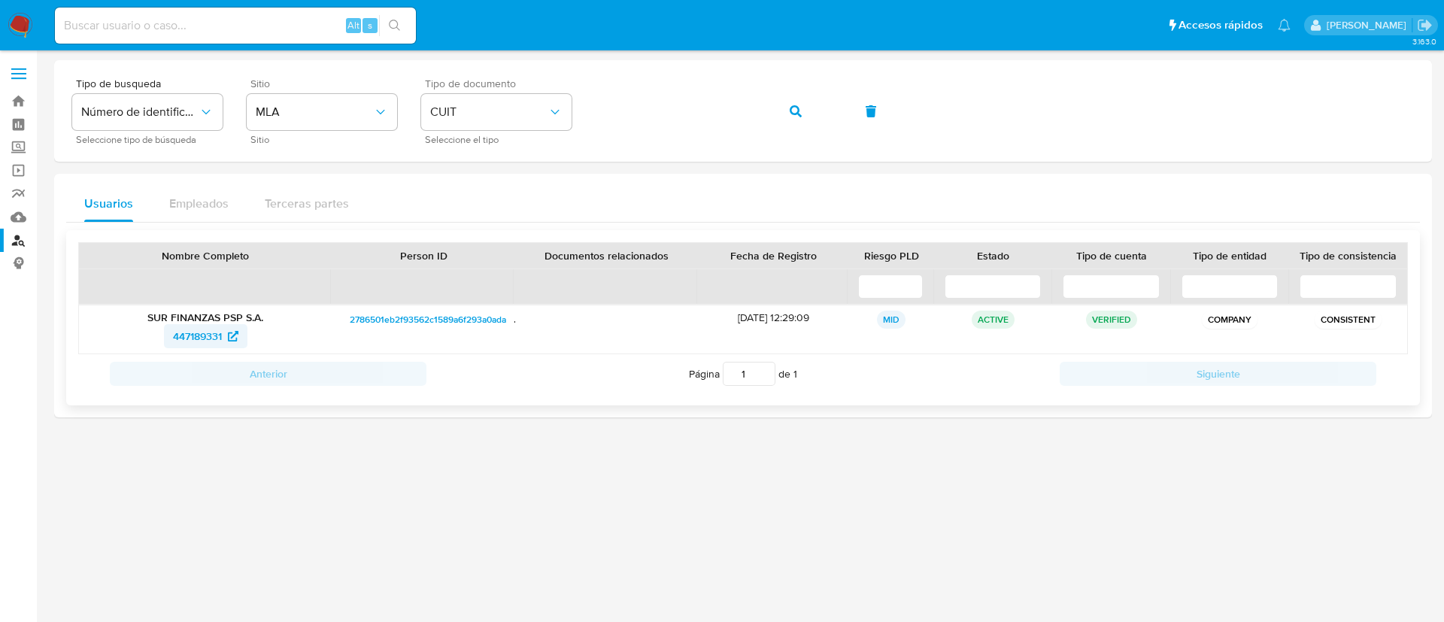
click at [220, 329] on span "447189331" at bounding box center [197, 336] width 49 height 24
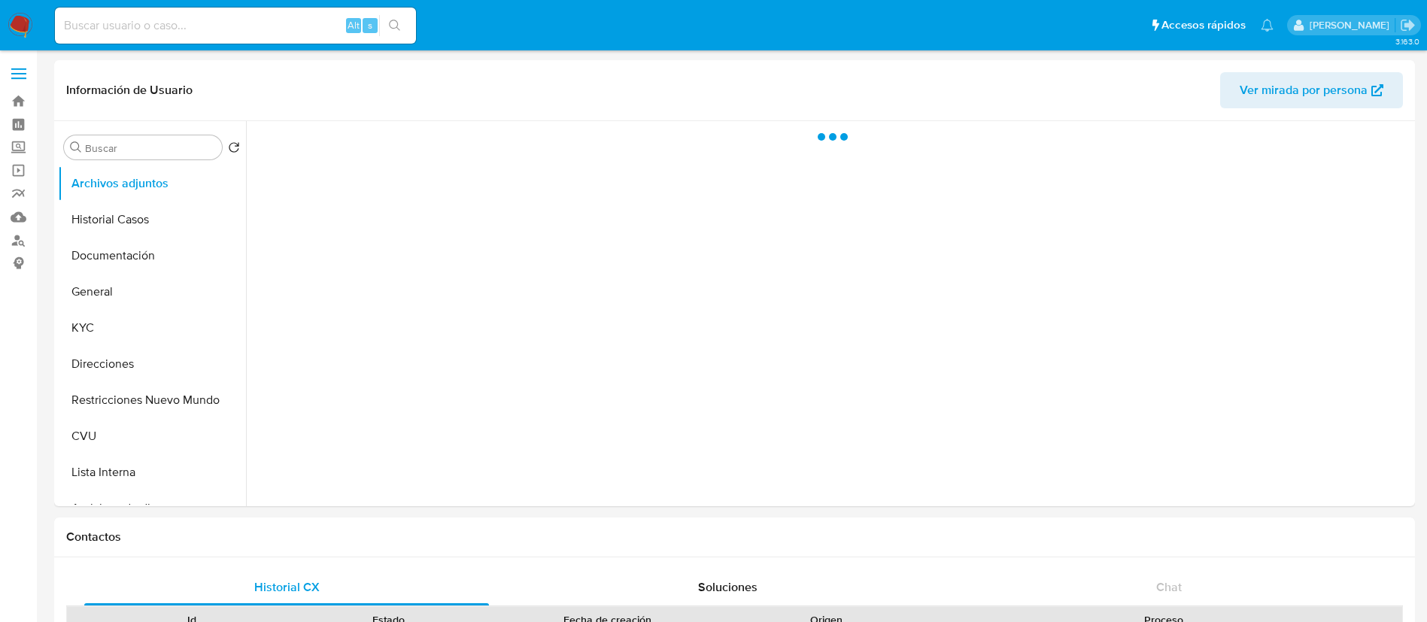
select select "10"
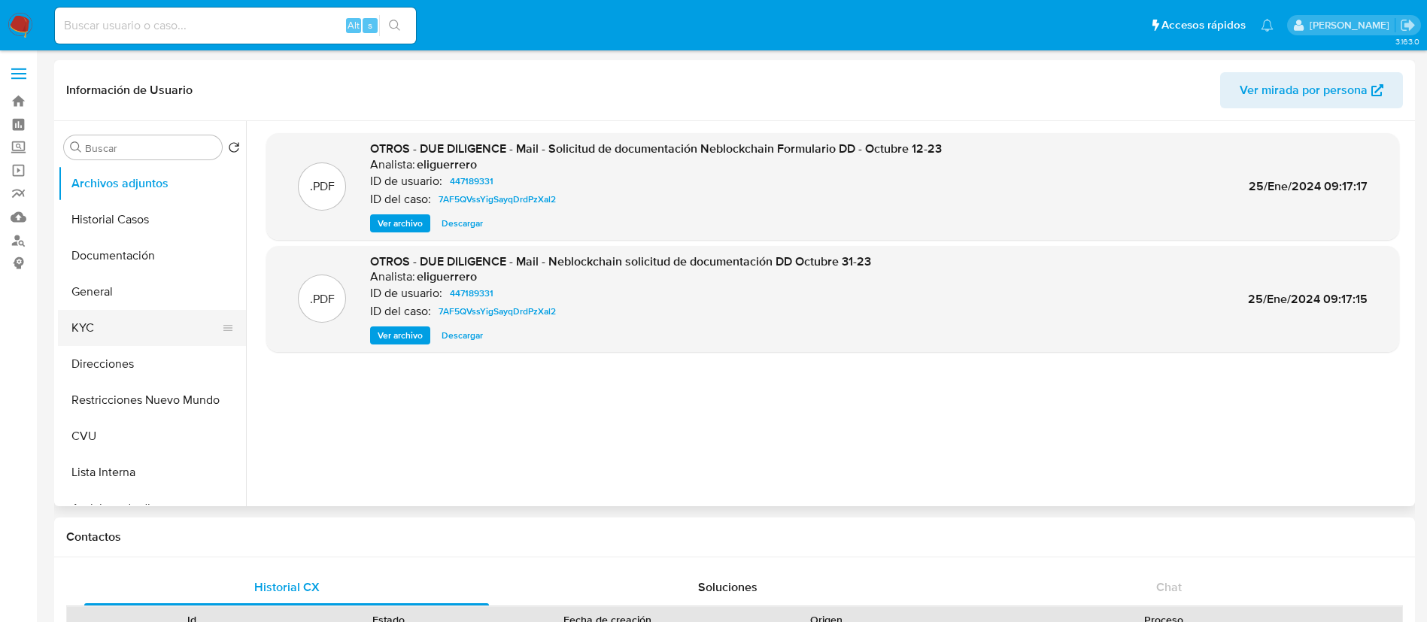
click at [123, 323] on button "KYC" at bounding box center [146, 328] width 176 height 36
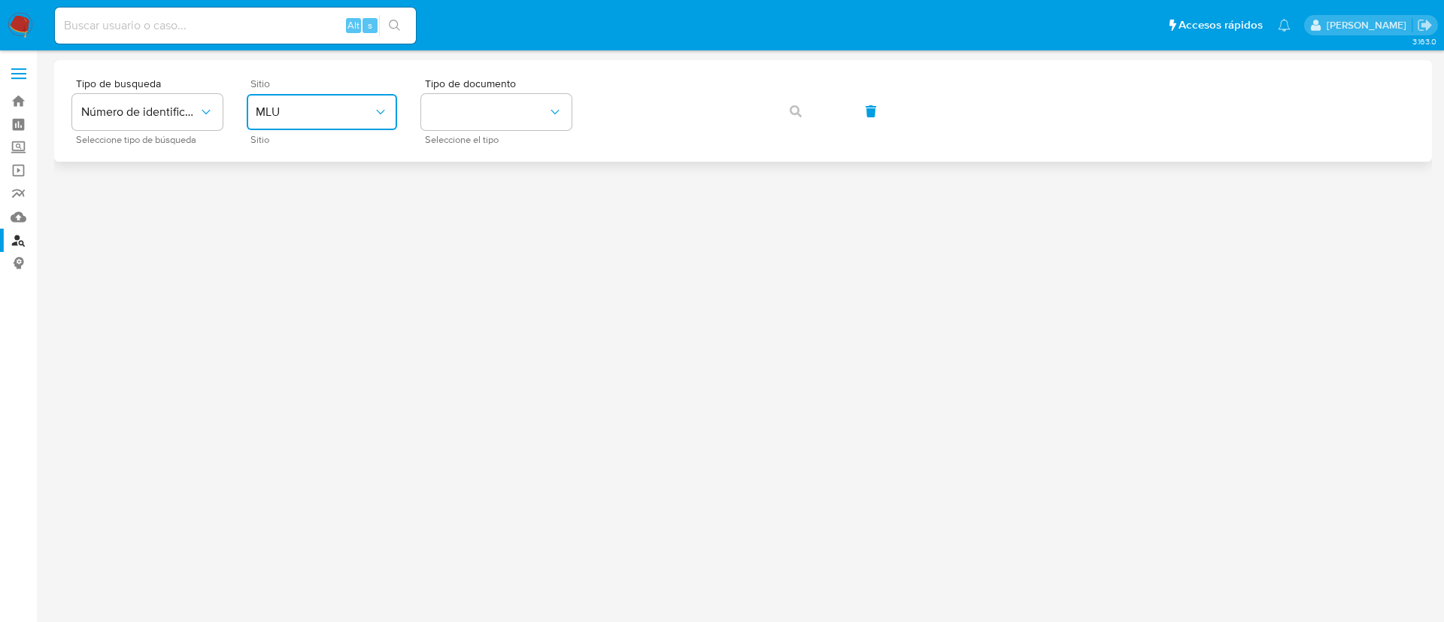
click at [247, 124] on button "MLU" at bounding box center [322, 112] width 150 height 36
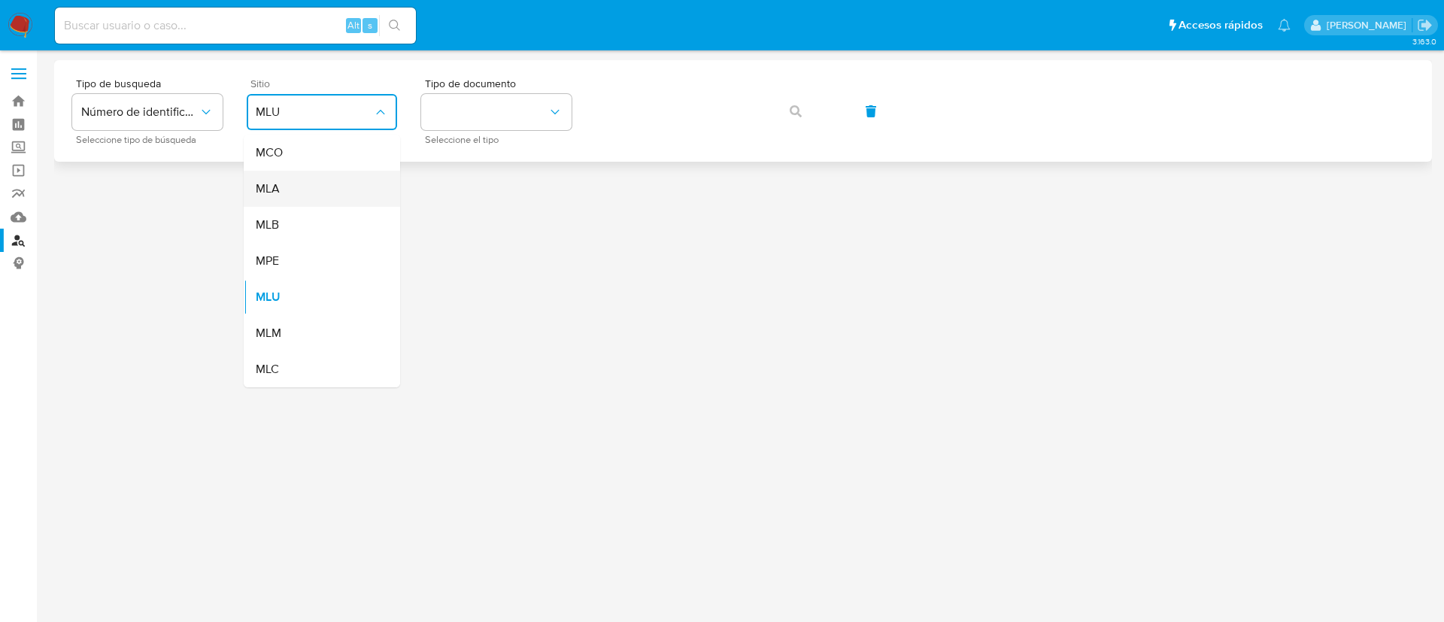
click at [292, 199] on div "MLA" at bounding box center [317, 189] width 123 height 36
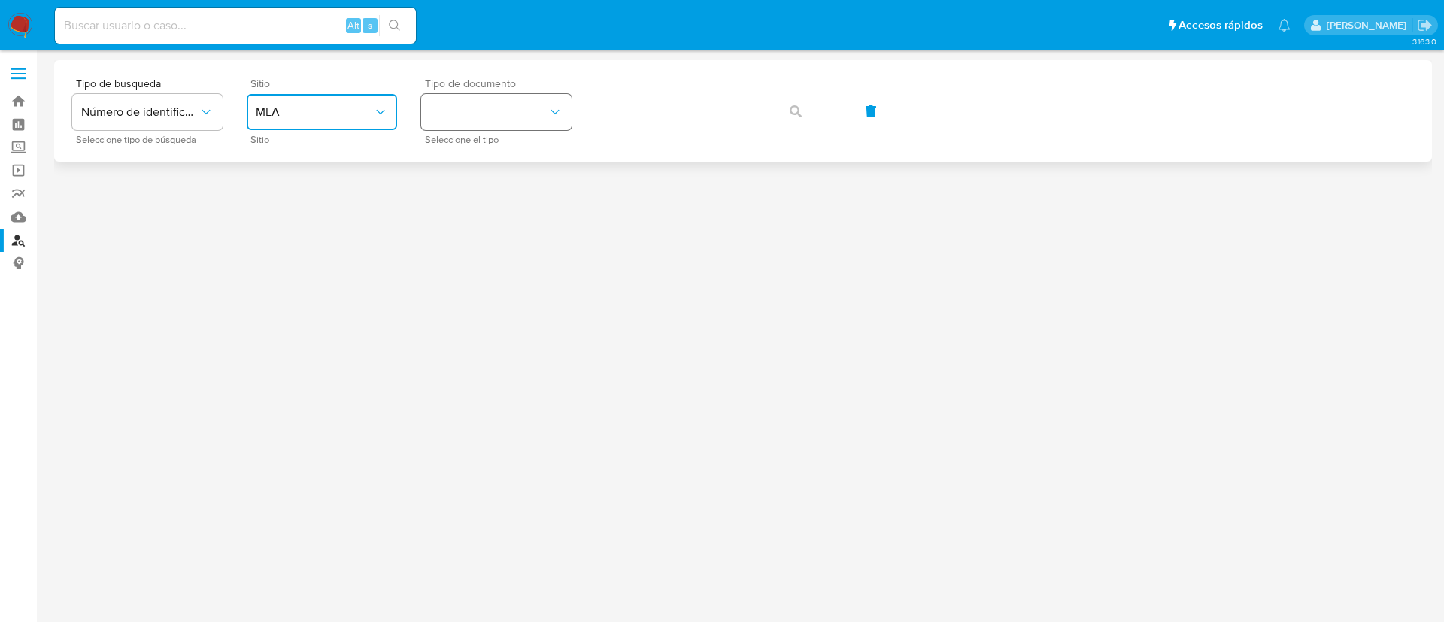
click at [484, 119] on button "identificationType" at bounding box center [496, 112] width 150 height 36
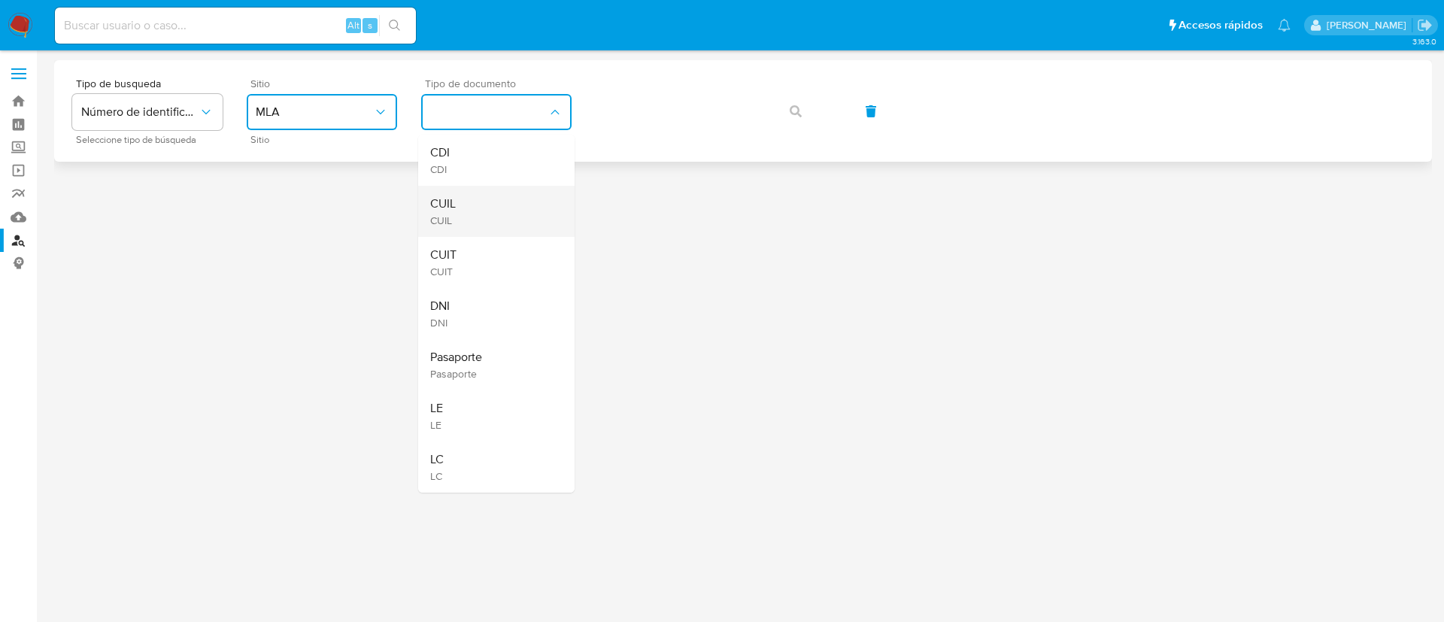
click at [489, 214] on div "CUIL CUIL" at bounding box center [491, 211] width 123 height 51
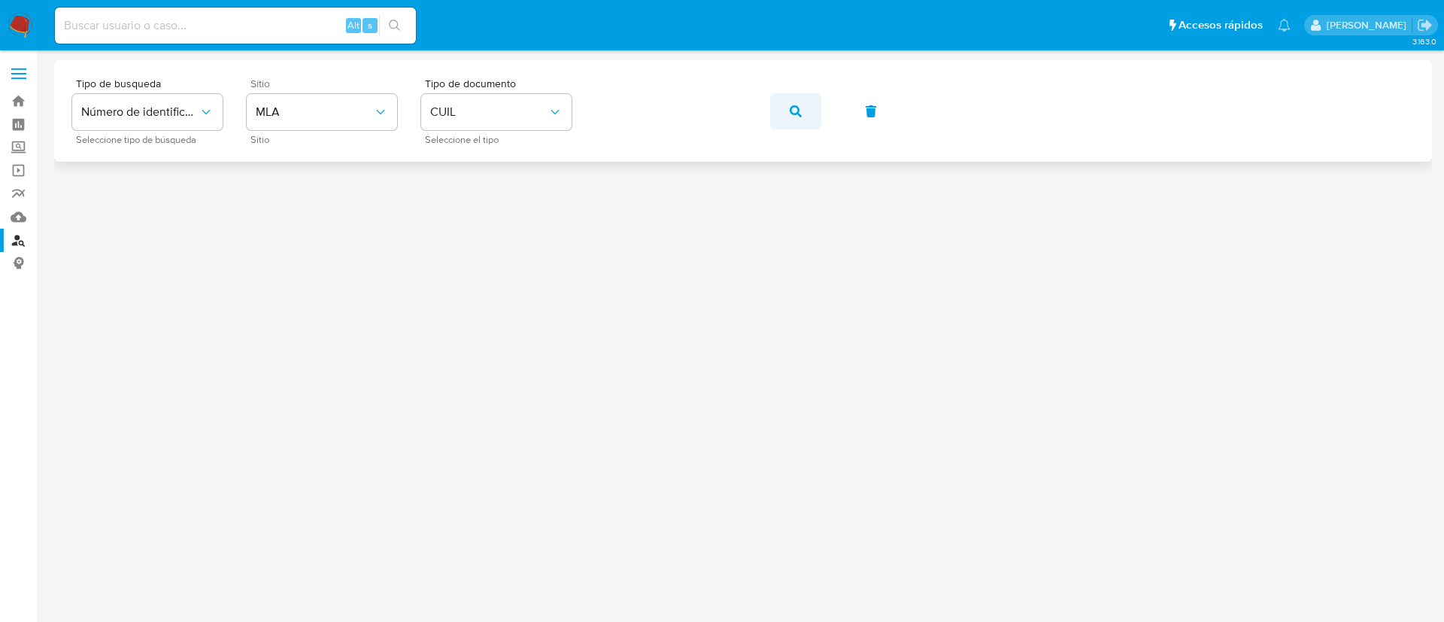
click at [776, 120] on button "button" at bounding box center [795, 111] width 51 height 36
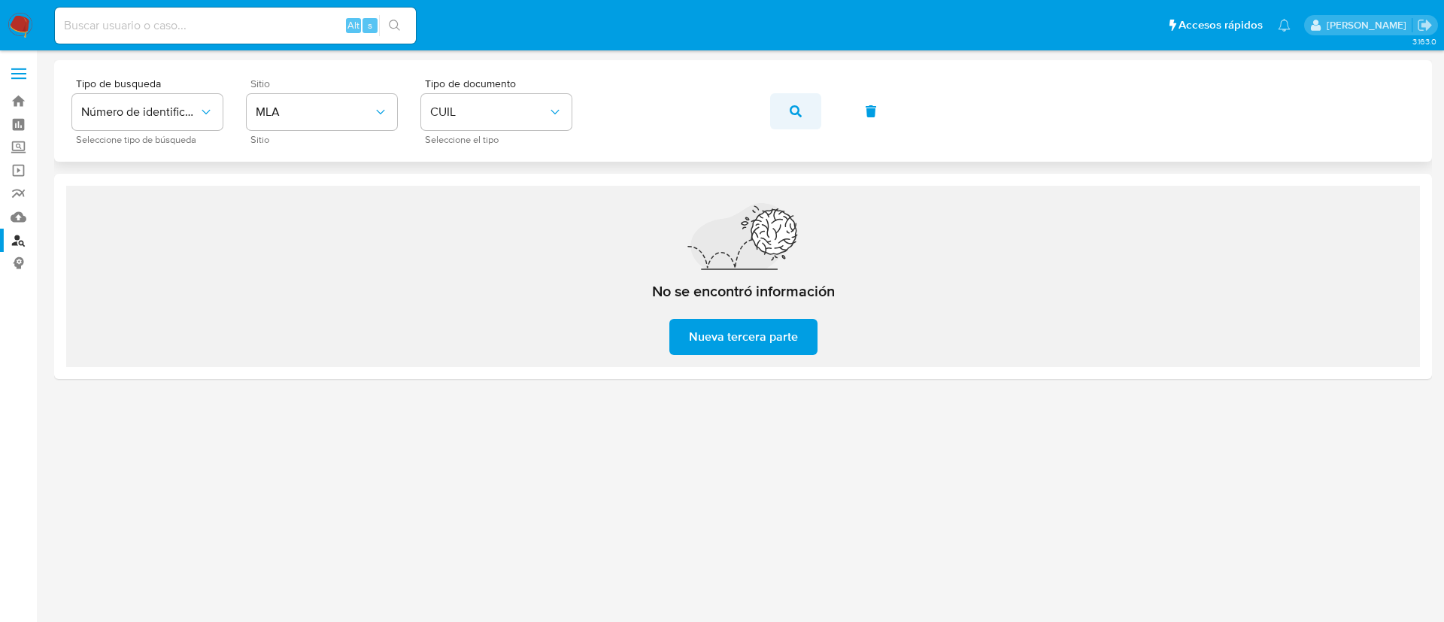
click at [793, 118] on span "button" at bounding box center [796, 111] width 12 height 33
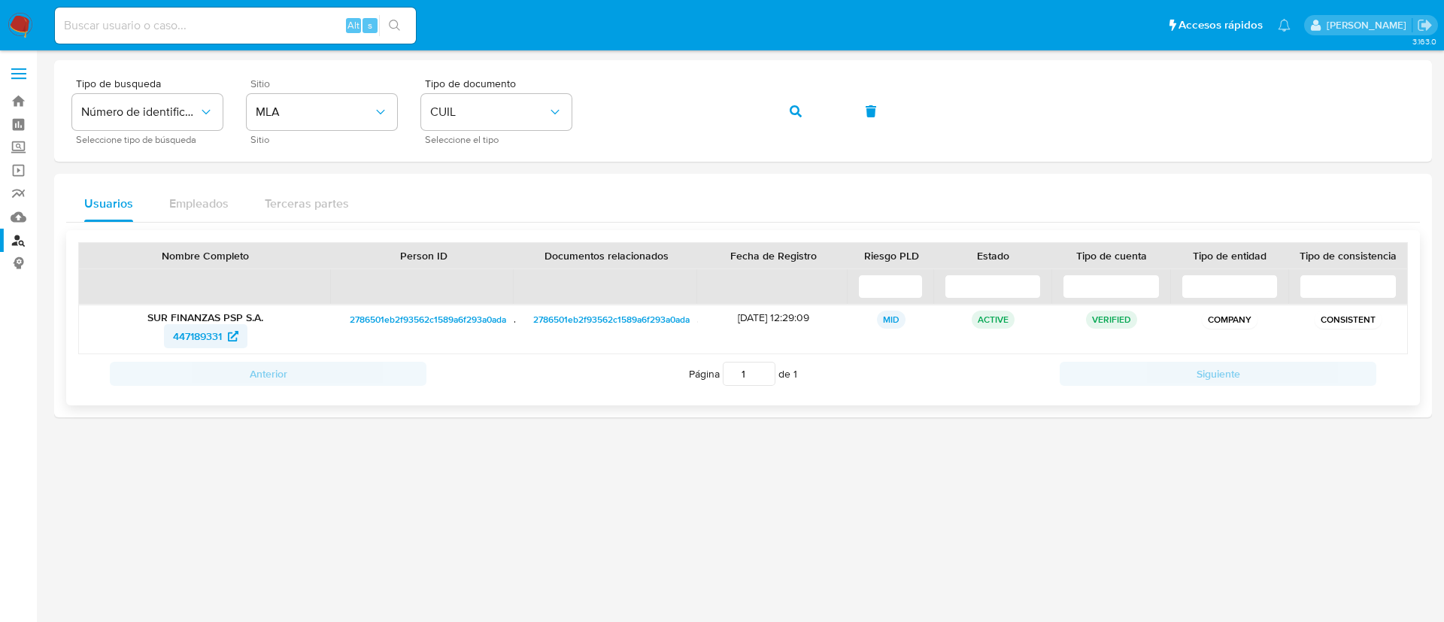
click at [200, 327] on span "447189331" at bounding box center [197, 336] width 49 height 24
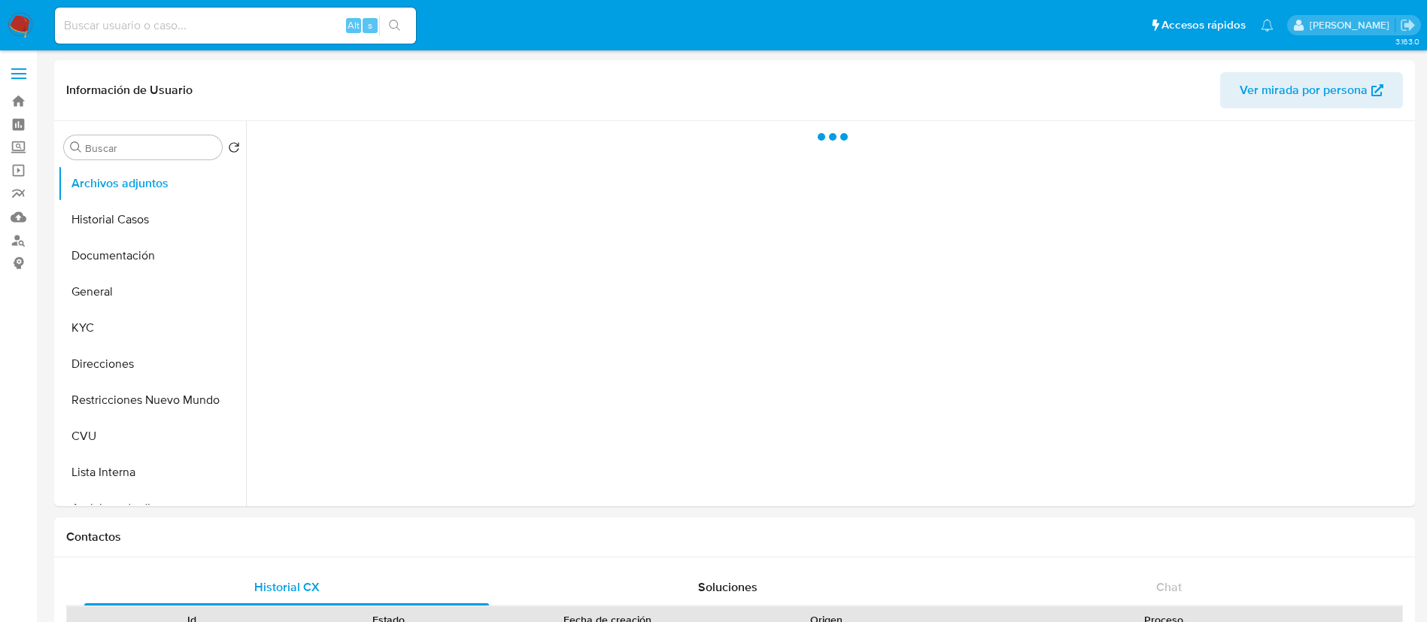
select select "10"
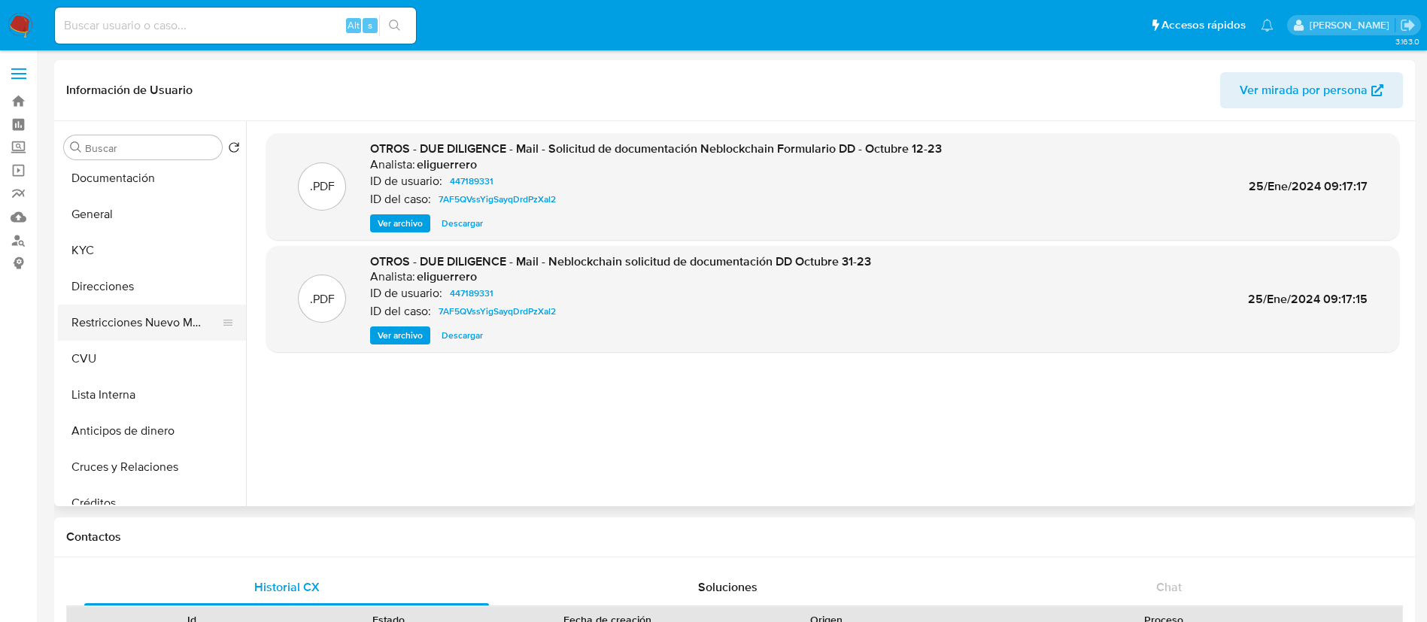
scroll to position [113, 0]
click at [414, 225] on span "Ver archivo" at bounding box center [400, 223] width 45 height 15
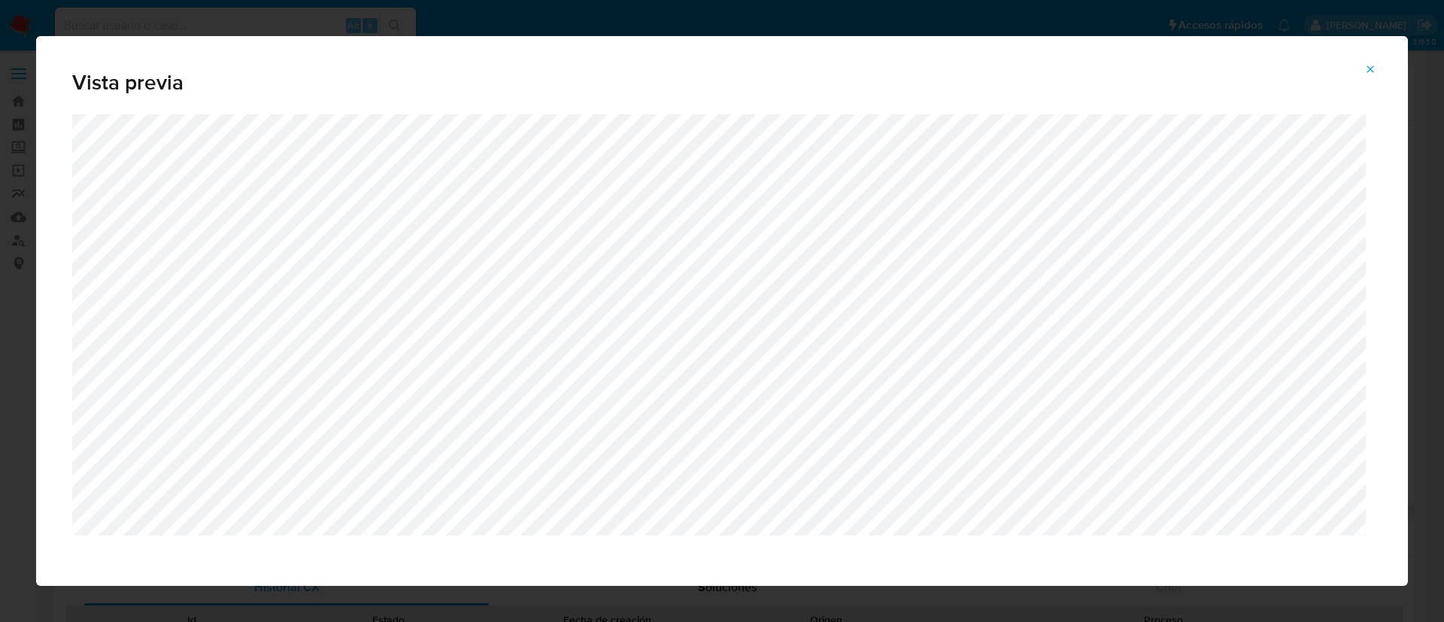
click at [1364, 67] on icon "Attachment preview" at bounding box center [1370, 69] width 12 height 12
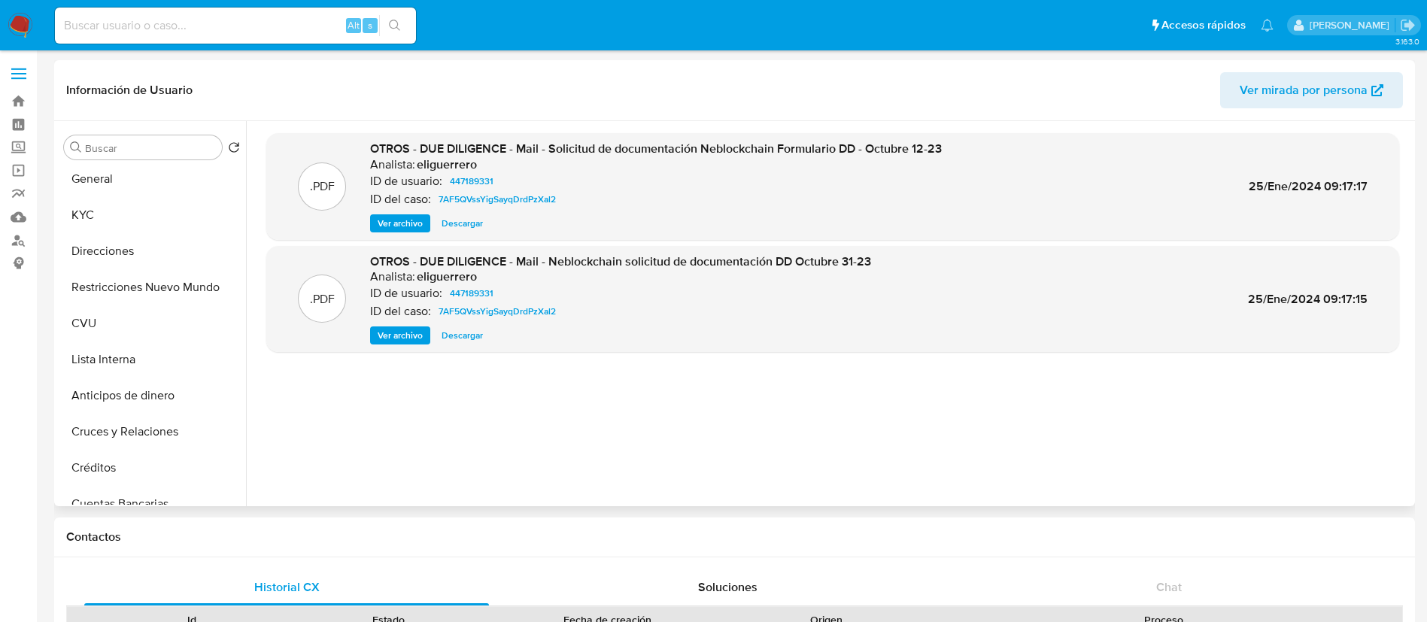
click at [408, 331] on span "Ver archivo" at bounding box center [400, 335] width 45 height 15
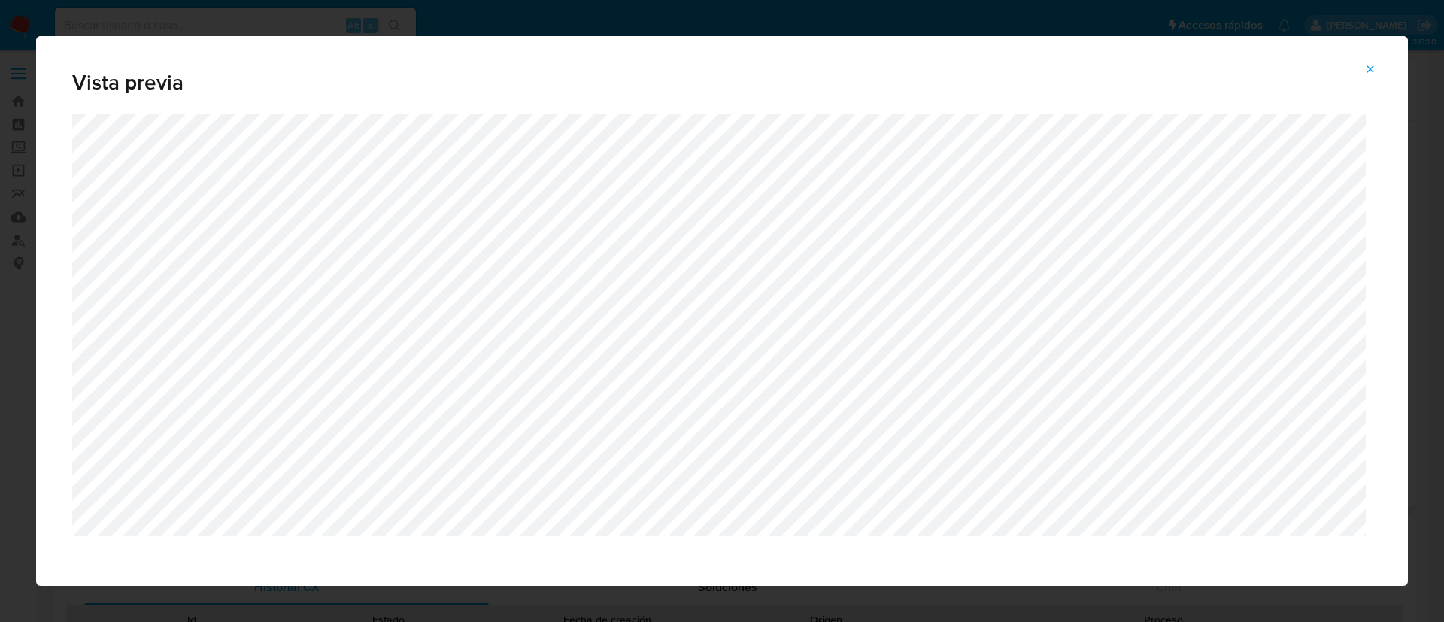
click at [1376, 65] on icon "Attachment preview" at bounding box center [1370, 69] width 12 height 12
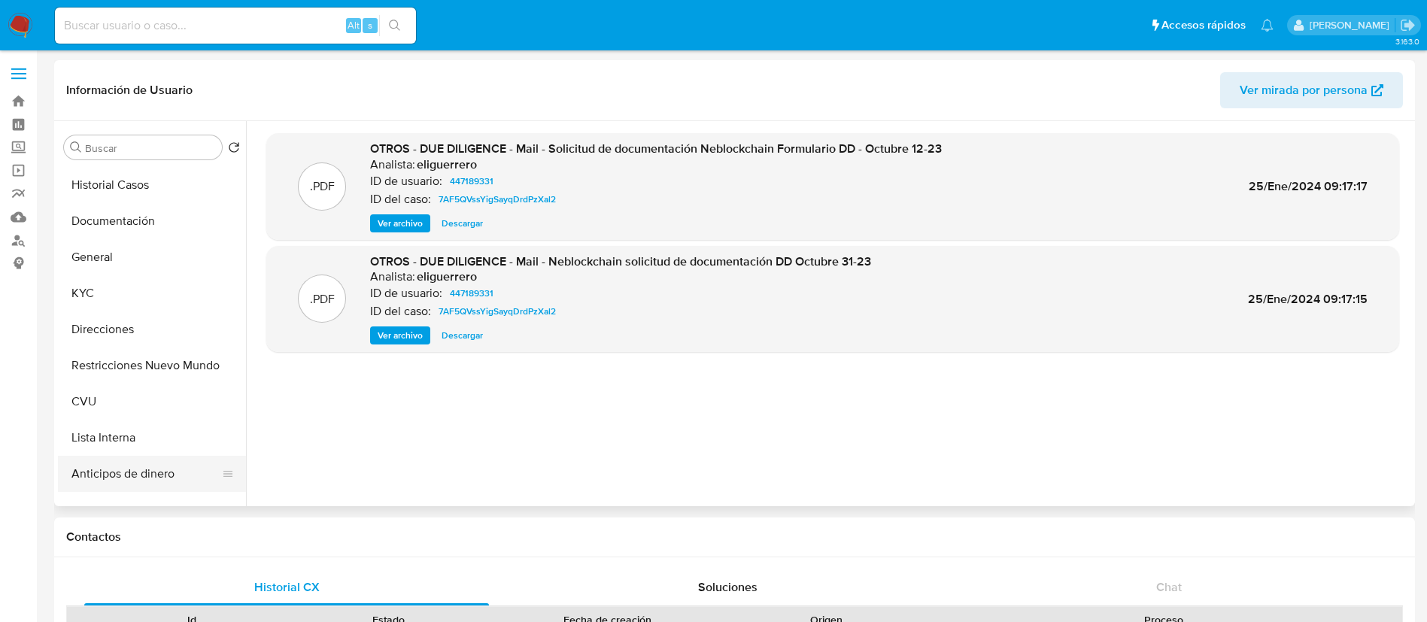
scroll to position [0, 0]
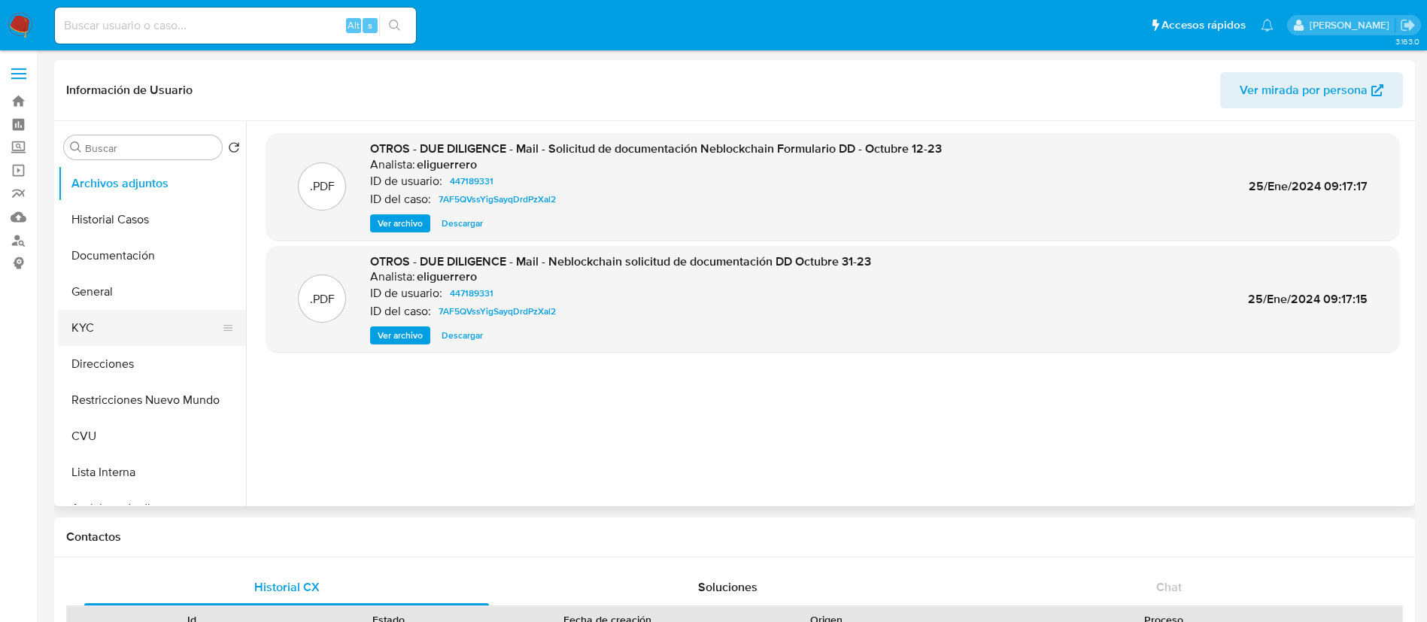
click at [126, 319] on button "KYC" at bounding box center [146, 328] width 176 height 36
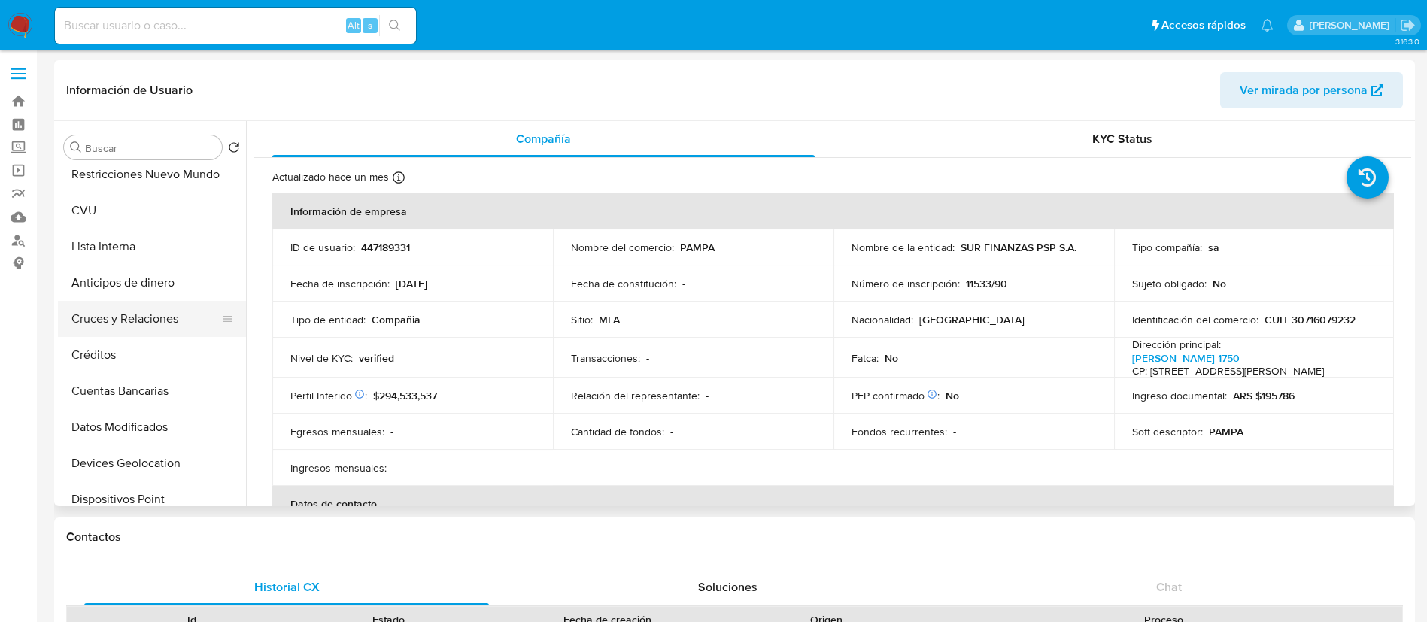
scroll to position [338, 0]
click at [127, 320] on button "Datos Modificados" at bounding box center [146, 314] width 176 height 36
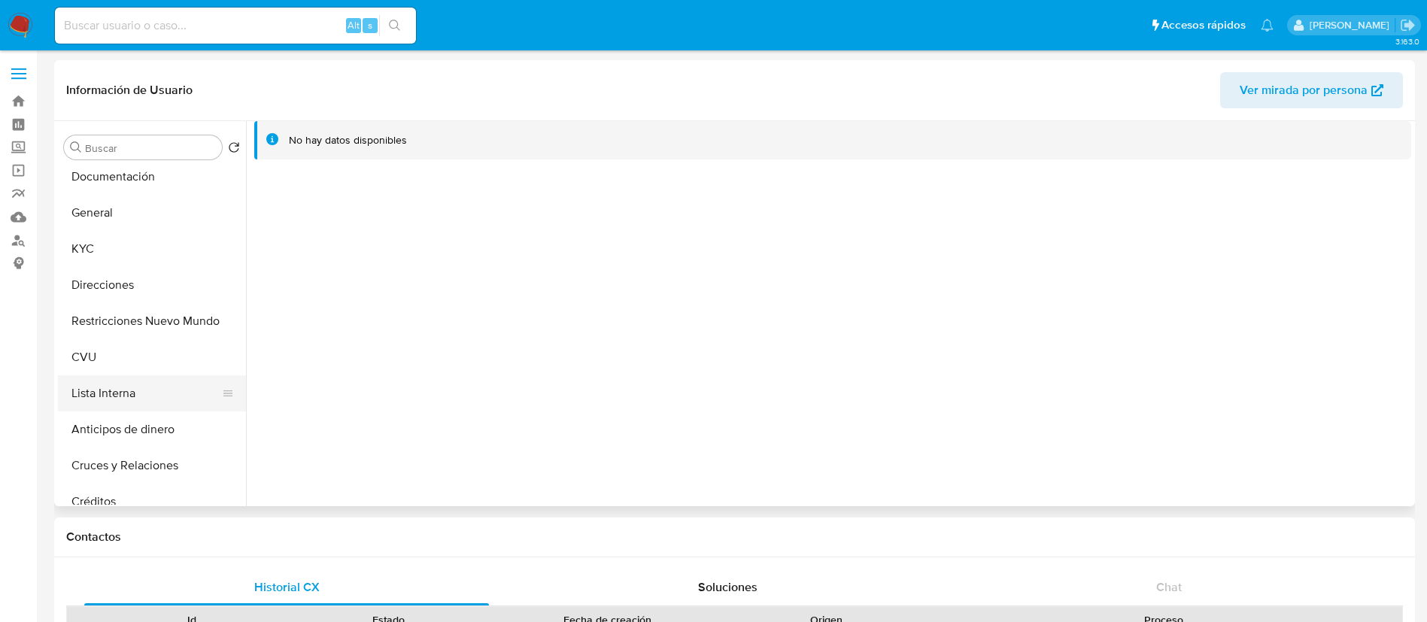
scroll to position [0, 0]
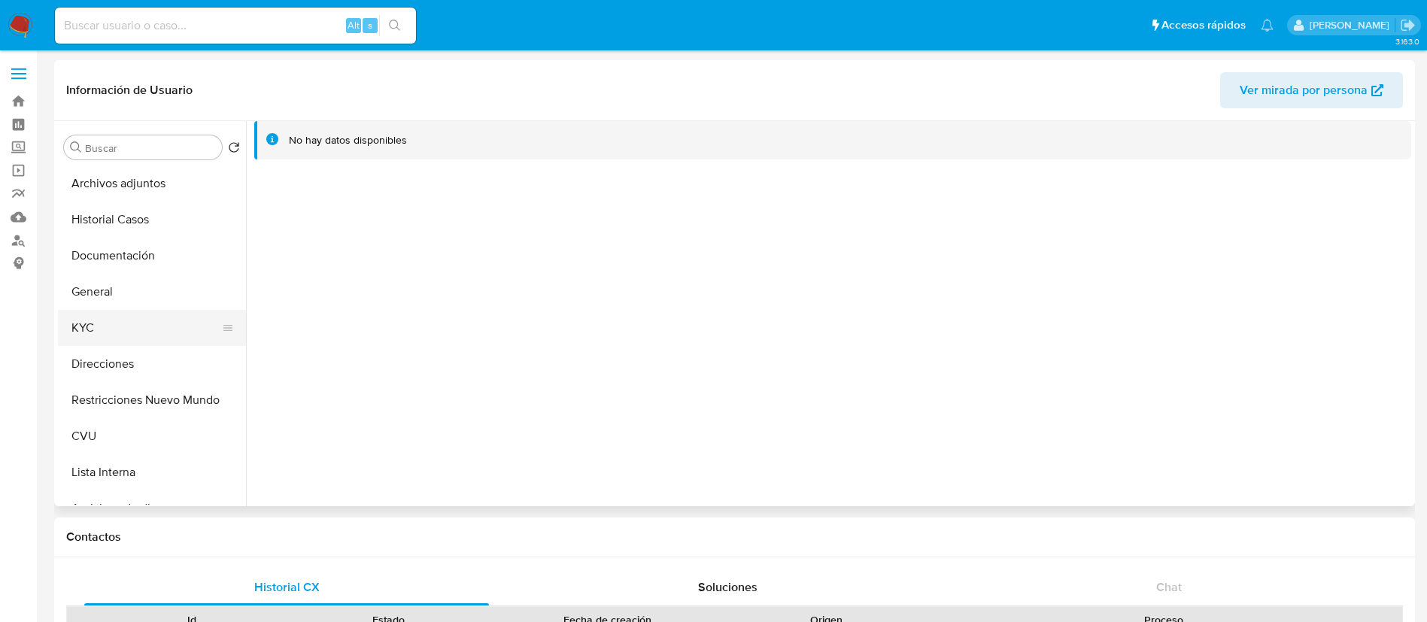
click at [126, 319] on button "KYC" at bounding box center [146, 328] width 176 height 36
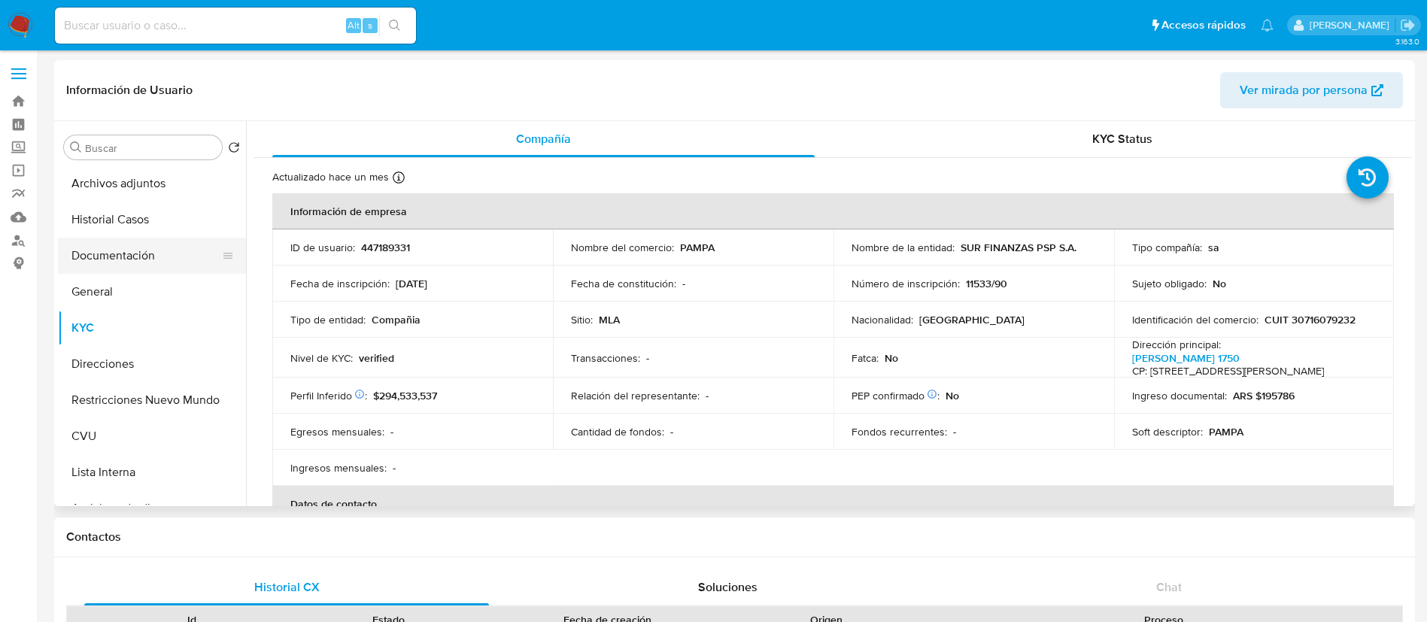
click at [167, 256] on button "Documentación" at bounding box center [146, 256] width 176 height 36
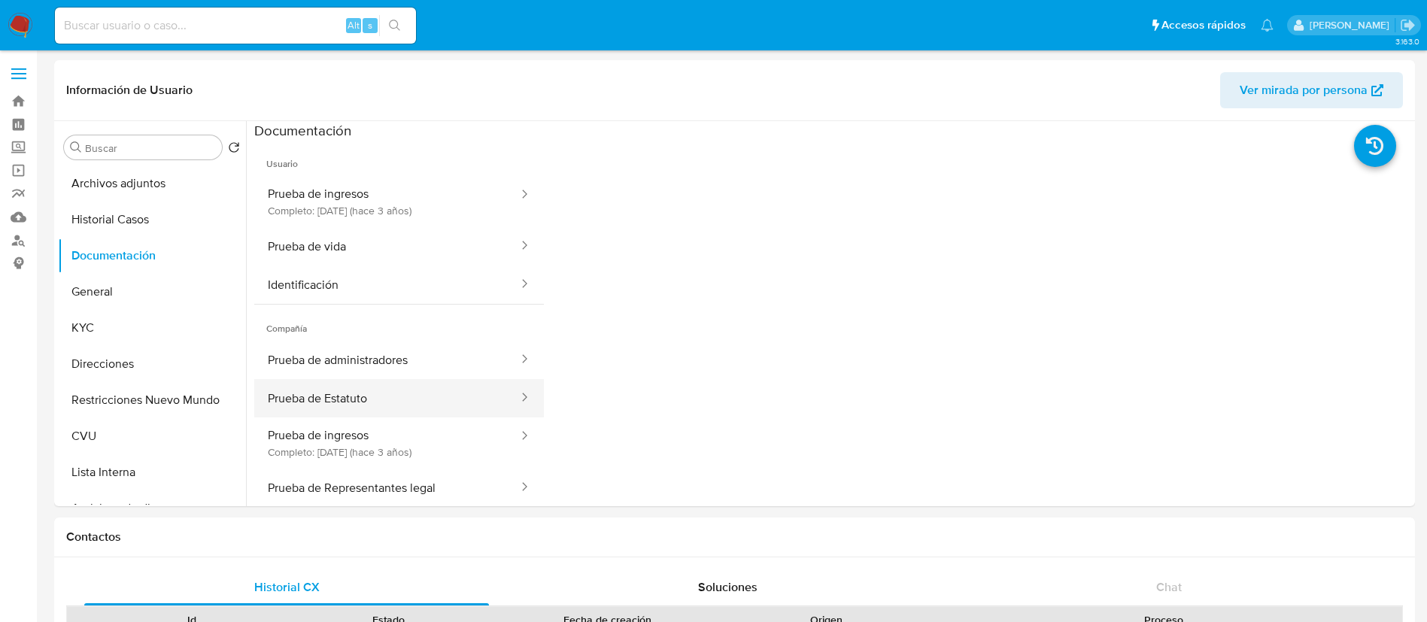
click at [359, 384] on button "Prueba de Estatuto" at bounding box center [386, 398] width 265 height 38
